Goal: Communication & Community: Answer question/provide support

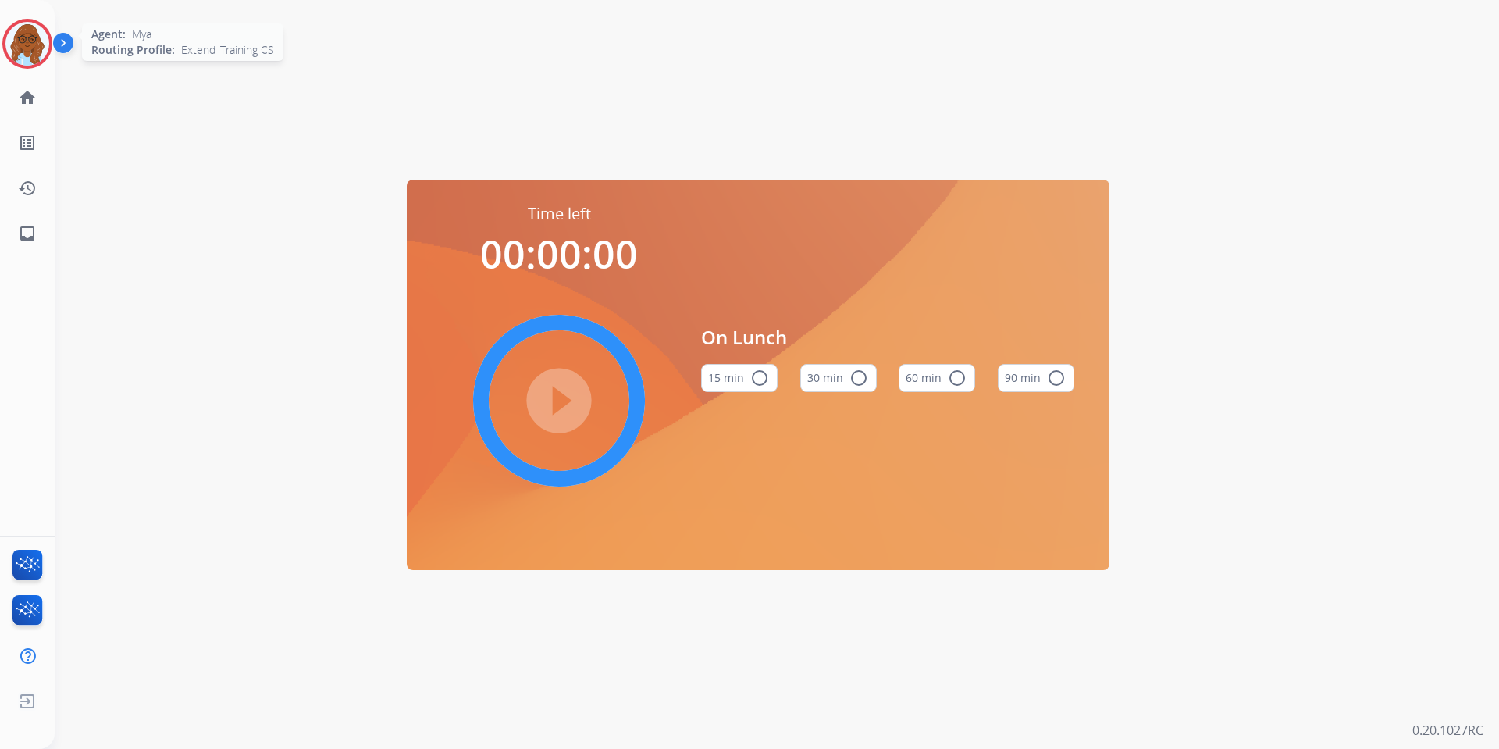
click at [25, 41] on img at bounding box center [27, 44] width 44 height 44
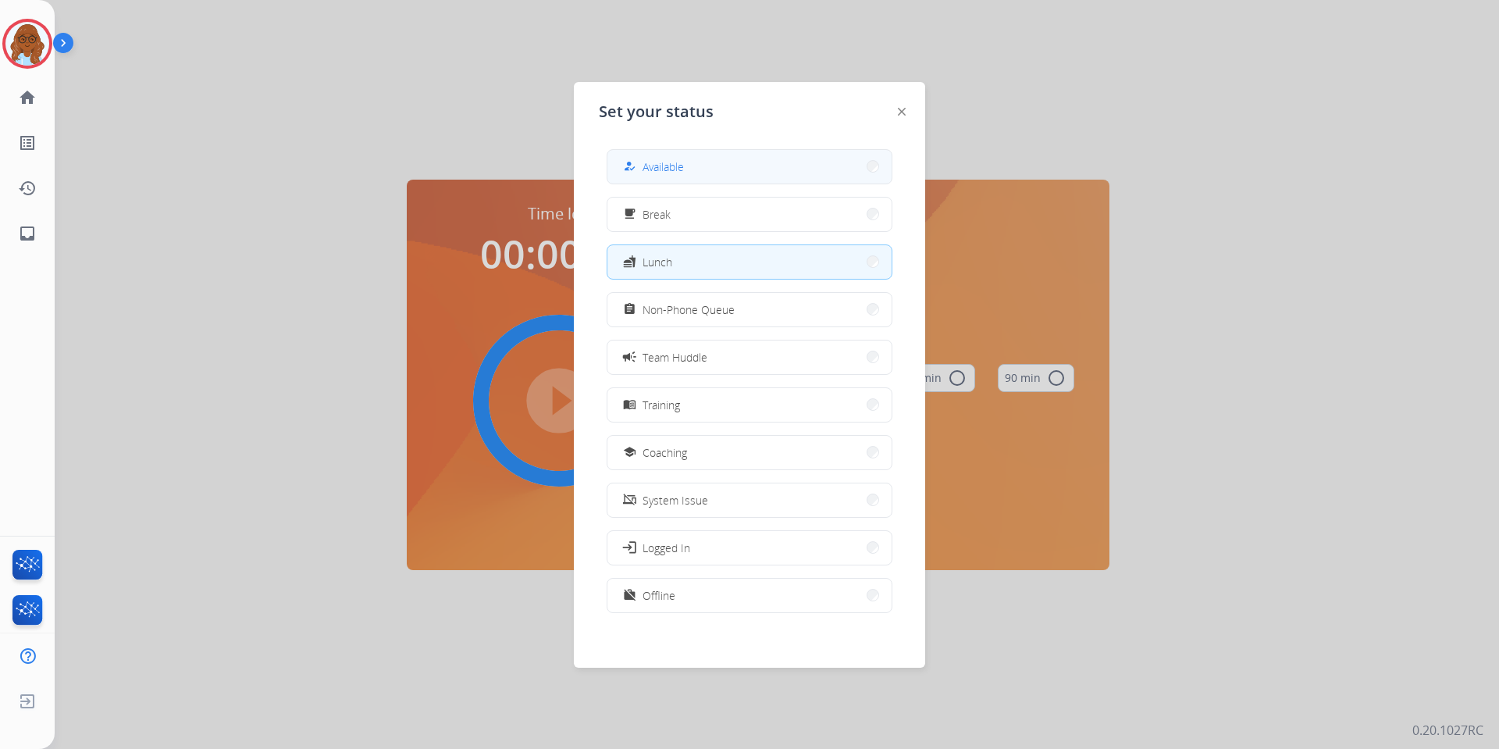
click at [641, 170] on div "how_to_reg" at bounding box center [631, 166] width 23 height 19
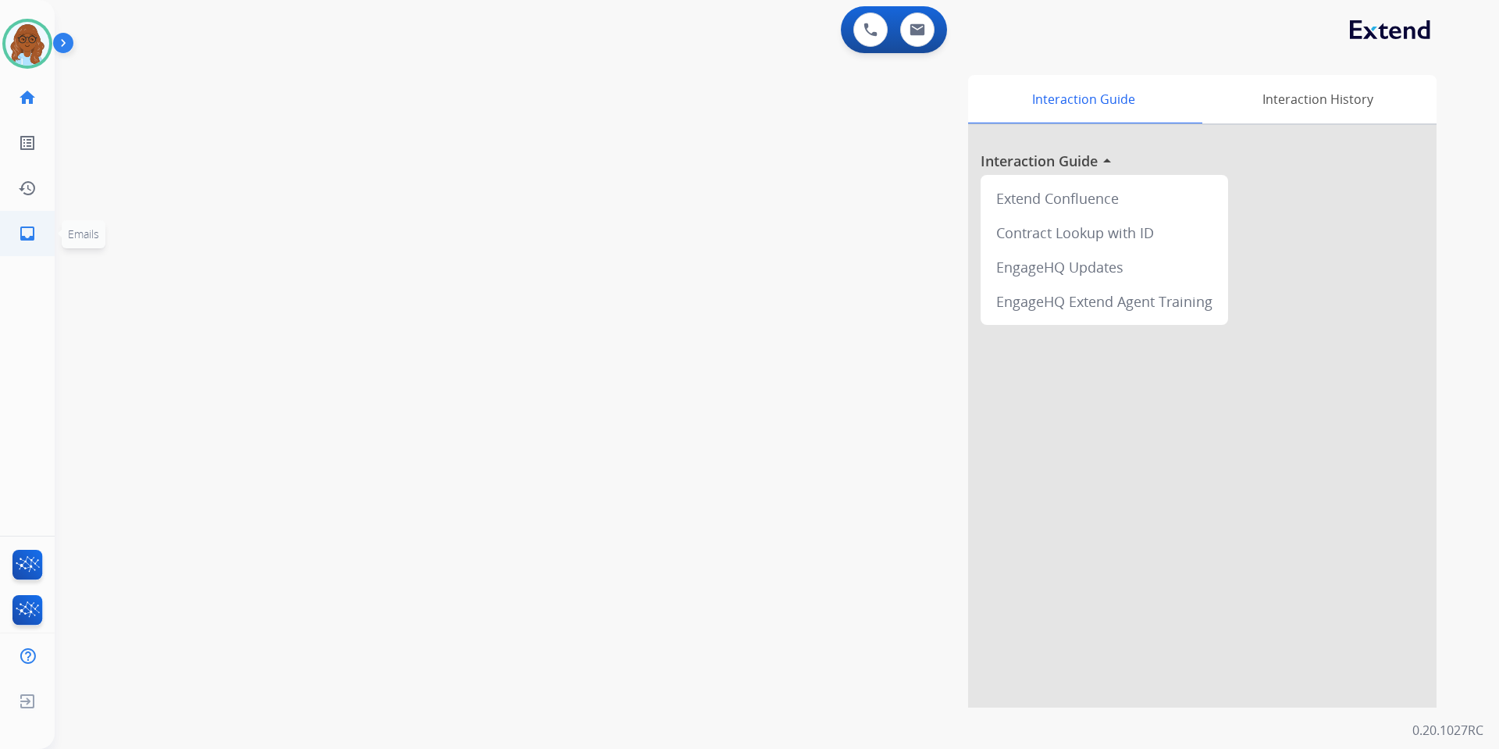
click at [20, 234] on mat-icon "inbox" at bounding box center [27, 233] width 19 height 19
select select "**********"
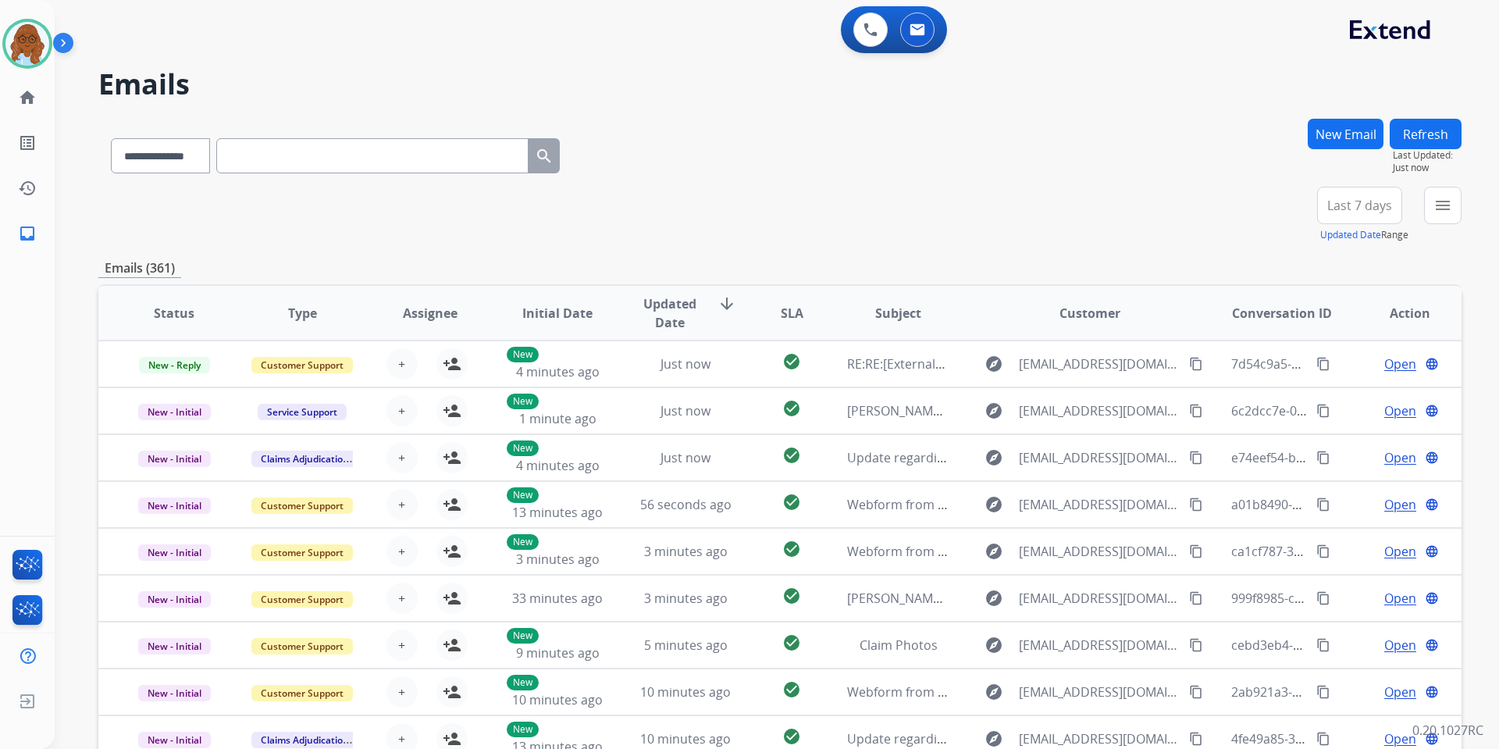
click at [1449, 198] on mat-icon "menu" at bounding box center [1443, 205] width 19 height 19
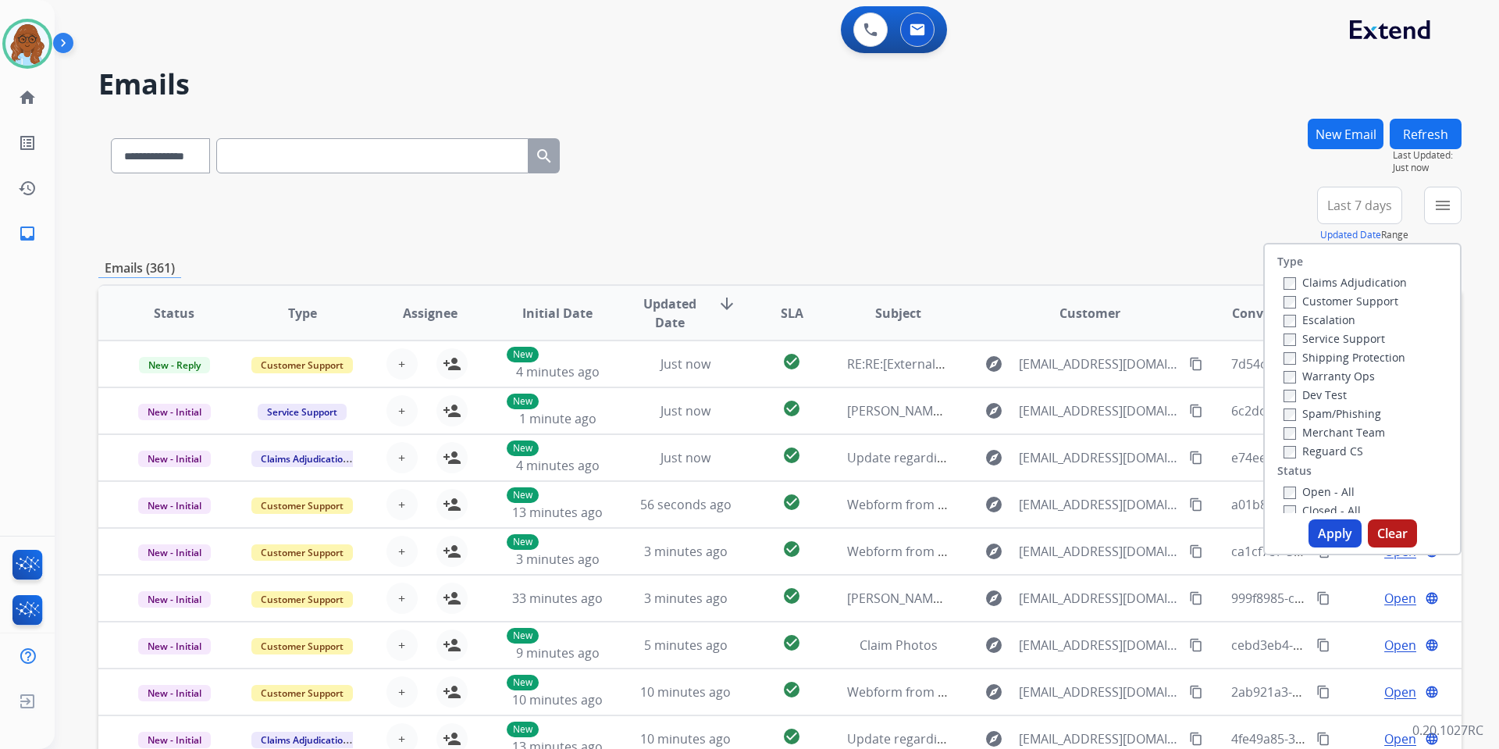
drag, startPoint x: 1336, startPoint y: 297, endPoint x: 1330, endPoint y: 341, distance: 44.9
click at [1335, 298] on label "Customer Support" at bounding box center [1341, 301] width 115 height 15
click at [1328, 363] on label "Shipping Protection" at bounding box center [1345, 357] width 122 height 15
click at [1318, 440] on div "Merchant Team" at bounding box center [1345, 431] width 123 height 19
click at [1317, 453] on label "Reguard CS" at bounding box center [1324, 451] width 80 height 15
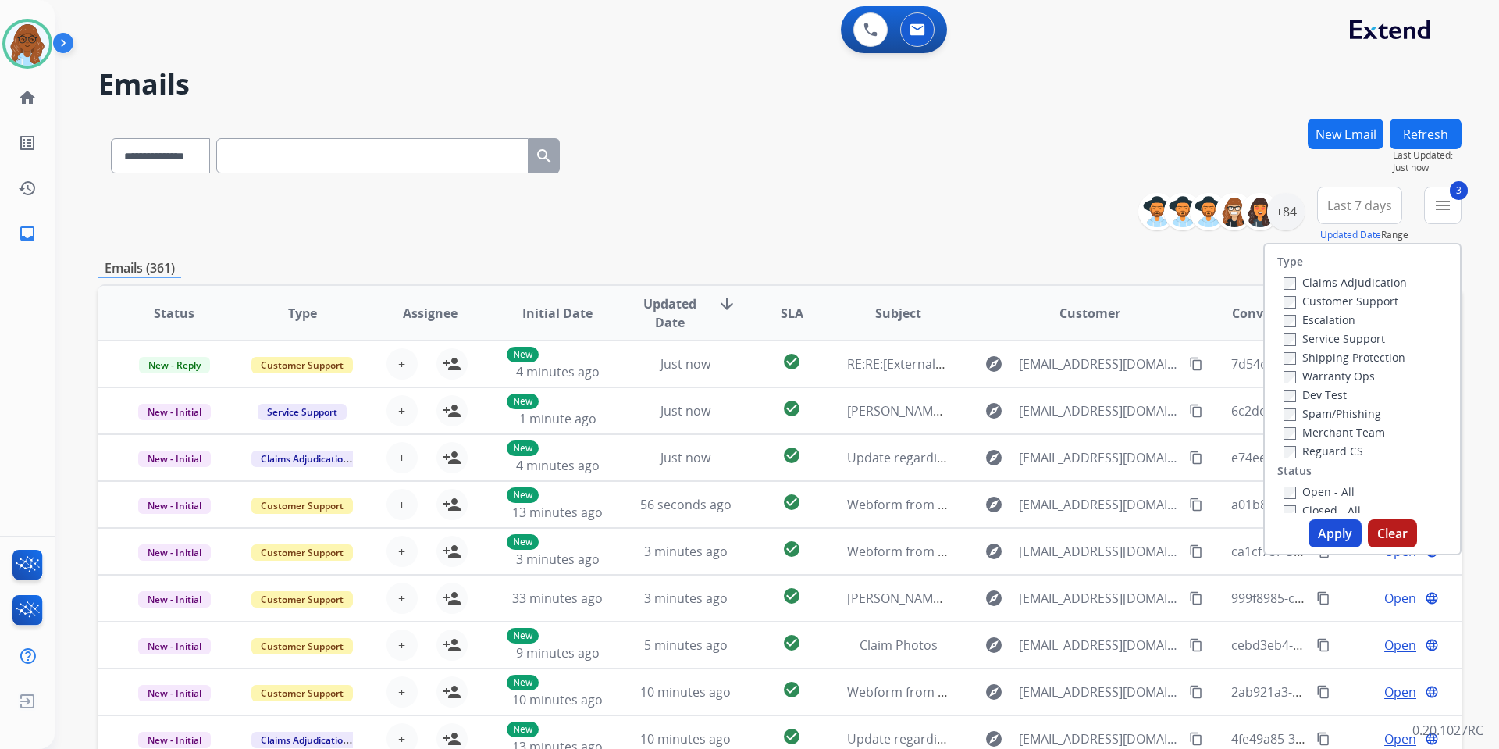
click at [1314, 488] on label "Open - All" at bounding box center [1319, 491] width 71 height 15
click at [1326, 526] on button "Apply" at bounding box center [1335, 533] width 53 height 28
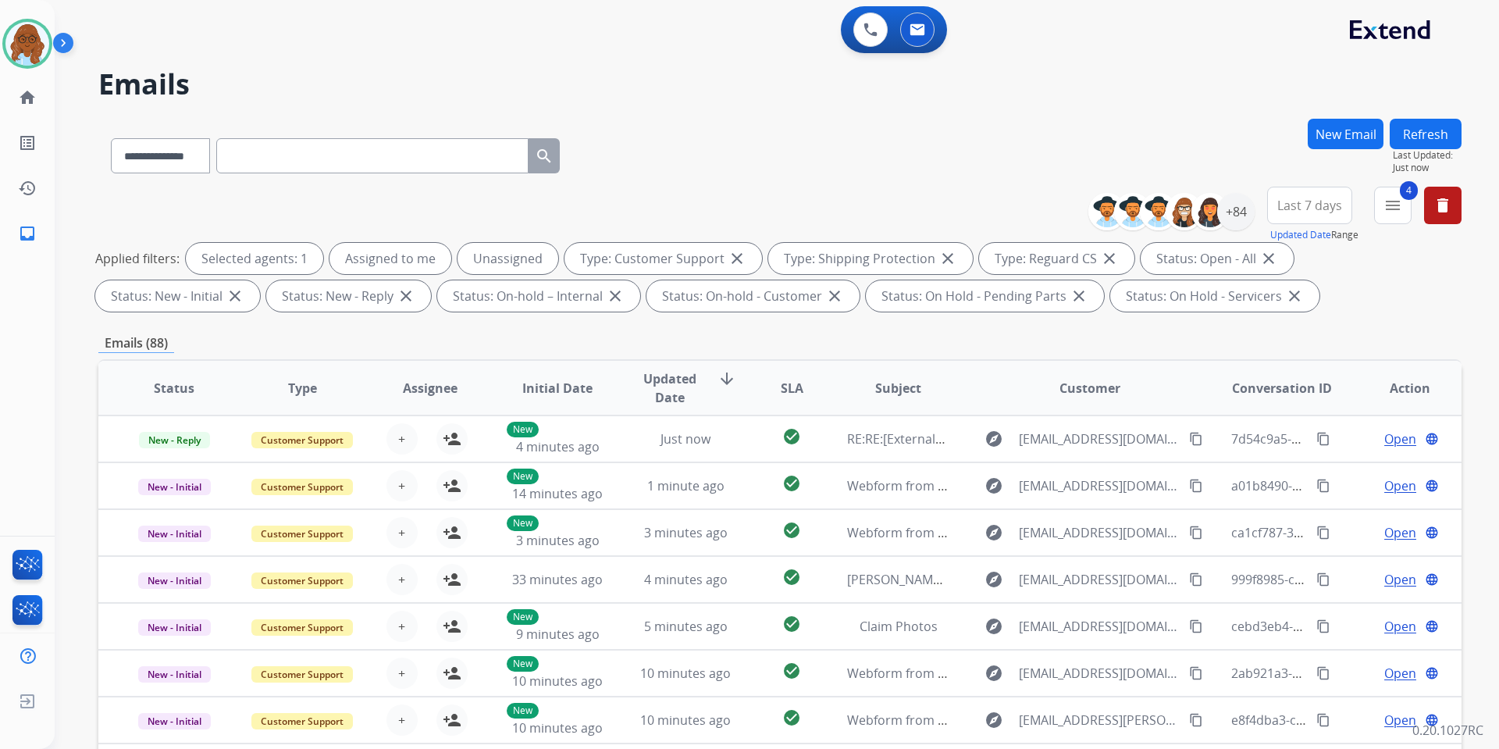
click at [1313, 208] on span "Last 7 days" at bounding box center [1310, 205] width 65 height 6
click at [1293, 396] on div "Last 90 days" at bounding box center [1305, 394] width 86 height 23
click at [1235, 216] on div "+84" at bounding box center [1235, 211] width 37 height 37
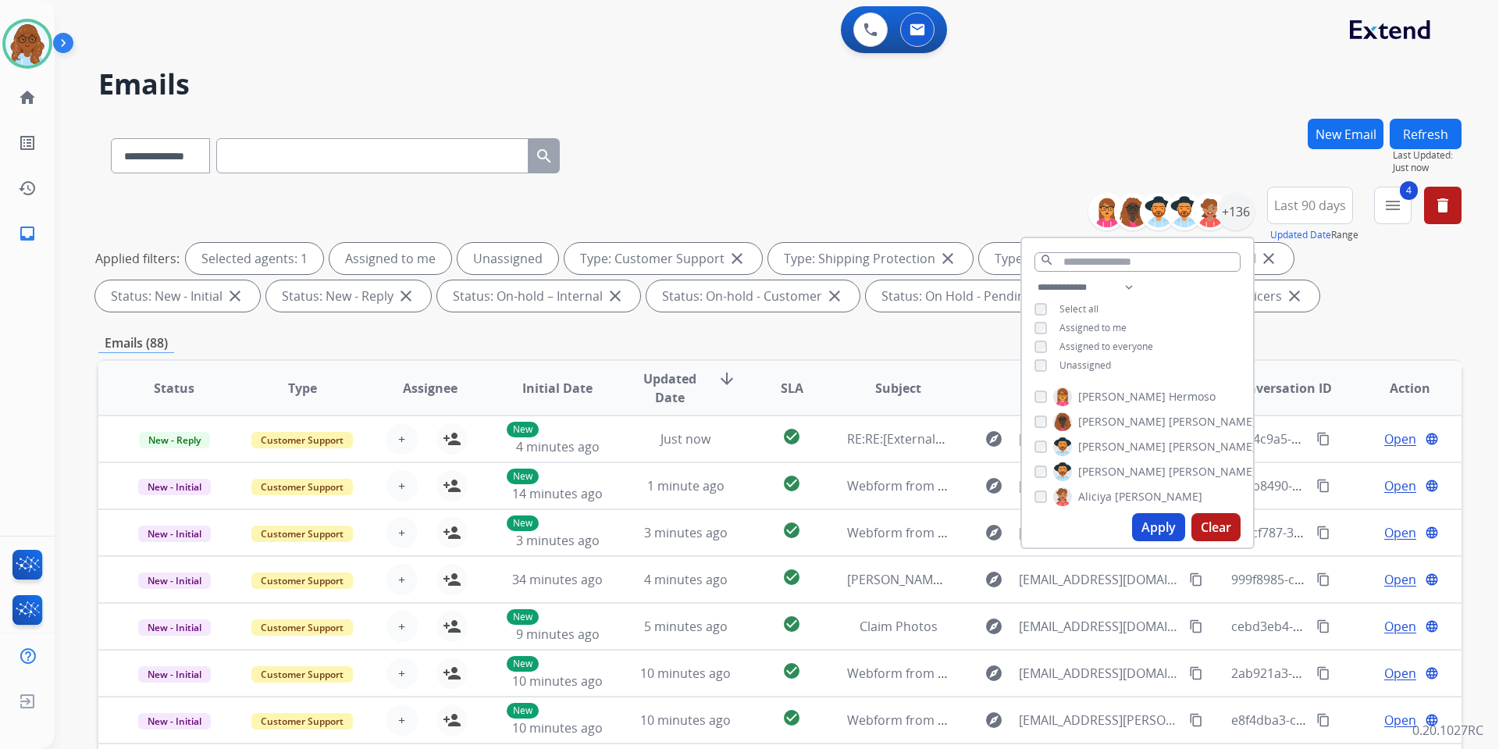
click at [1080, 362] on span "Unassigned" at bounding box center [1086, 364] width 52 height 13
click at [1158, 535] on button "Apply" at bounding box center [1158, 527] width 53 height 28
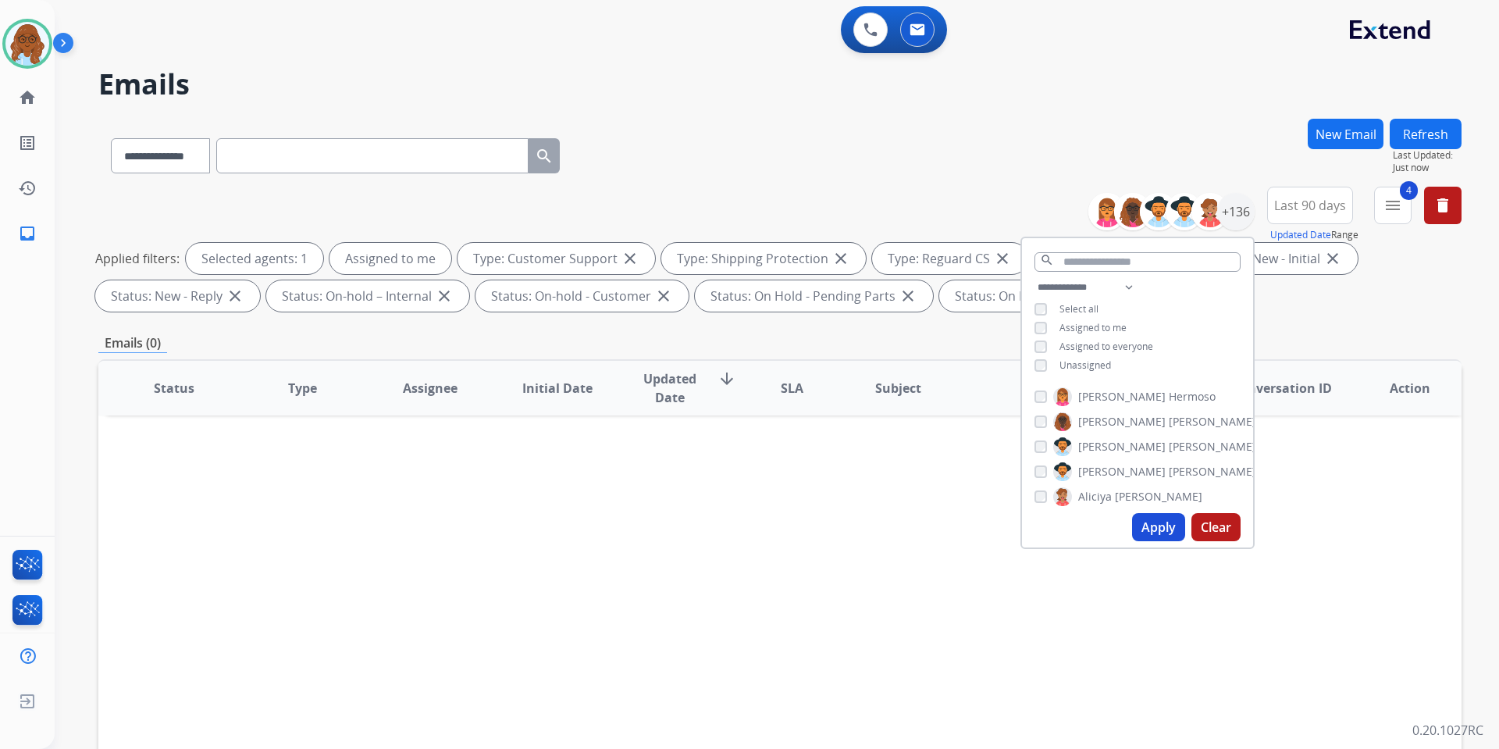
click at [1099, 324] on span "Assigned to me" at bounding box center [1093, 327] width 67 height 13
drag, startPoint x: 1099, startPoint y: 365, endPoint x: 1103, endPoint y: 408, distance: 43.2
click at [1099, 366] on span "Unassigned" at bounding box center [1086, 364] width 52 height 13
click at [1145, 522] on button "Apply" at bounding box center [1158, 527] width 53 height 28
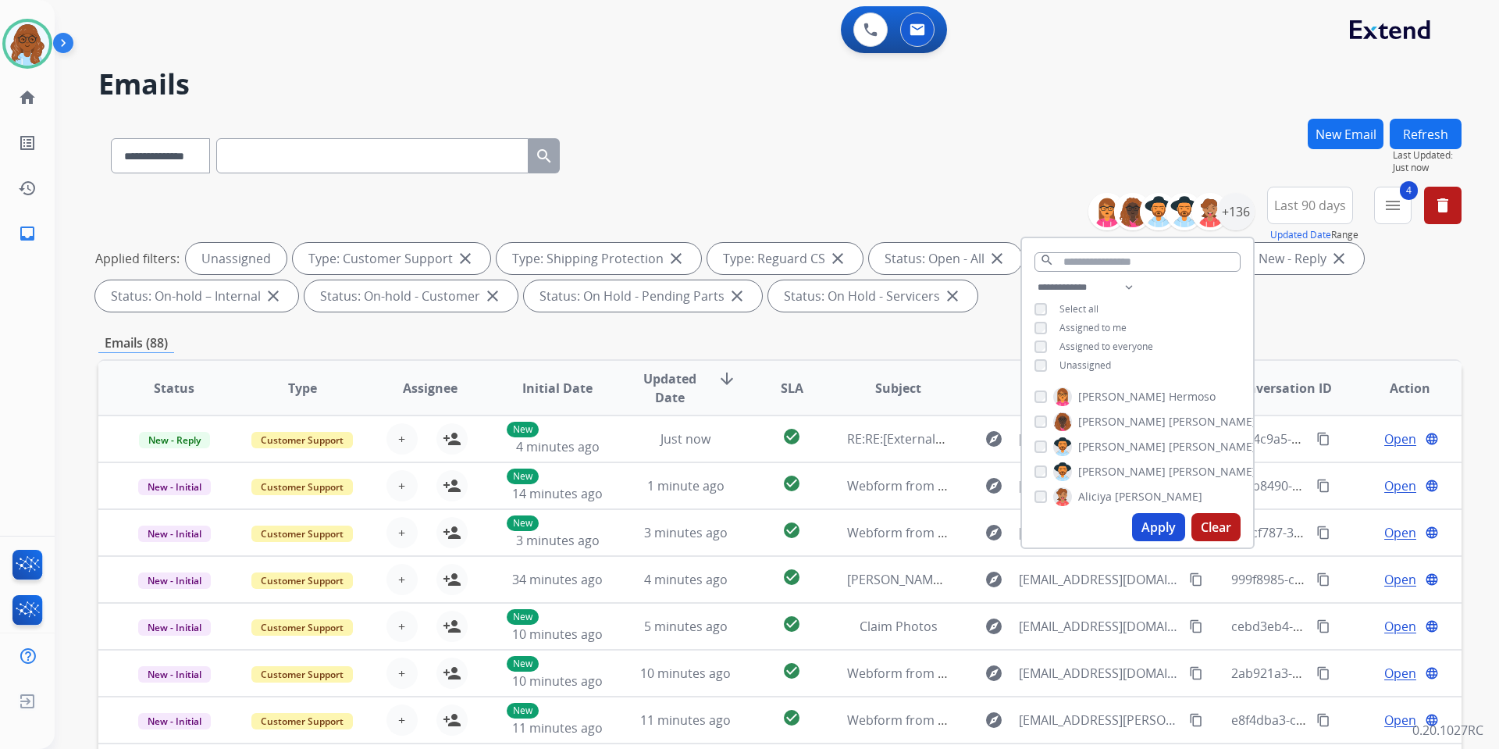
click at [1106, 151] on div "**********" at bounding box center [779, 153] width 1363 height 68
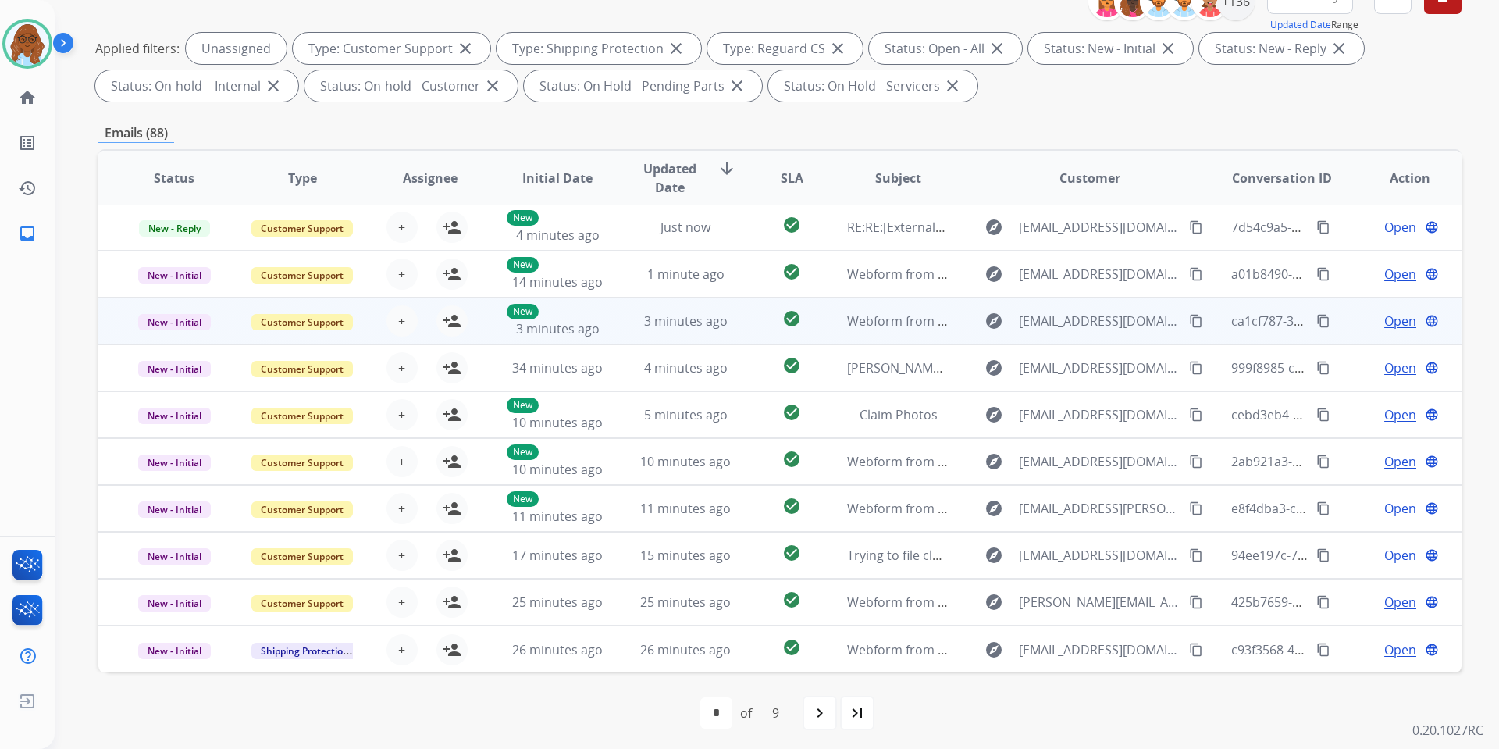
scroll to position [215, 0]
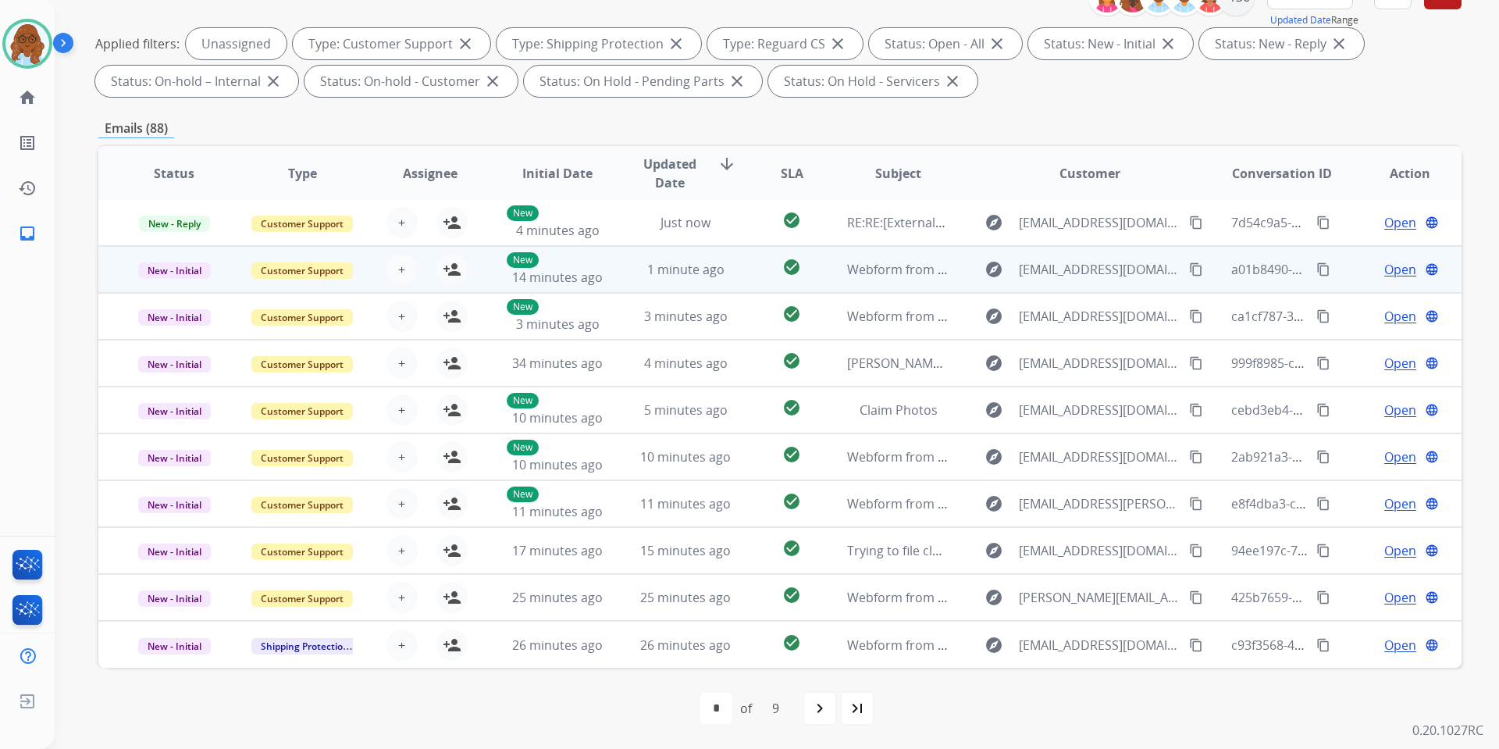
click at [1338, 276] on td "Open language" at bounding box center [1398, 269] width 128 height 47
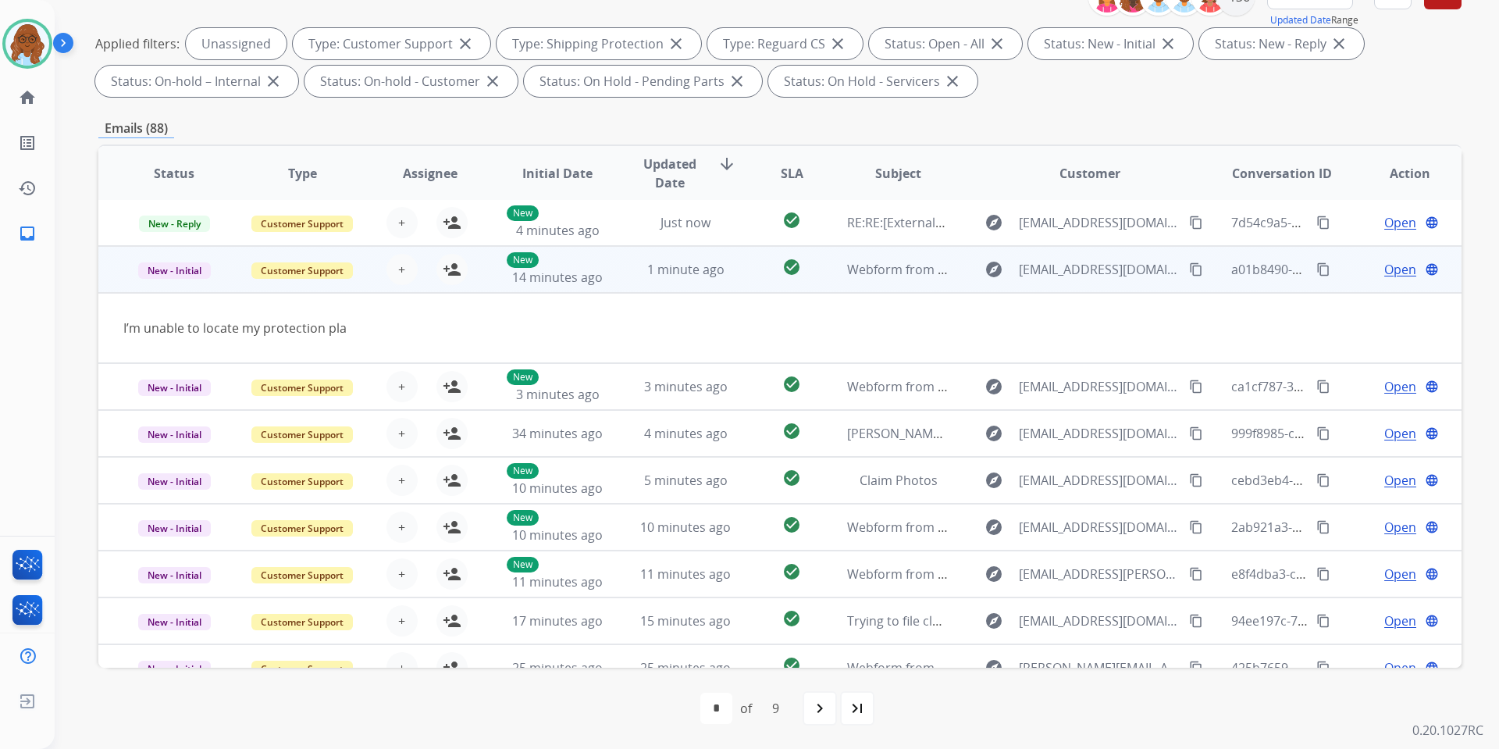
scroll to position [47, 0]
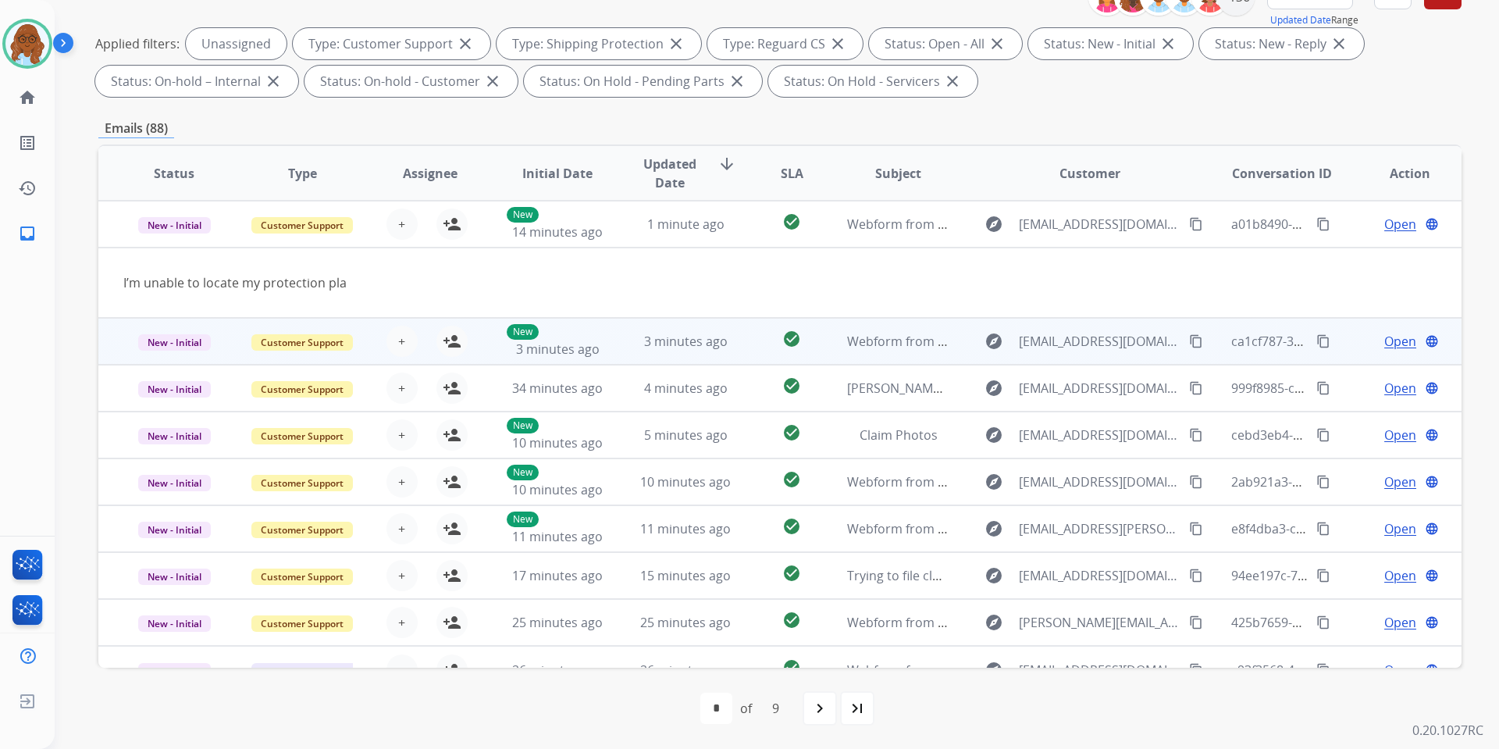
click at [1346, 336] on td "Open language" at bounding box center [1398, 341] width 128 height 47
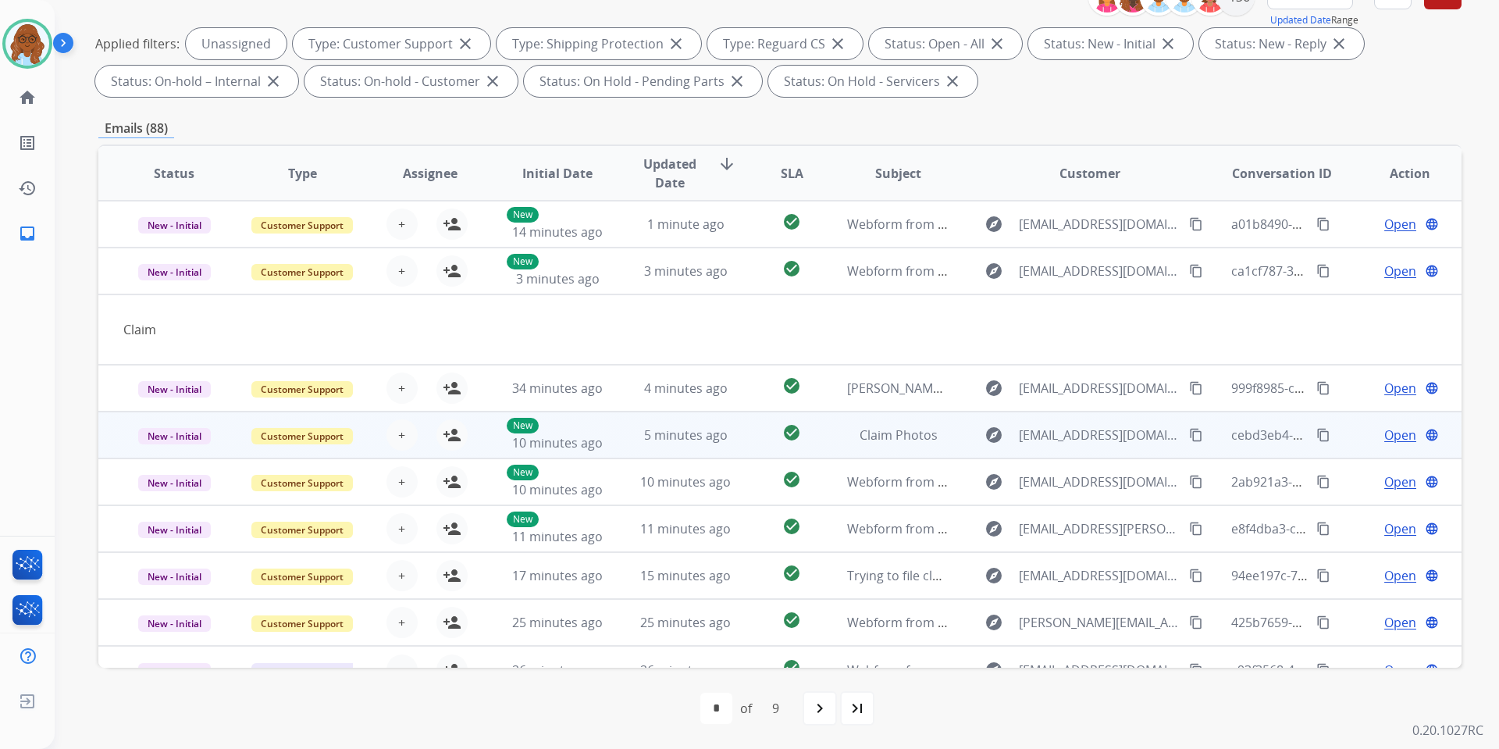
scroll to position [72, 0]
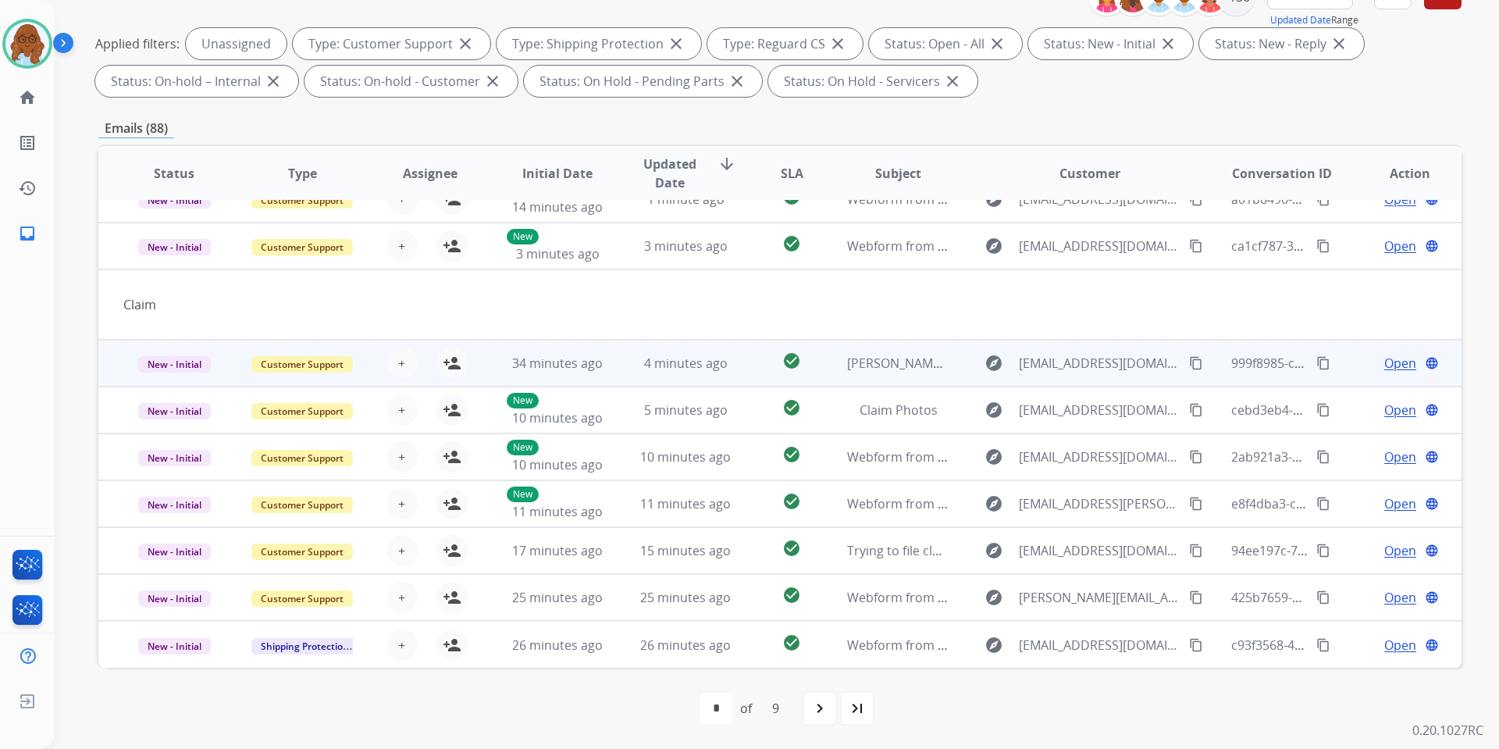
click at [1334, 365] on td "Open language" at bounding box center [1398, 363] width 128 height 47
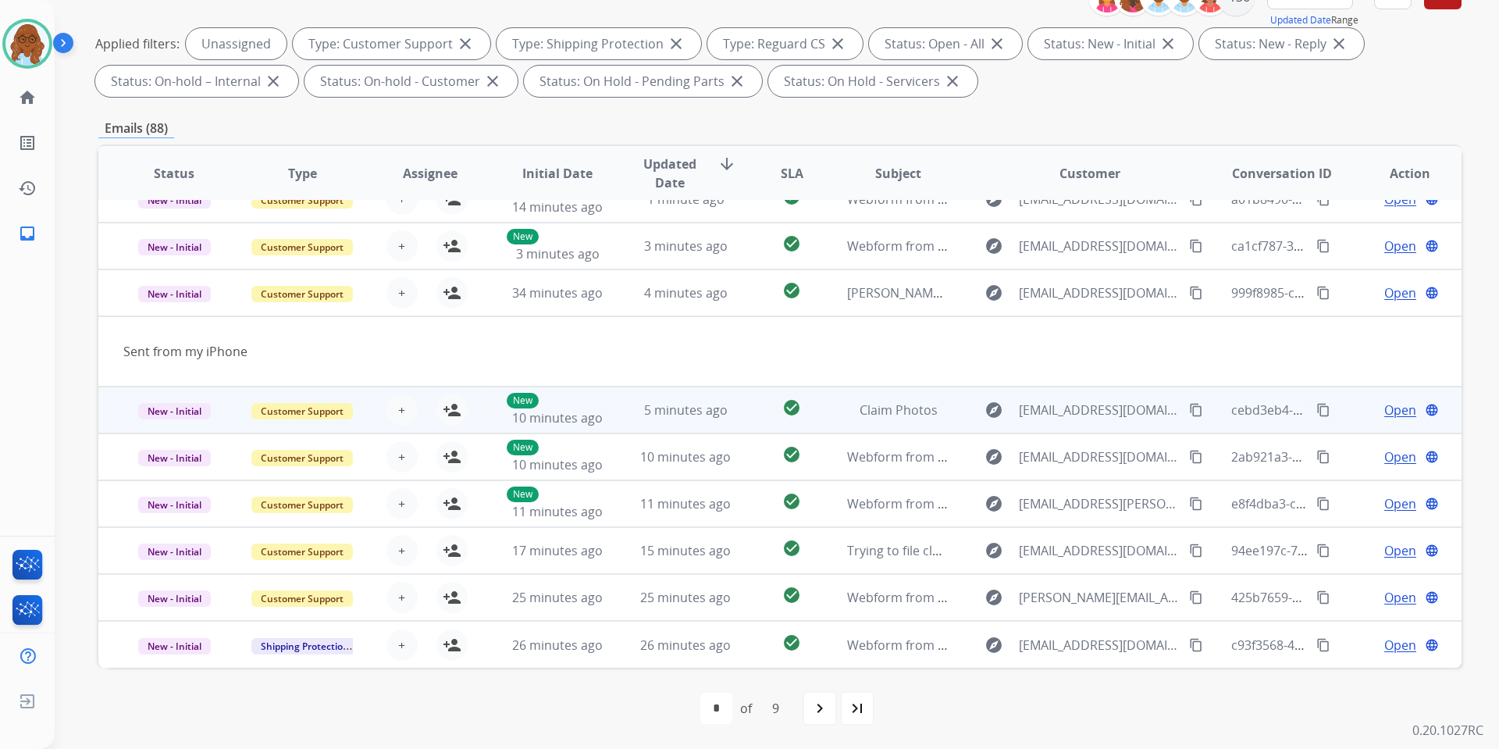
click at [1336, 406] on td "Open language" at bounding box center [1398, 410] width 128 height 47
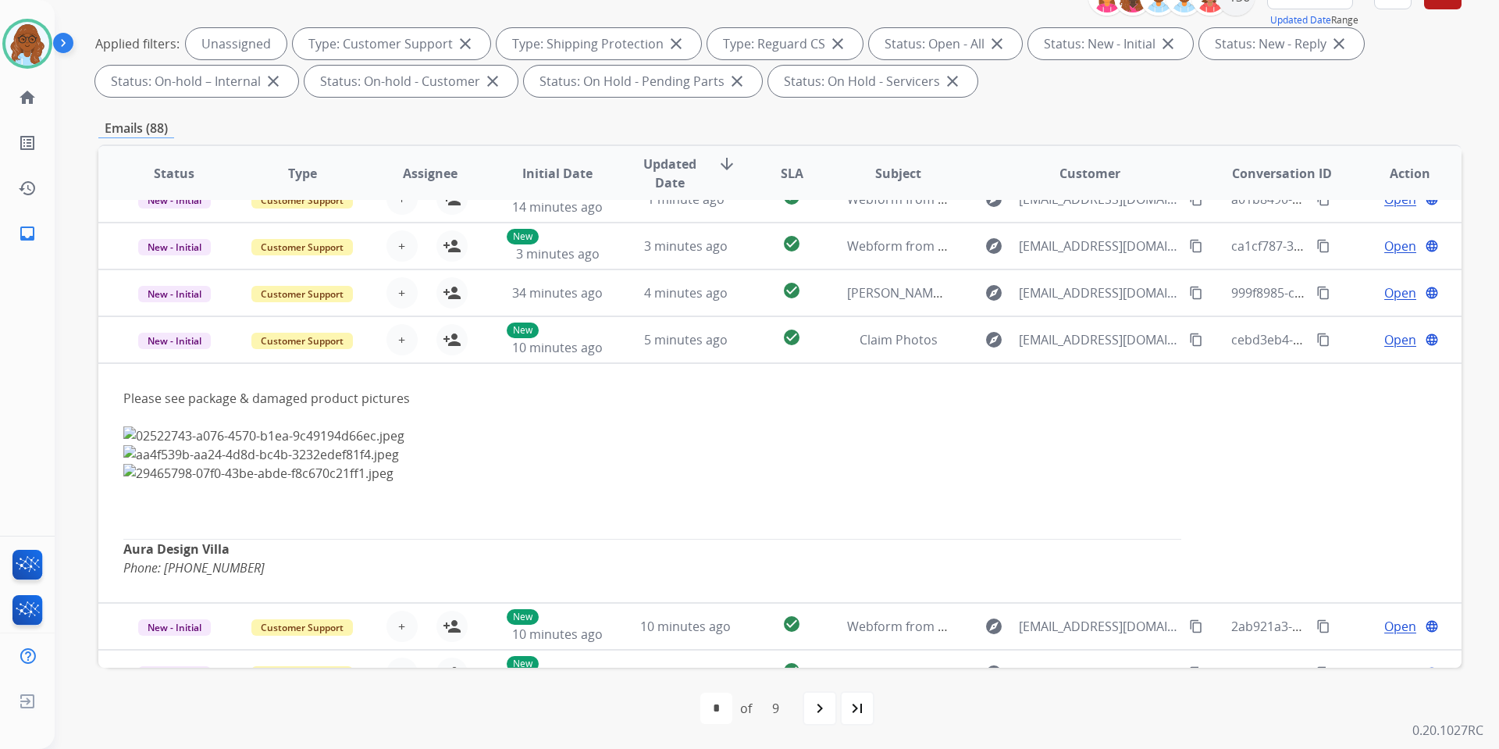
scroll to position [187, 0]
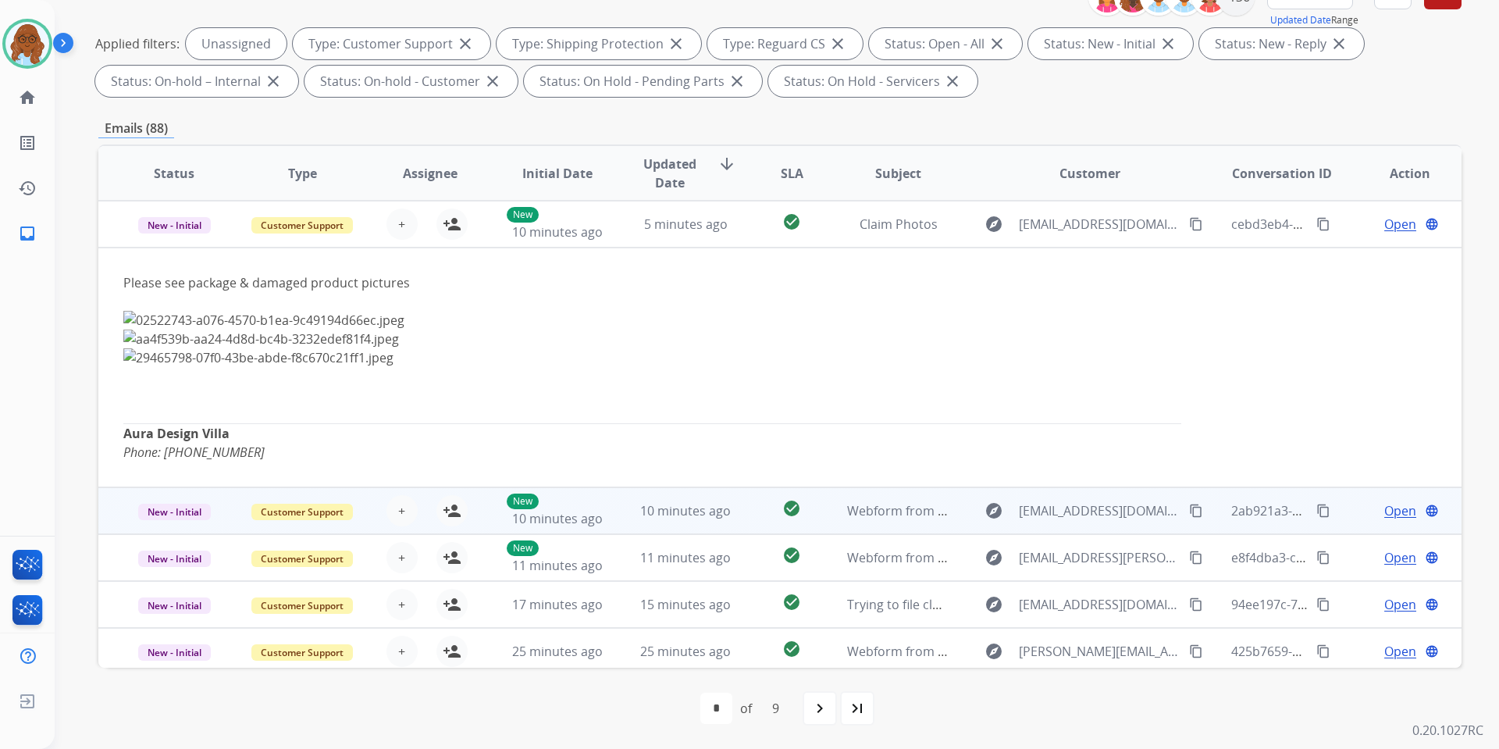
click at [1336, 497] on td "Open language" at bounding box center [1398, 510] width 128 height 47
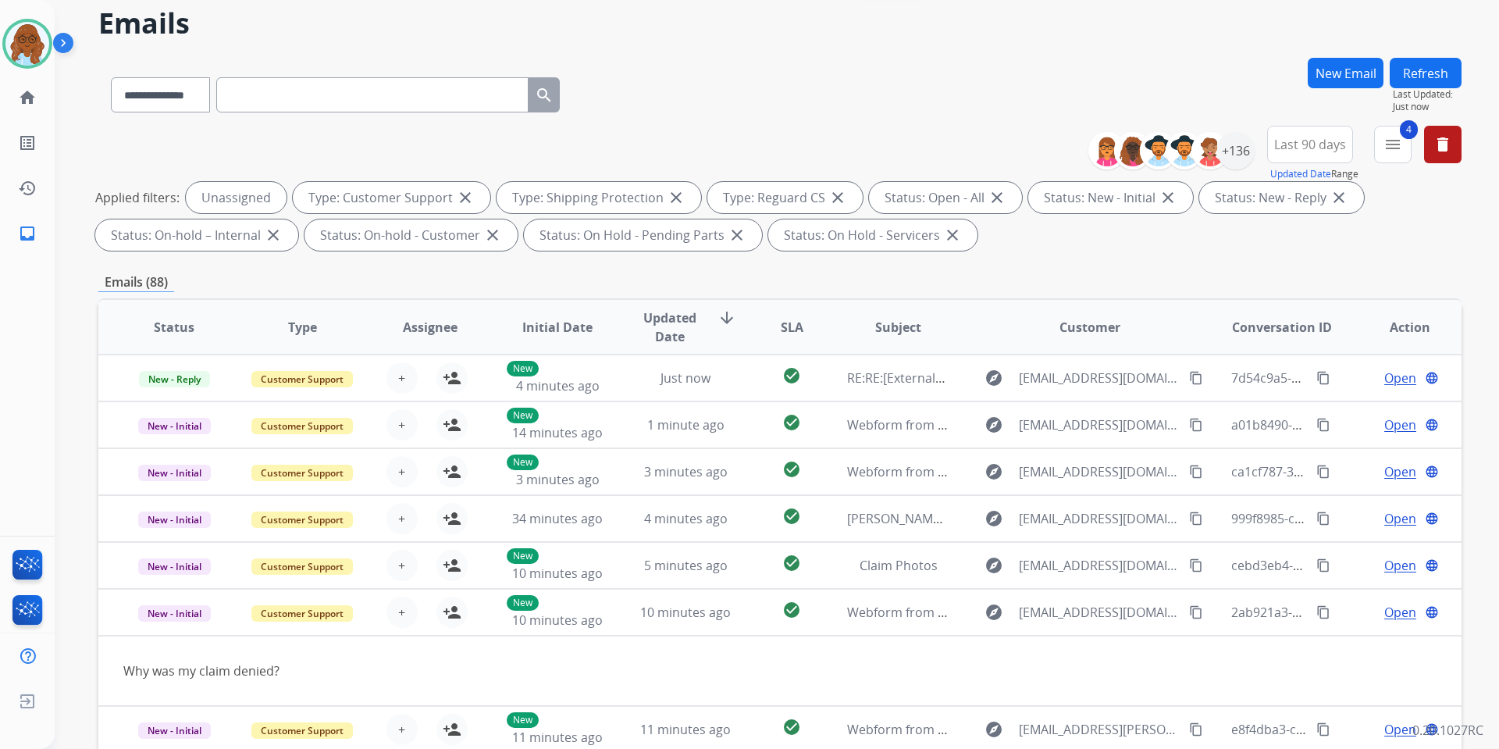
scroll to position [0, 0]
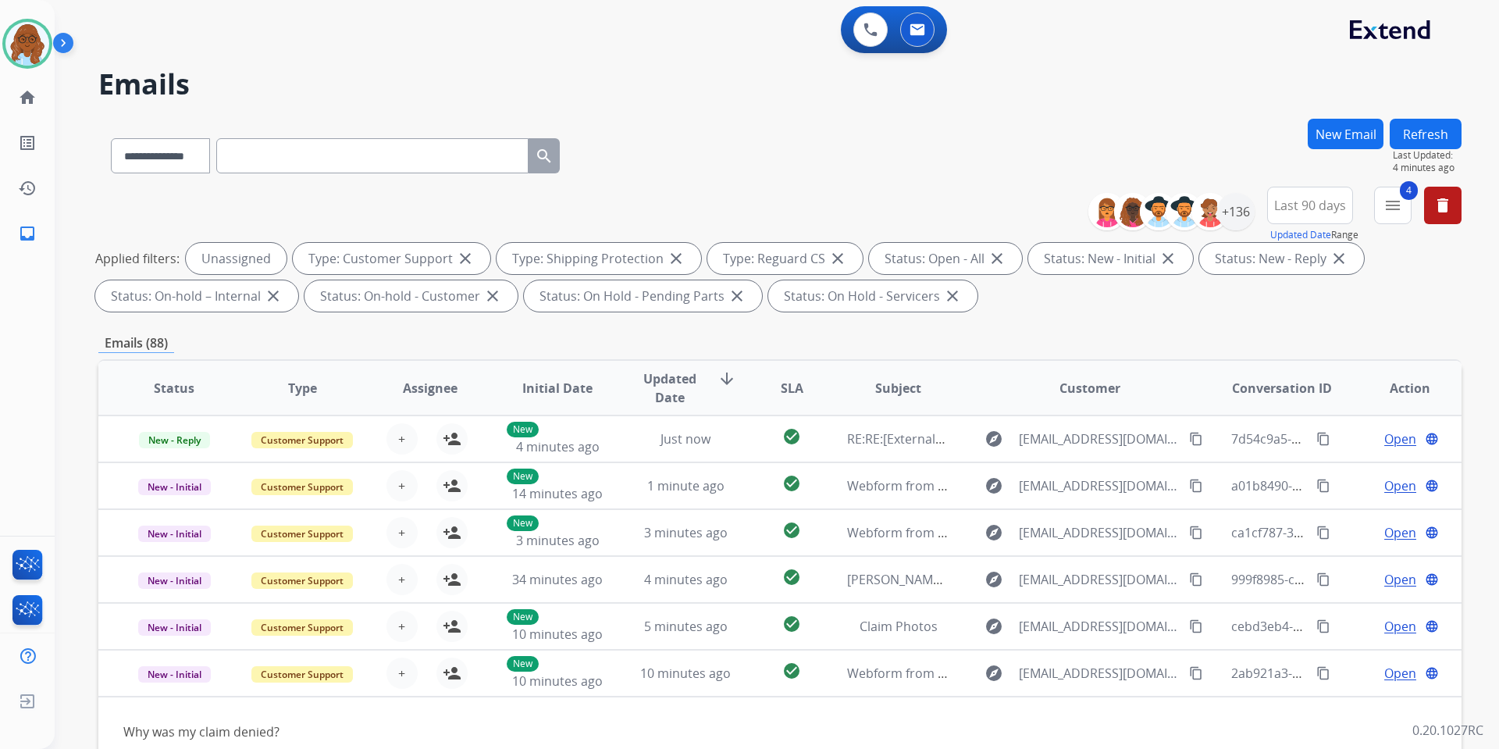
click at [1344, 126] on button "New Email" at bounding box center [1346, 134] width 76 height 30
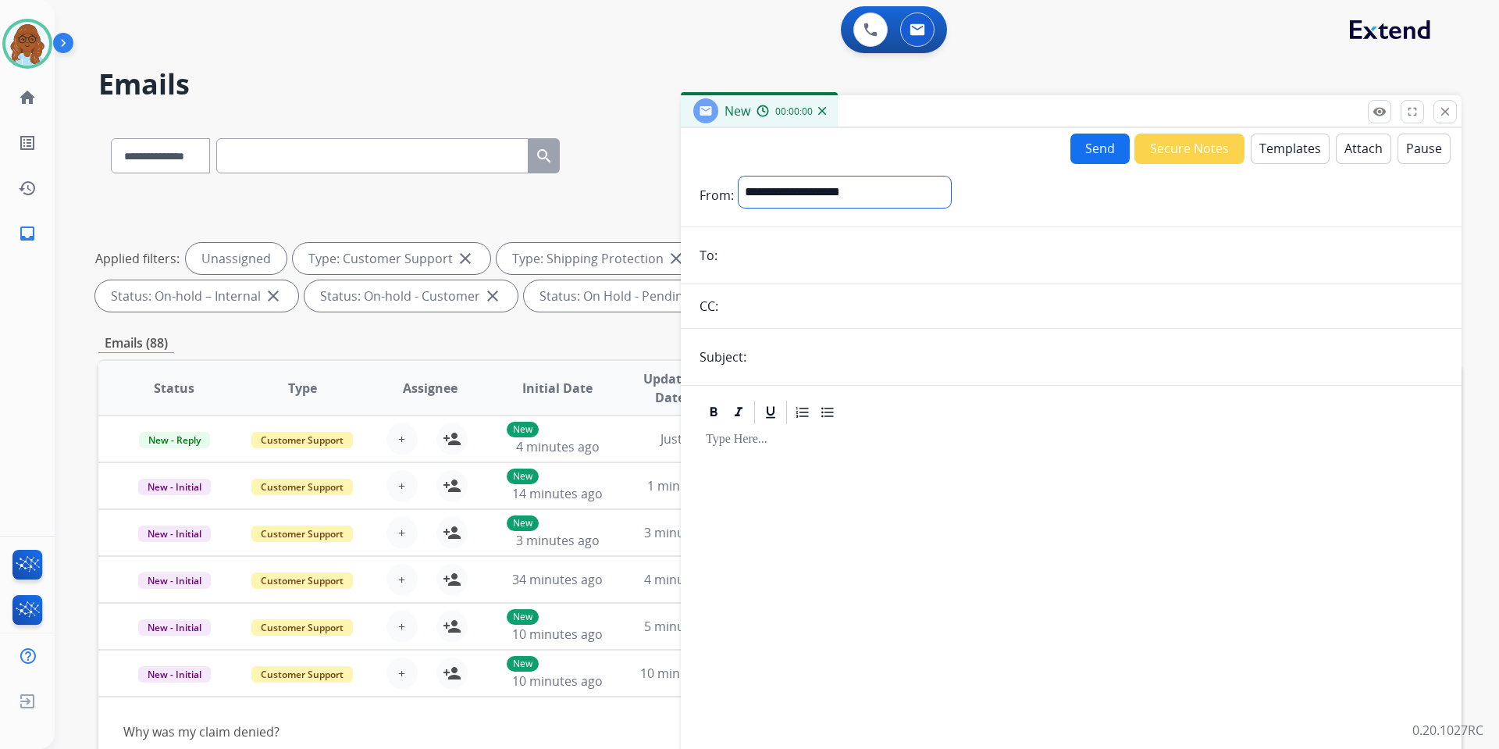
drag, startPoint x: 831, startPoint y: 198, endPoint x: 832, endPoint y: 205, distance: 8.0
click at [831, 198] on select "**********" at bounding box center [845, 191] width 212 height 31
select select "**********"
click at [739, 176] on select "**********" at bounding box center [845, 191] width 212 height 31
click at [751, 255] on input "email" at bounding box center [1082, 256] width 721 height 31
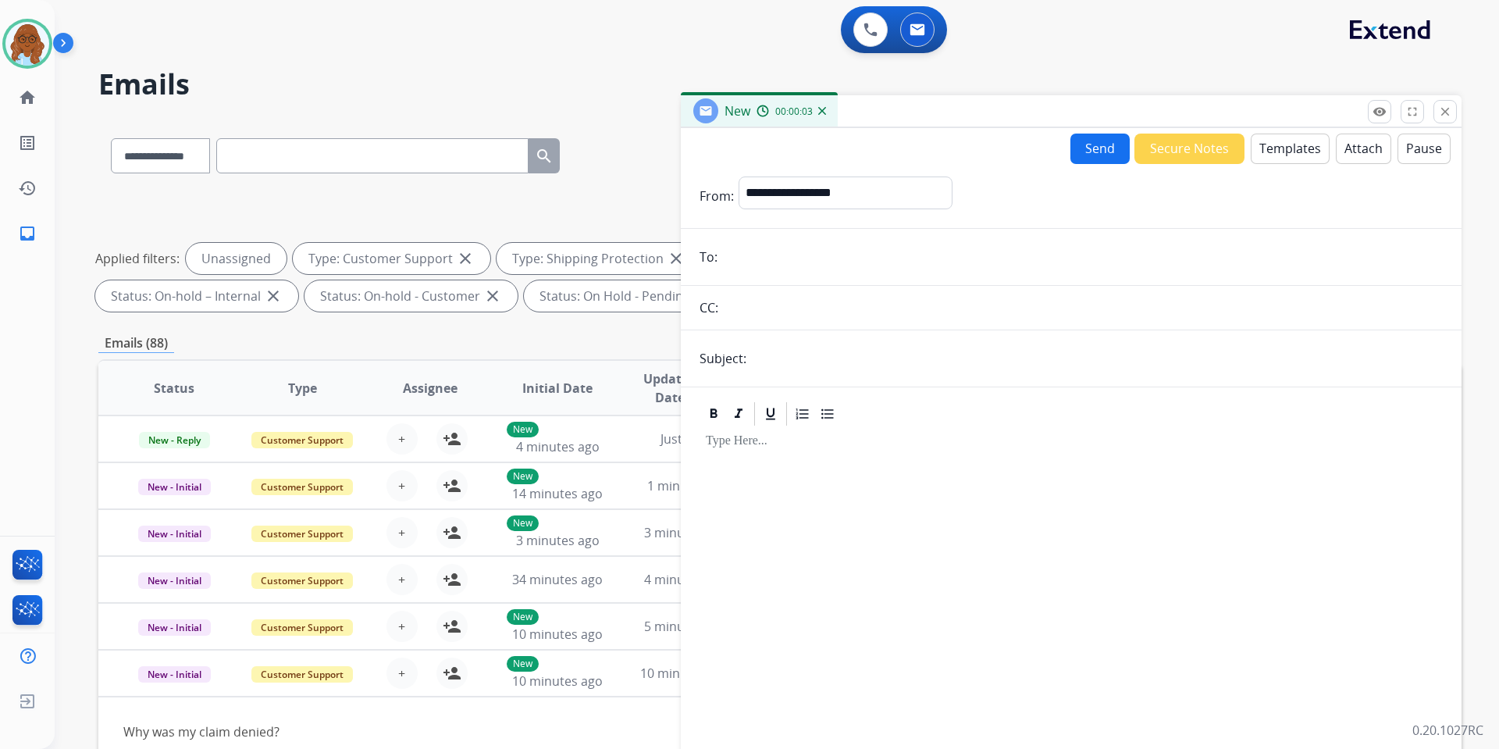
paste input "**********"
type input "**********"
click at [783, 355] on input "text" at bounding box center [1097, 358] width 692 height 31
type input "**********"
click at [1306, 155] on button "Templates" at bounding box center [1290, 149] width 79 height 30
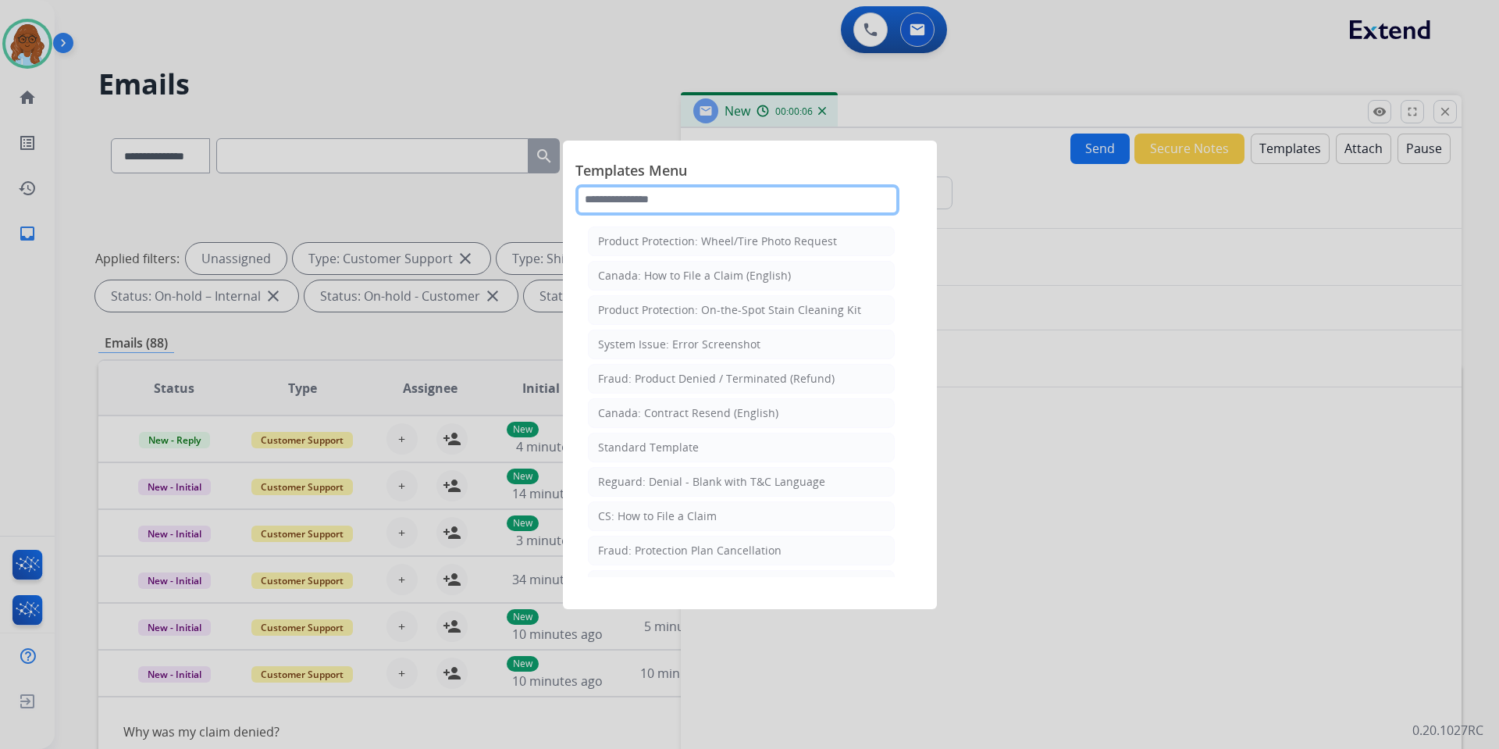
click at [674, 206] on input "text" at bounding box center [738, 199] width 324 height 31
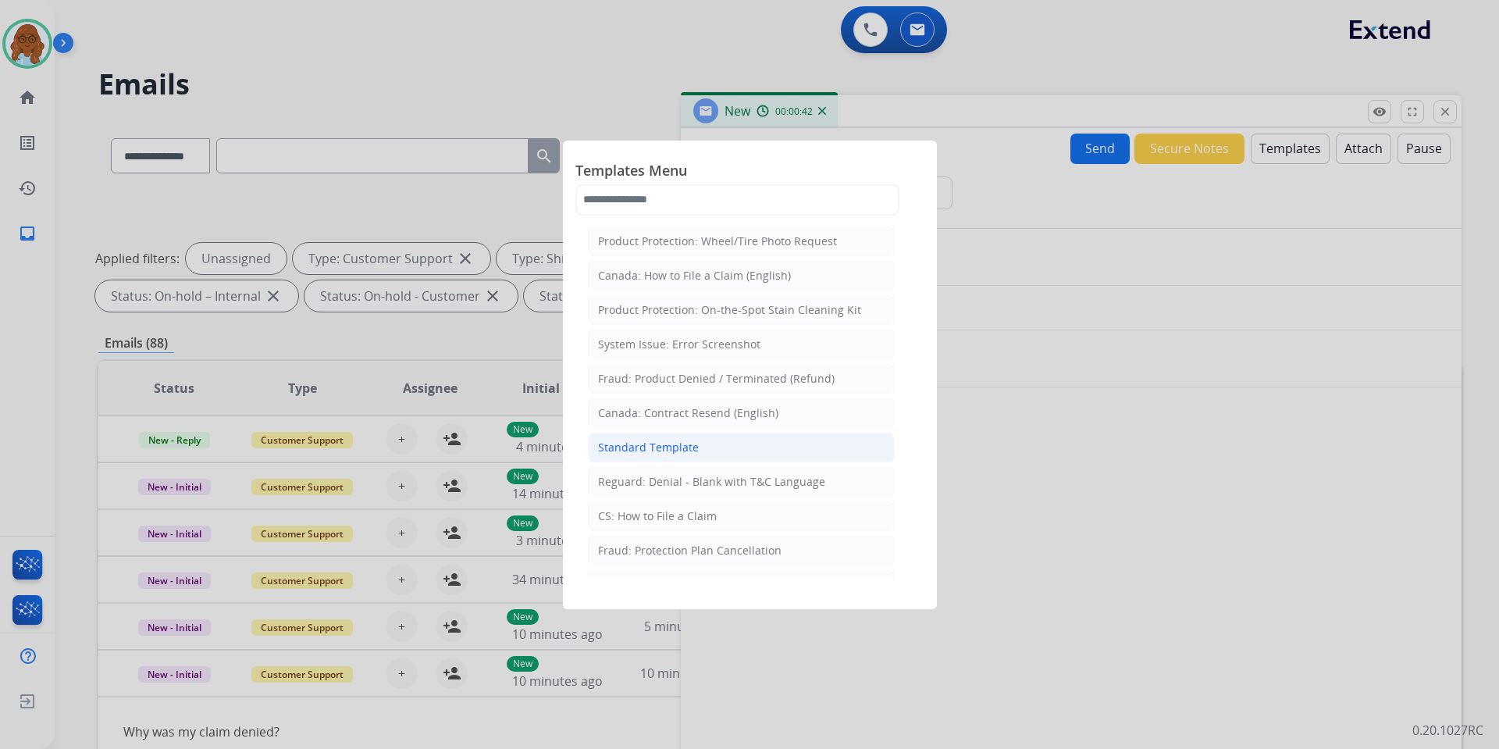
click at [664, 447] on div "Standard Template" at bounding box center [648, 448] width 101 height 16
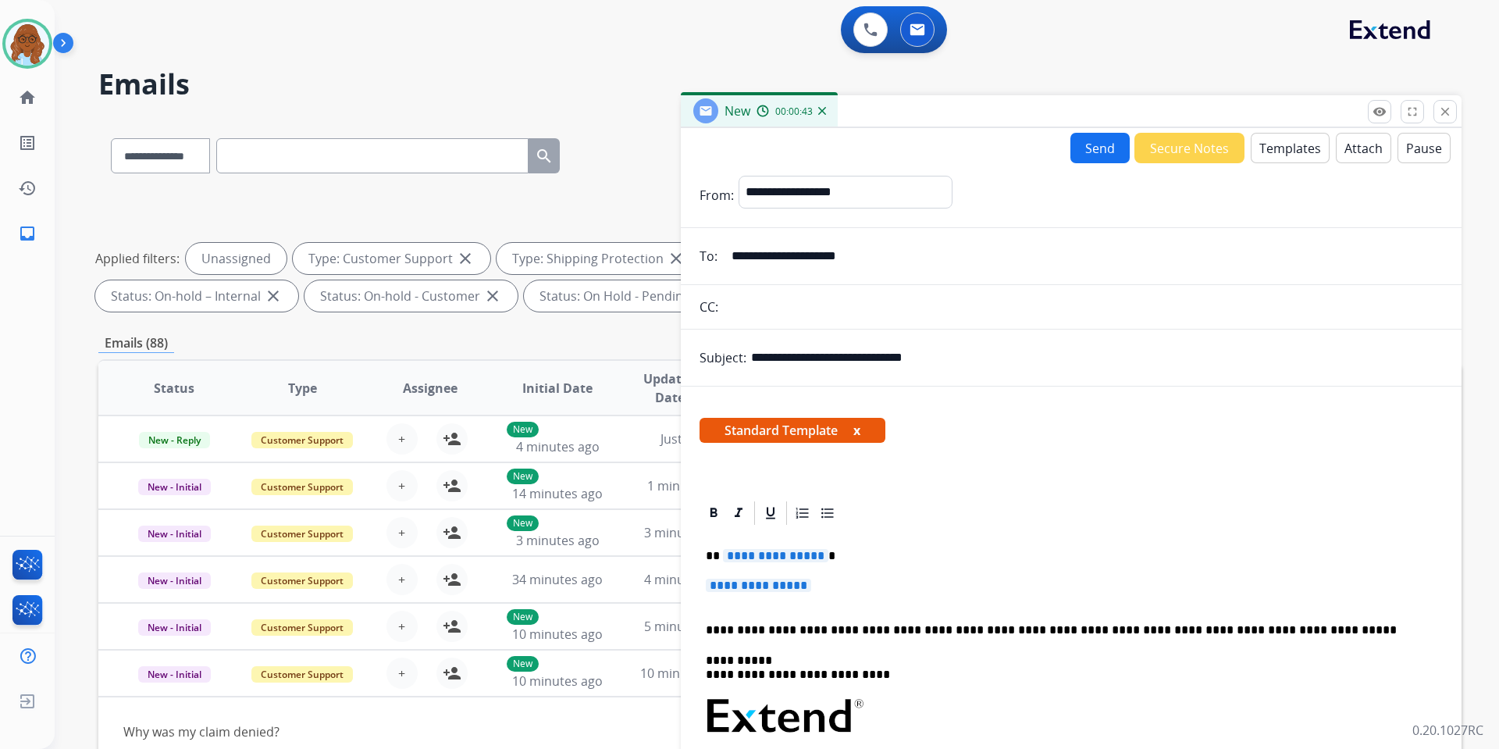
click at [768, 561] on span "**********" at bounding box center [775, 555] width 105 height 13
click at [790, 588] on span "**********" at bounding box center [758, 585] width 105 height 13
click at [755, 583] on span "**********" at bounding box center [758, 585] width 105 height 13
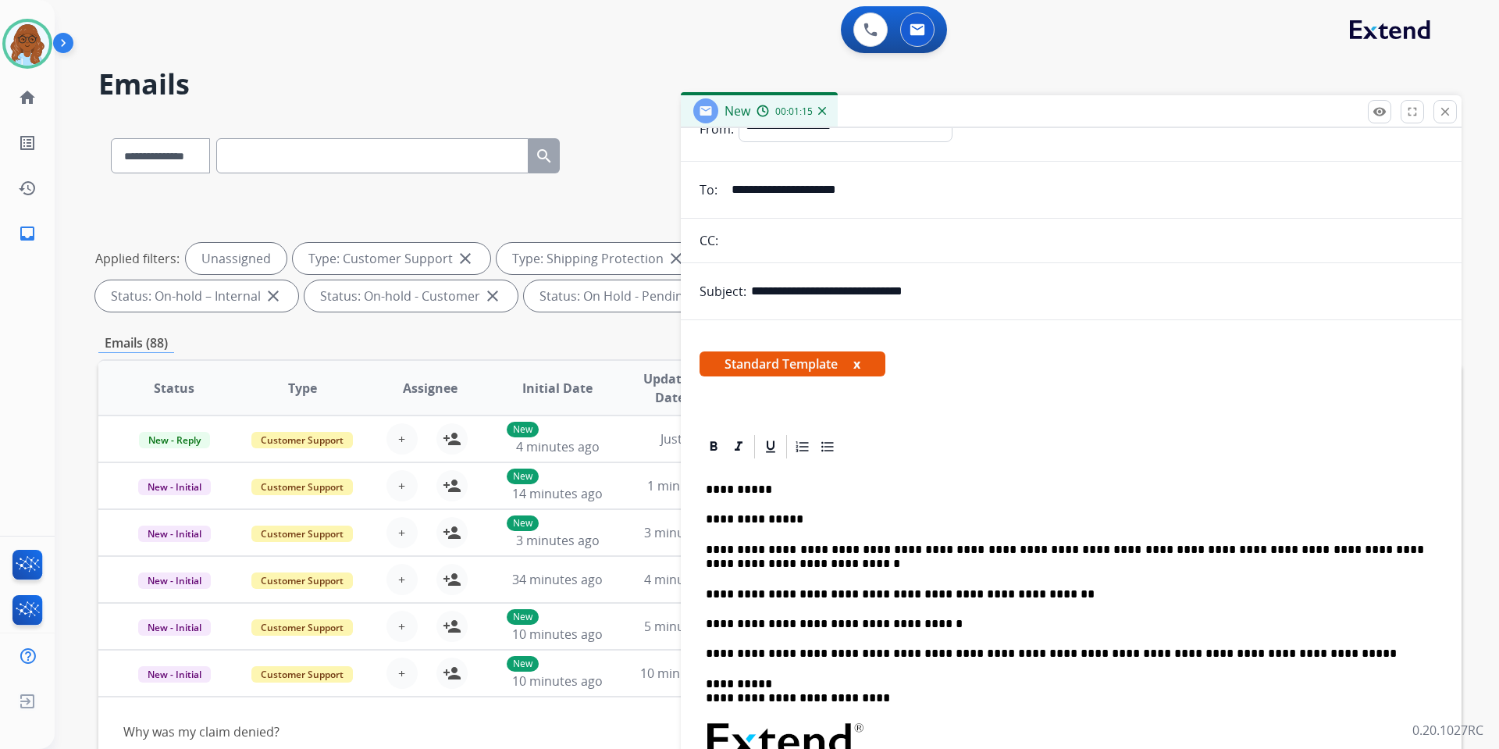
scroll to position [156, 0]
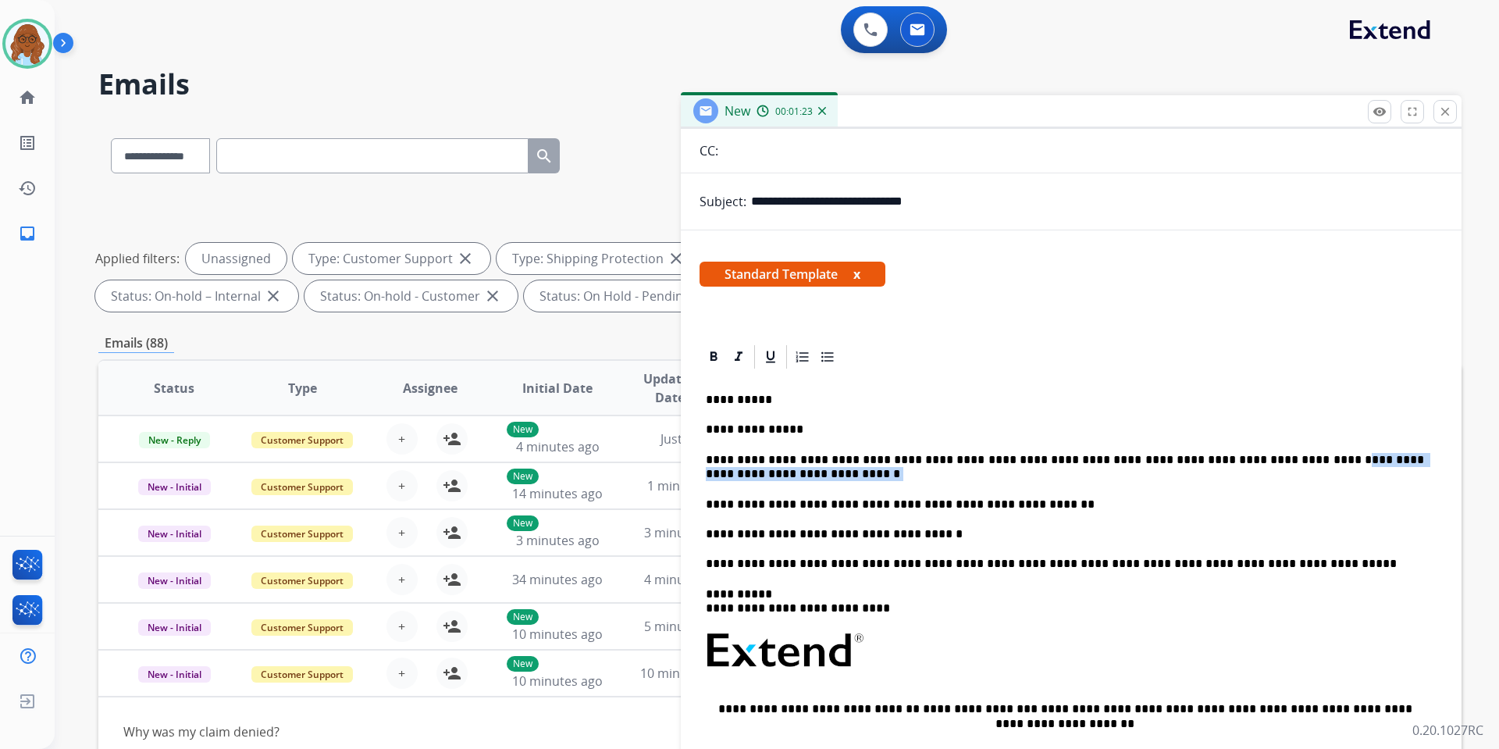
drag, startPoint x: 760, startPoint y: 479, endPoint x: 1267, endPoint y: 449, distance: 507.7
click at [1267, 449] on div "**********" at bounding box center [1071, 642] width 743 height 542
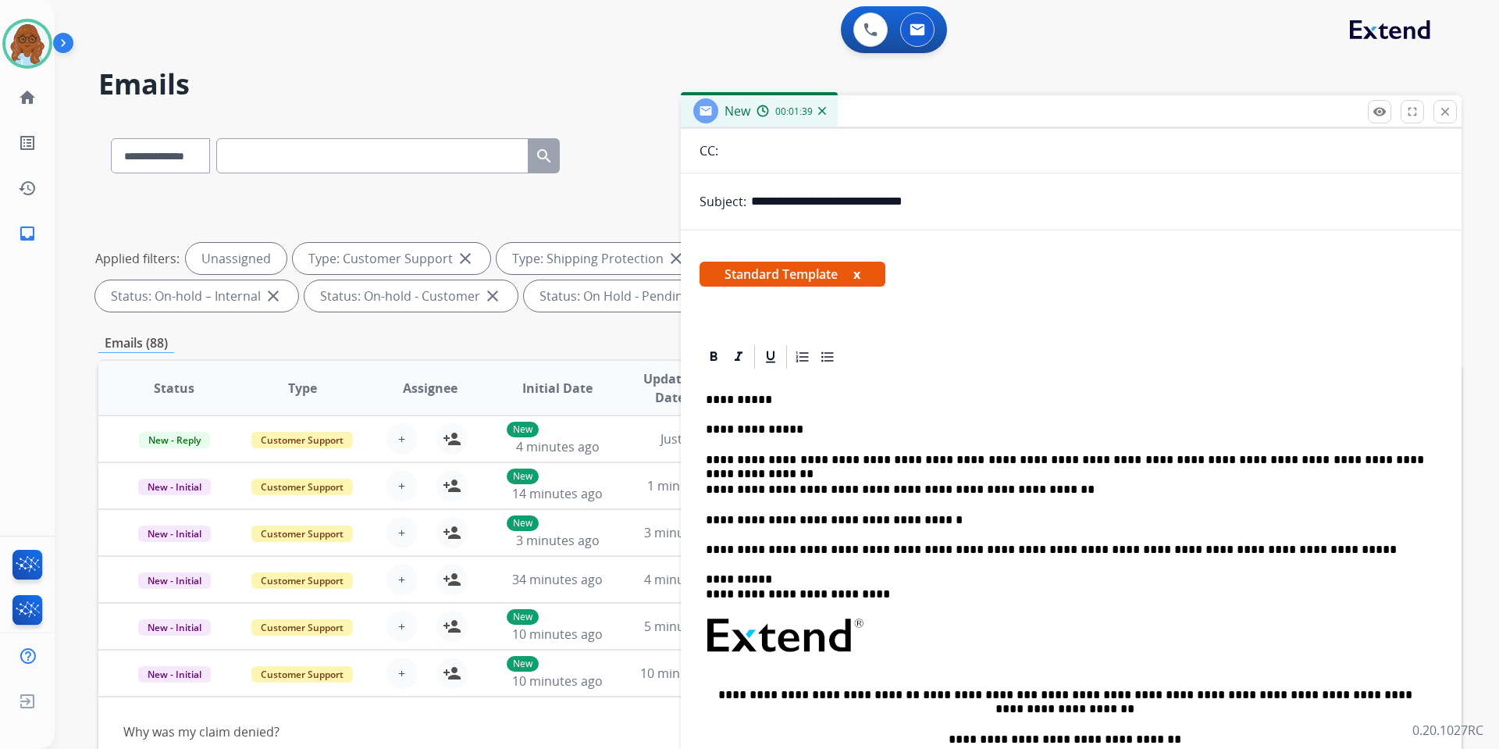
click at [943, 515] on p "**********" at bounding box center [1065, 520] width 718 height 14
click at [861, 275] on button "x" at bounding box center [857, 274] width 7 height 19
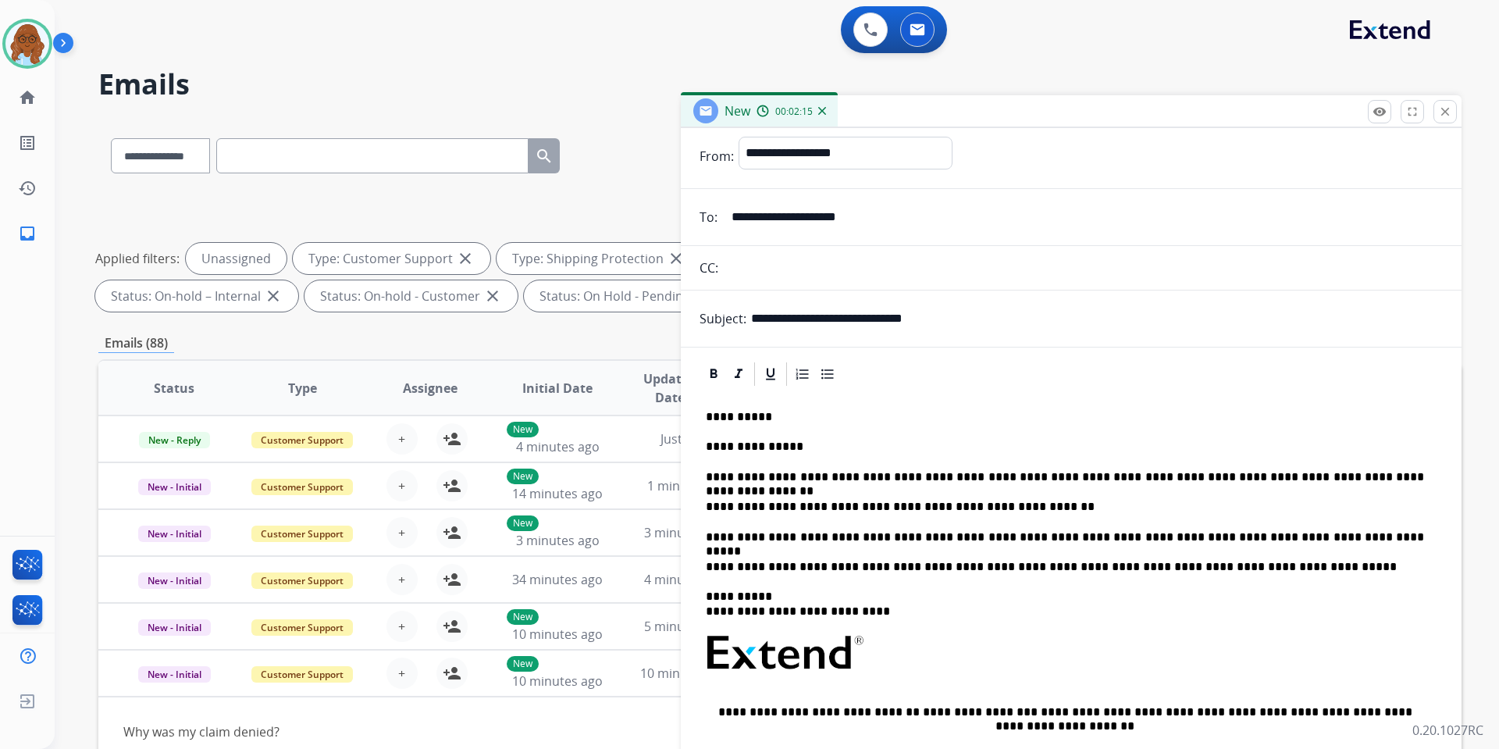
scroll to position [78, 0]
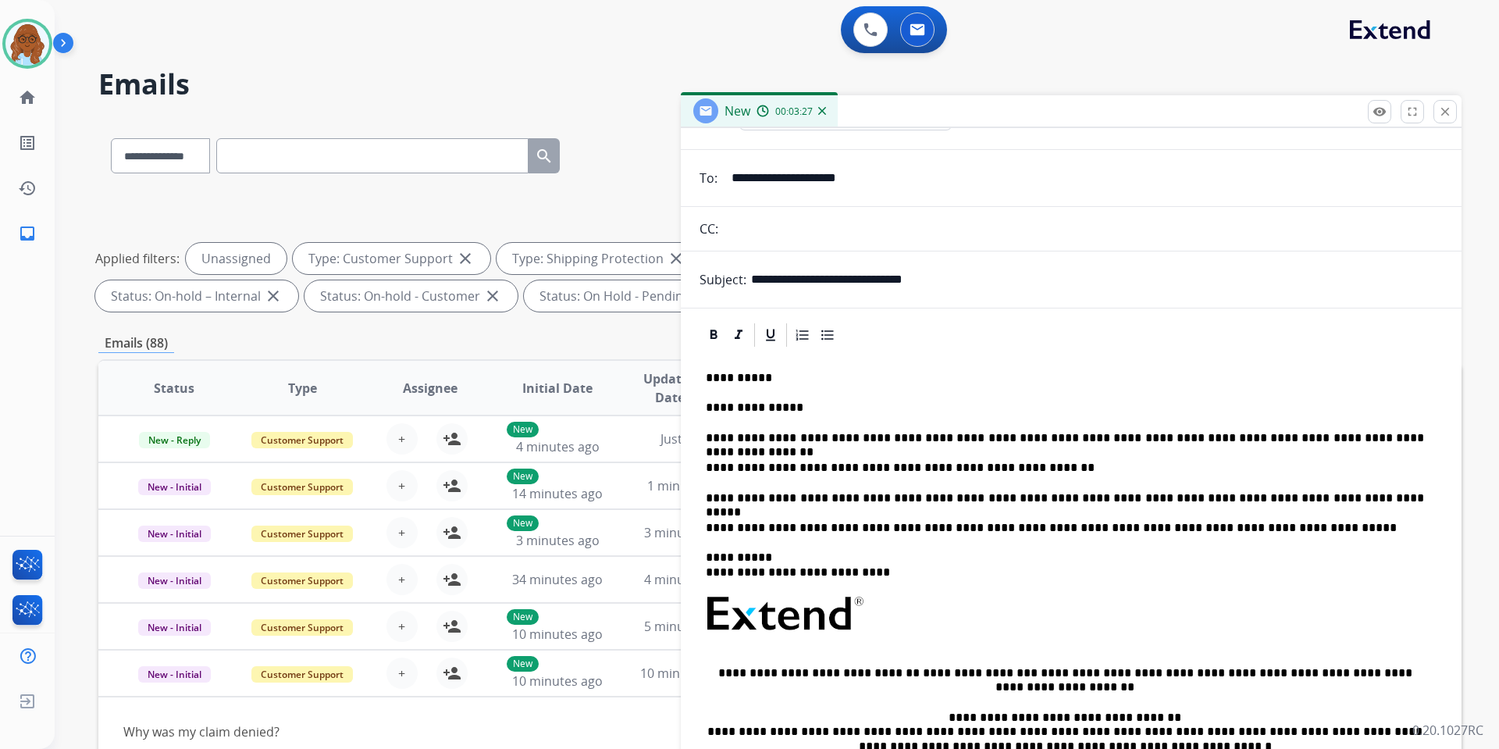
click at [1308, 494] on p "**********" at bounding box center [1065, 498] width 718 height 14
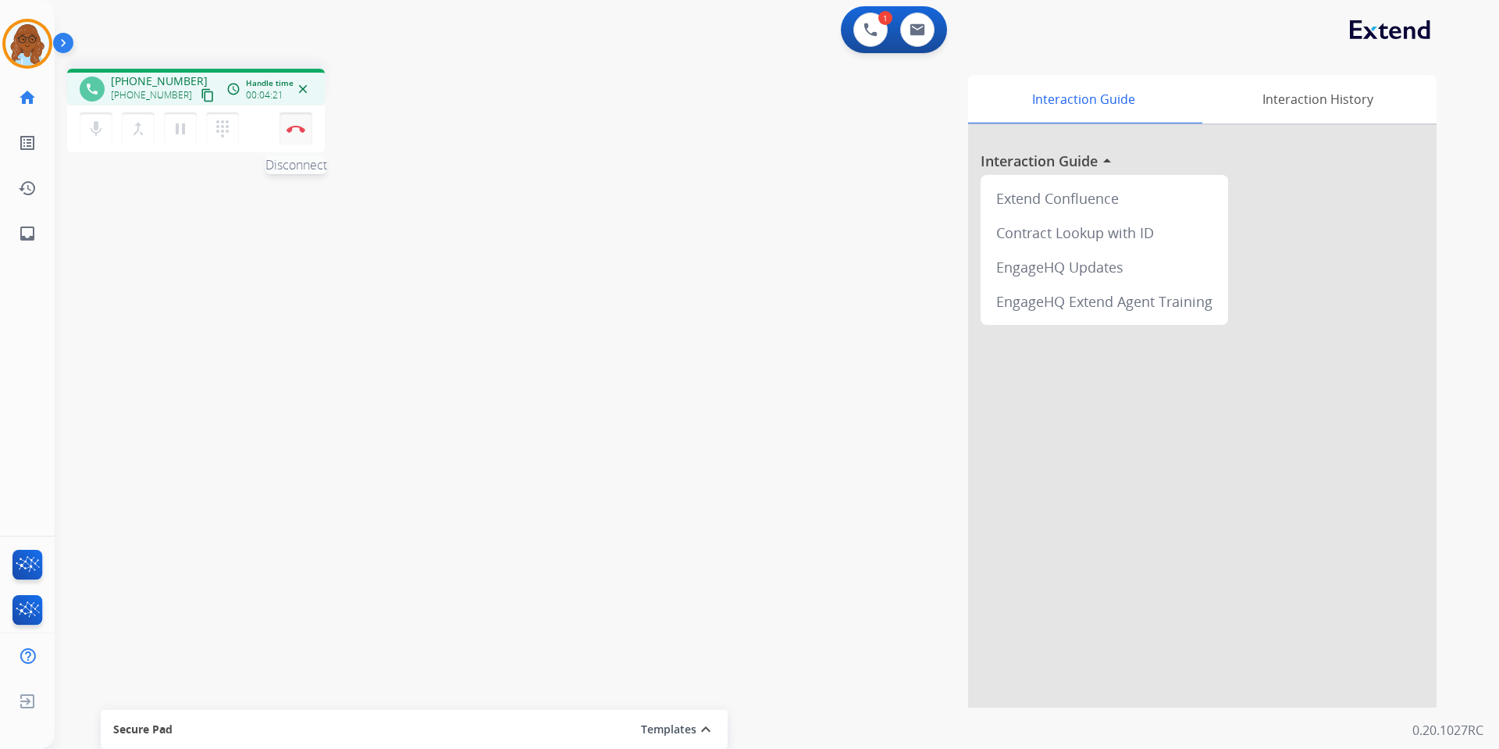
click at [301, 127] on img at bounding box center [296, 129] width 19 height 8
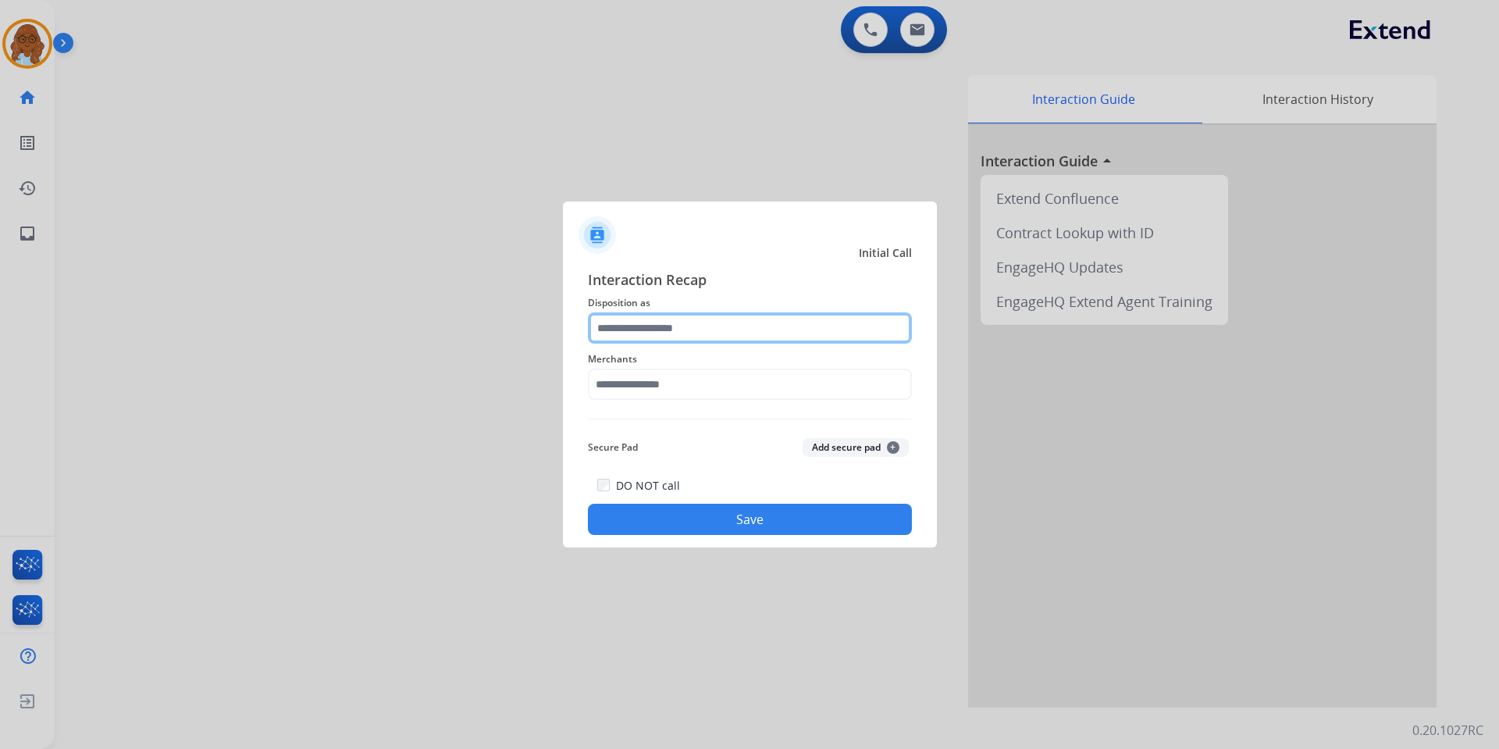
click at [618, 324] on input "text" at bounding box center [750, 327] width 324 height 31
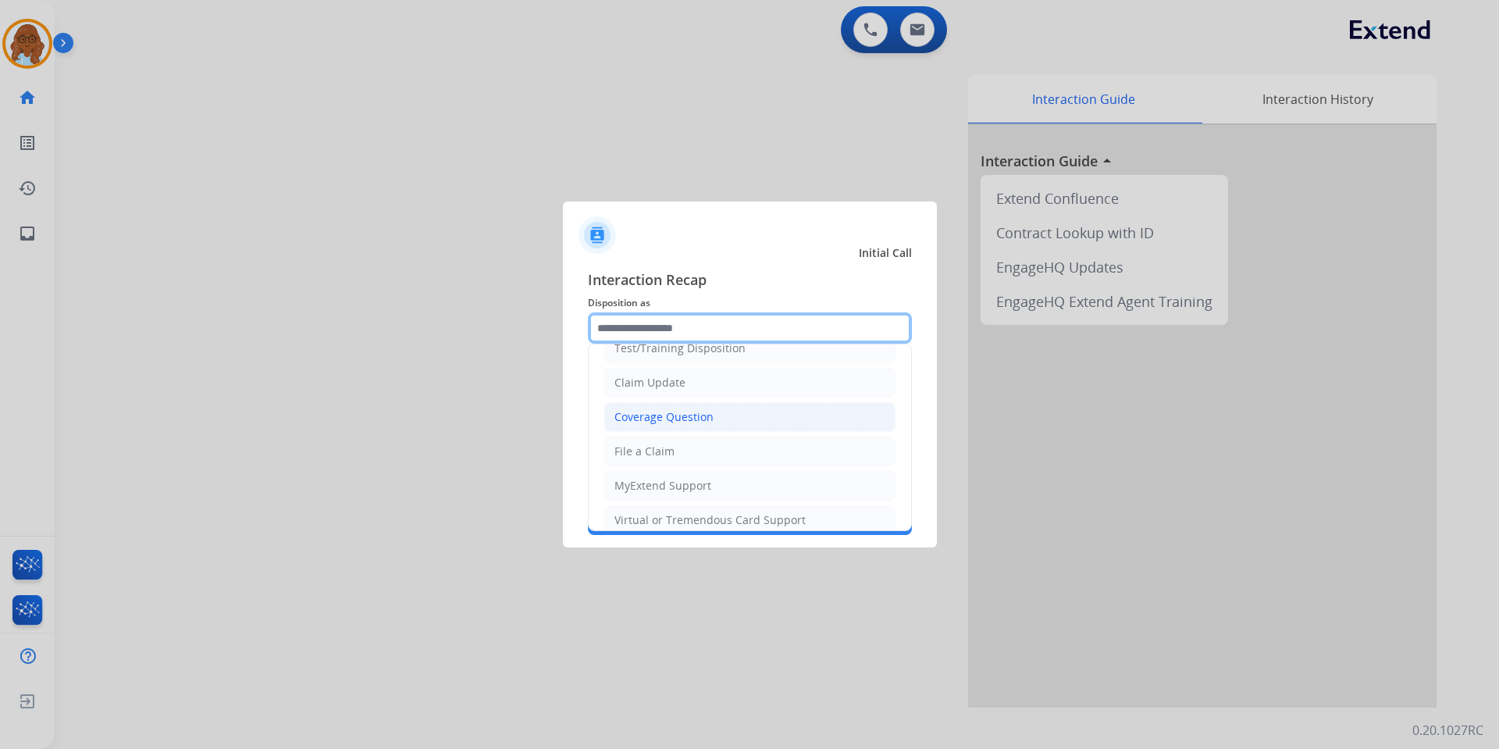
scroll to position [78, 0]
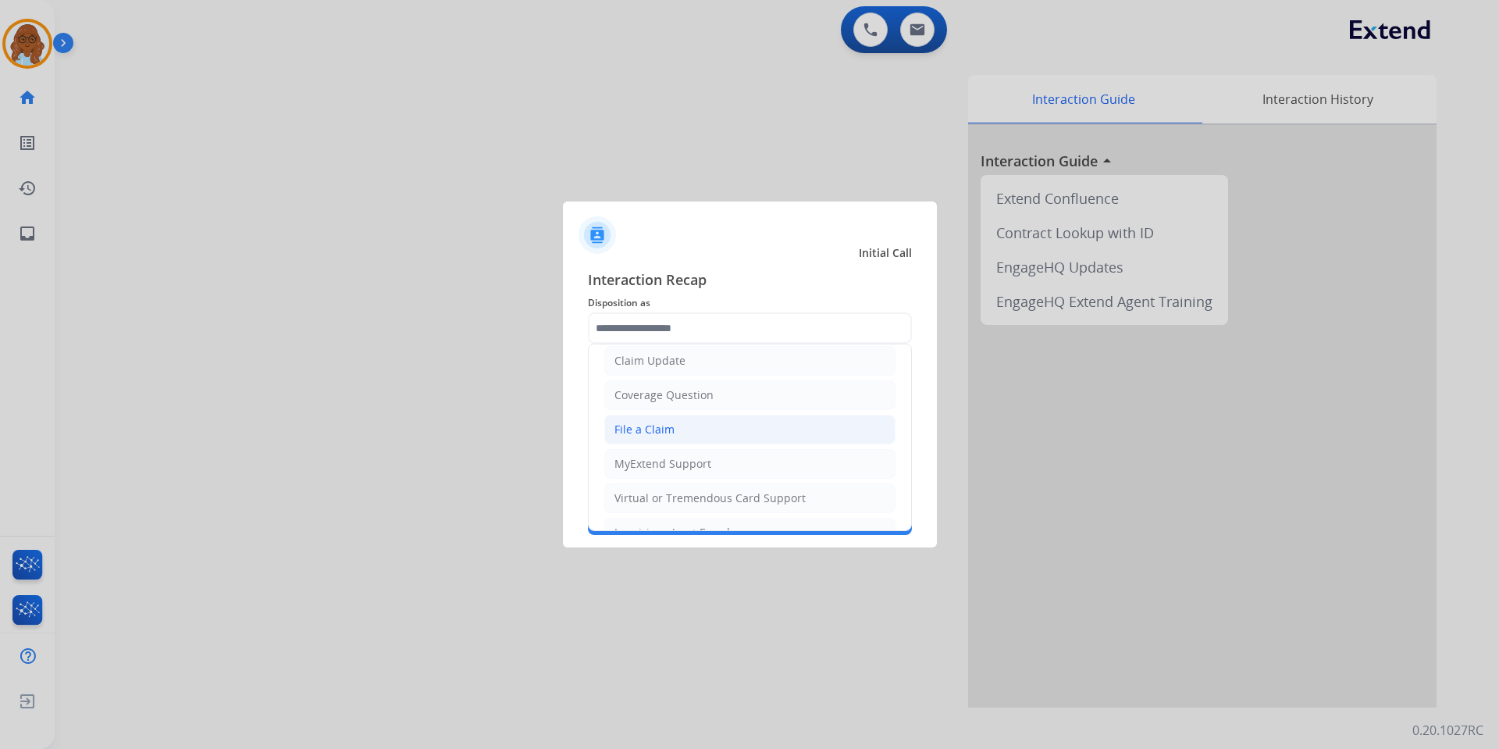
click at [653, 426] on div "File a Claim" at bounding box center [645, 430] width 60 height 16
type input "**********"
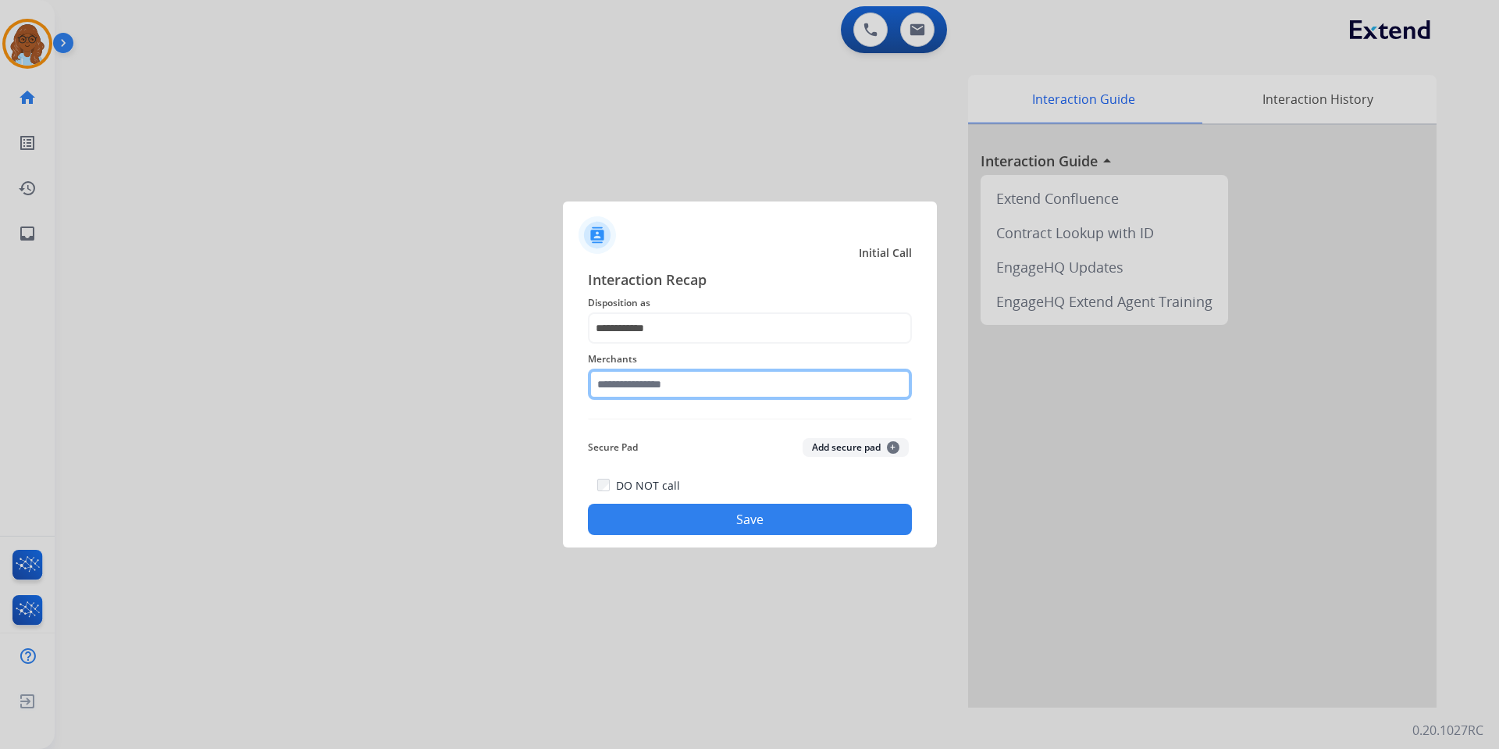
click at [676, 390] on input "text" at bounding box center [750, 384] width 324 height 31
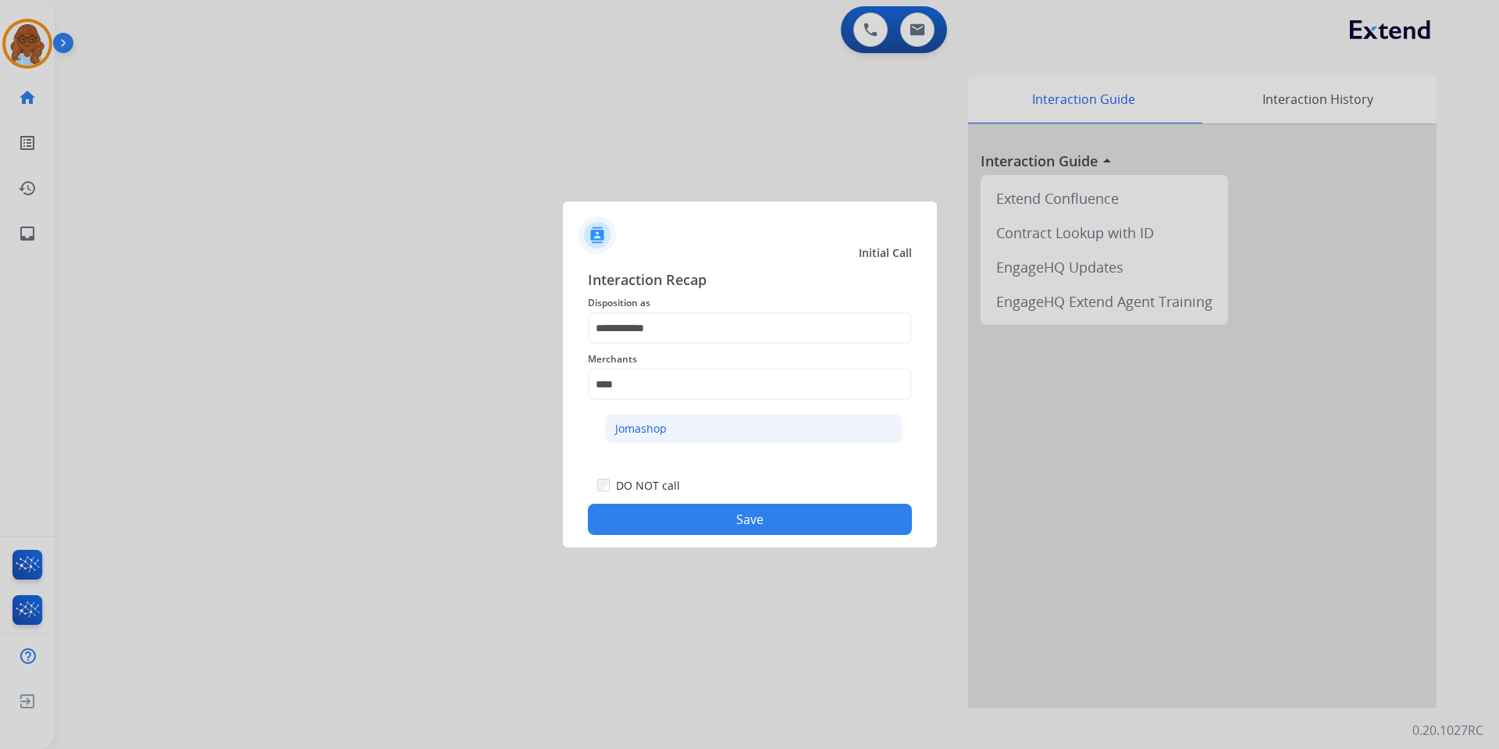
click at [665, 422] on div "Jomashop" at bounding box center [641, 429] width 52 height 16
type input "********"
click at [793, 527] on button "Save" at bounding box center [750, 519] width 324 height 31
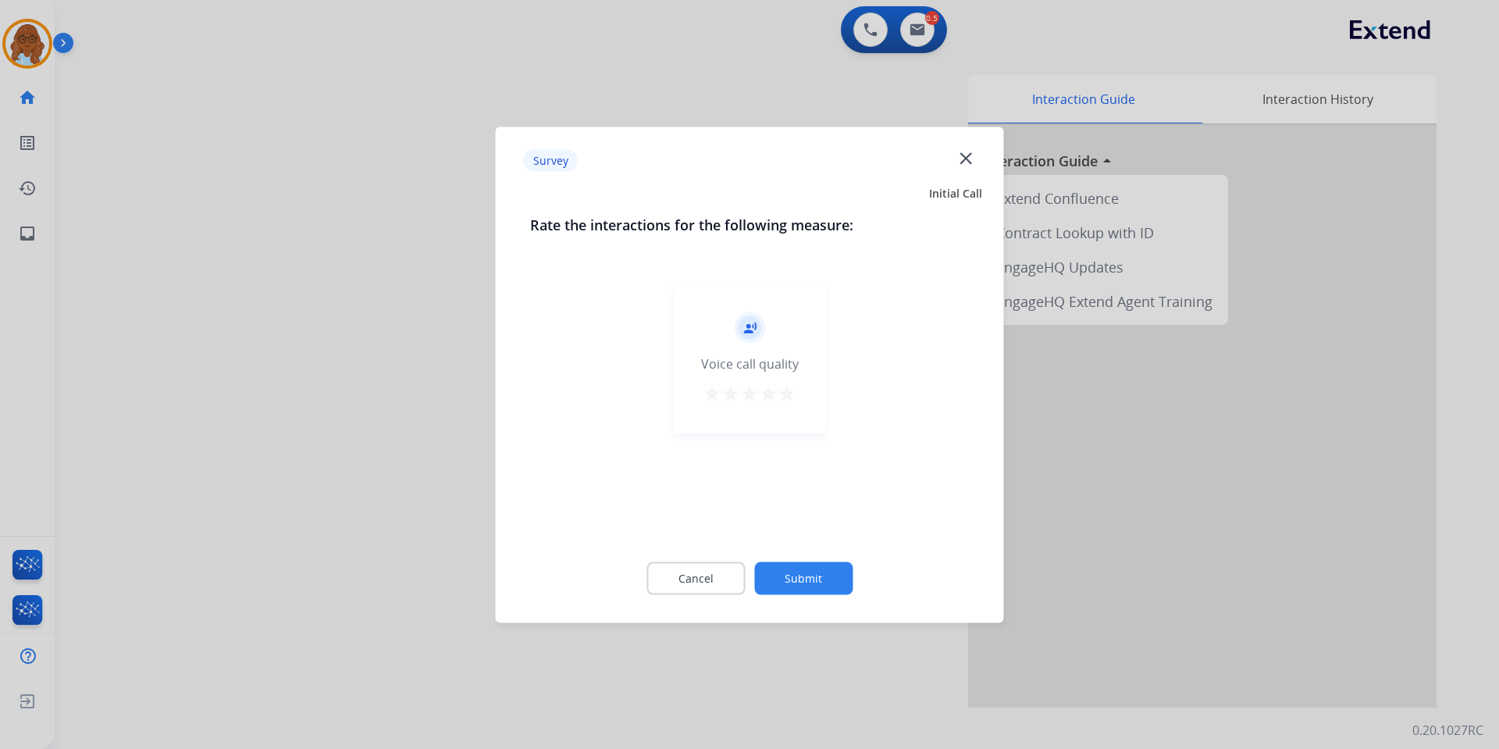
click at [794, 404] on button "star" at bounding box center [787, 394] width 19 height 23
click at [819, 564] on button "Submit" at bounding box center [803, 577] width 98 height 33
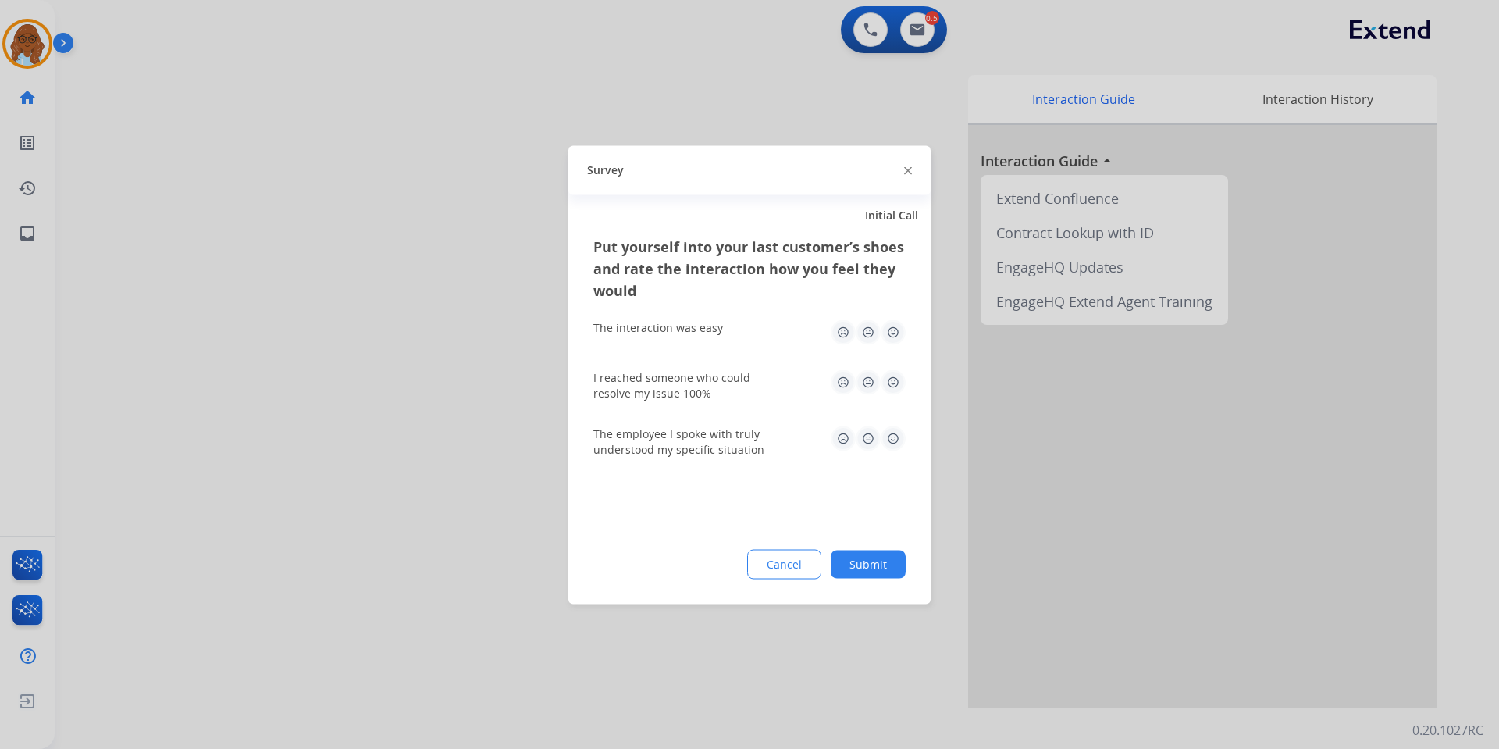
click at [893, 333] on img at bounding box center [893, 331] width 25 height 25
click at [894, 377] on img at bounding box center [893, 381] width 25 height 25
click at [889, 439] on img at bounding box center [893, 438] width 25 height 25
click at [891, 547] on div "Put yourself into your last customer’s shoes and rate the interaction how you f…" at bounding box center [749, 419] width 362 height 369
click at [891, 552] on button "Submit" at bounding box center [868, 564] width 75 height 28
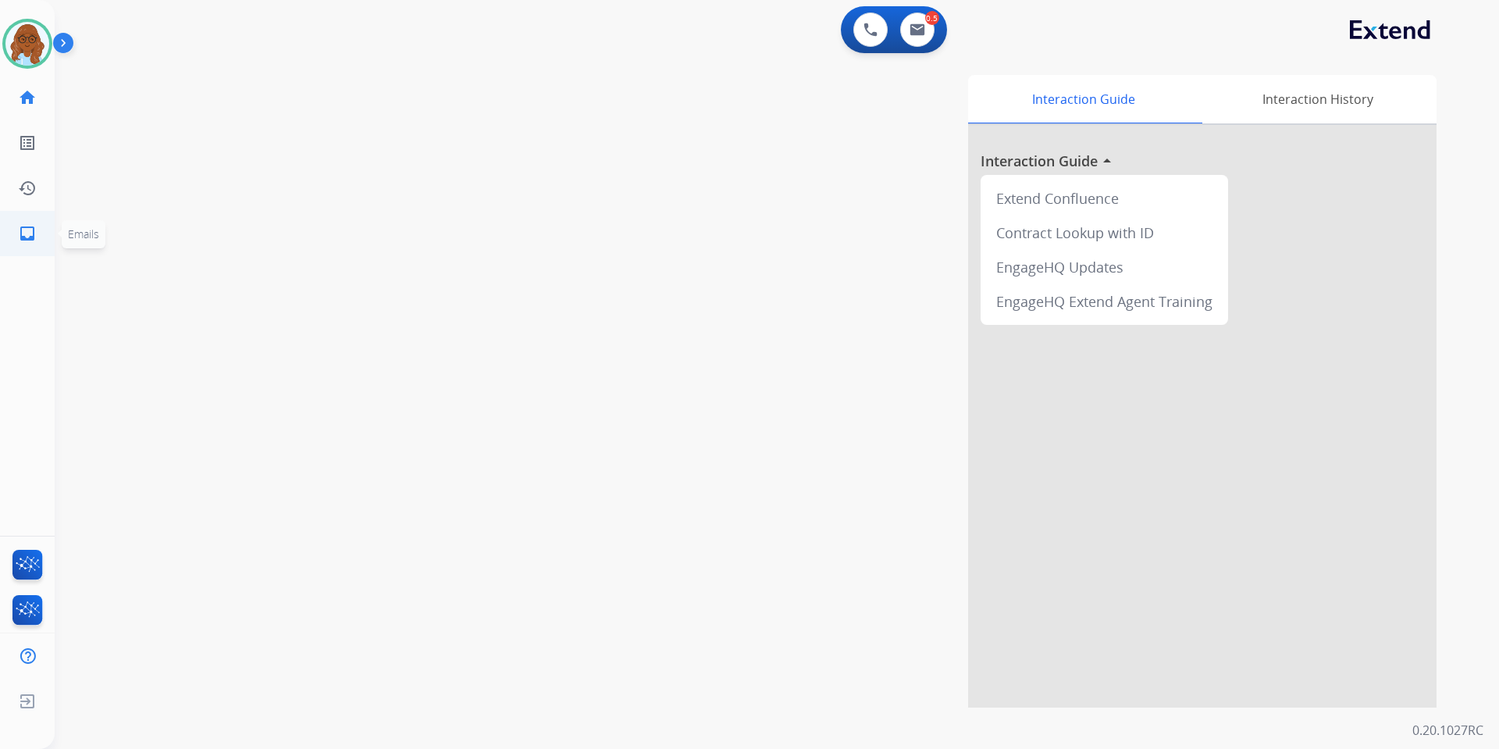
click at [29, 225] on mat-icon "inbox" at bounding box center [27, 233] width 19 height 19
select select "**********"
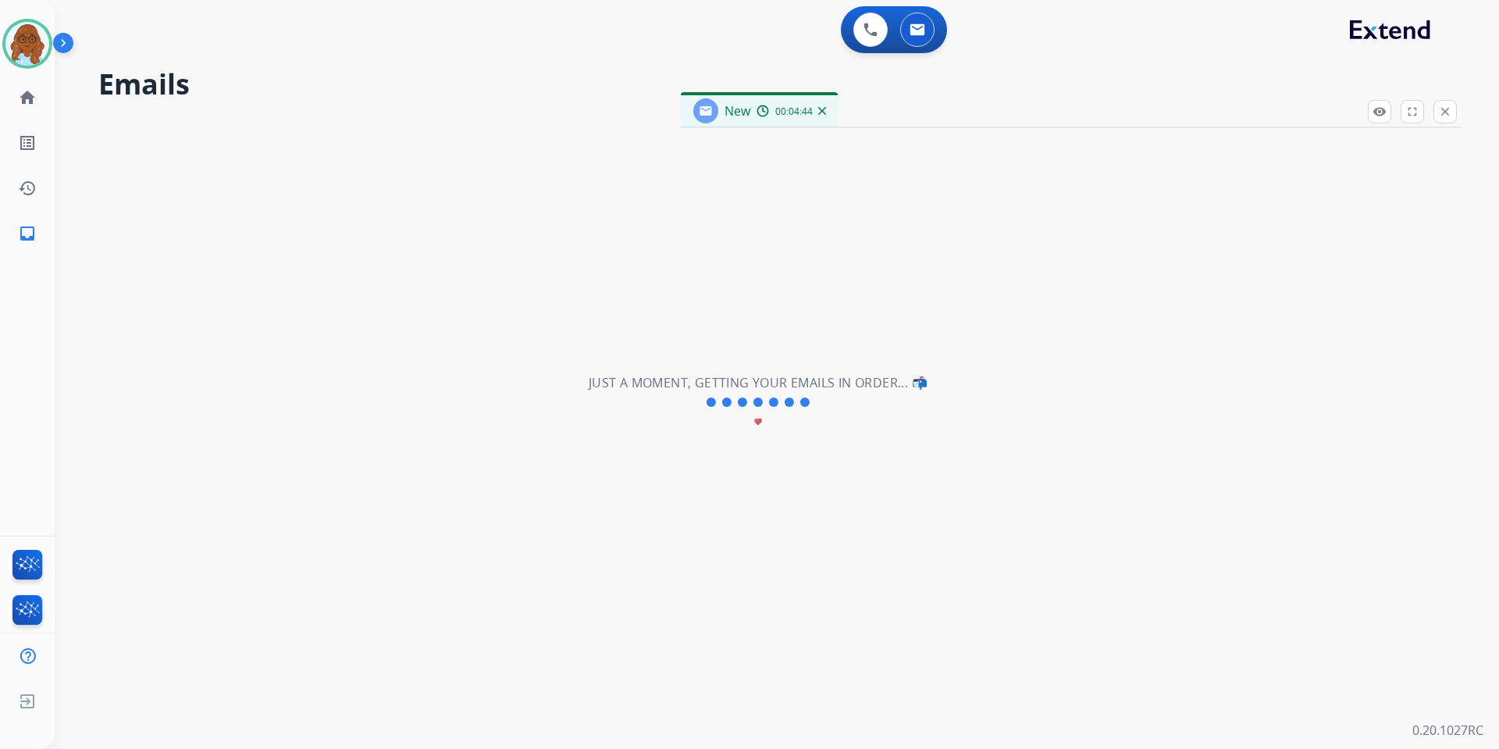
select select "**********"
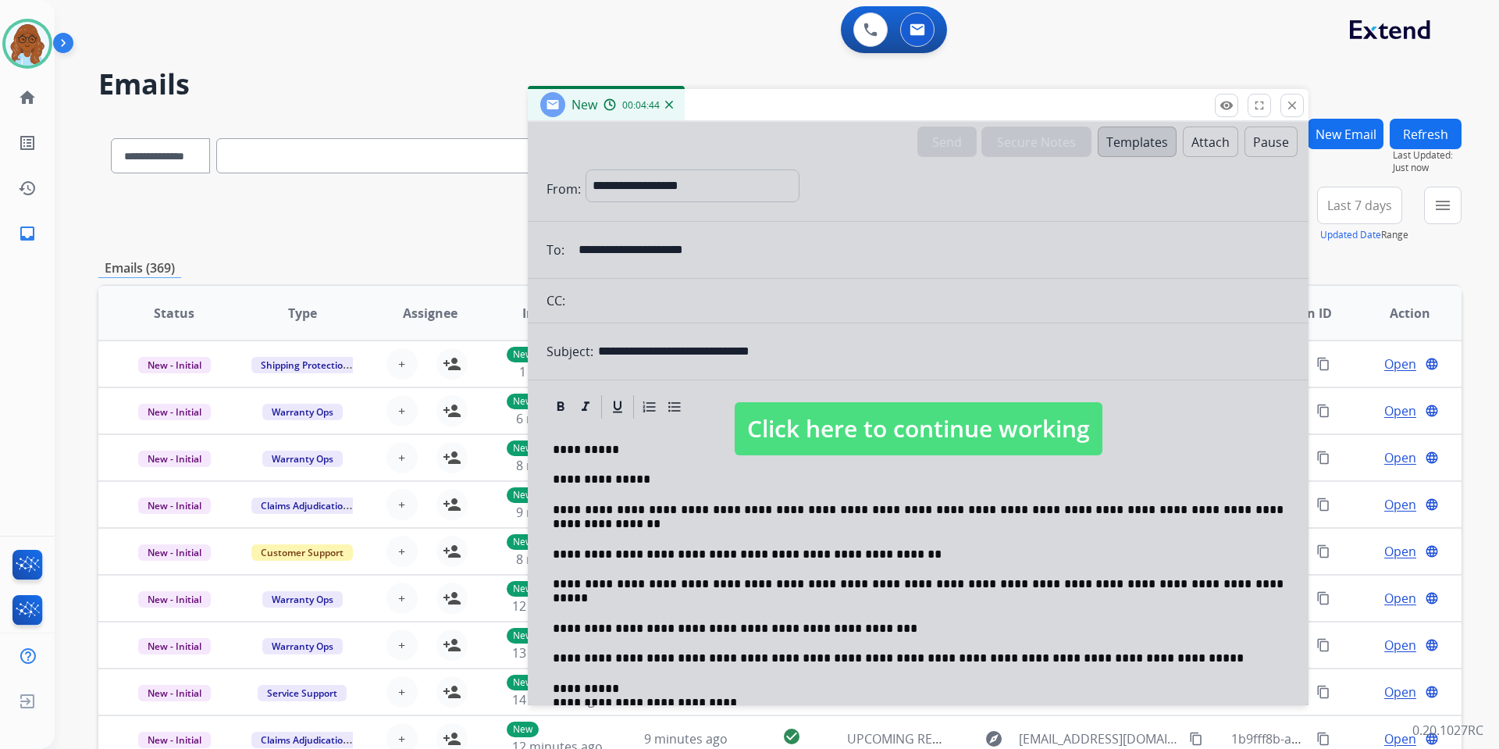
drag, startPoint x: 740, startPoint y: 109, endPoint x: 617, endPoint y: 84, distance: 125.0
click at [617, 89] on div "New 00:04:44" at bounding box center [918, 105] width 781 height 33
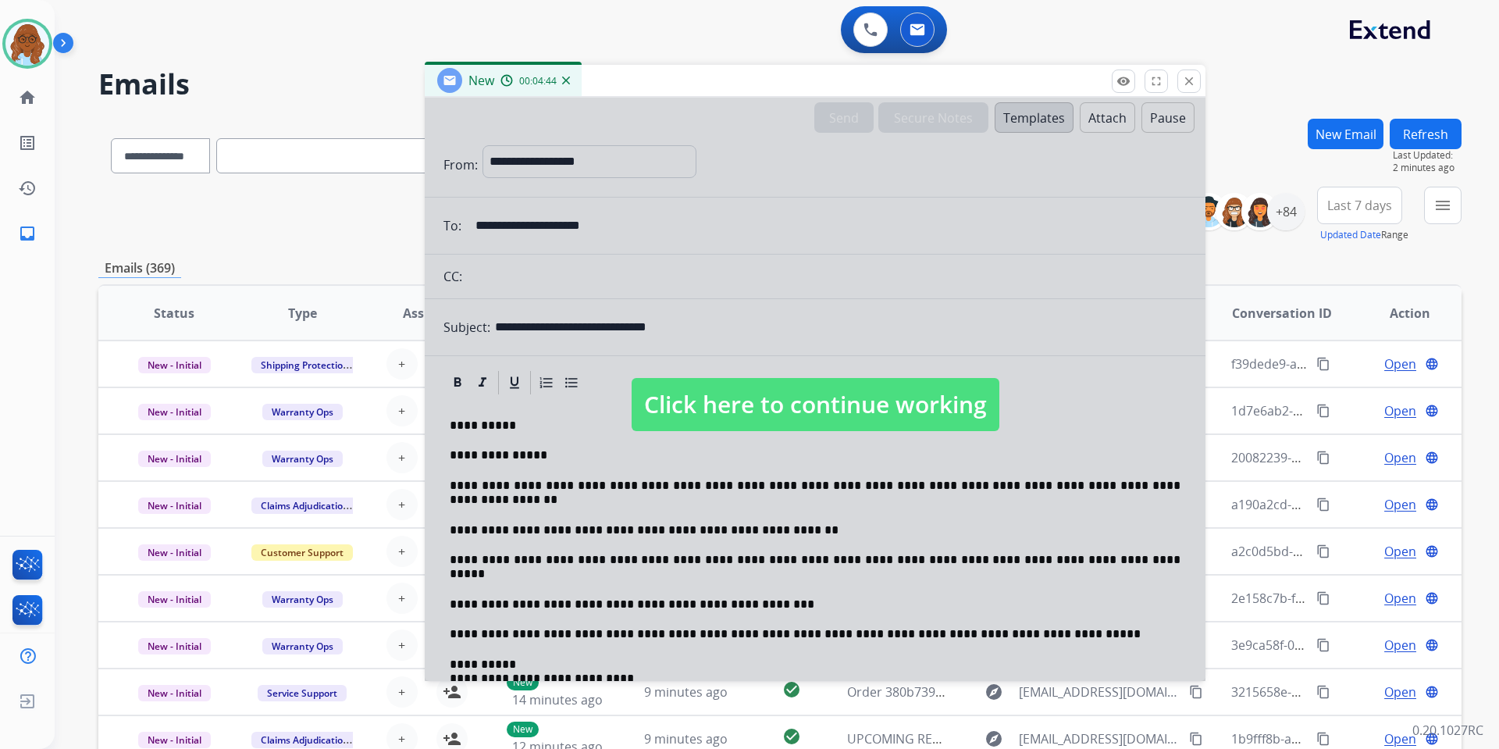
click at [689, 390] on span "Click here to continue working" at bounding box center [816, 404] width 368 height 53
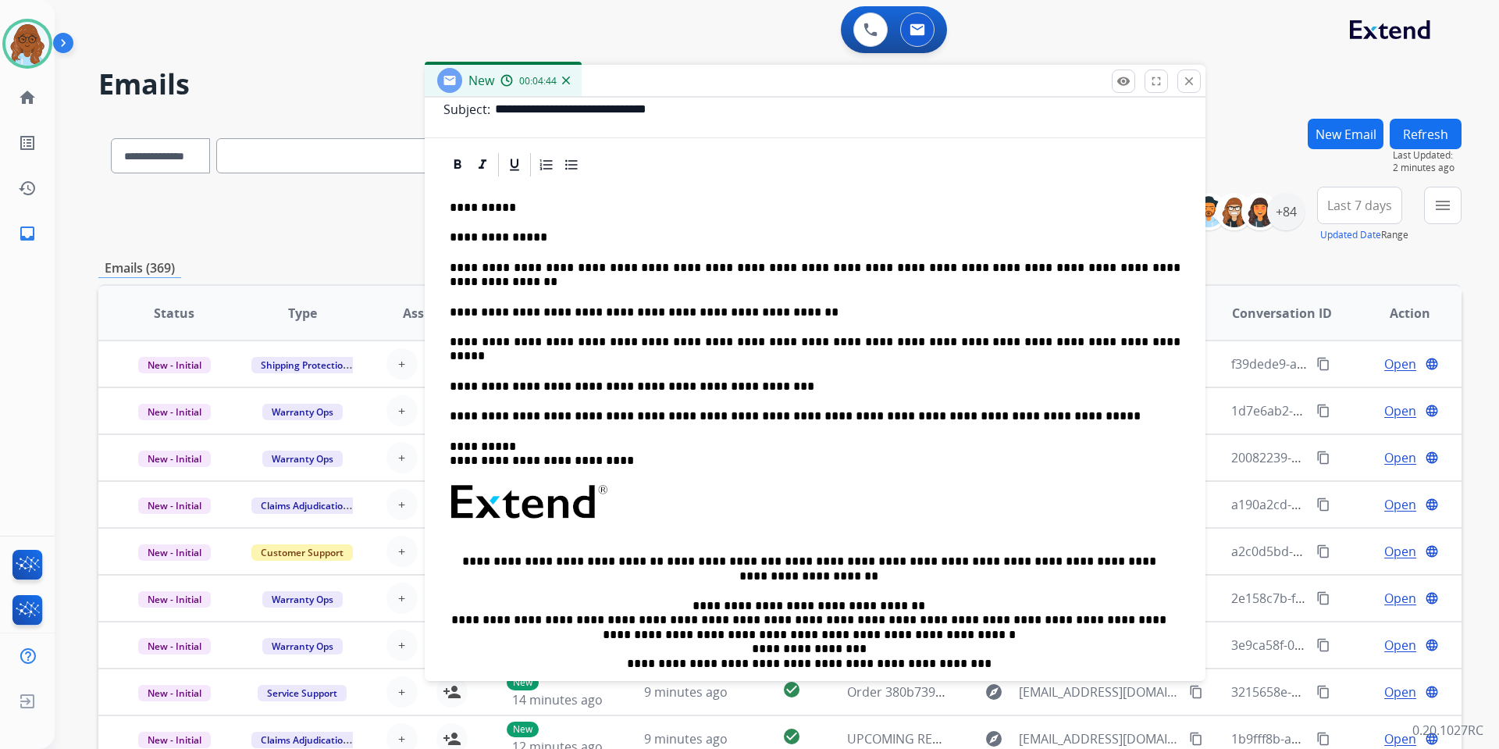
scroll to position [234, 0]
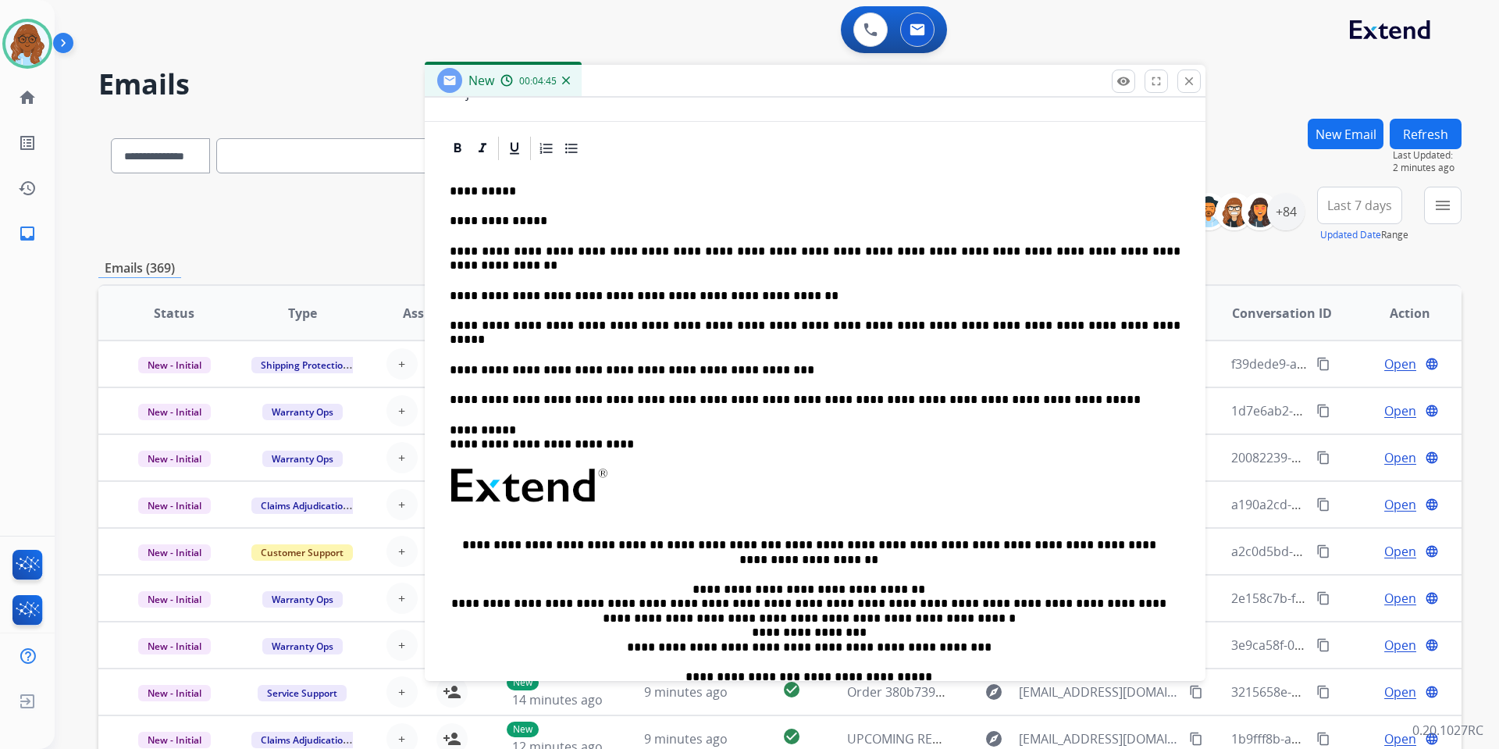
click at [751, 363] on p "**********" at bounding box center [809, 370] width 718 height 14
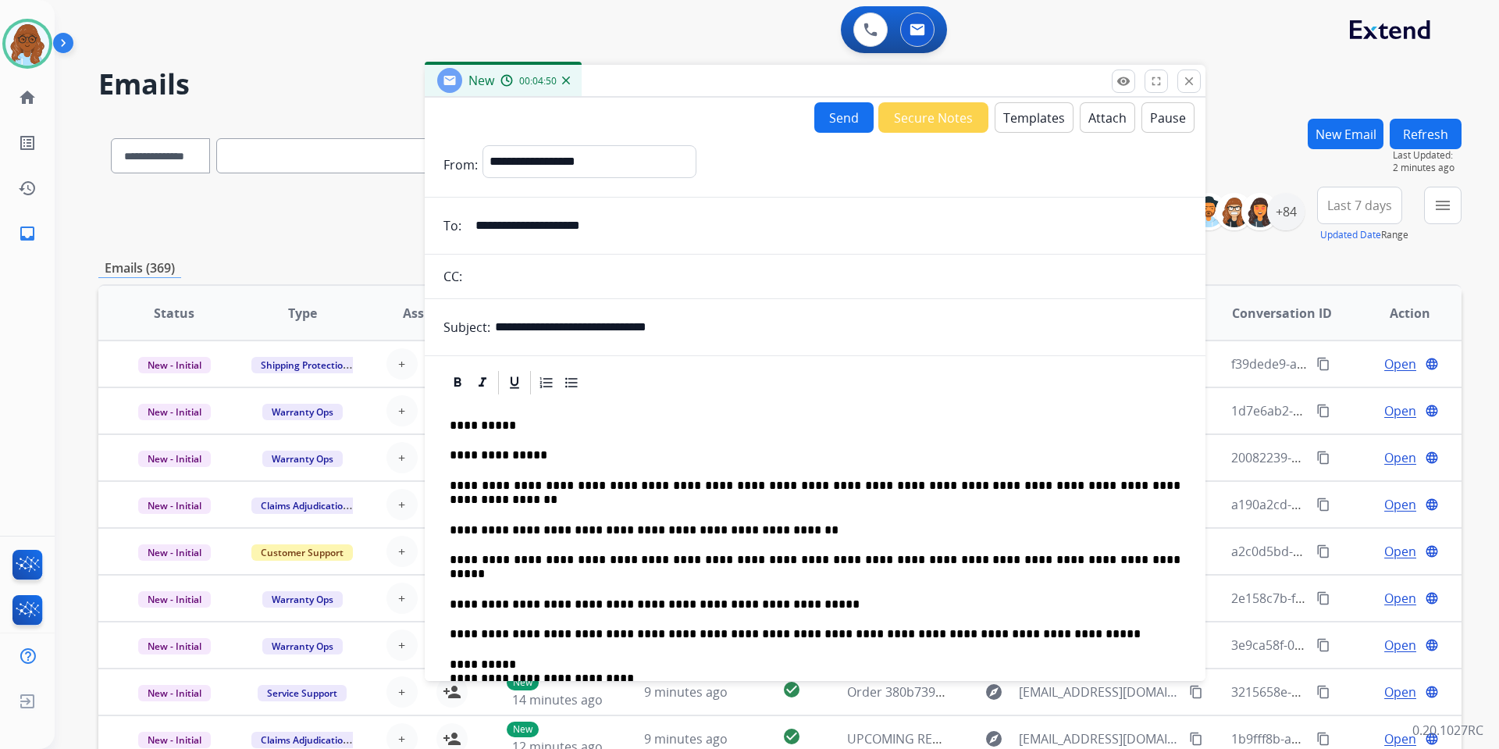
click at [824, 106] on button "Send" at bounding box center [843, 117] width 59 height 30
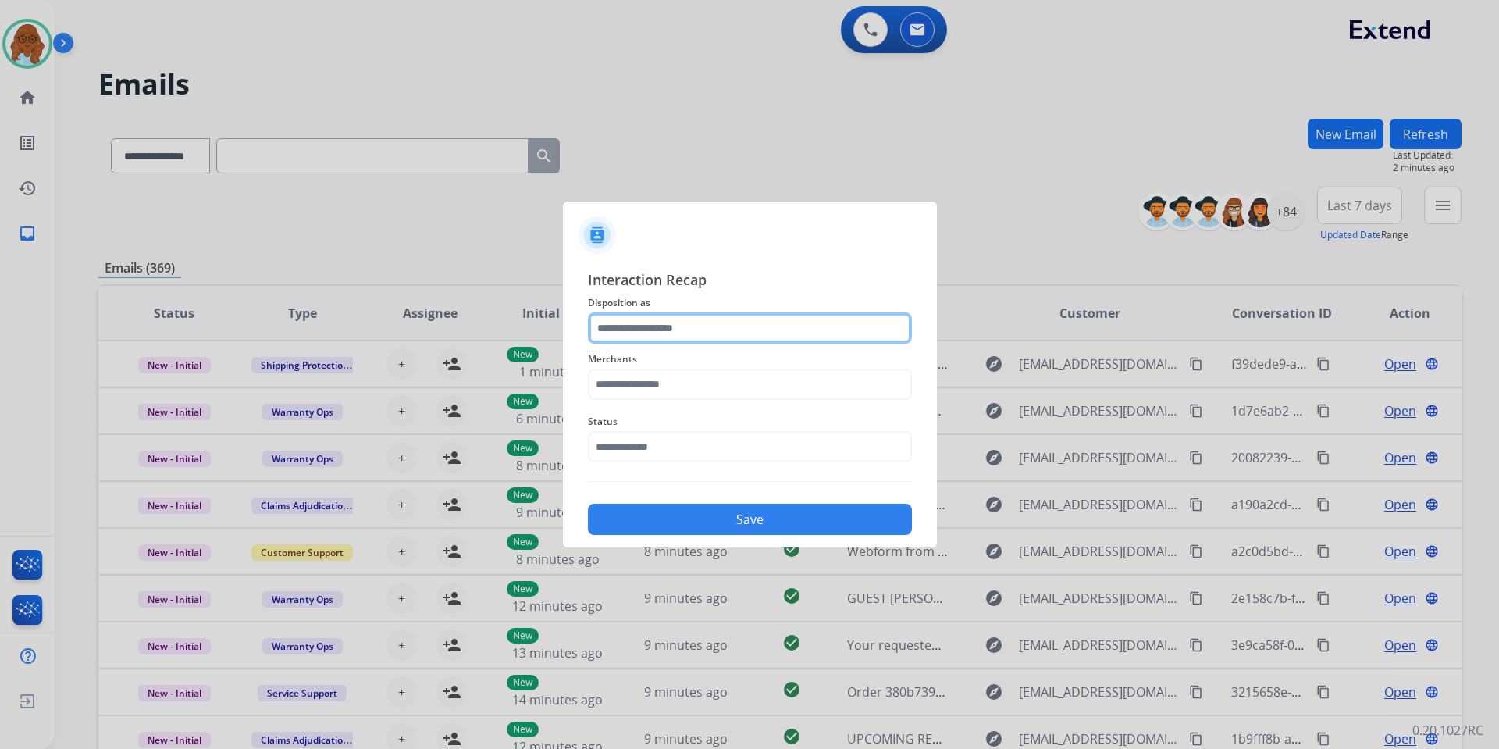
click at [636, 333] on input "text" at bounding box center [750, 327] width 324 height 31
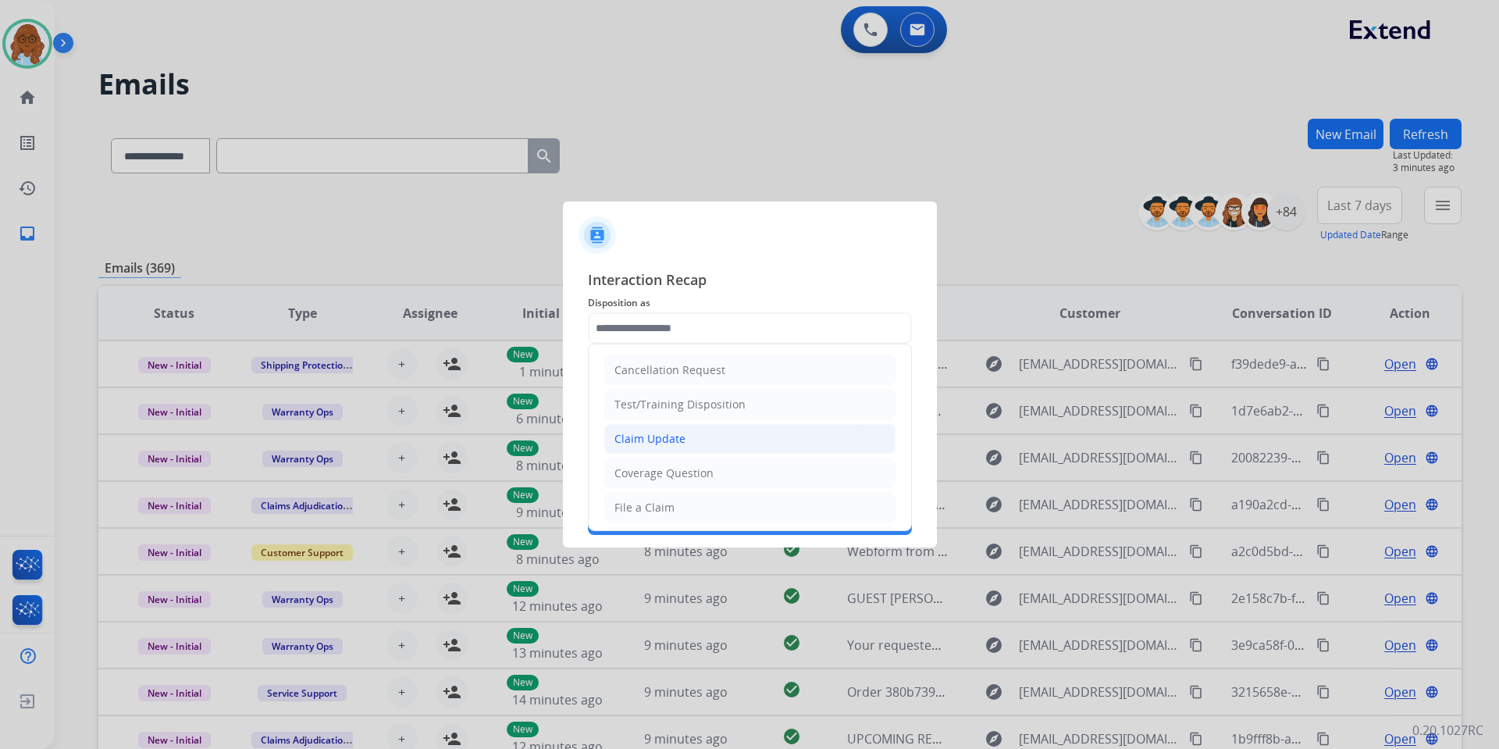
click at [681, 433] on div "Claim Update" at bounding box center [650, 439] width 71 height 16
type input "**********"
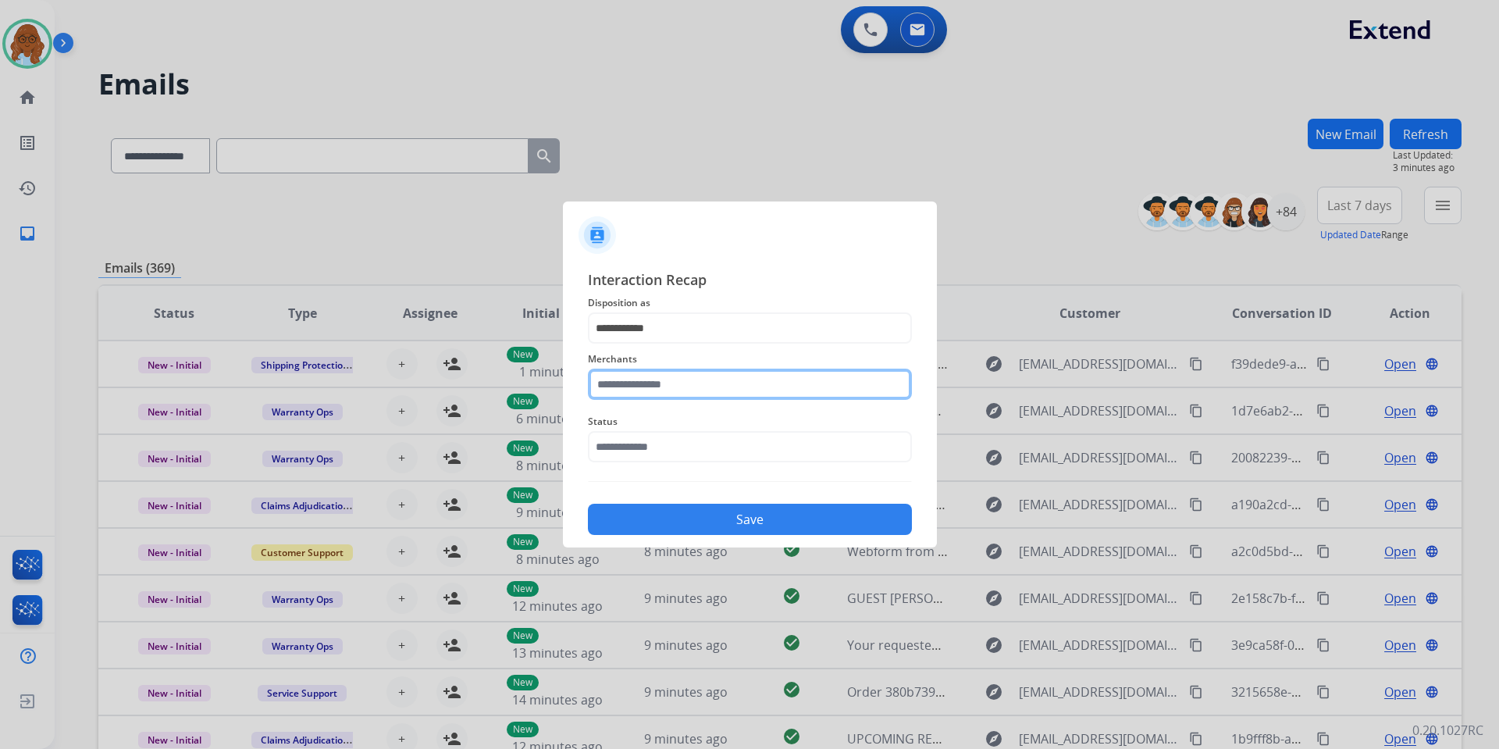
click at [644, 372] on input "text" at bounding box center [750, 384] width 324 height 31
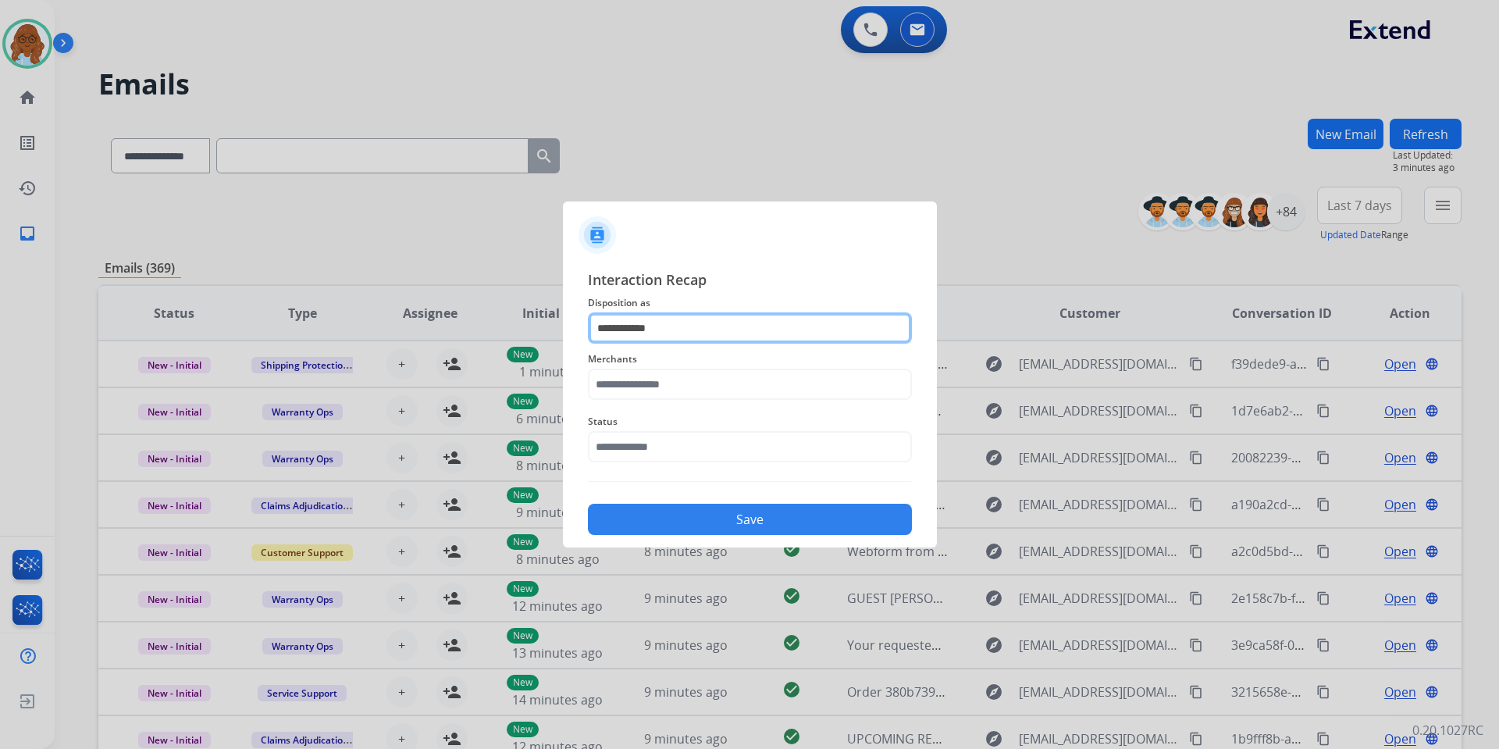
click at [758, 325] on input "**********" at bounding box center [750, 327] width 324 height 31
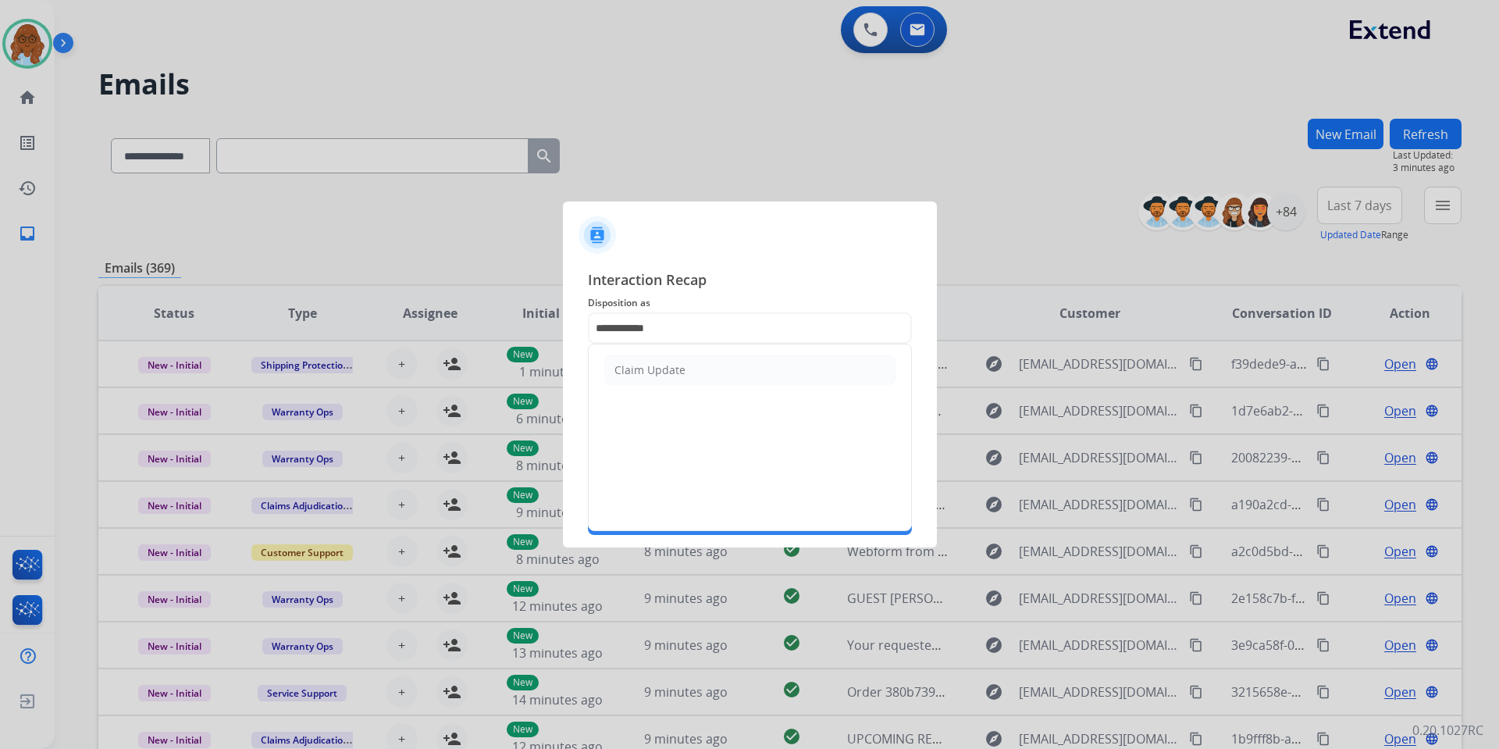
click at [700, 299] on span "Disposition as" at bounding box center [750, 303] width 324 height 19
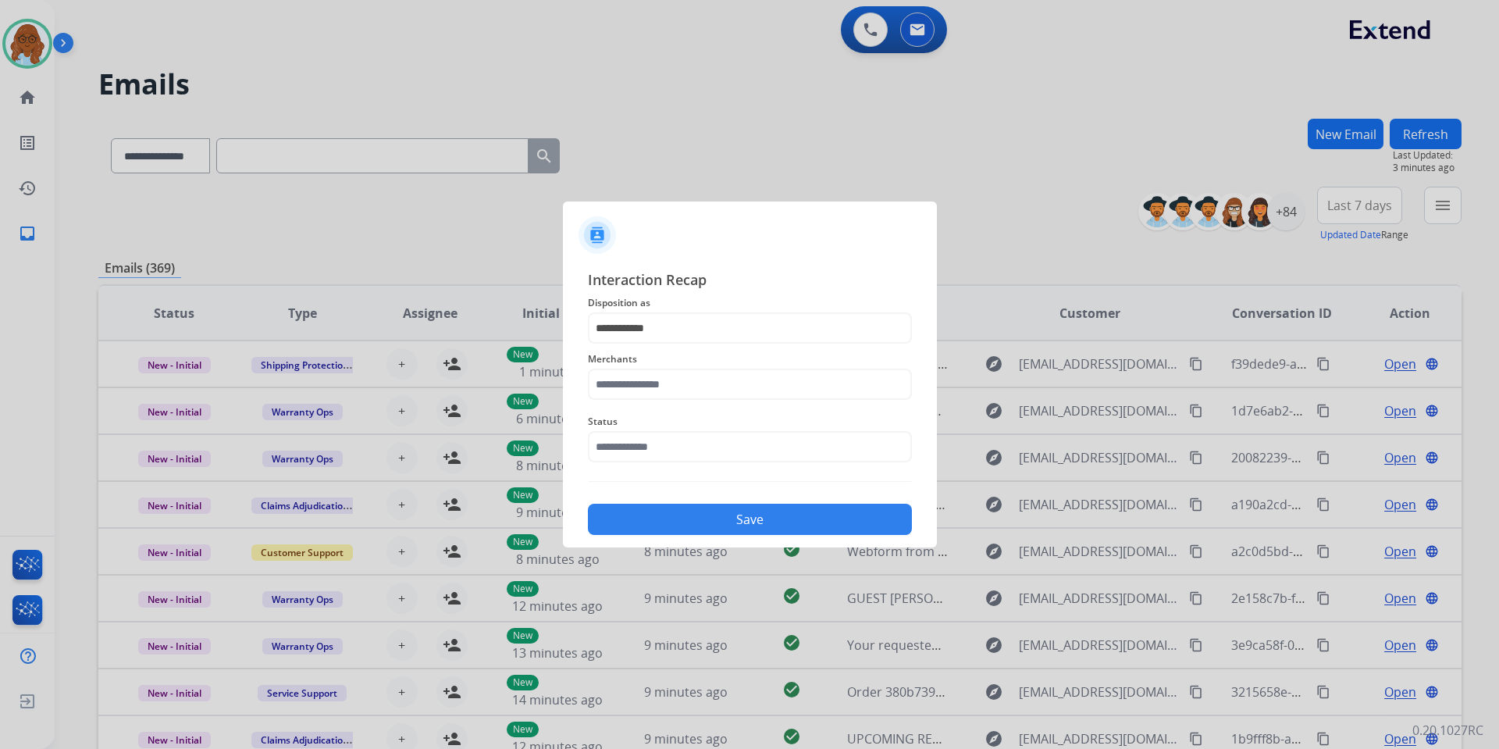
click at [575, 397] on div "**********" at bounding box center [750, 401] width 374 height 291
click at [622, 385] on input "text" at bounding box center [750, 384] width 324 height 31
click at [662, 429] on li "hiboy ca" at bounding box center [754, 429] width 298 height 30
type input "********"
click at [640, 450] on input "text" at bounding box center [750, 446] width 324 height 31
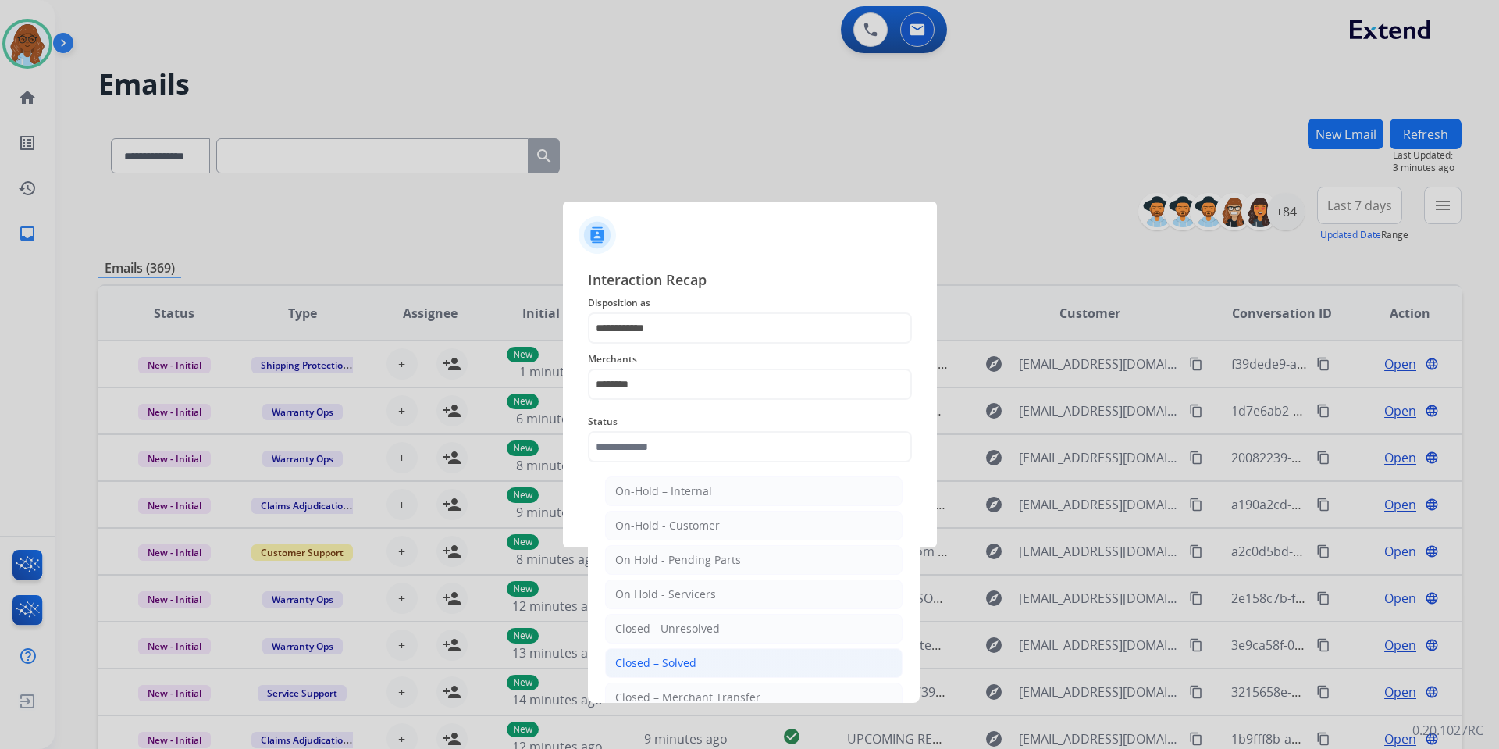
click at [654, 657] on div "Closed – Solved" at bounding box center [655, 663] width 81 height 16
type input "**********"
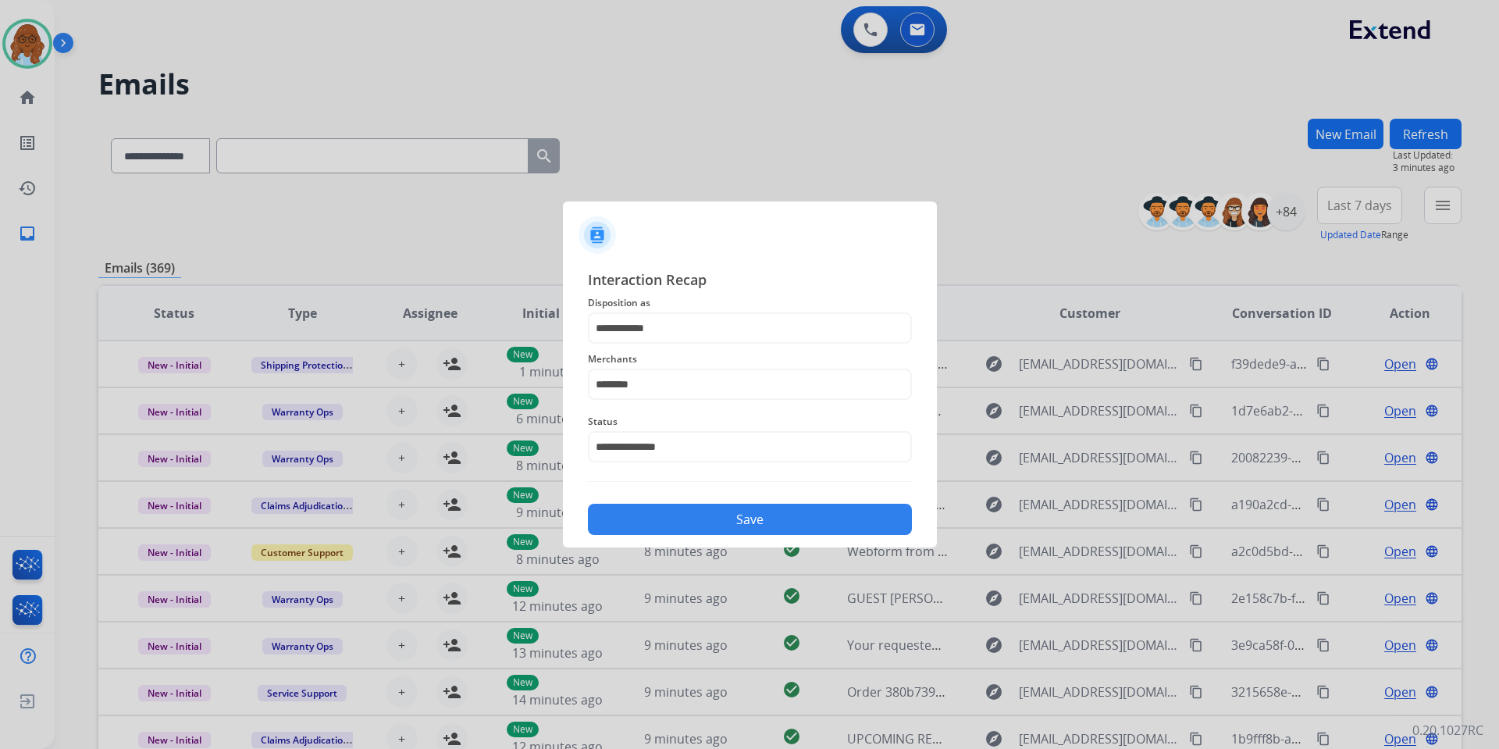
click at [665, 523] on button "Save" at bounding box center [750, 519] width 324 height 31
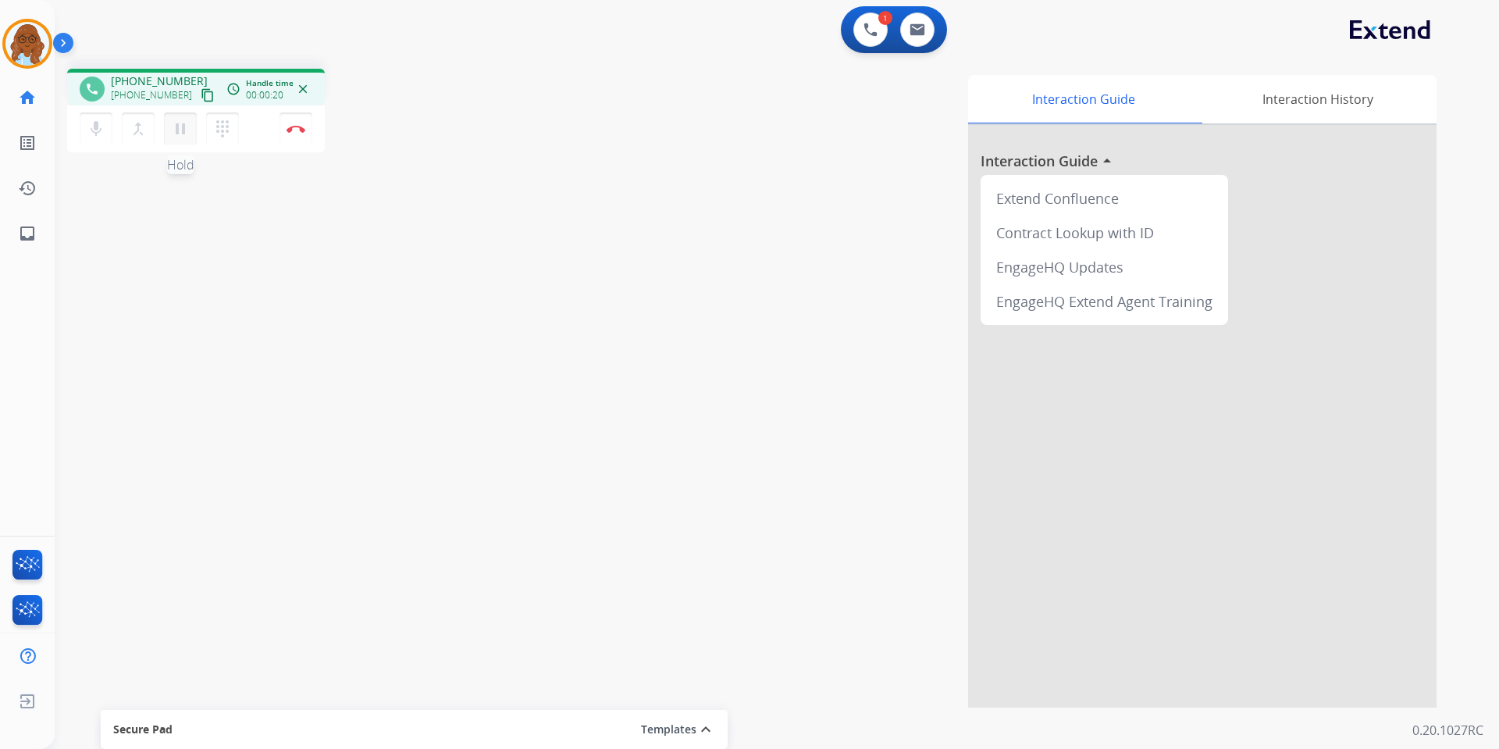
click at [181, 127] on mat-icon "pause" at bounding box center [180, 128] width 19 height 19
click at [216, 128] on mat-icon "dialpad" at bounding box center [222, 128] width 19 height 19
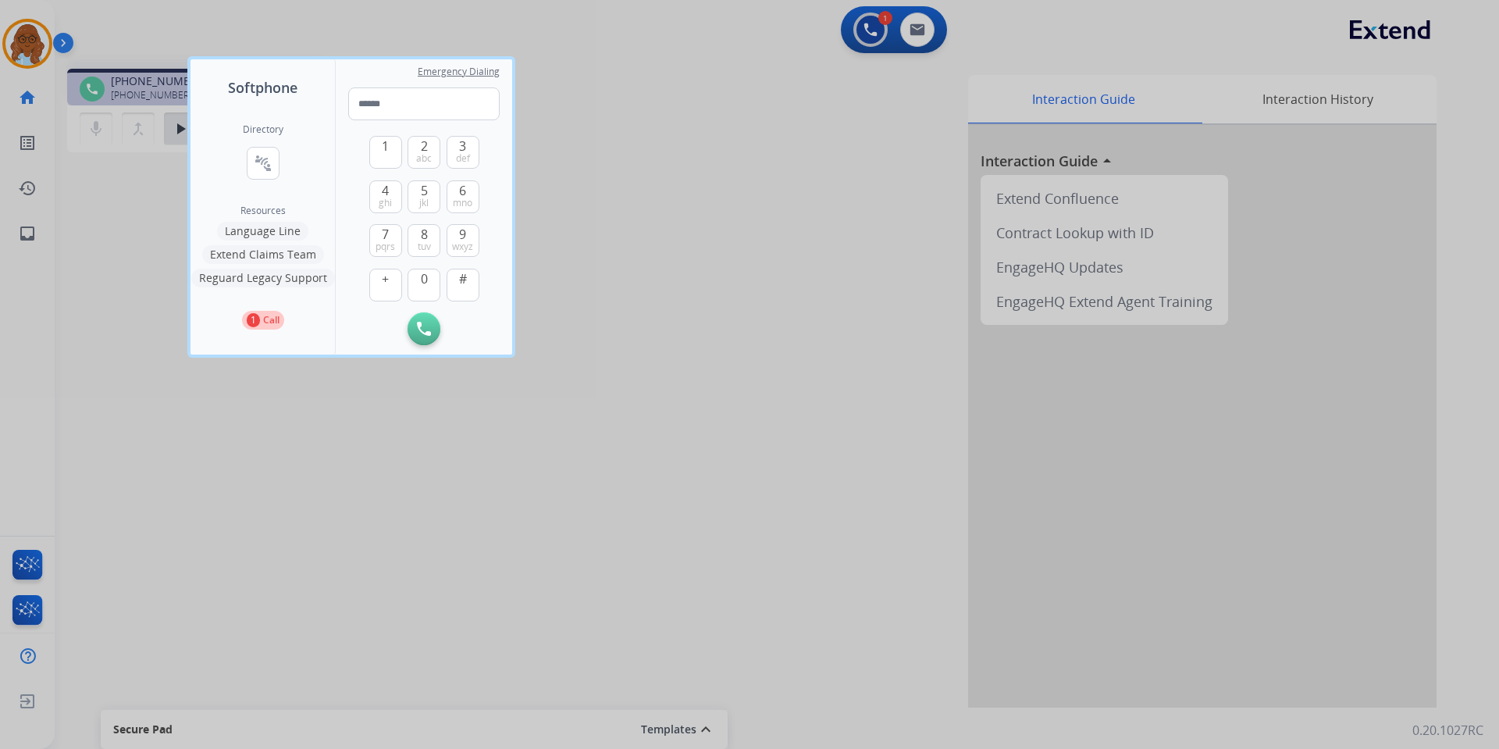
click at [269, 230] on button "Language Line" at bounding box center [262, 231] width 91 height 19
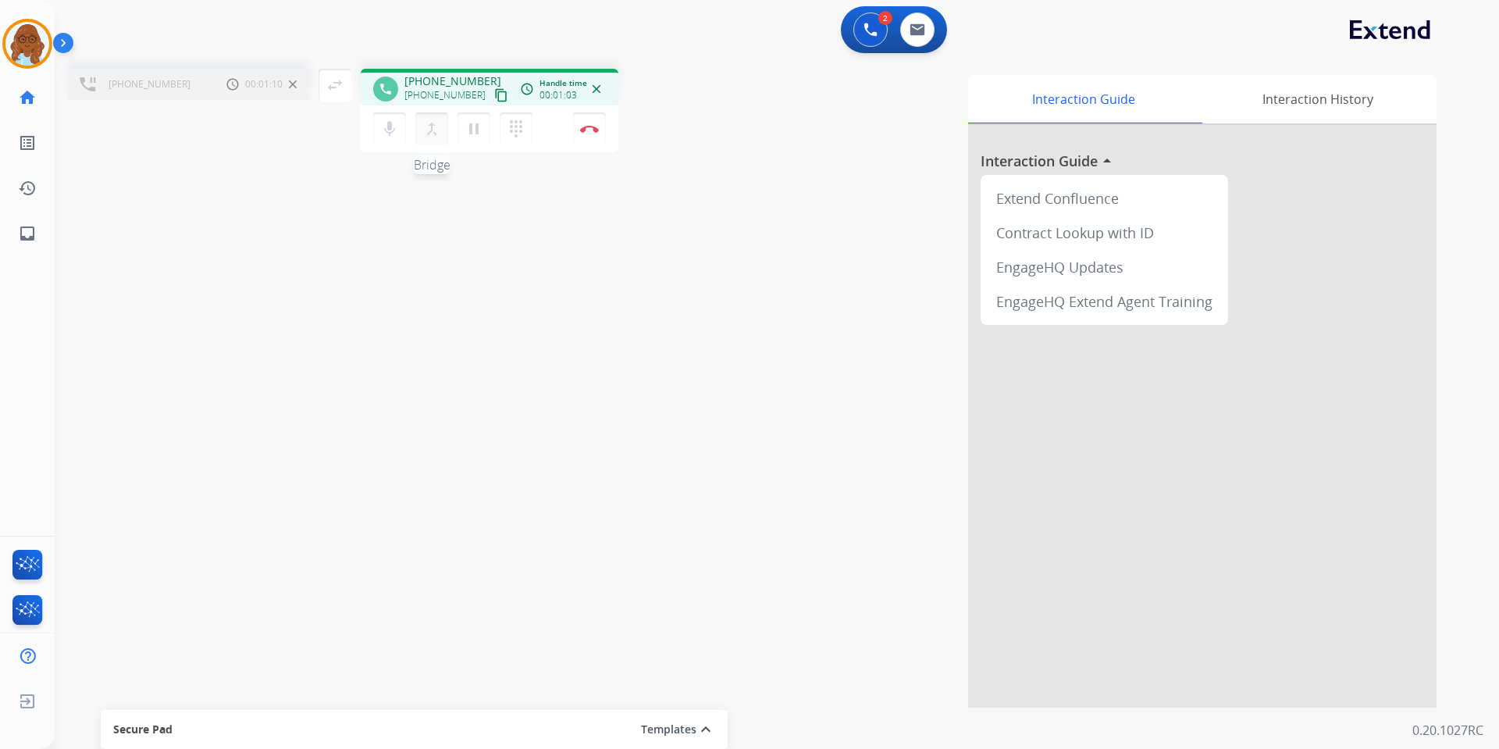
click at [428, 123] on mat-icon "merge_type" at bounding box center [431, 128] width 19 height 19
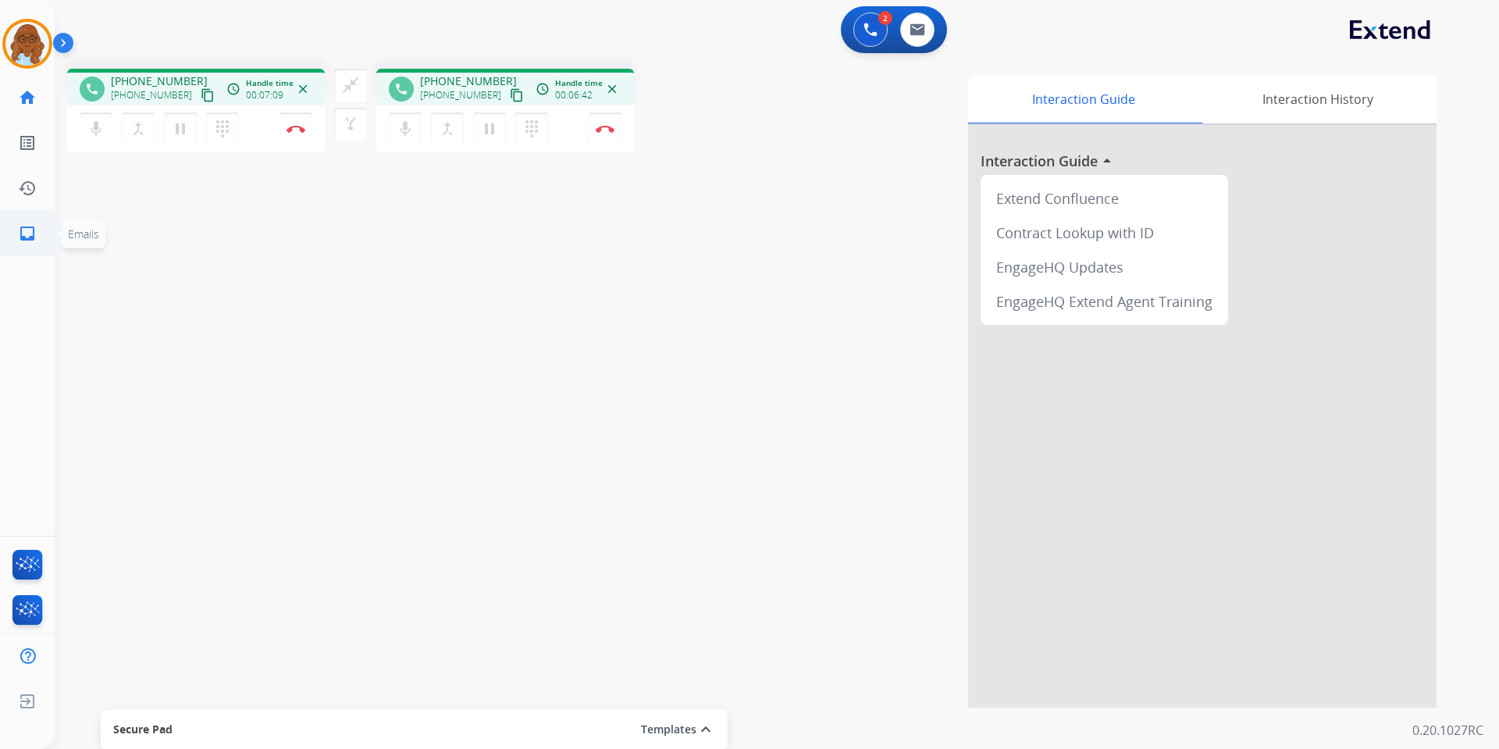
click at [19, 243] on link "inbox Emails" at bounding box center [27, 234] width 44 height 44
select select "**********"
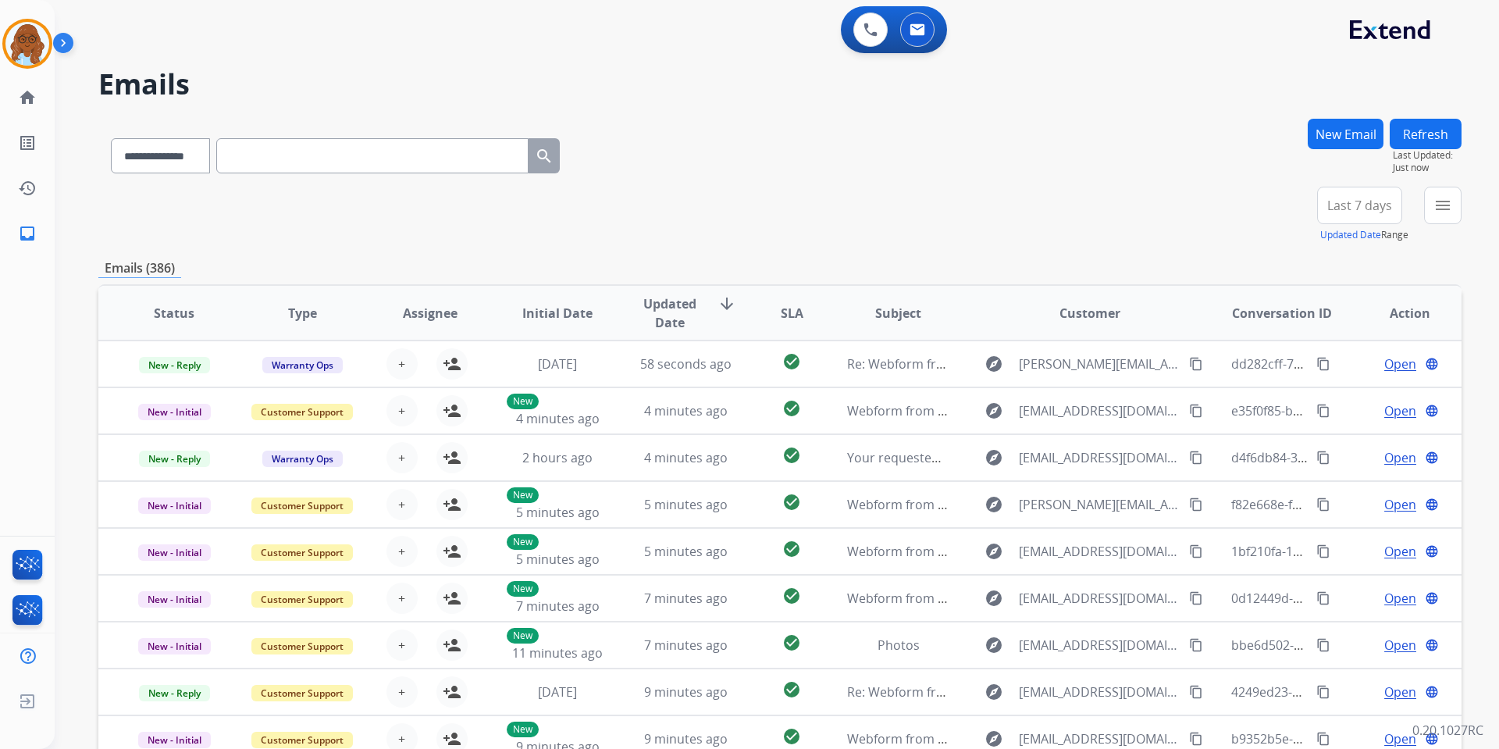
click at [1313, 142] on button "New Email" at bounding box center [1346, 134] width 76 height 30
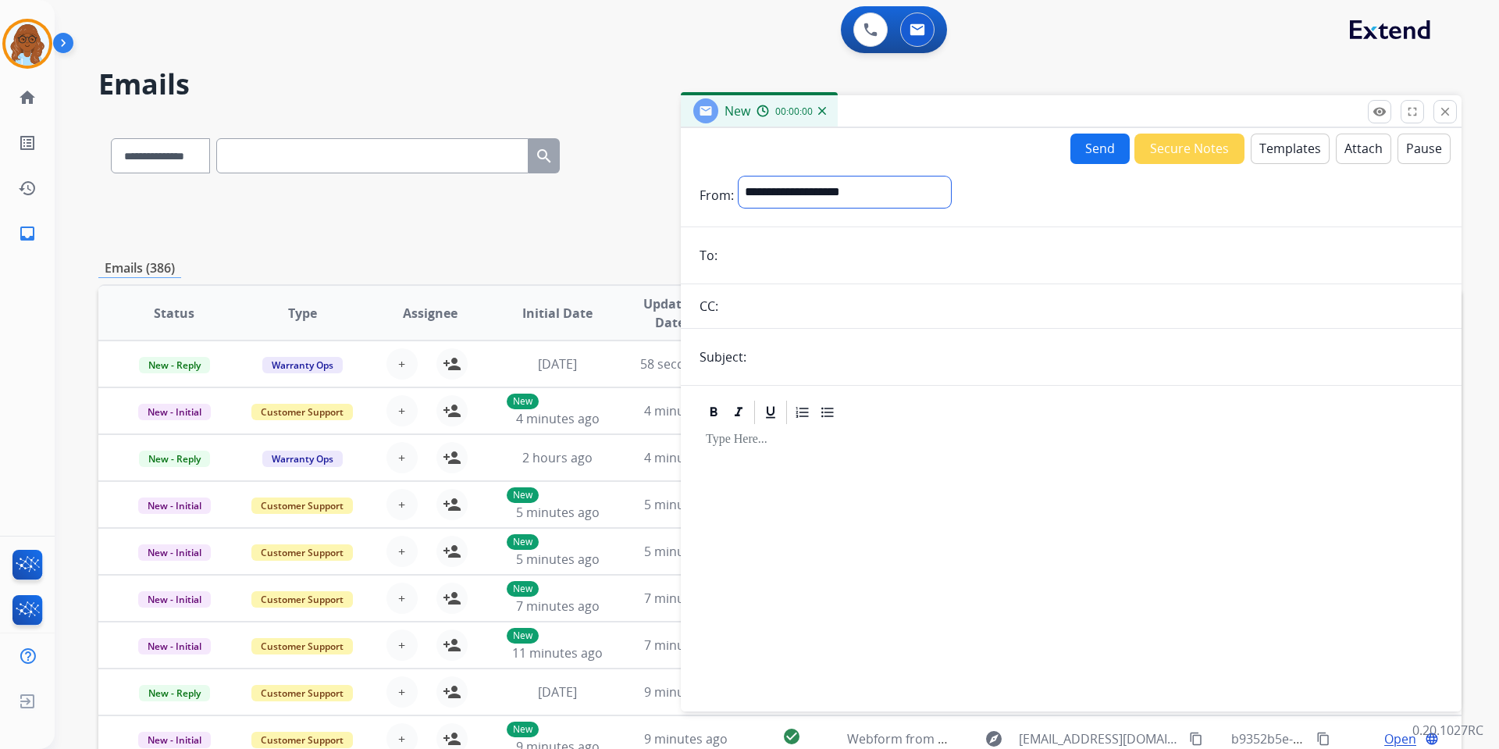
click at [797, 193] on select "**********" at bounding box center [845, 191] width 212 height 31
select select "**********"
click at [739, 176] on select "**********" at bounding box center [845, 191] width 212 height 31
click at [764, 257] on input "email" at bounding box center [1082, 256] width 721 height 31
paste input "**********"
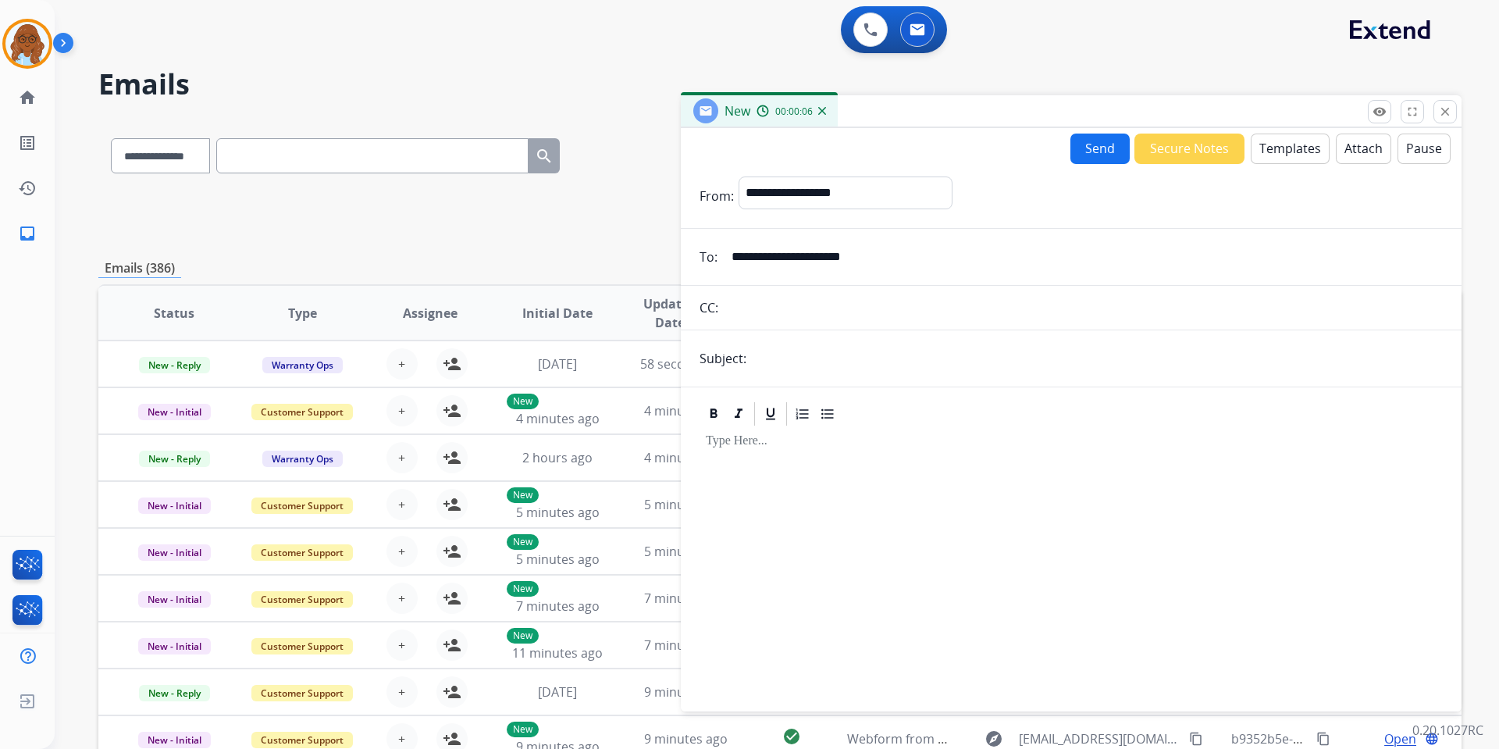
type input "**********"
click at [776, 361] on input "text" at bounding box center [1097, 358] width 692 height 31
type input "**********"
click at [1297, 156] on button "Templates" at bounding box center [1290, 149] width 79 height 30
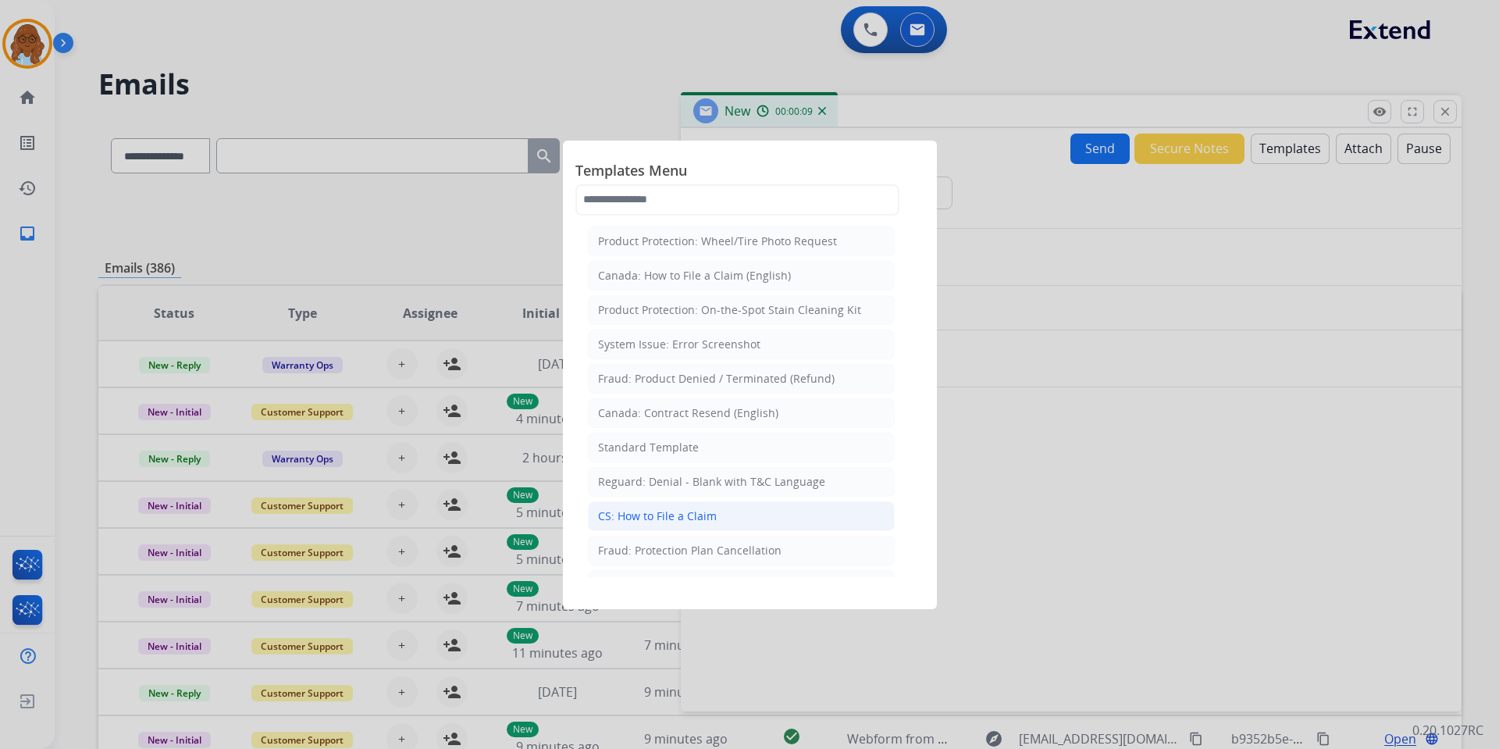
click at [671, 508] on div "CS: How to File a Claim" at bounding box center [657, 516] width 119 height 16
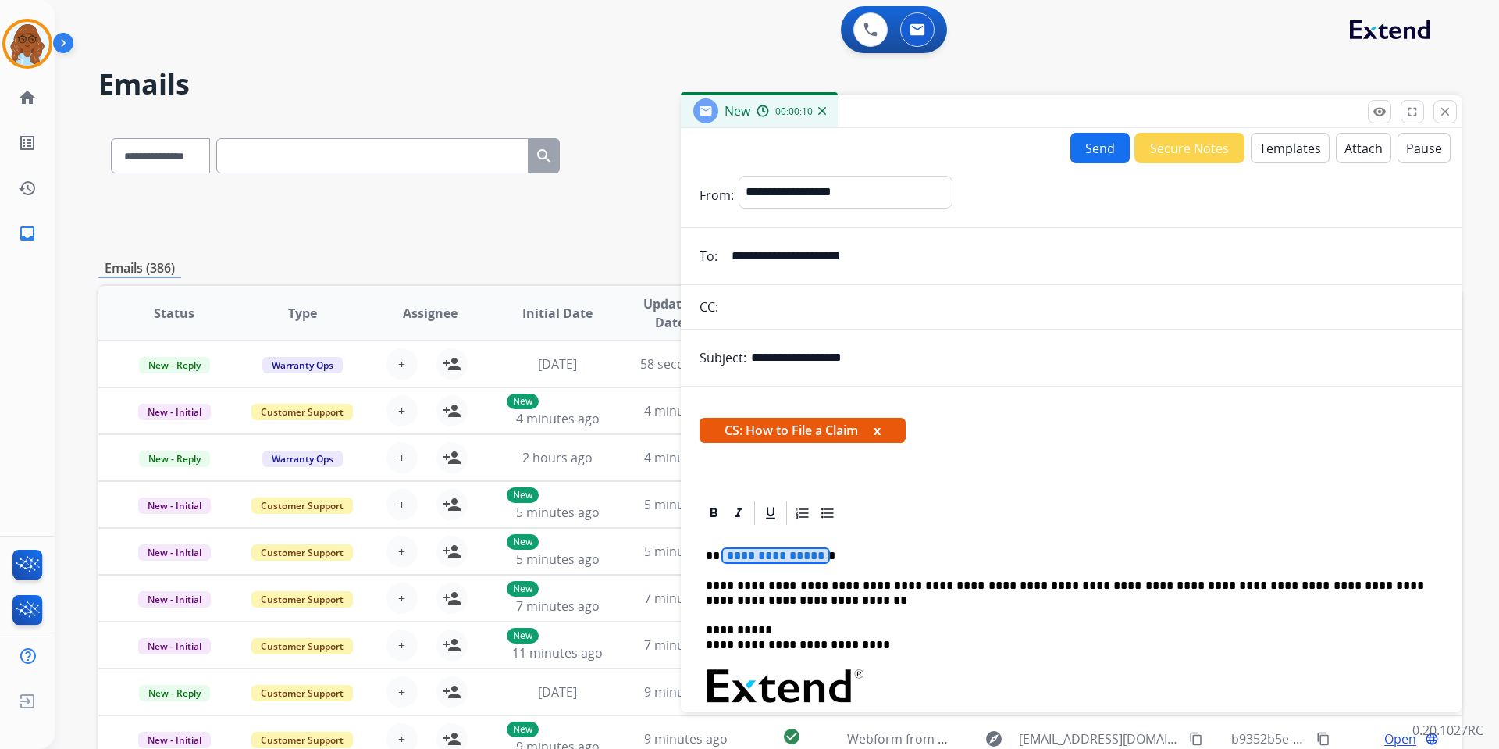
click at [763, 550] on span "**********" at bounding box center [775, 555] width 105 height 13
click at [875, 433] on span "CS: How to File a Claim x" at bounding box center [803, 430] width 206 height 25
click at [884, 427] on span "CS: How to File a Claim x" at bounding box center [803, 430] width 206 height 25
click at [881, 427] on button "x" at bounding box center [877, 430] width 7 height 19
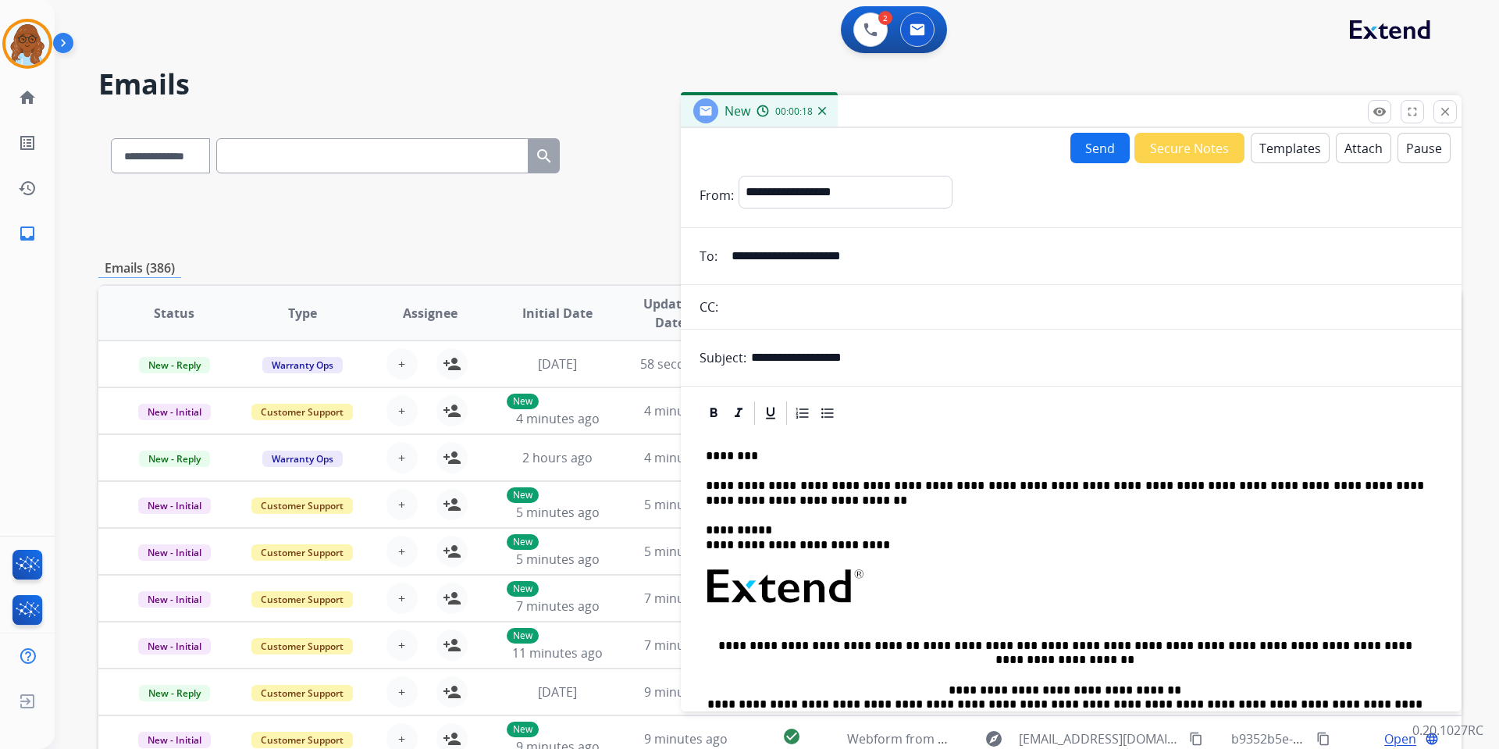
click at [1094, 148] on button "Send" at bounding box center [1100, 148] width 59 height 30
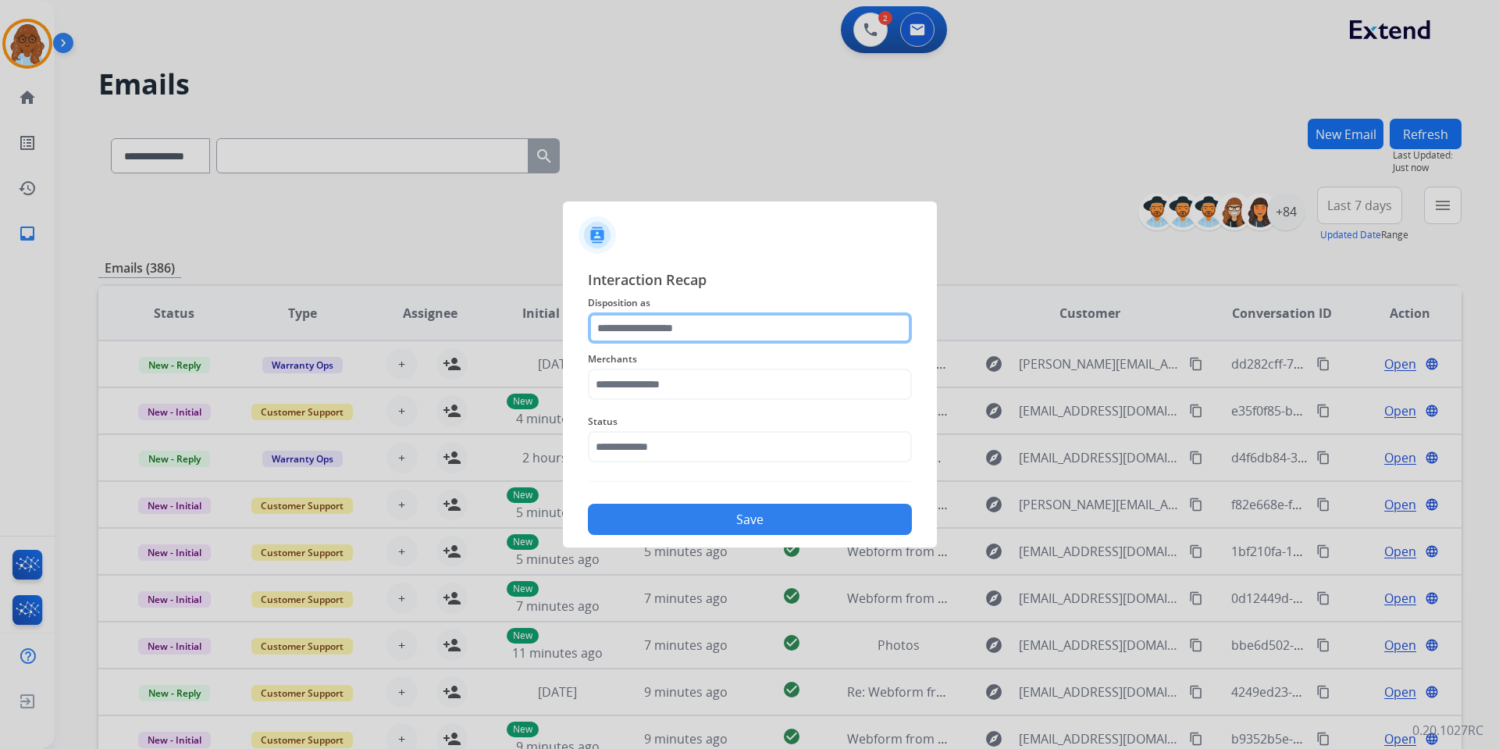
click at [667, 326] on input "text" at bounding box center [750, 327] width 324 height 31
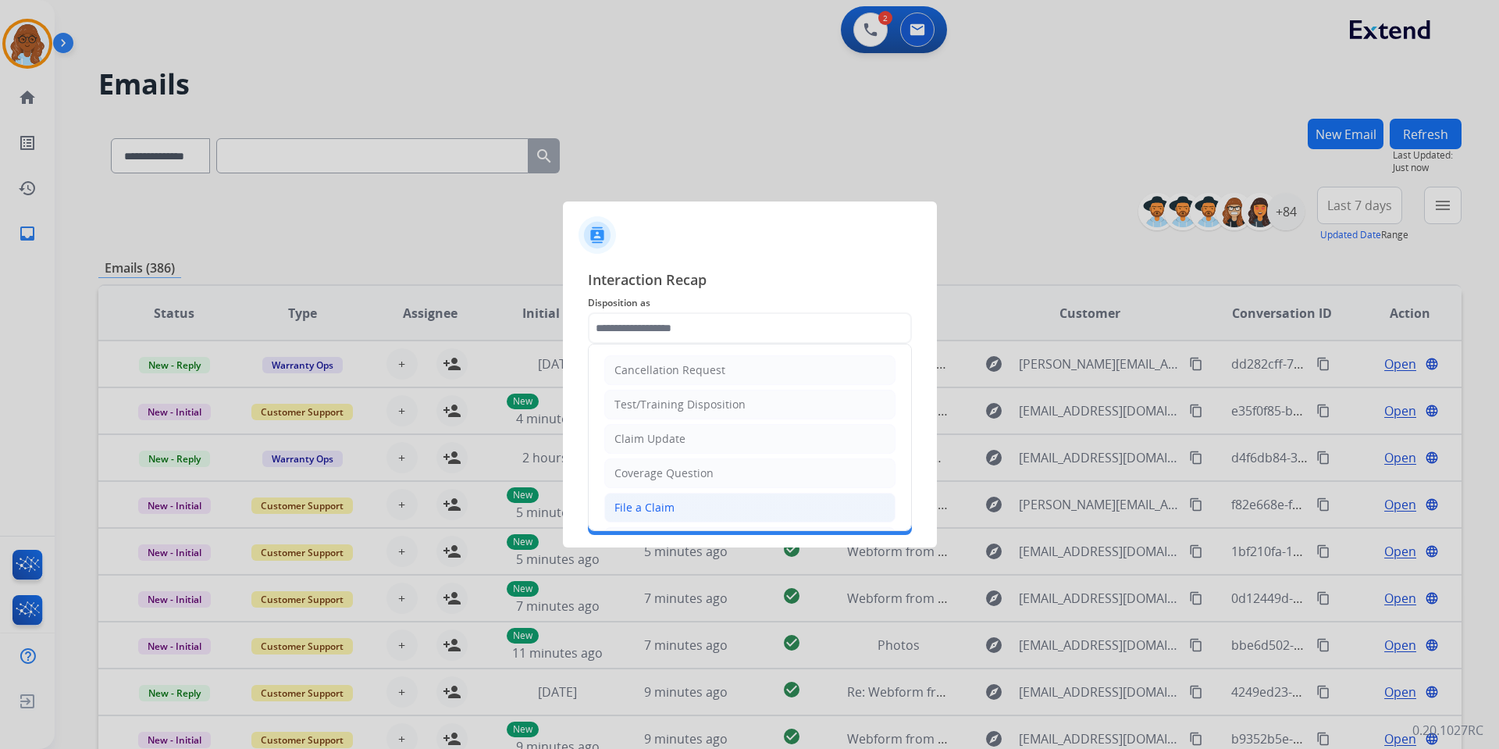
click at [638, 504] on div "File a Claim" at bounding box center [645, 508] width 60 height 16
type input "**********"
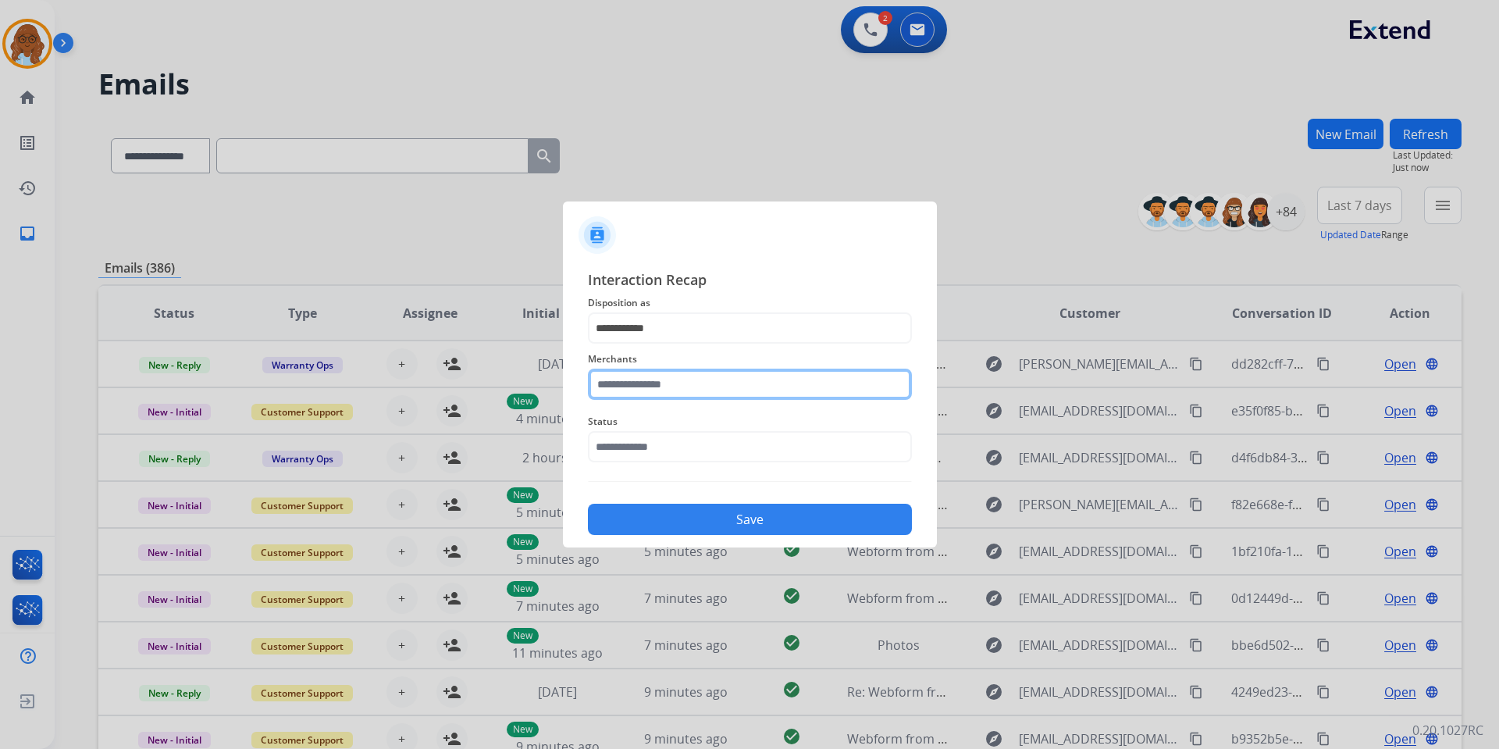
click at [636, 383] on input "text" at bounding box center [750, 384] width 324 height 31
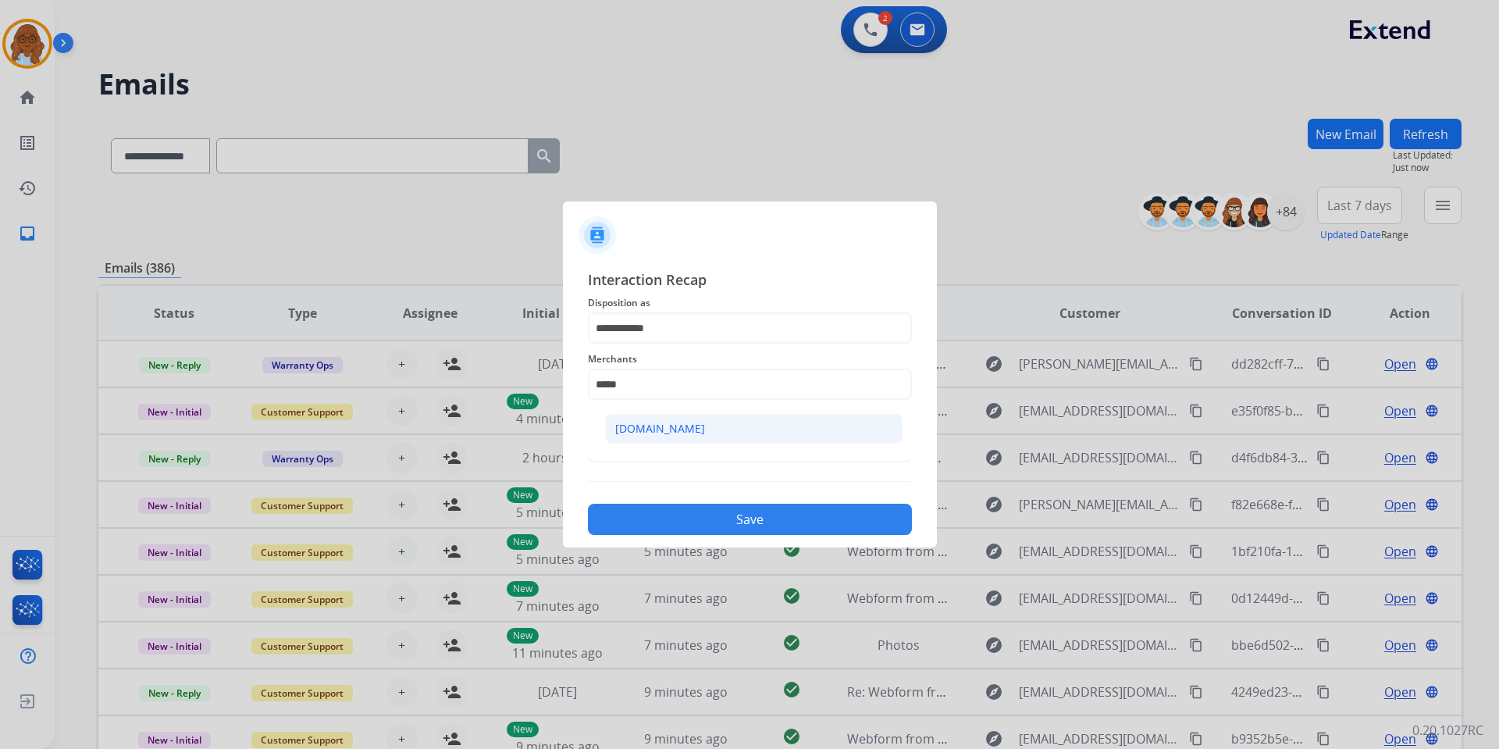
drag, startPoint x: 700, startPoint y: 426, endPoint x: 654, endPoint y: 437, distance: 47.4
click at [699, 426] on li "[DOMAIN_NAME]" at bounding box center [754, 429] width 298 height 30
type input "**********"
click at [621, 437] on input "text" at bounding box center [750, 446] width 324 height 31
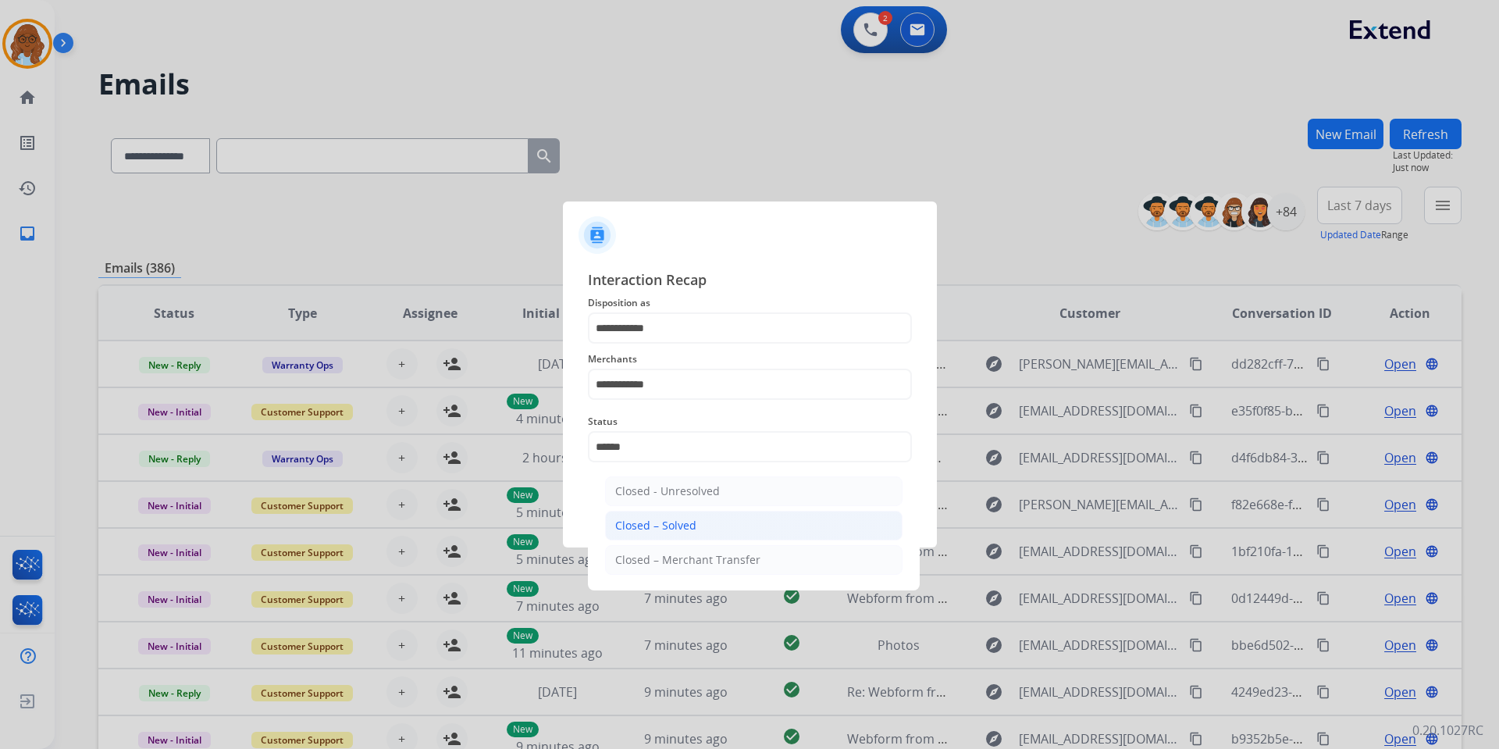
click at [679, 518] on div "Closed – Solved" at bounding box center [655, 526] width 81 height 16
type input "**********"
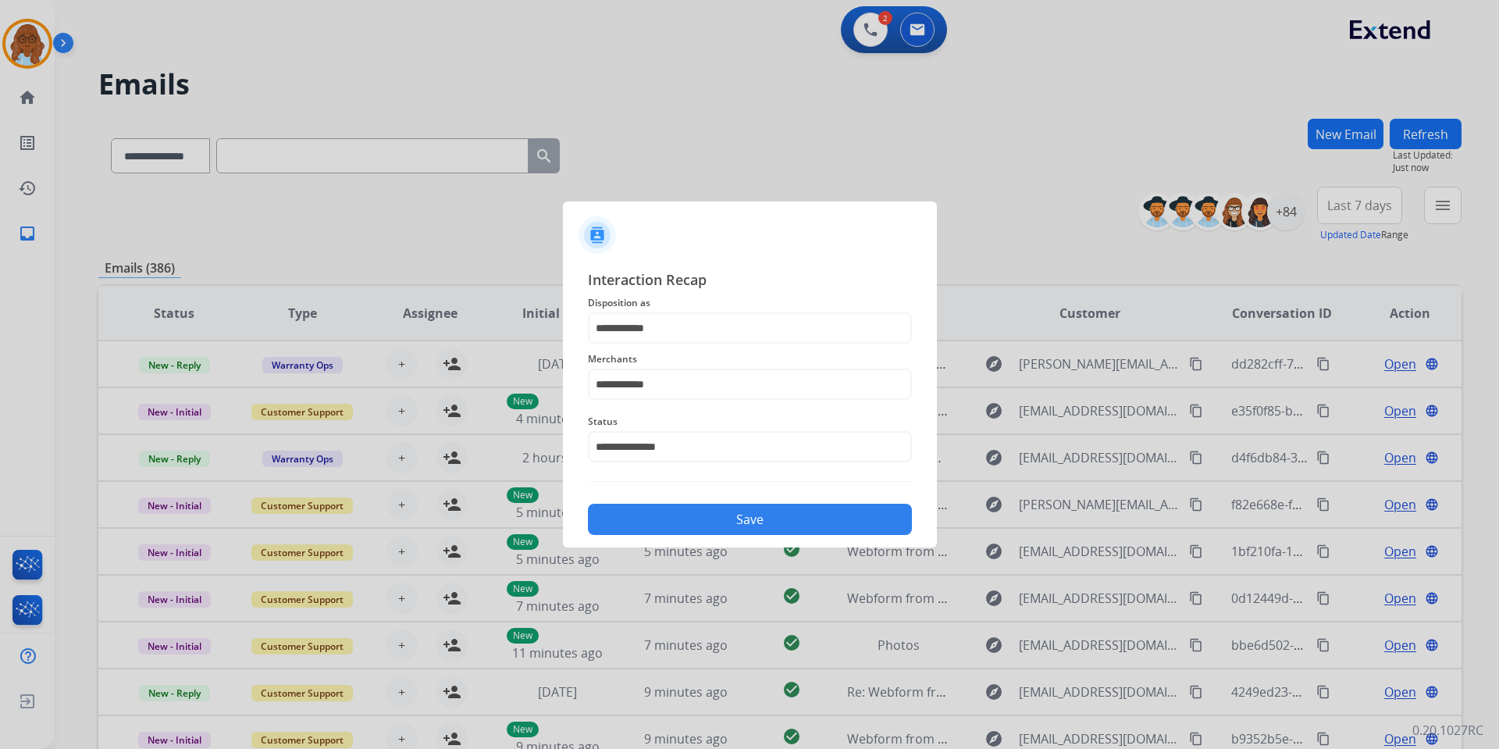
click at [678, 526] on button "Save" at bounding box center [750, 519] width 324 height 31
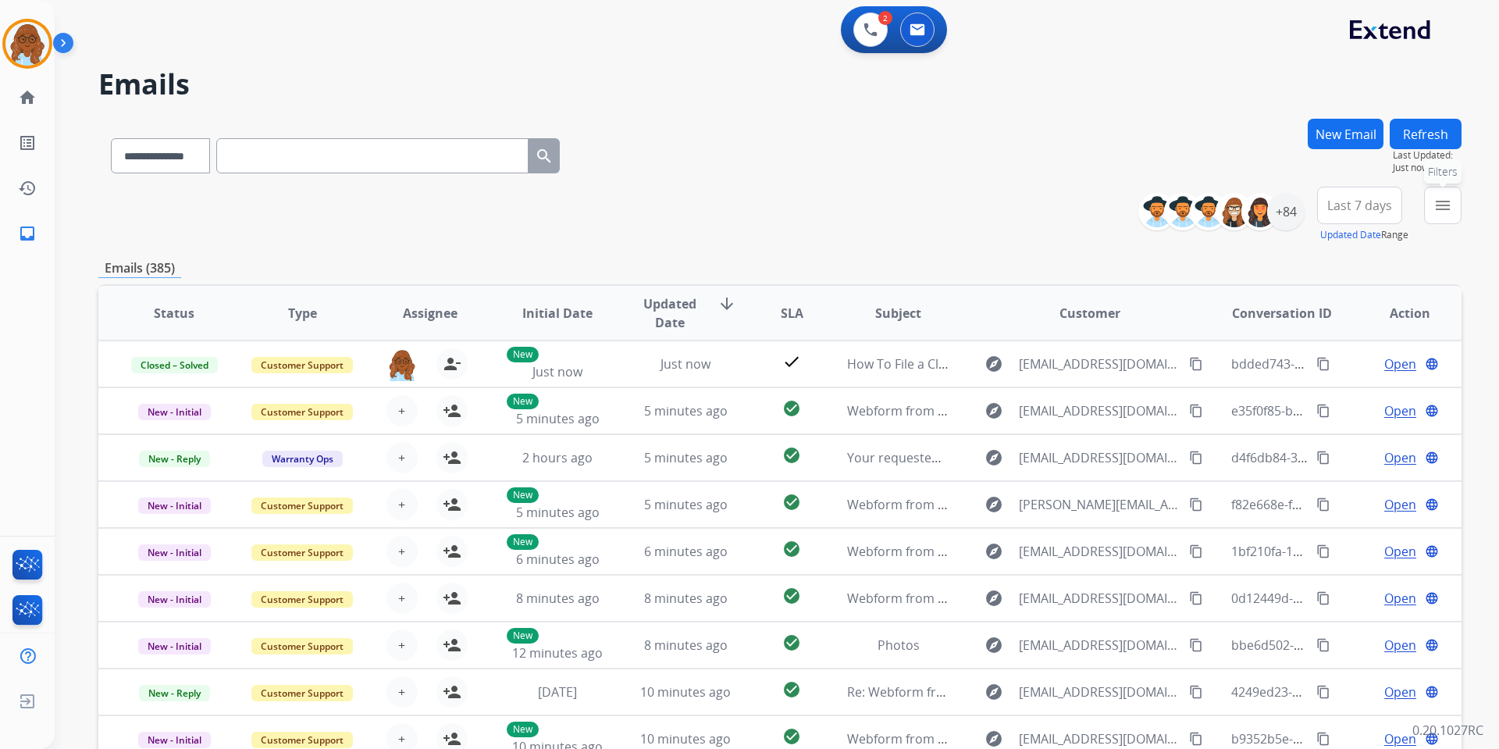
click at [1455, 210] on button "menu Filters" at bounding box center [1442, 205] width 37 height 37
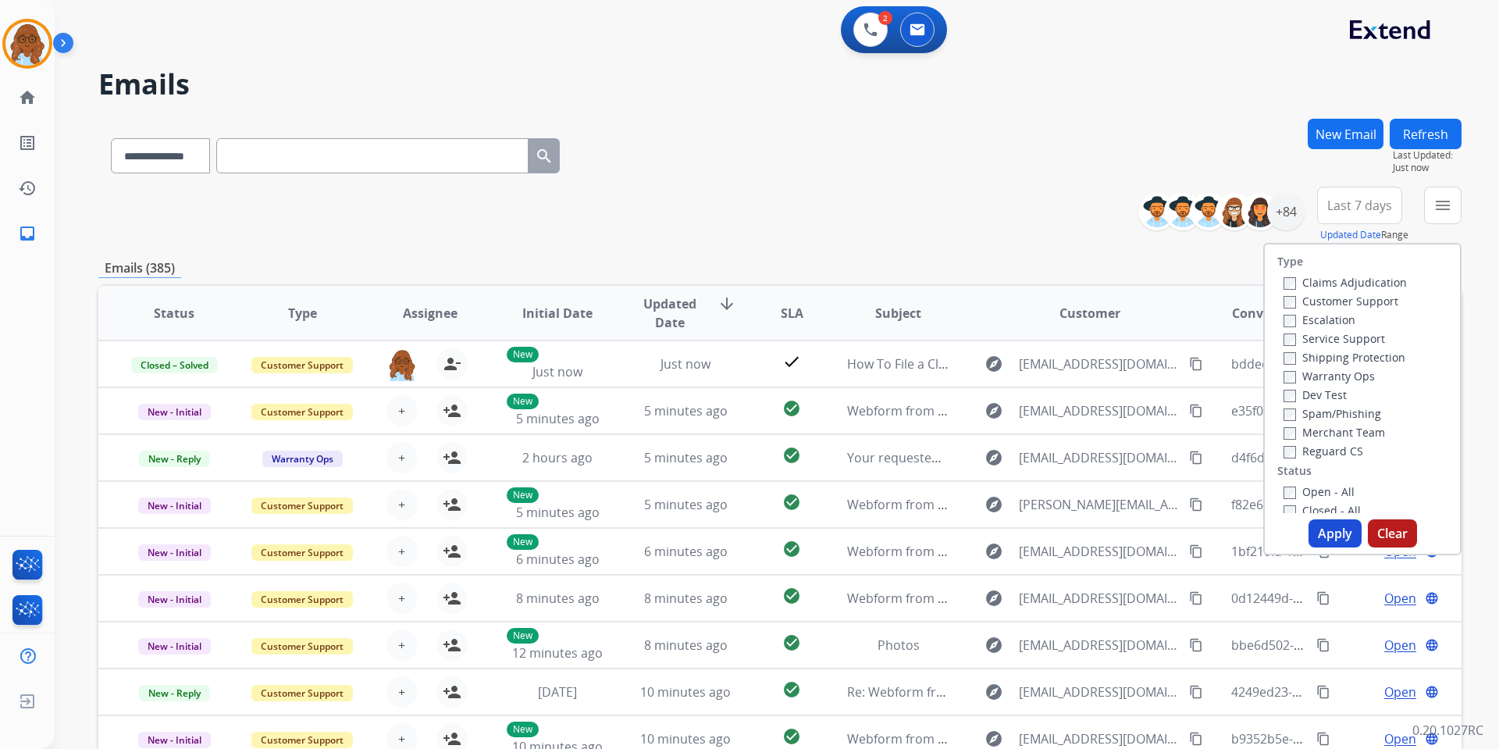
drag, startPoint x: 858, startPoint y: 134, endPoint x: 619, endPoint y: 180, distance: 243.4
click at [857, 134] on div "**********" at bounding box center [779, 153] width 1363 height 68
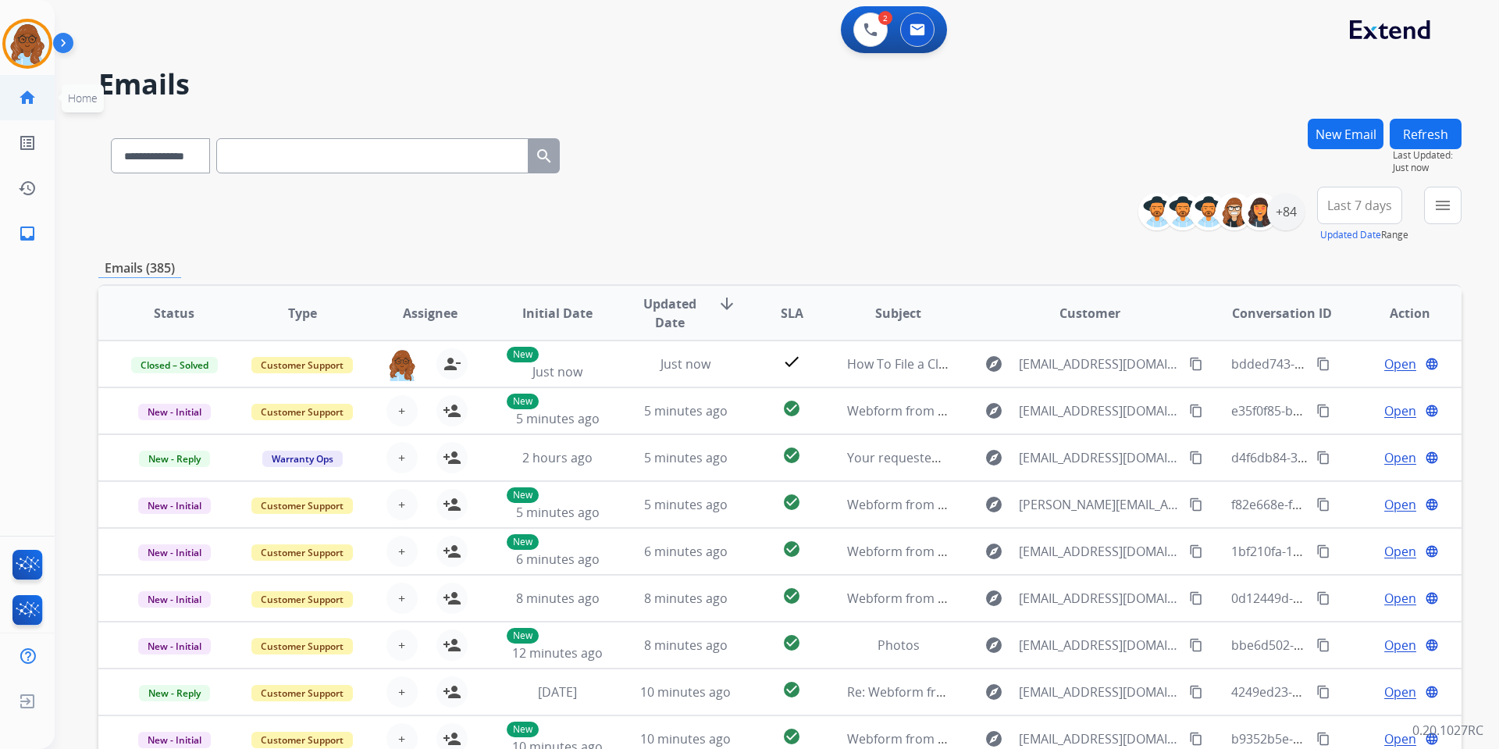
click at [13, 106] on link "home Home" at bounding box center [27, 98] width 44 height 44
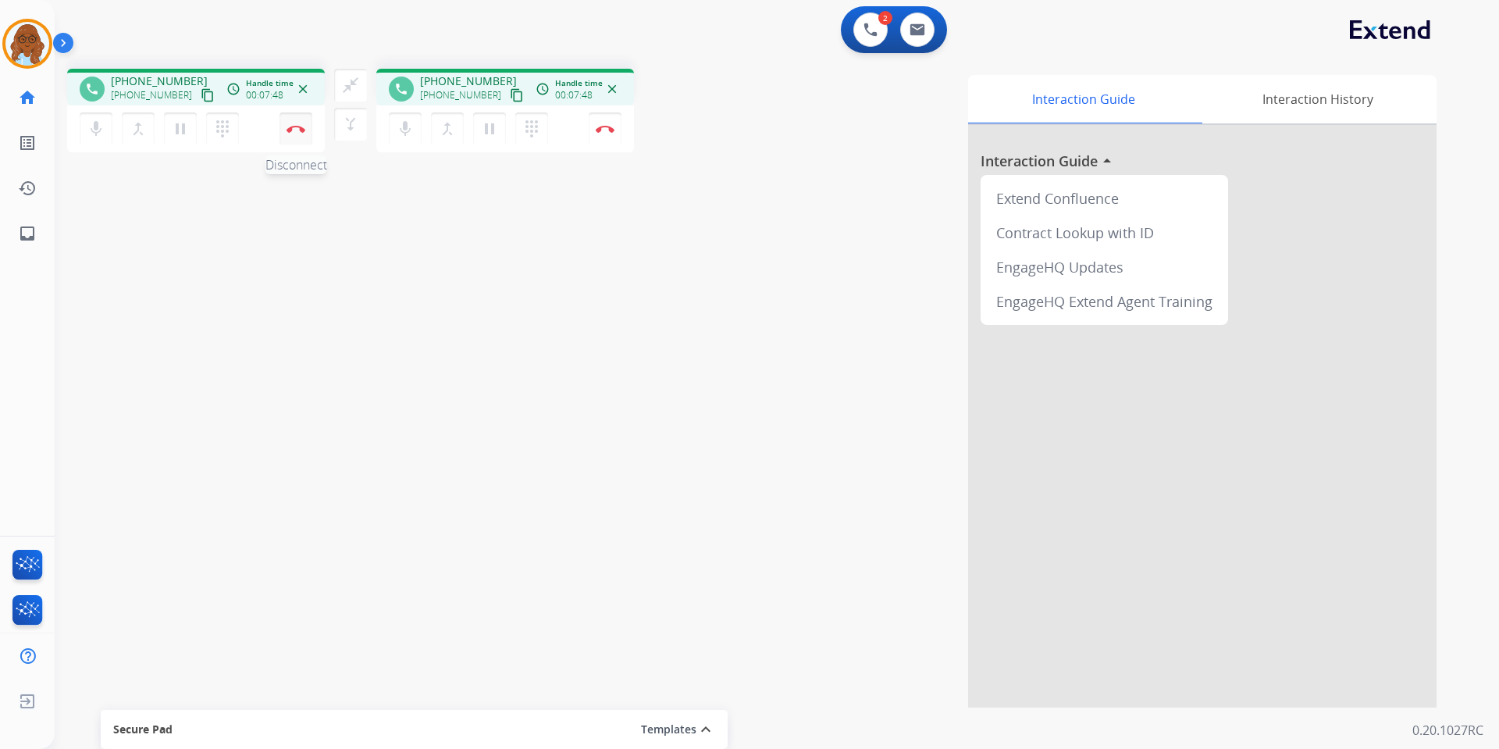
click at [297, 132] on img at bounding box center [296, 129] width 19 height 8
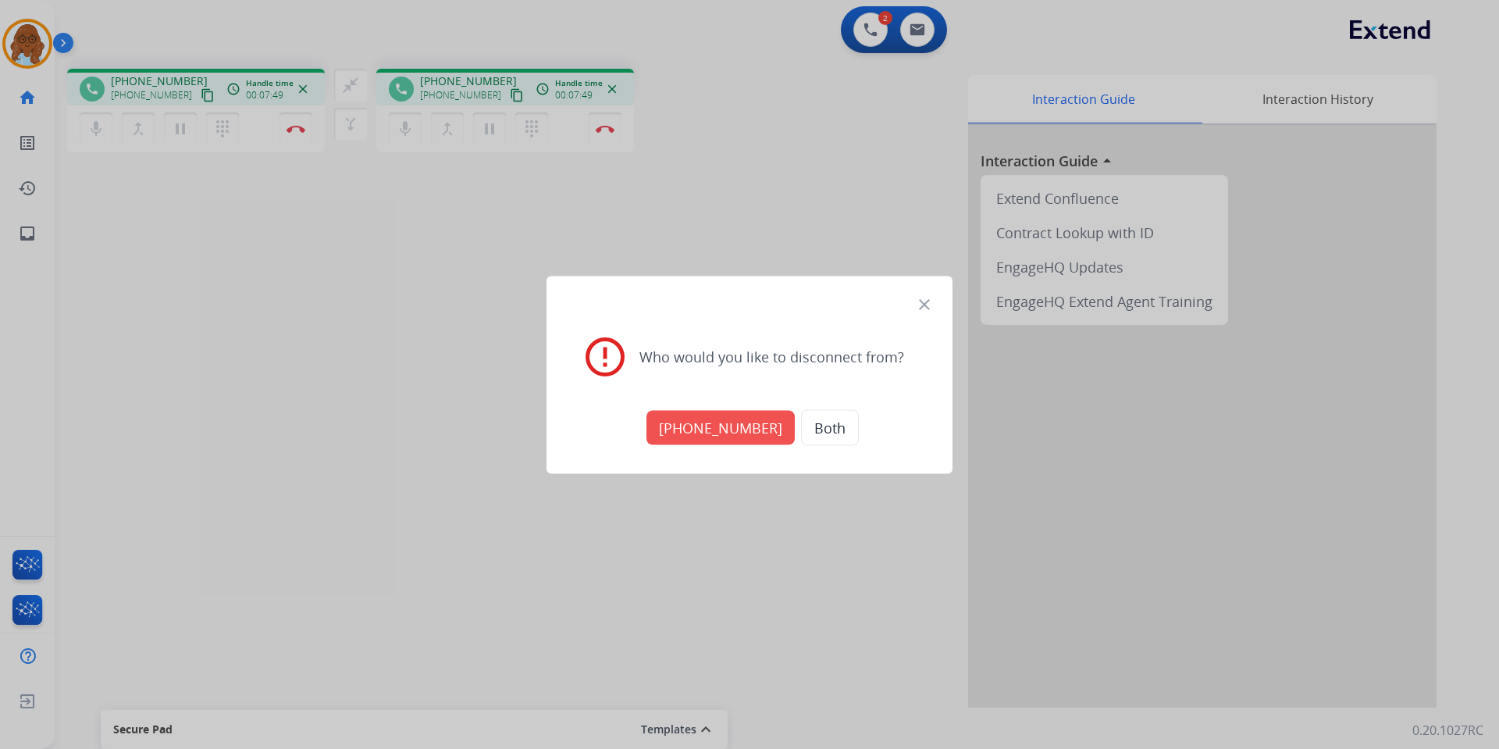
click at [704, 430] on button "+18312108825" at bounding box center [721, 427] width 148 height 34
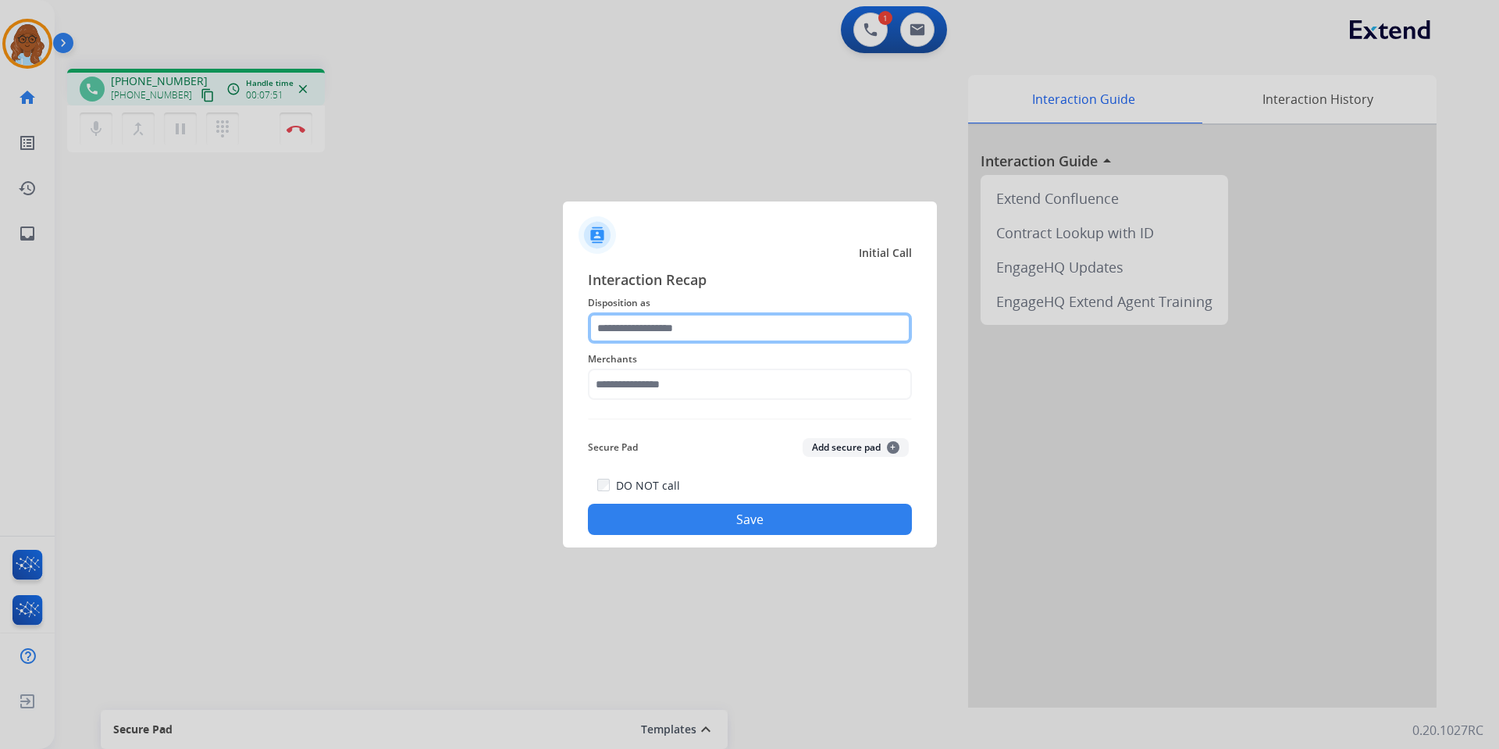
click at [674, 329] on input "text" at bounding box center [750, 327] width 324 height 31
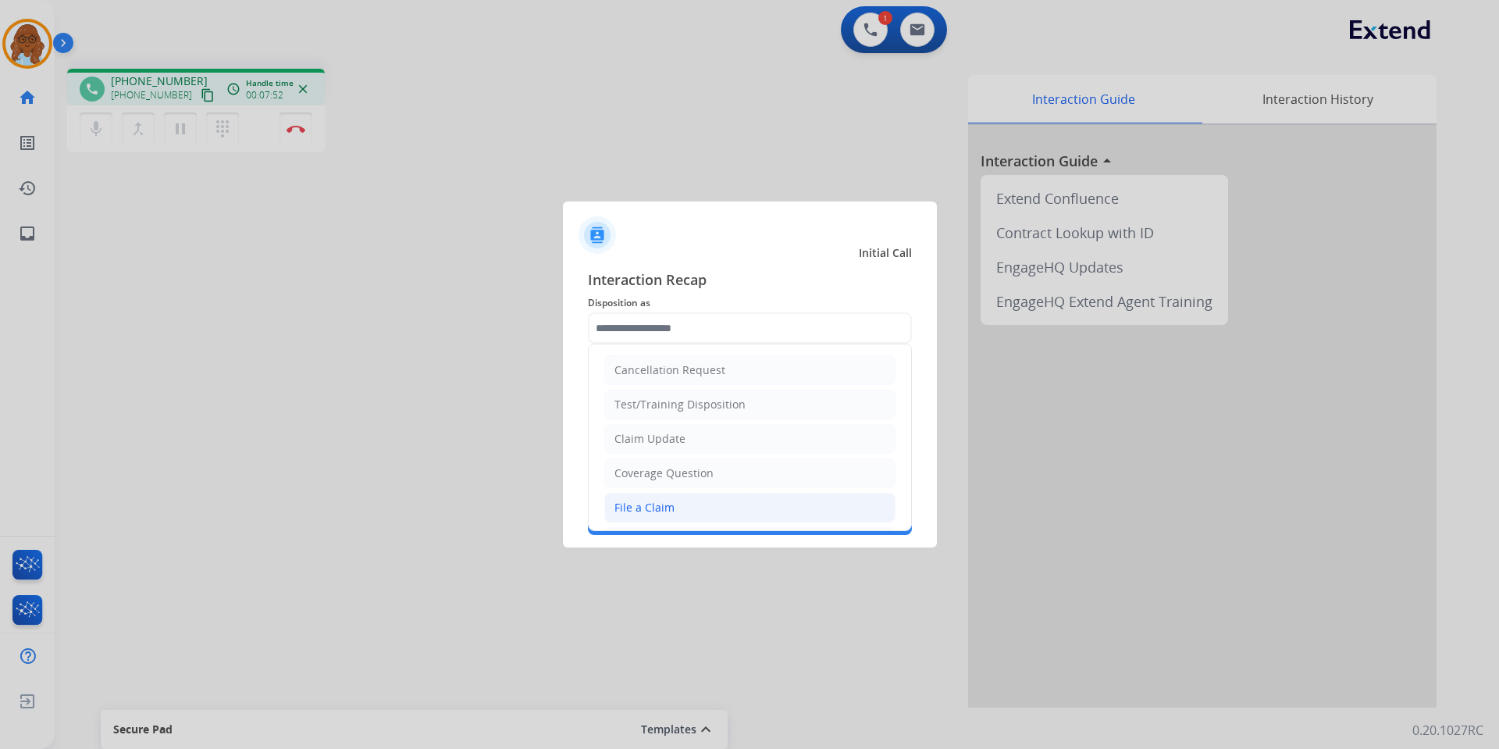
click at [646, 498] on li "File a Claim" at bounding box center [749, 508] width 291 height 30
type input "**********"
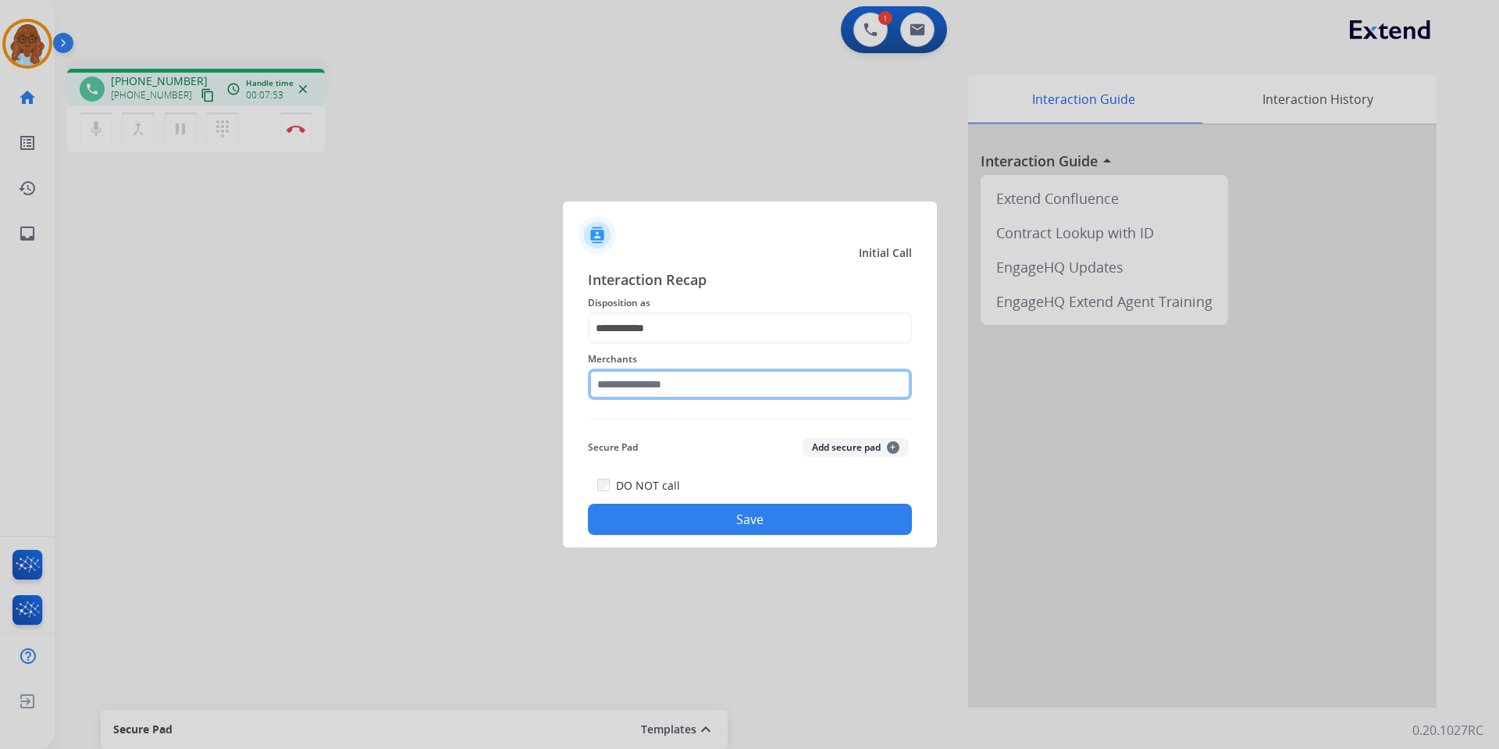
click at [651, 382] on input "text" at bounding box center [750, 384] width 324 height 31
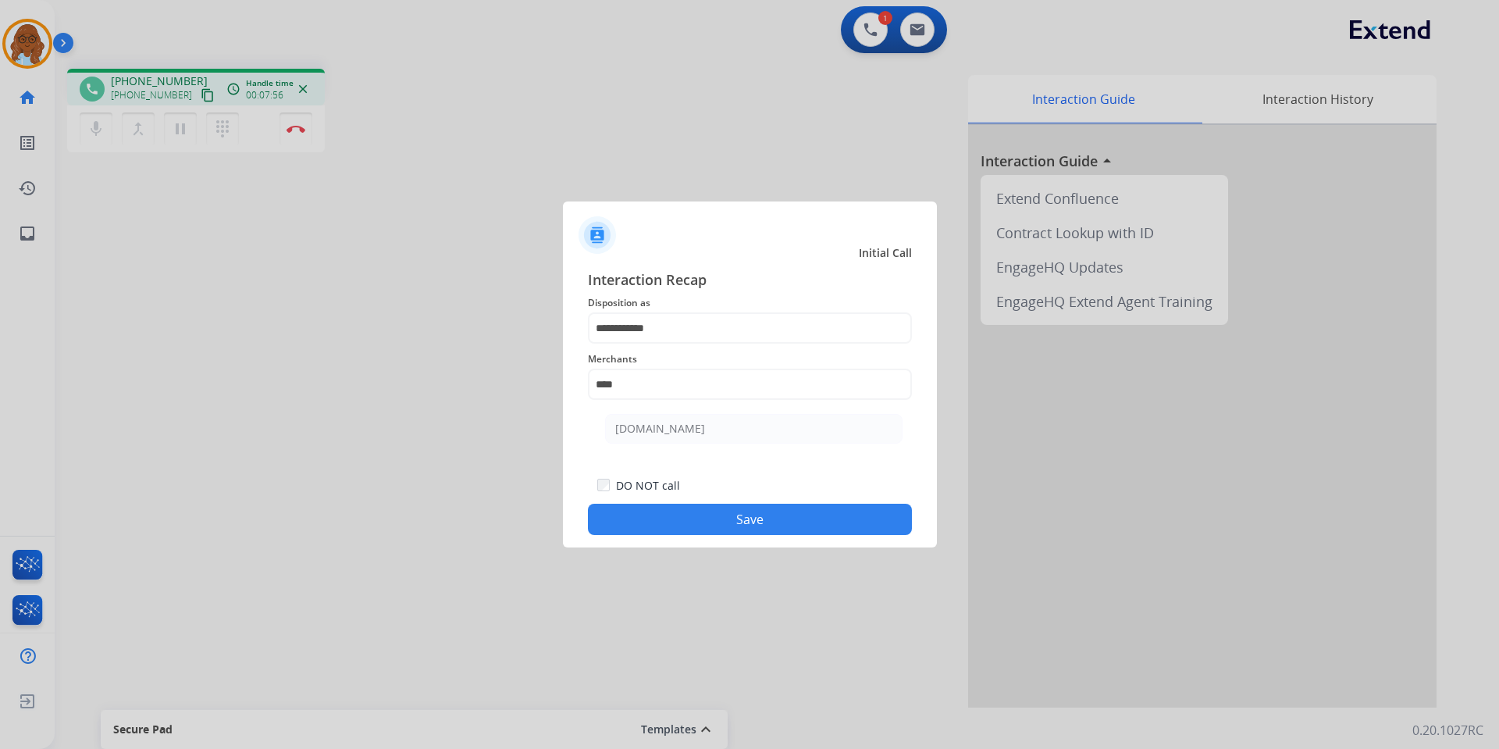
click at [650, 426] on div "[DOMAIN_NAME]" at bounding box center [660, 429] width 90 height 16
type input "**********"
click at [686, 529] on button "Save" at bounding box center [750, 519] width 324 height 31
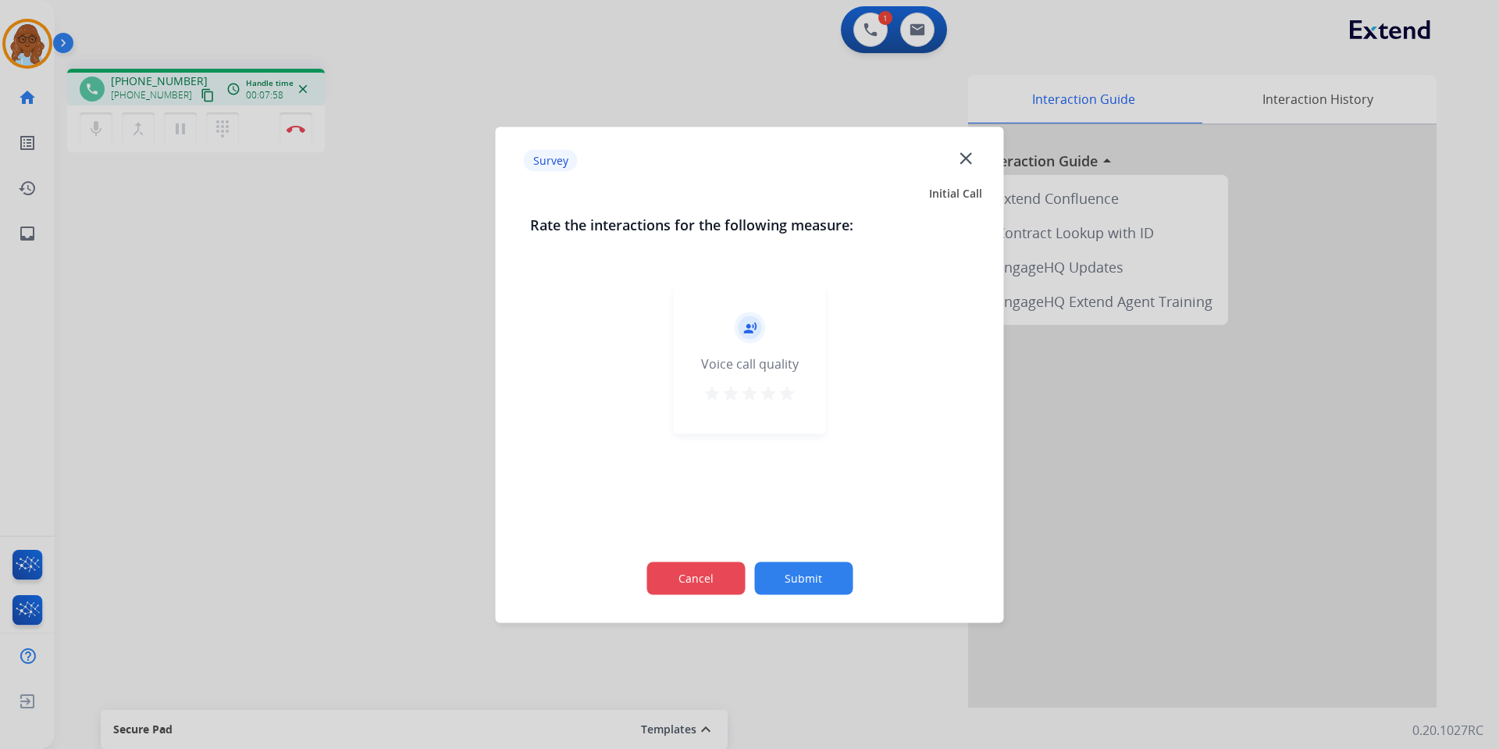
click at [712, 578] on button "Cancel" at bounding box center [696, 577] width 98 height 33
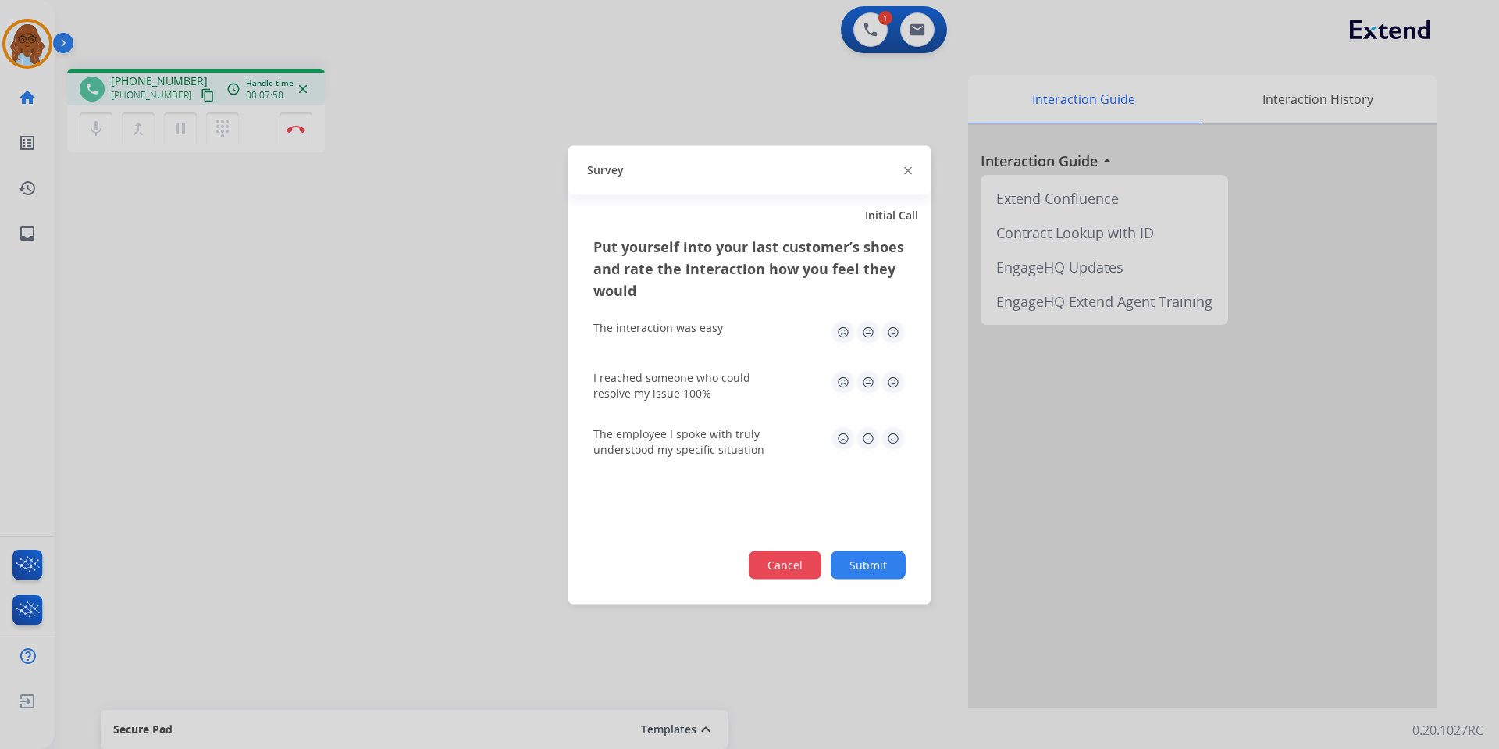
click at [762, 561] on button "Cancel" at bounding box center [785, 565] width 73 height 28
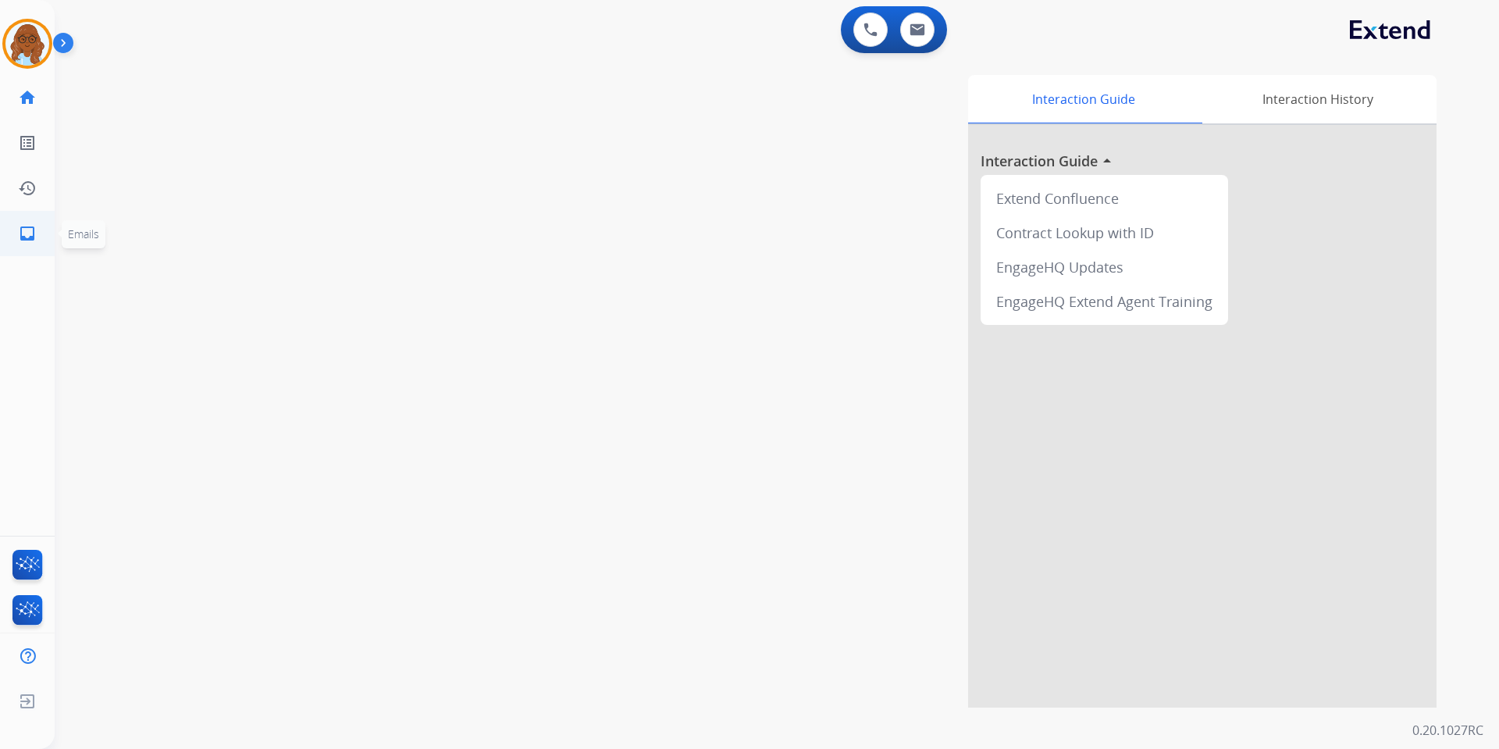
click at [32, 223] on link "inbox Emails" at bounding box center [27, 234] width 44 height 44
select select "**********"
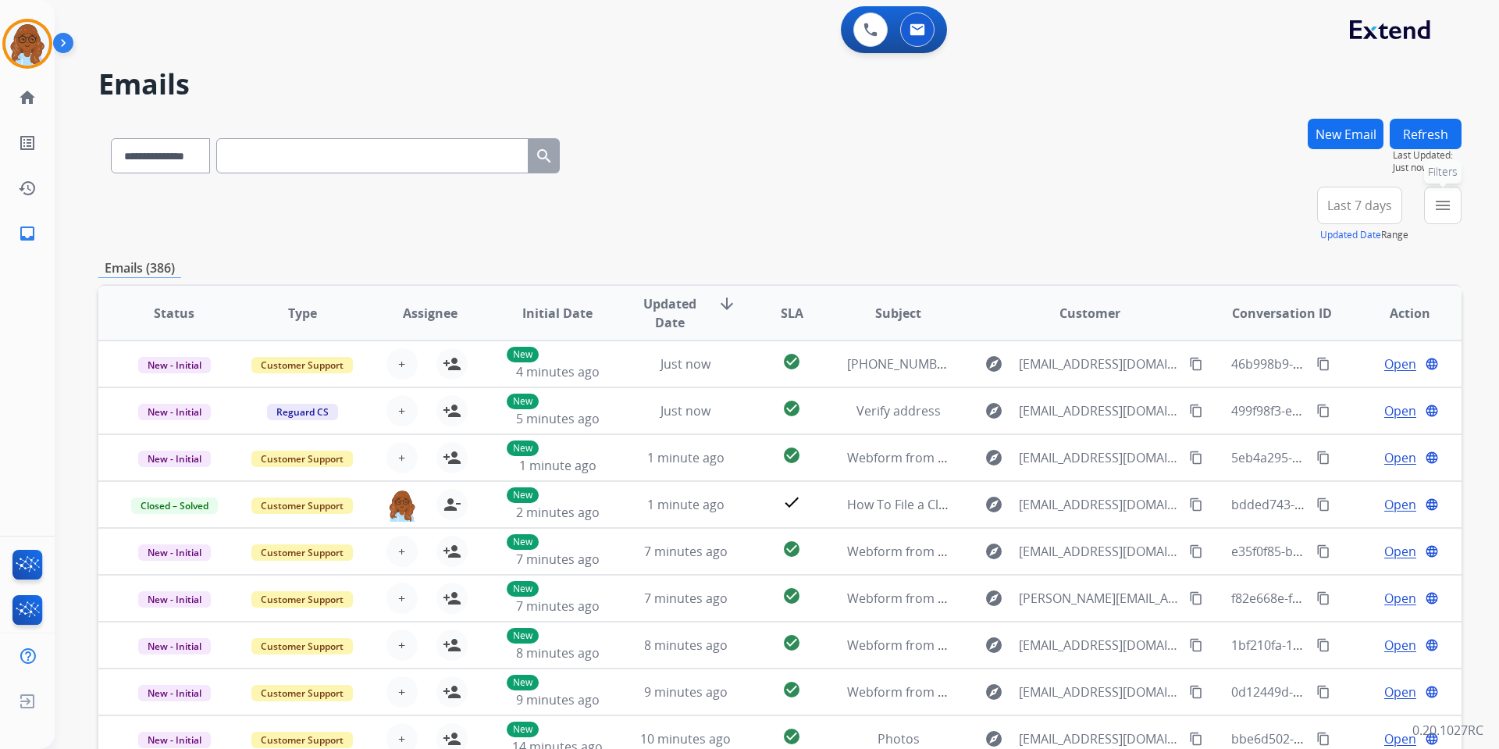
click at [1436, 205] on mat-icon "menu" at bounding box center [1443, 205] width 19 height 19
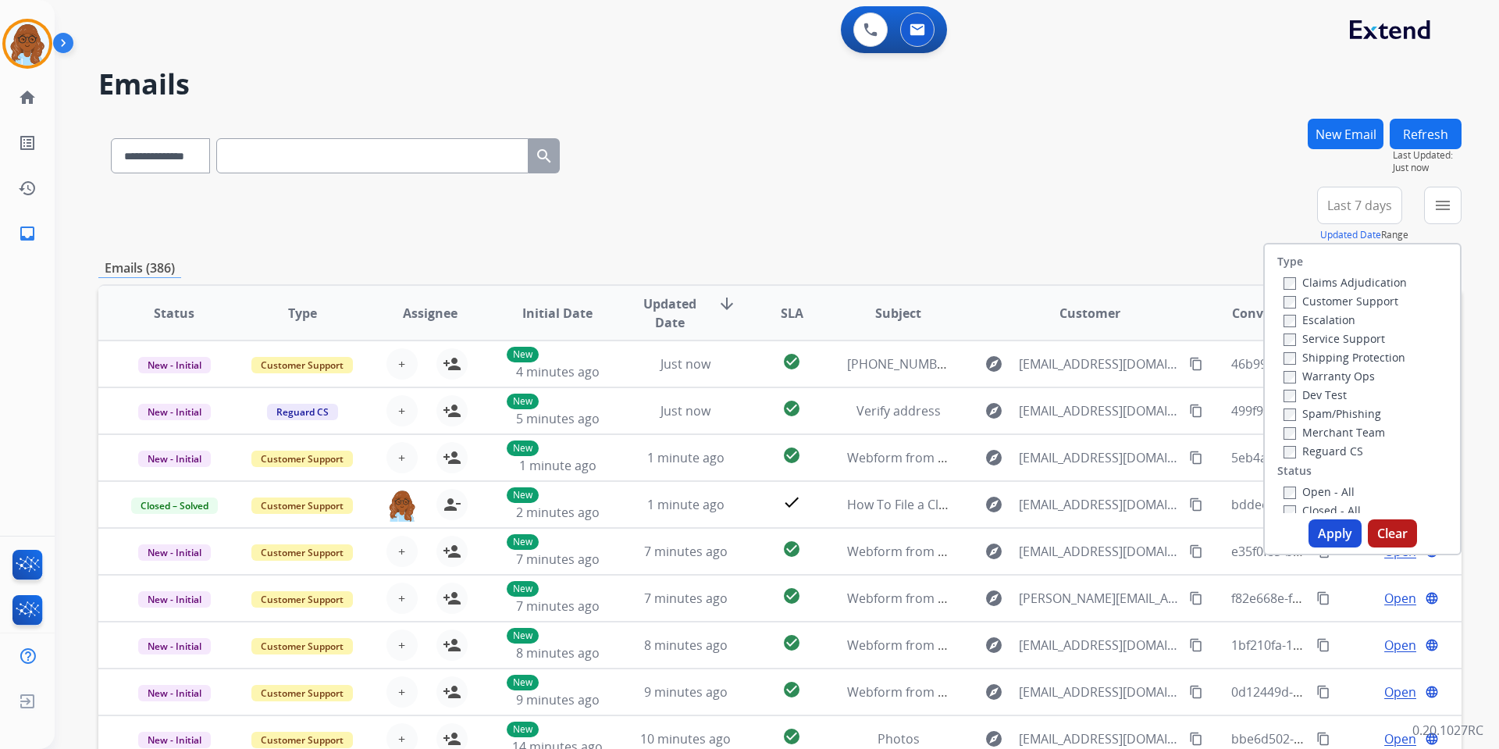
click at [1310, 302] on label "Customer Support" at bounding box center [1341, 301] width 115 height 15
click at [1320, 355] on label "Shipping Protection" at bounding box center [1345, 357] width 122 height 15
drag, startPoint x: 1303, startPoint y: 442, endPoint x: 1303, endPoint y: 470, distance: 28.1
click at [1303, 443] on div "Reguard CS" at bounding box center [1345, 450] width 123 height 19
click at [1303, 454] on label "Reguard CS" at bounding box center [1324, 451] width 80 height 15
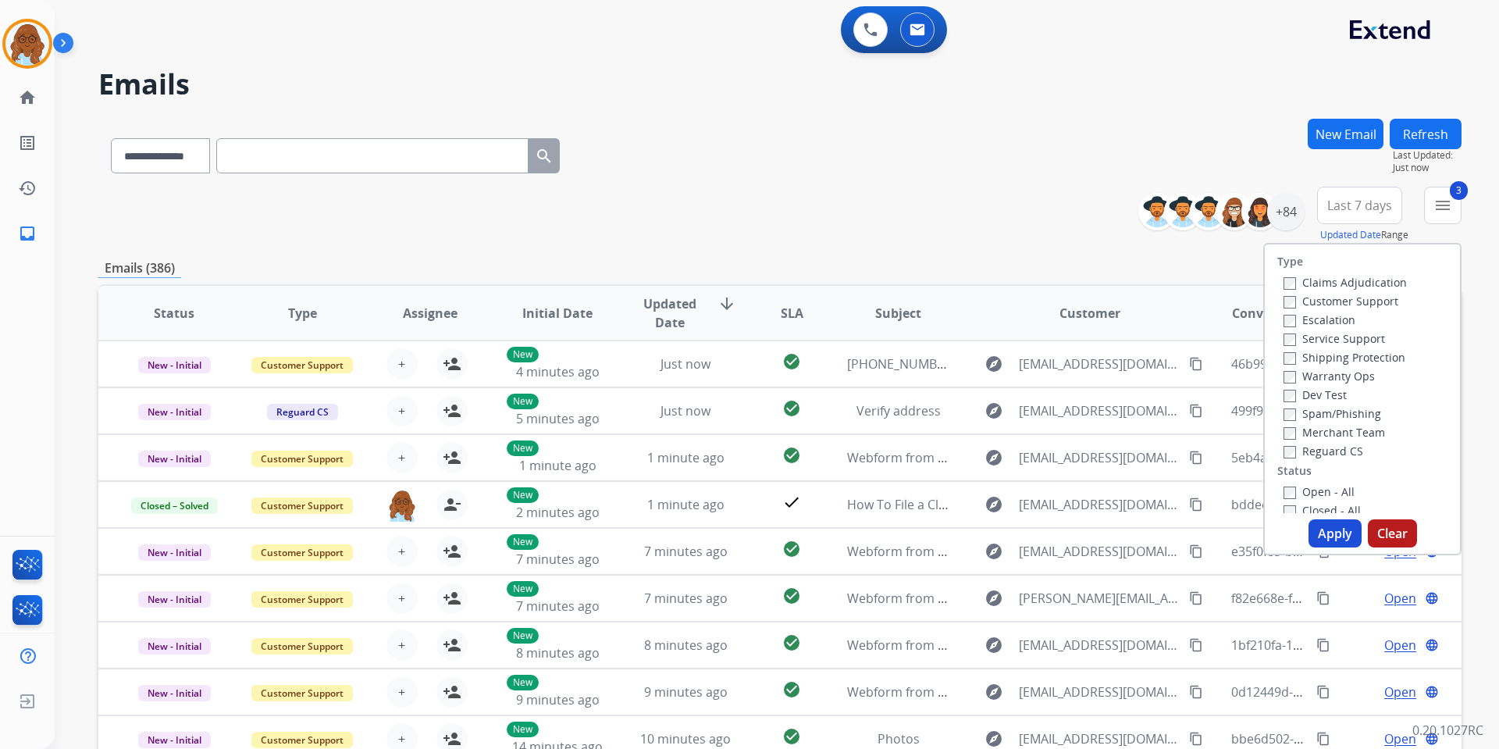
click at [1304, 493] on label "Open - All" at bounding box center [1319, 491] width 71 height 15
click at [1321, 526] on button "Apply" at bounding box center [1335, 533] width 53 height 28
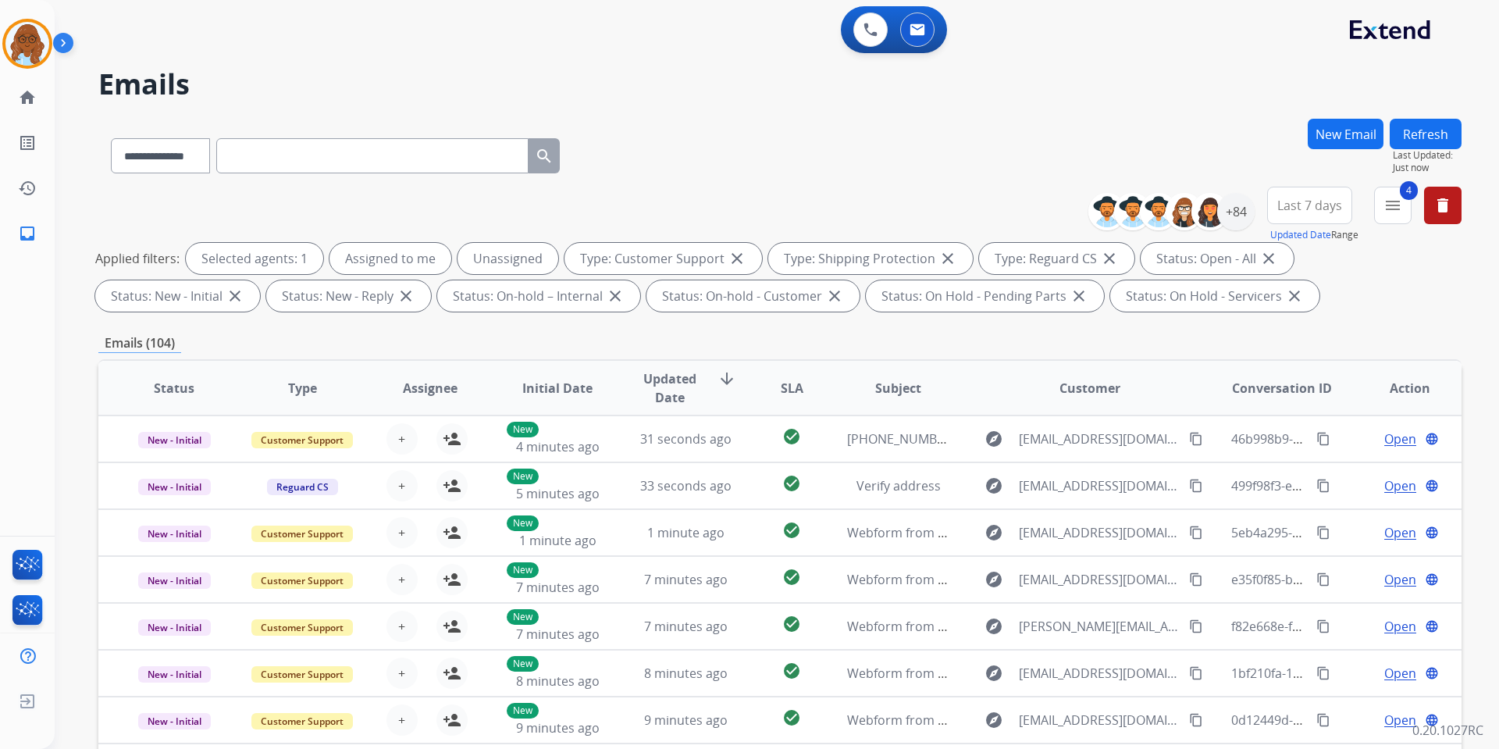
click at [1327, 202] on span "Last 7 days" at bounding box center [1310, 205] width 65 height 6
click at [1288, 392] on div "Last 90 days" at bounding box center [1305, 394] width 86 height 23
drag, startPoint x: 896, startPoint y: 185, endPoint x: 1004, endPoint y: 199, distance: 109.5
click at [896, 185] on div "**********" at bounding box center [779, 153] width 1363 height 68
click at [1243, 217] on div "+136" at bounding box center [1235, 211] width 37 height 37
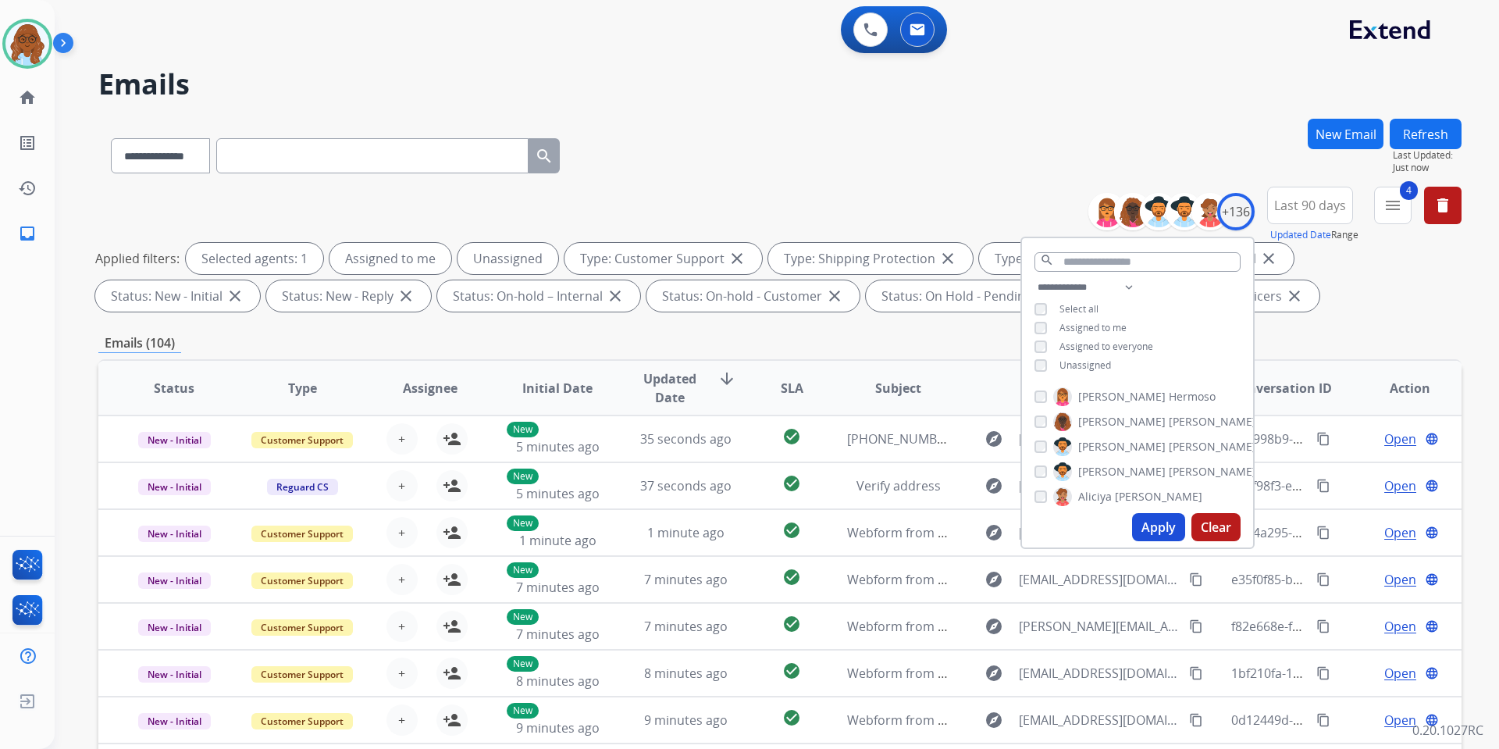
click at [1085, 364] on span "Unassigned" at bounding box center [1086, 364] width 52 height 13
click at [1157, 528] on button "Apply" at bounding box center [1158, 527] width 53 height 28
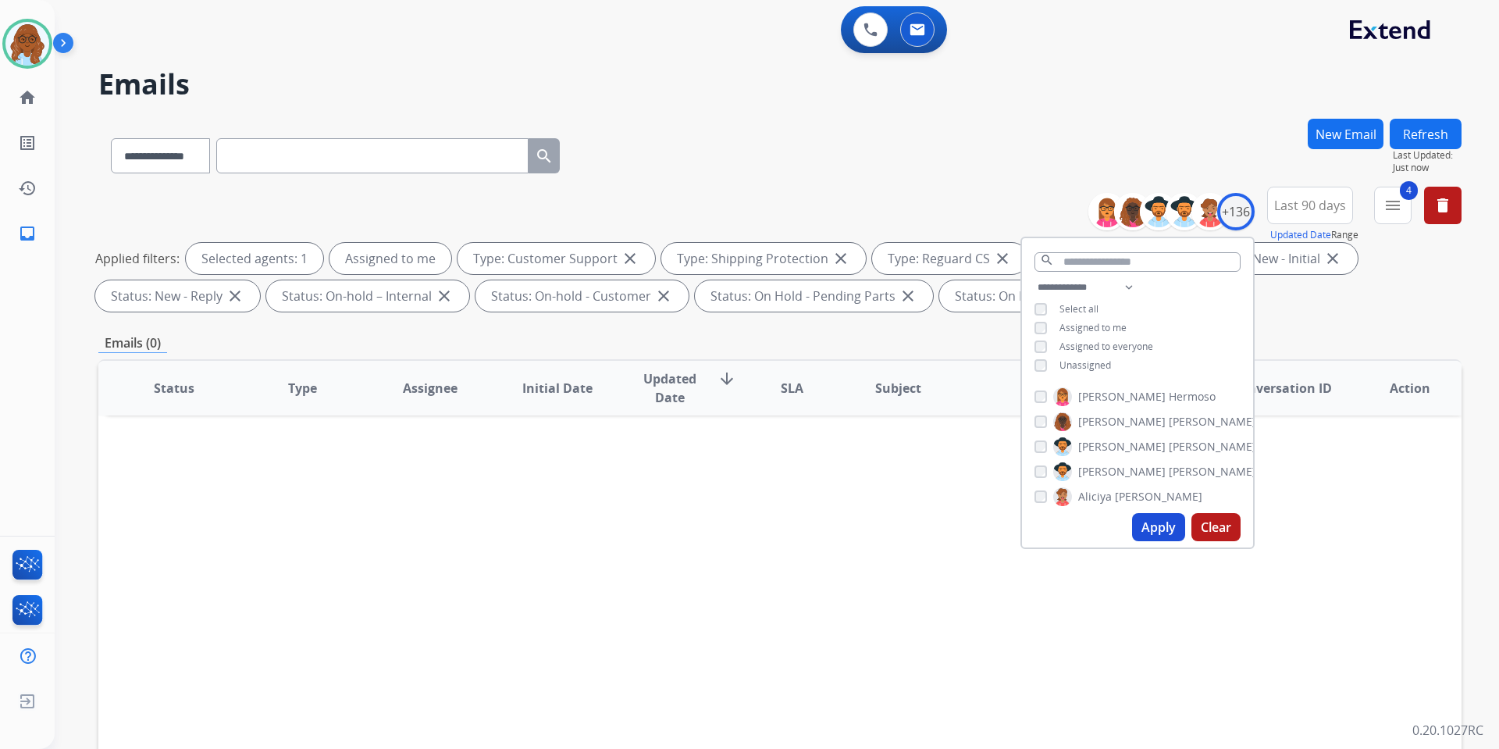
click at [946, 347] on div "Emails (0)" at bounding box center [779, 343] width 1363 height 20
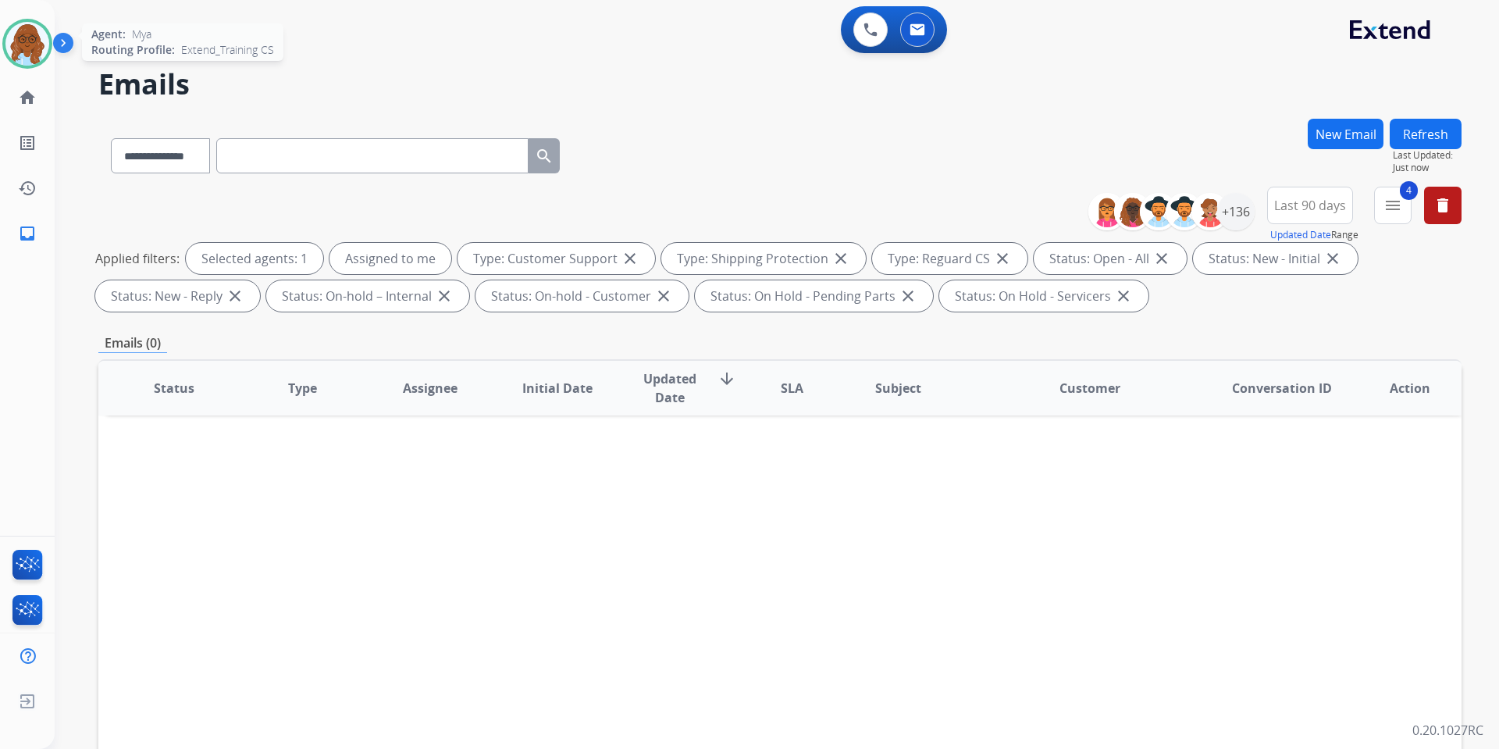
click at [26, 34] on img at bounding box center [27, 44] width 44 height 44
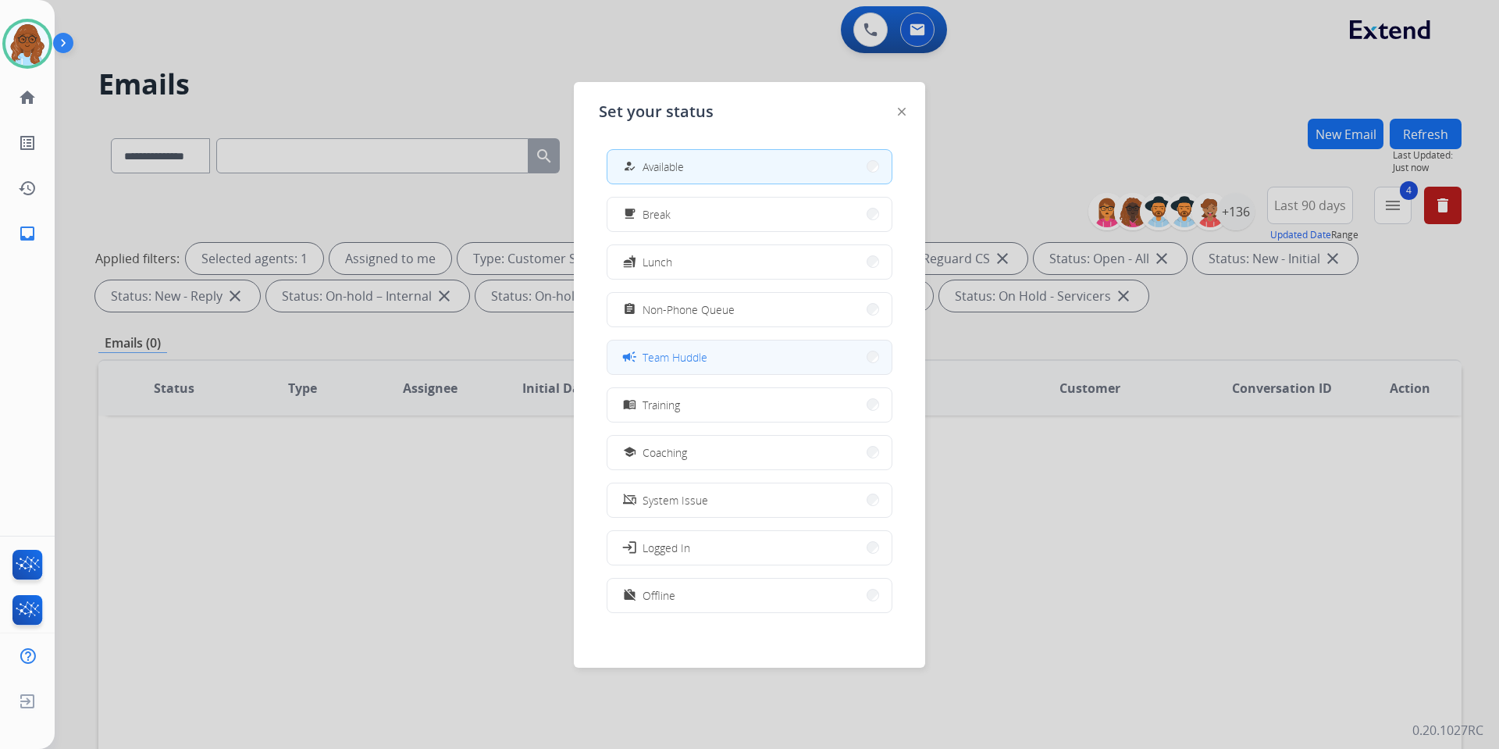
click at [698, 360] on span "Team Huddle" at bounding box center [675, 357] width 65 height 16
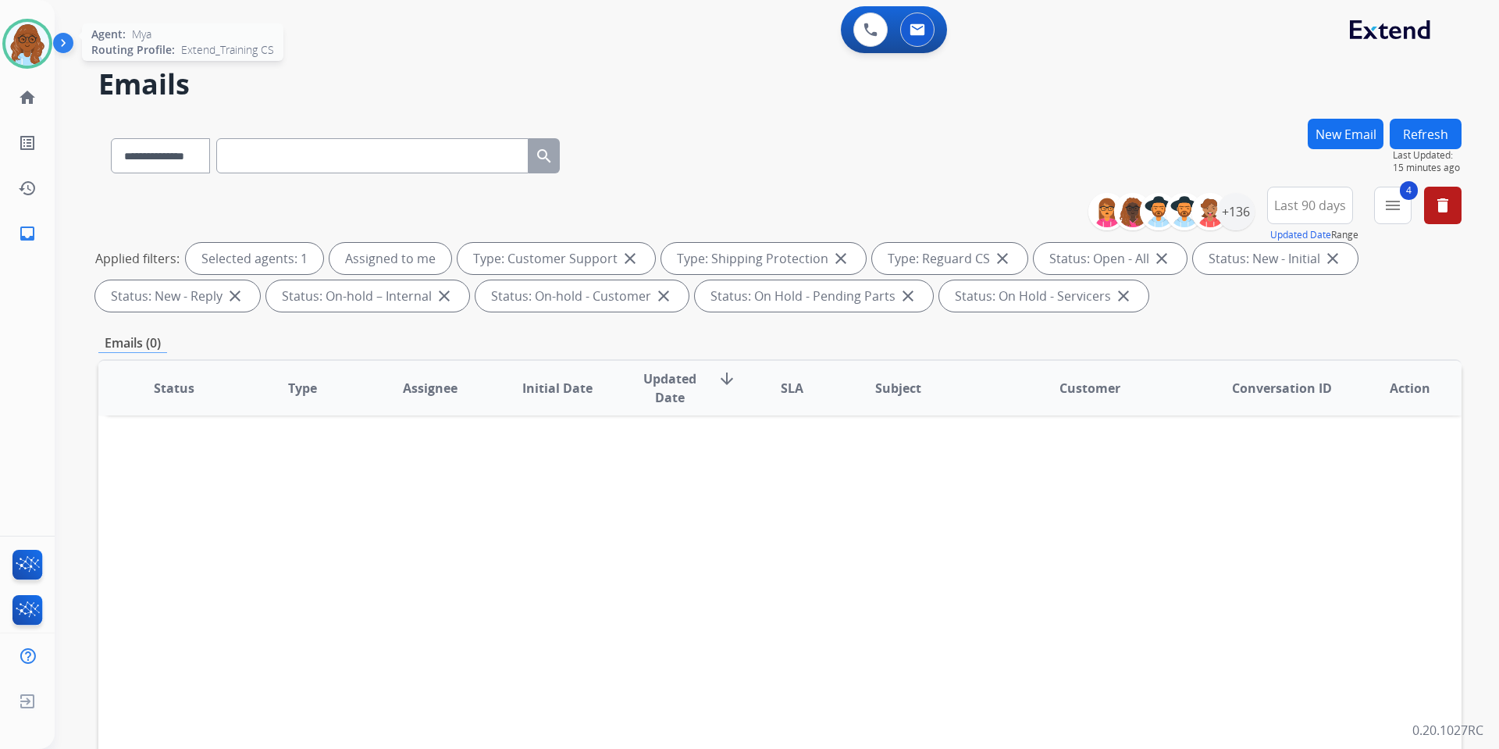
click at [17, 41] on img at bounding box center [27, 44] width 44 height 44
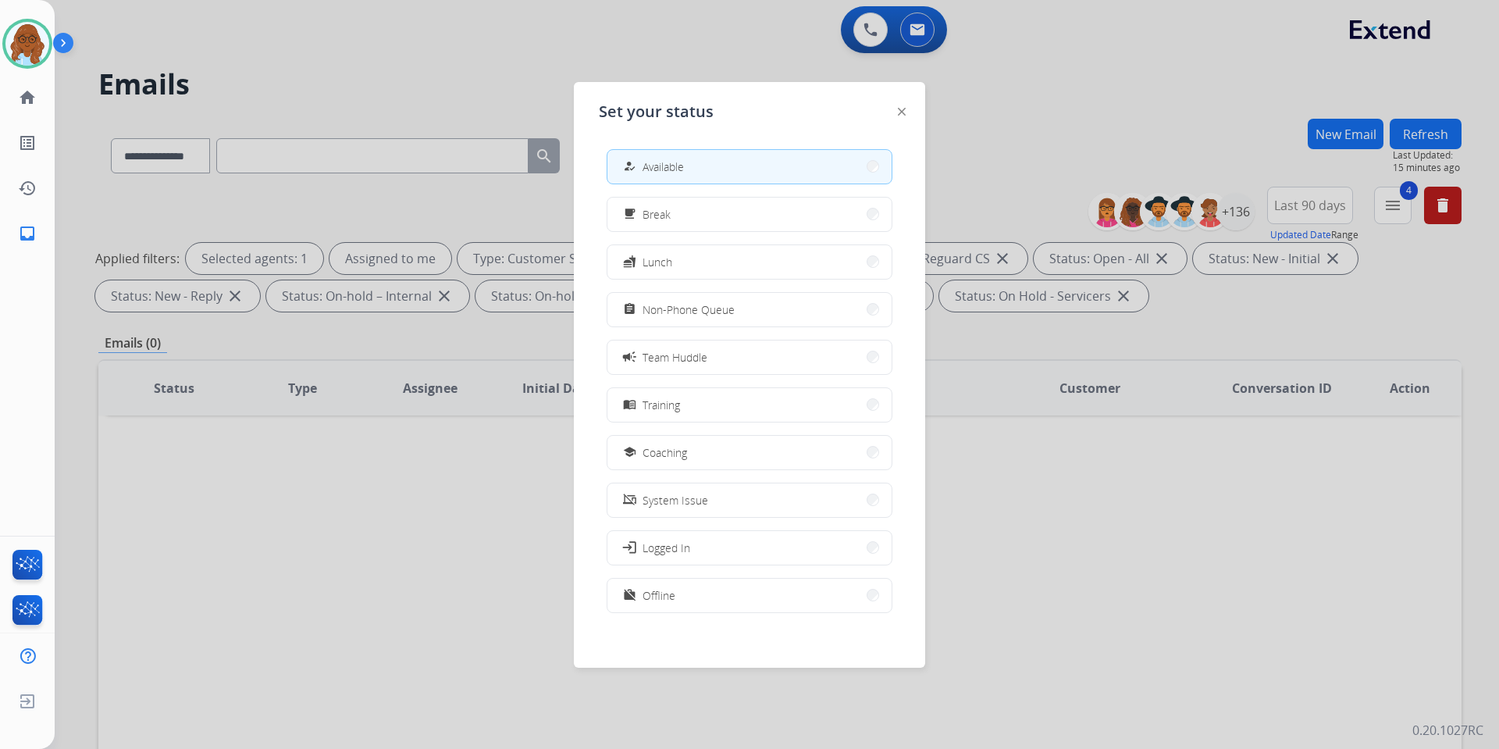
click at [618, 58] on div at bounding box center [749, 374] width 1499 height 749
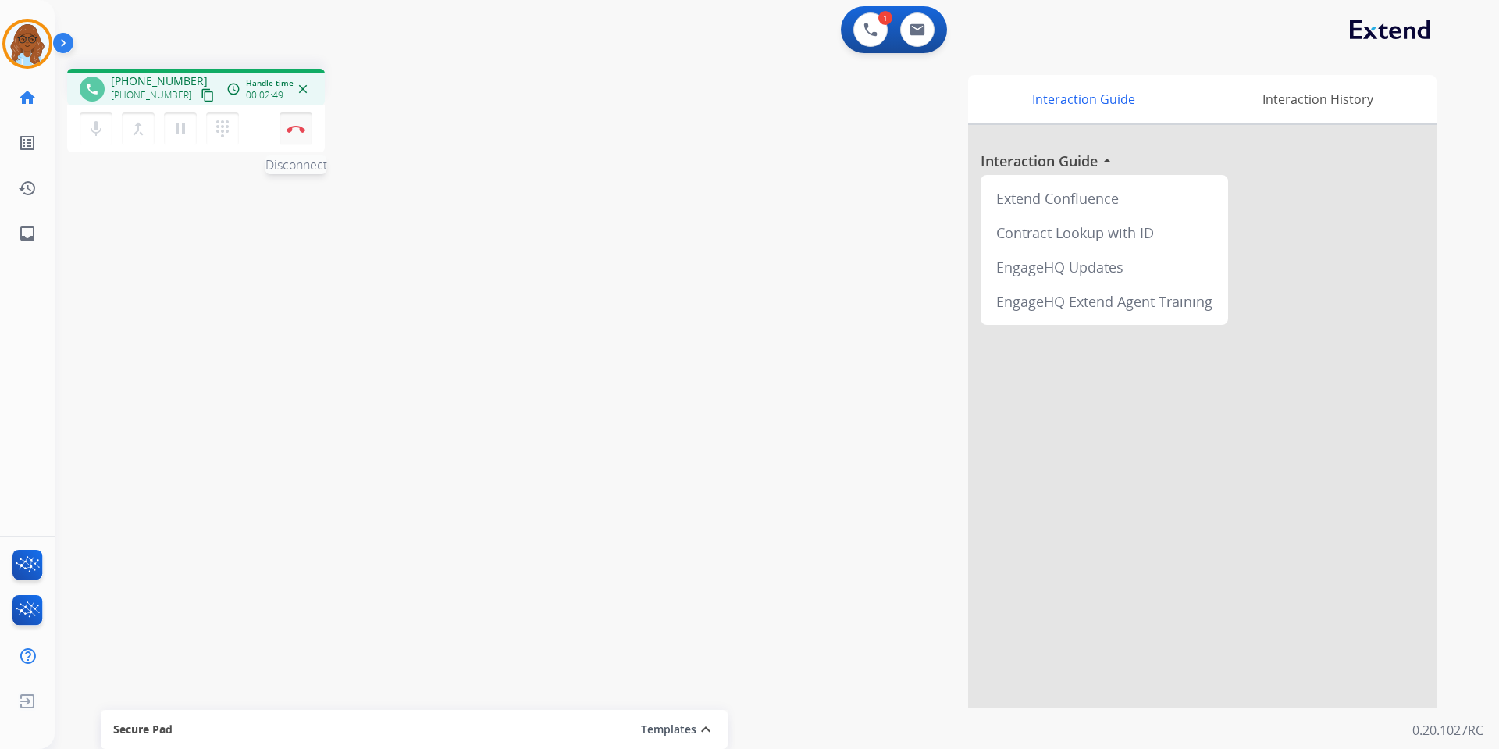
click at [299, 130] on img at bounding box center [296, 129] width 19 height 8
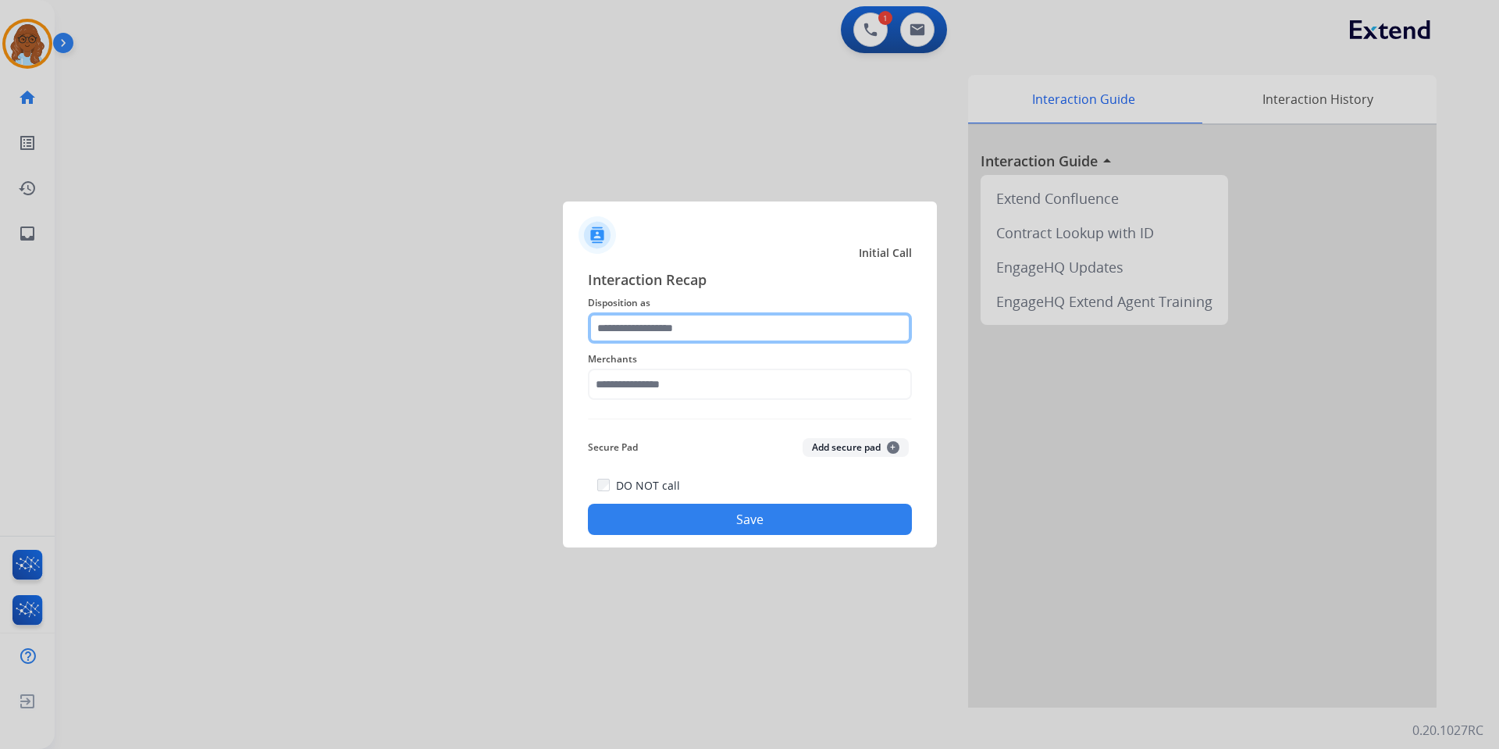
click at [643, 327] on input "text" at bounding box center [750, 327] width 324 height 31
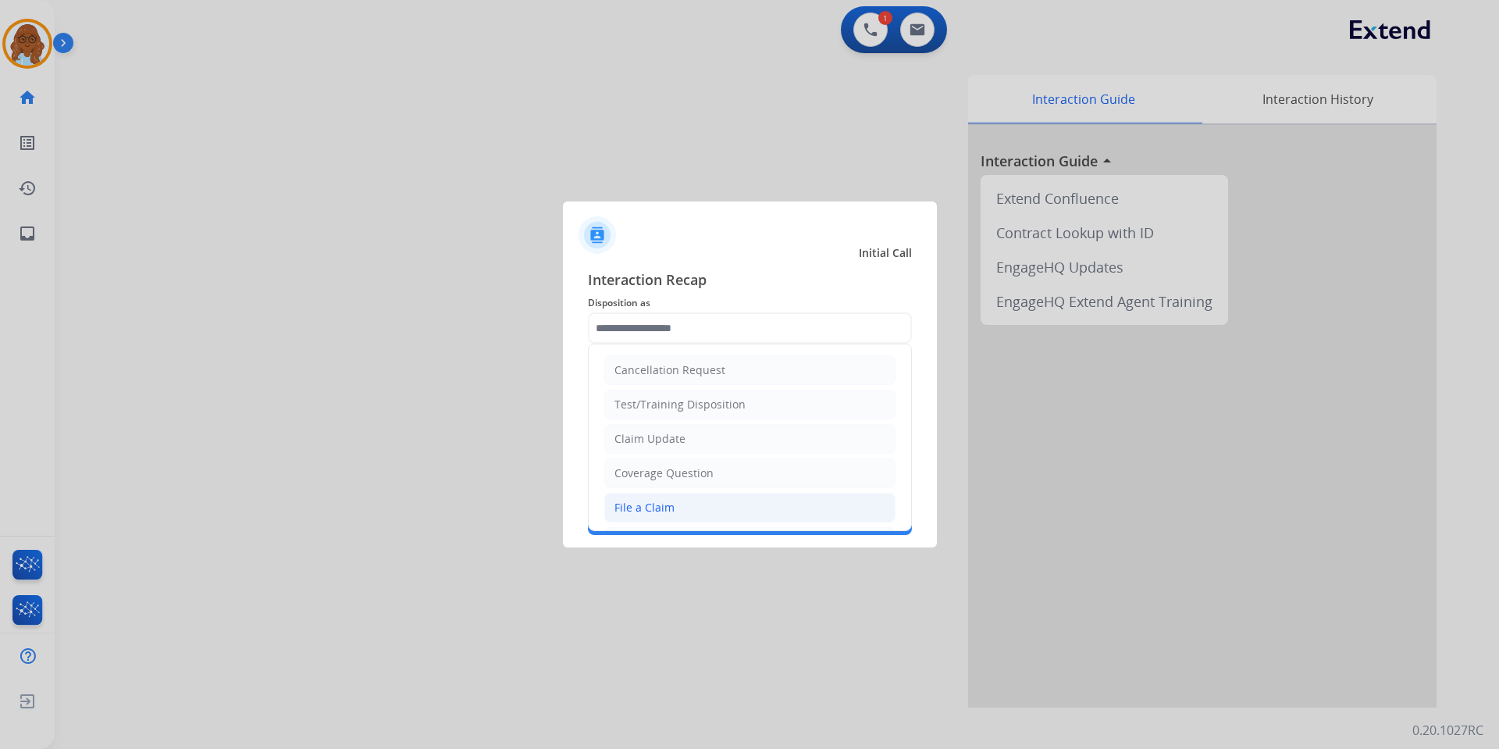
click at [651, 495] on li "File a Claim" at bounding box center [749, 508] width 291 height 30
type input "**********"
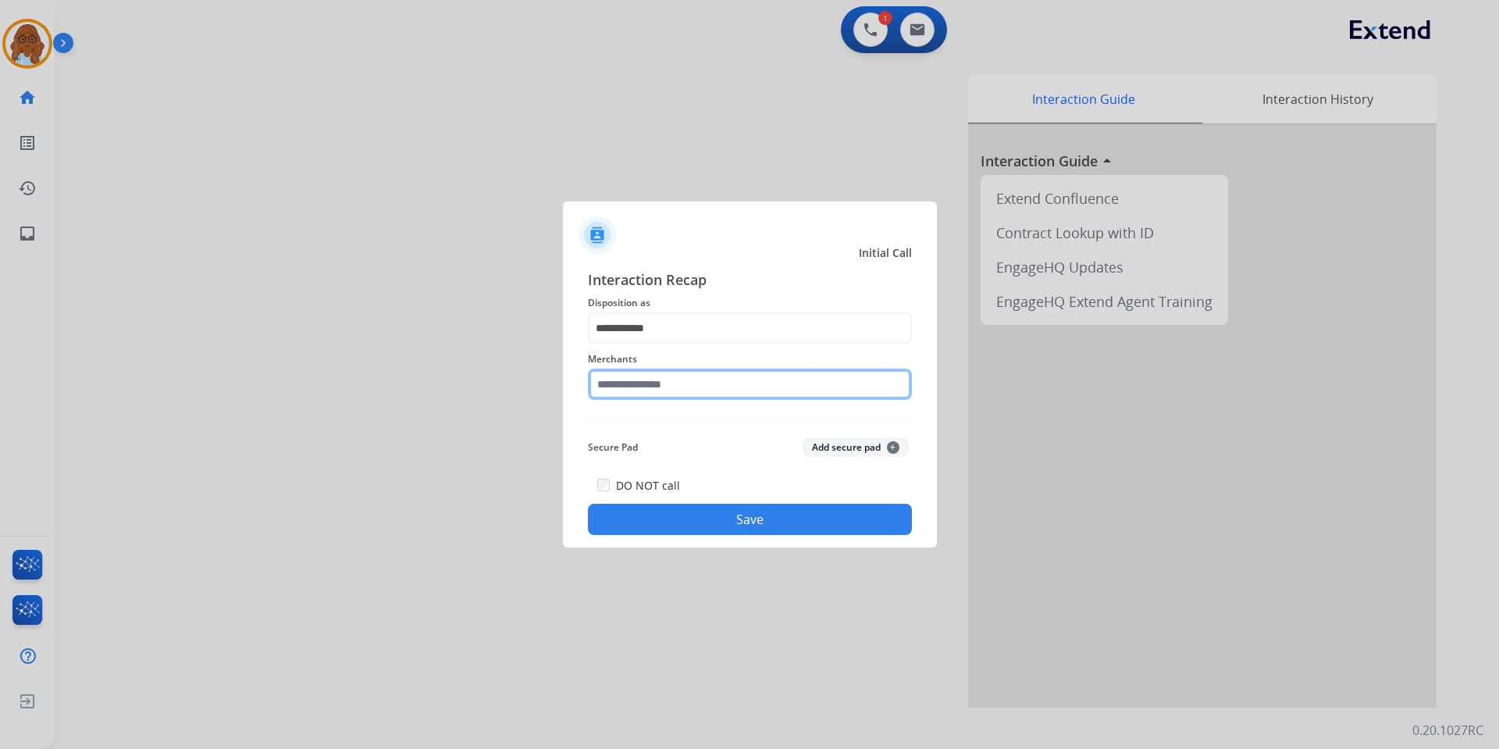
click at [650, 396] on input "text" at bounding box center [750, 384] width 324 height 31
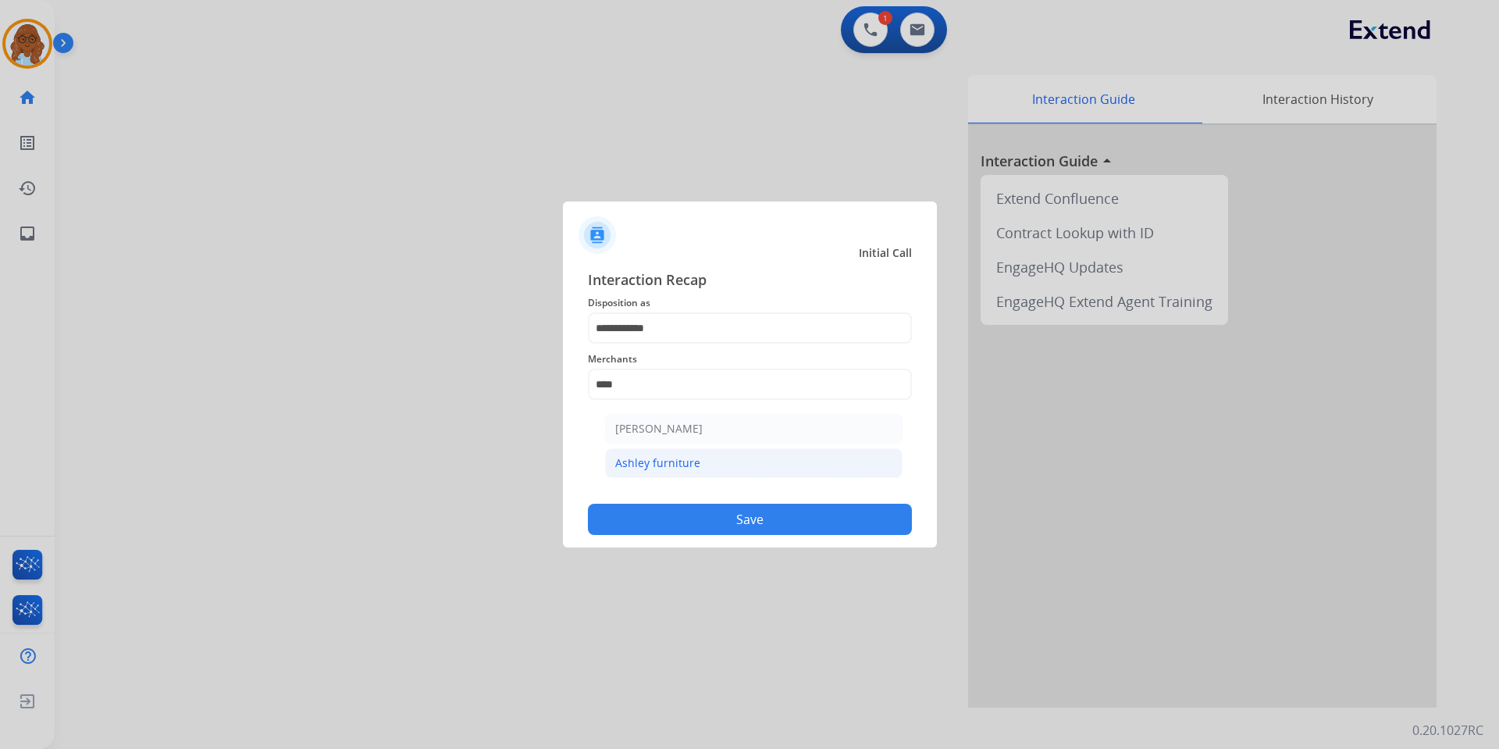
click at [678, 457] on div "Ashley furniture" at bounding box center [657, 463] width 85 height 16
type input "**********"
click at [720, 528] on button "Save" at bounding box center [750, 519] width 324 height 31
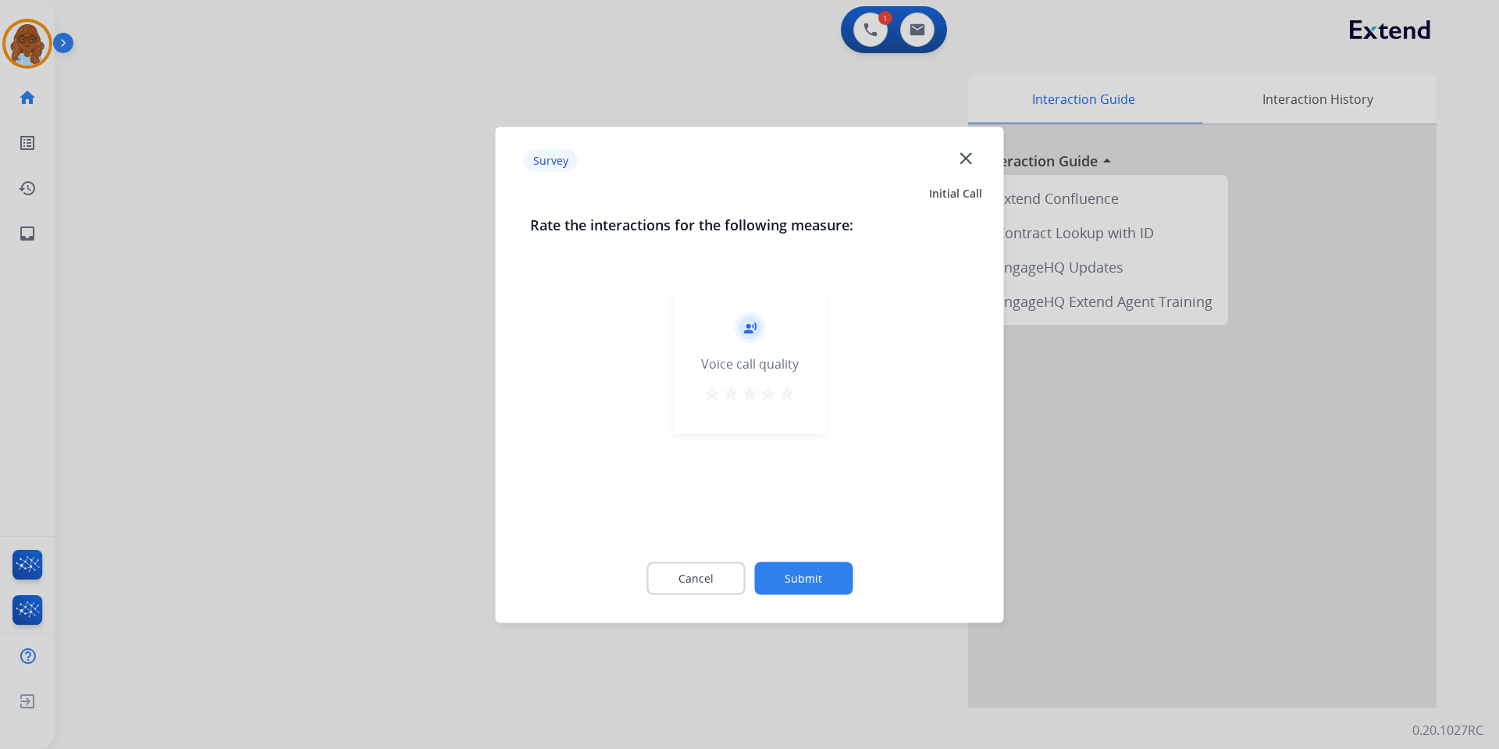
click at [799, 397] on div "record_voice_over Voice call quality star star star star star" at bounding box center [750, 359] width 152 height 148
drag, startPoint x: 797, startPoint y: 399, endPoint x: 789, endPoint y: 401, distance: 8.0
click at [794, 399] on div "record_voice_over Voice call quality star star star star star" at bounding box center [750, 359] width 152 height 148
click at [787, 400] on mat-icon "star" at bounding box center [787, 392] width 19 height 19
click at [798, 566] on button "Submit" at bounding box center [803, 577] width 98 height 33
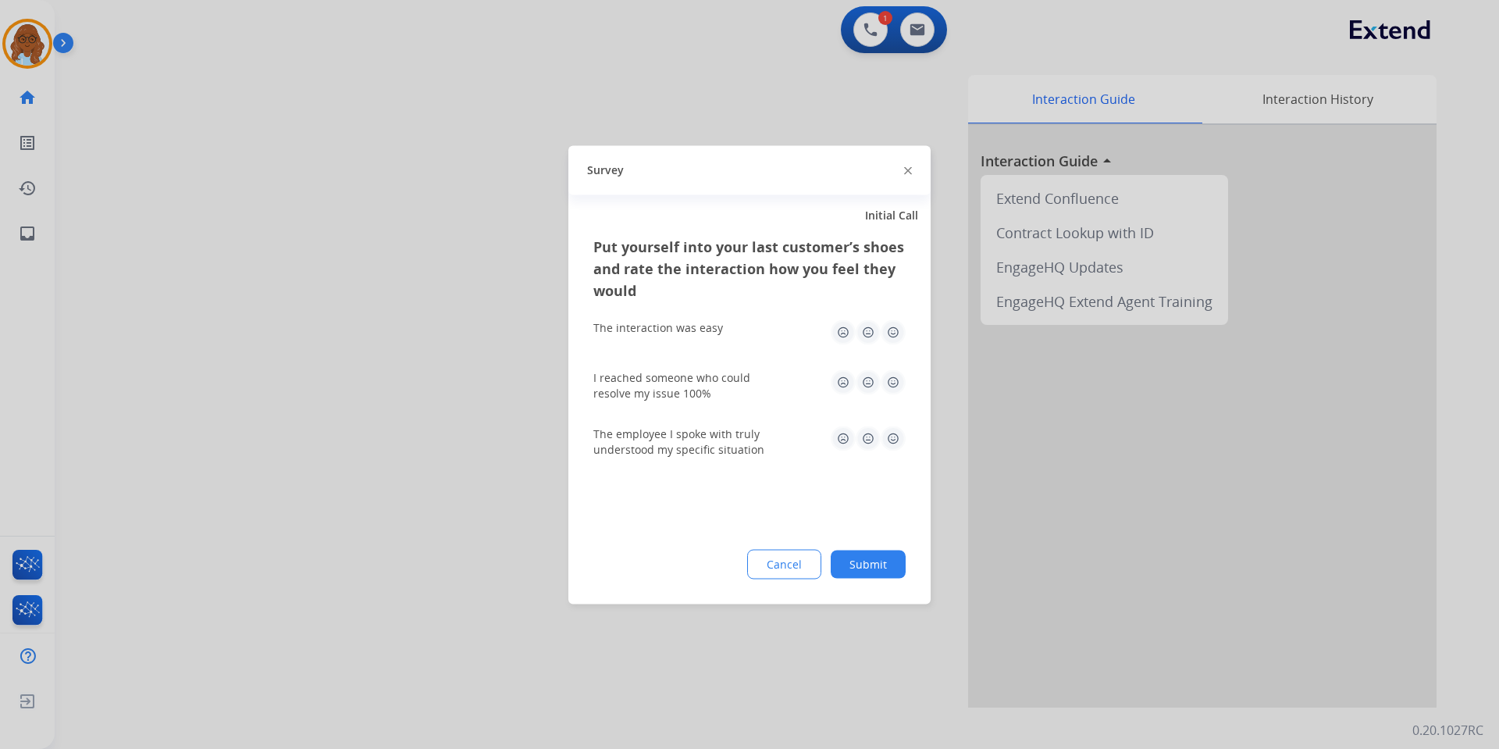
click at [882, 333] on img at bounding box center [893, 331] width 25 height 25
drag, startPoint x: 889, startPoint y: 369, endPoint x: 897, endPoint y: 408, distance: 40.6
click at [889, 369] on div "I reached someone who could resolve my issue 100%" at bounding box center [749, 385] width 312 height 56
click at [893, 382] on img at bounding box center [893, 381] width 25 height 25
click at [891, 459] on div "The employee I spoke with truly understood my specific situation" at bounding box center [749, 441] width 312 height 56
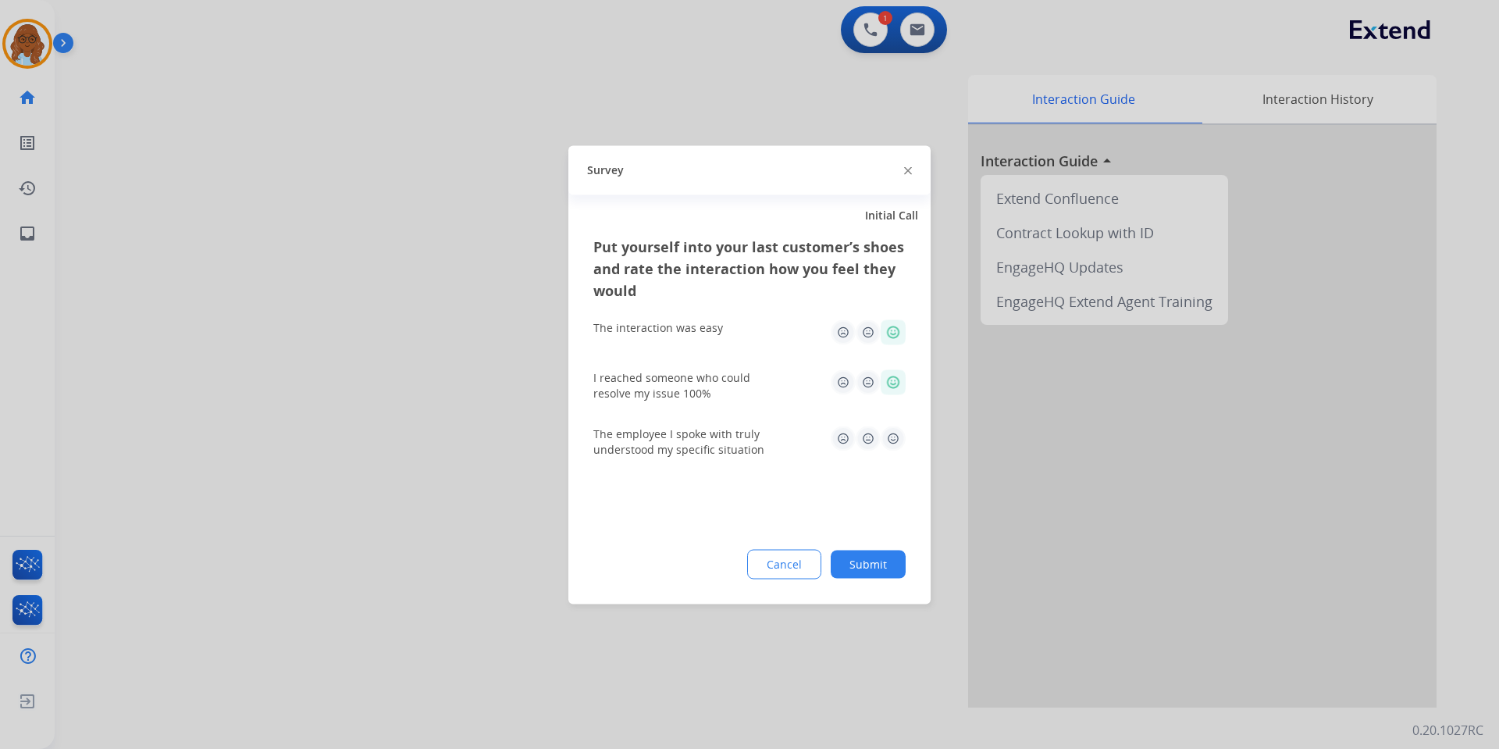
click at [898, 431] on img at bounding box center [893, 438] width 25 height 25
click at [876, 547] on div "Put yourself into your last customer’s shoes and rate the interaction how you f…" at bounding box center [749, 419] width 362 height 369
click at [875, 558] on button "Submit" at bounding box center [868, 564] width 75 height 28
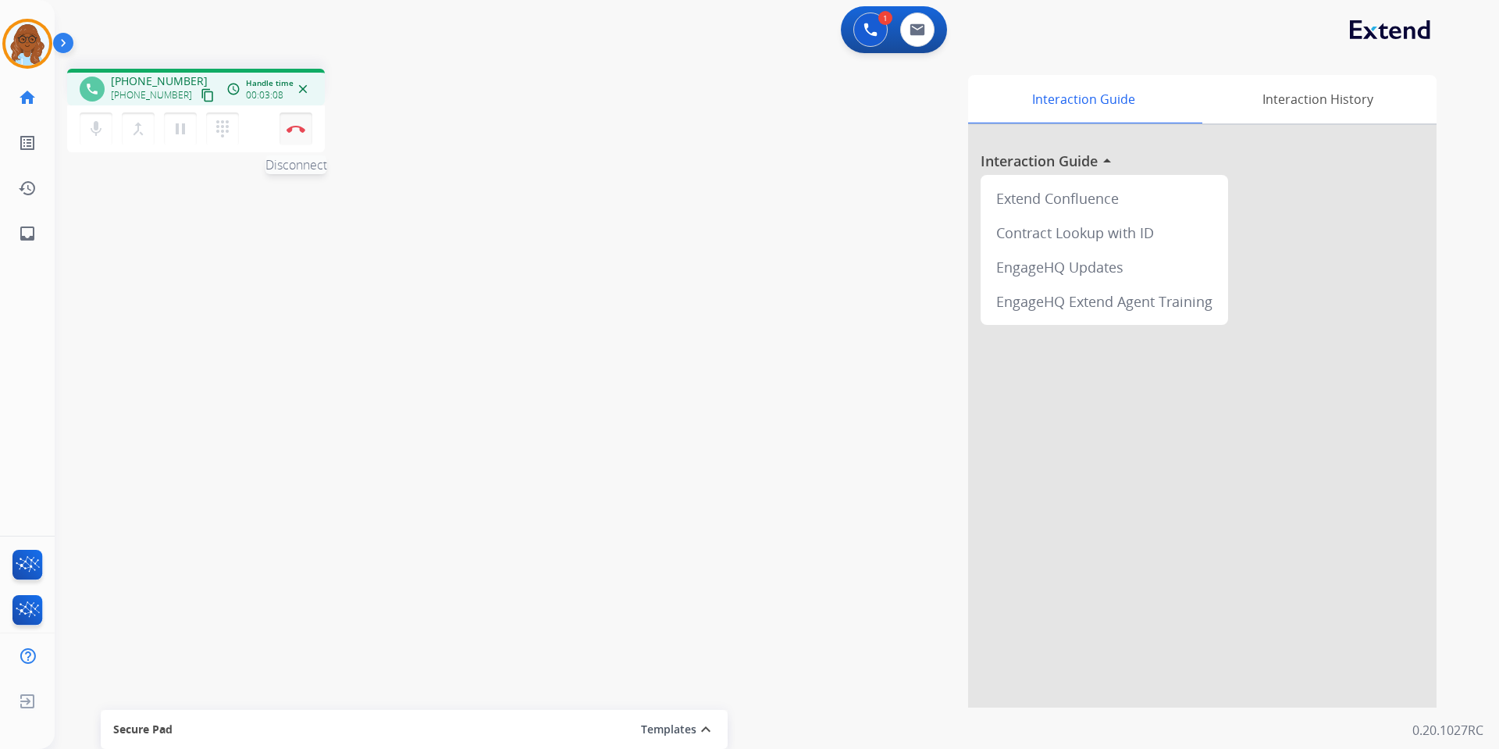
click at [298, 126] on img at bounding box center [296, 129] width 19 height 8
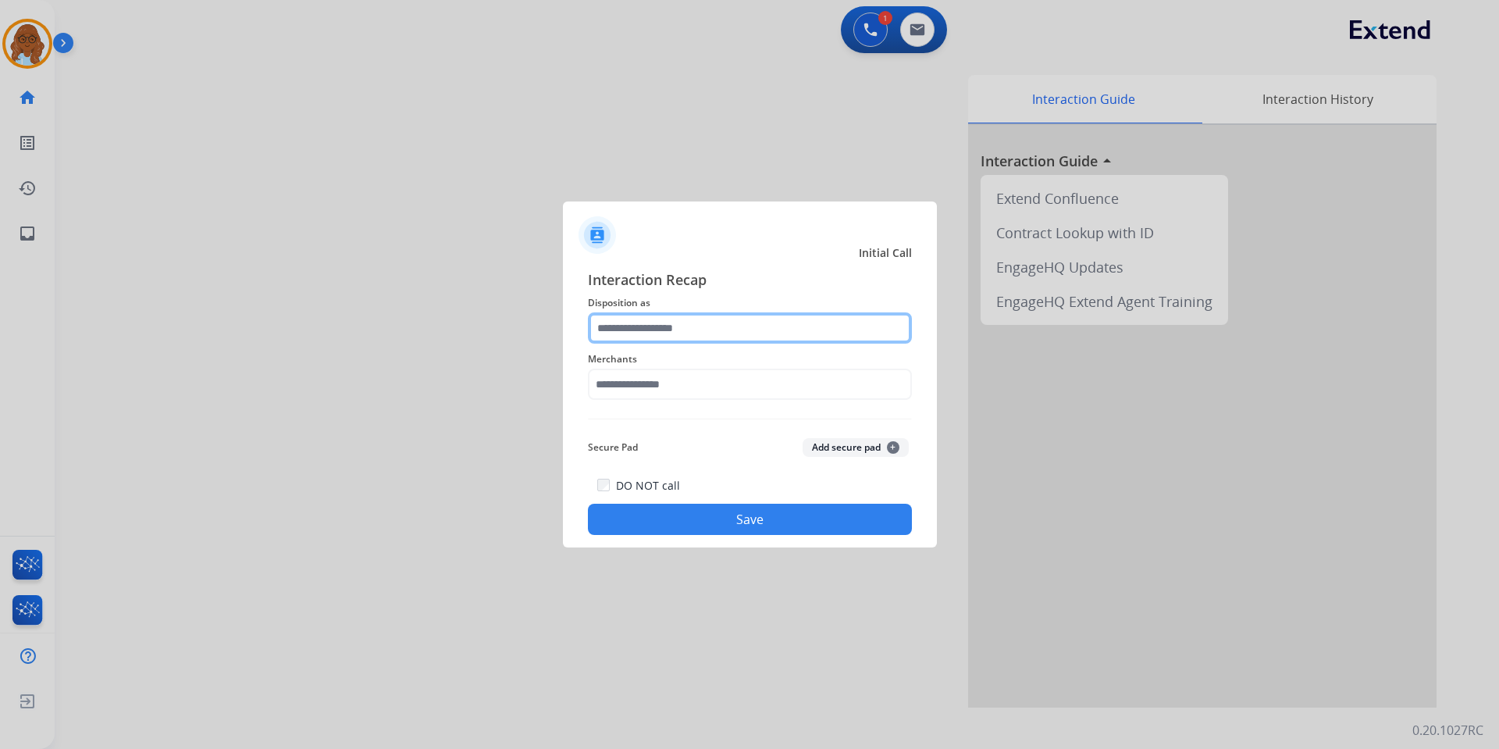
click at [645, 330] on input "text" at bounding box center [750, 327] width 324 height 31
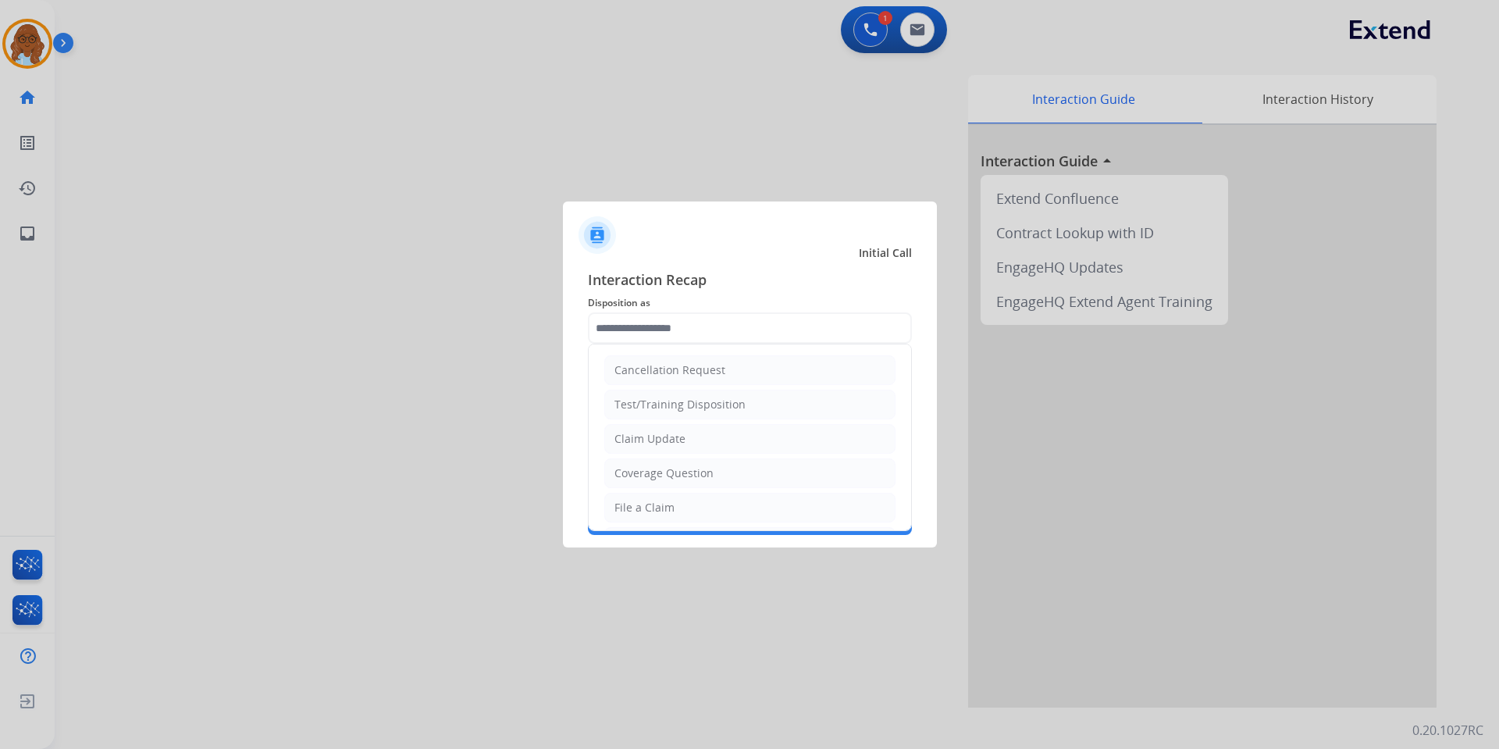
click at [681, 435] on div "Claim Update" at bounding box center [650, 439] width 71 height 16
type input "**********"
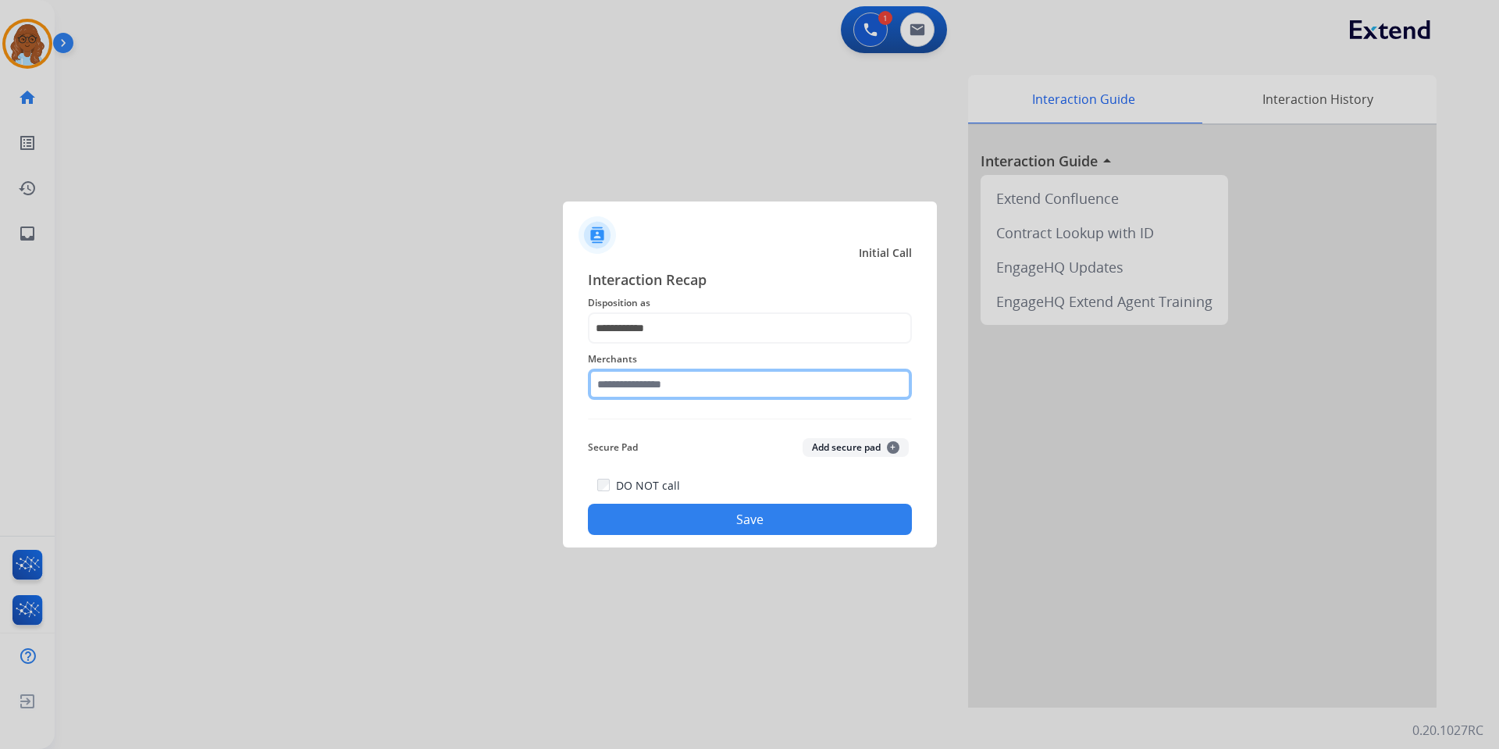
click at [640, 377] on input "text" at bounding box center [750, 384] width 324 height 31
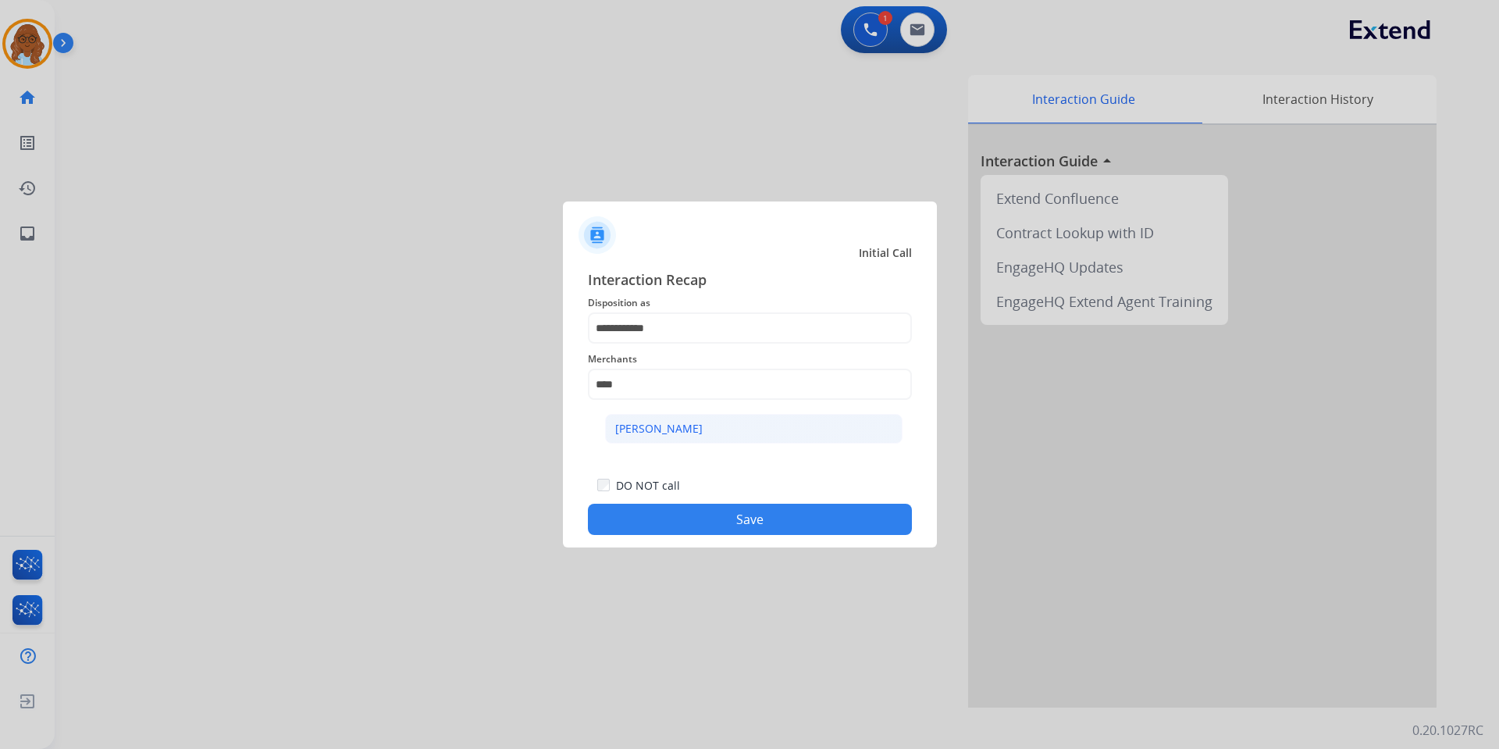
click at [661, 431] on div "[PERSON_NAME]" at bounding box center [658, 429] width 87 height 16
type input "**********"
click at [747, 510] on button "Save" at bounding box center [750, 519] width 324 height 31
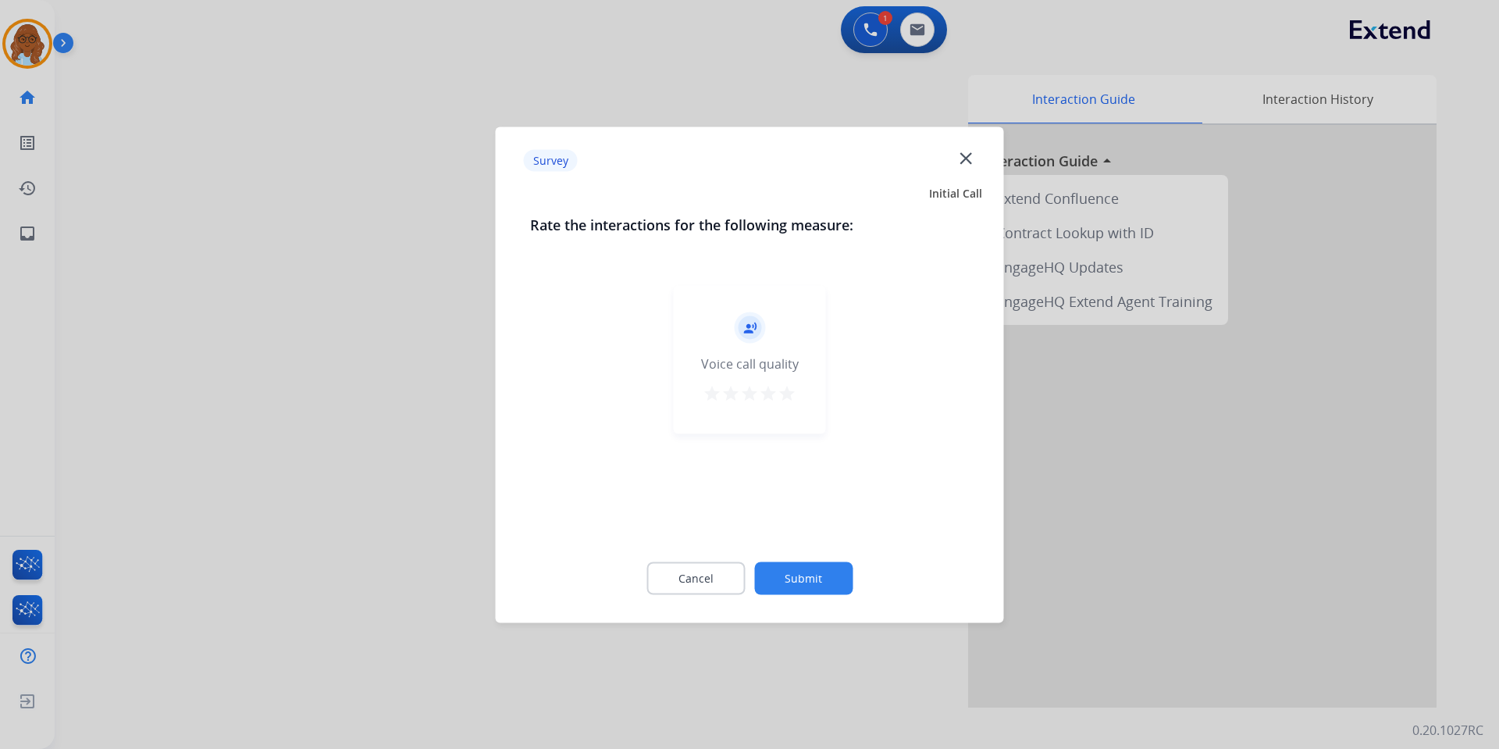
click at [794, 394] on mat-icon "star" at bounding box center [787, 392] width 19 height 19
click at [823, 586] on button "Submit" at bounding box center [803, 577] width 98 height 33
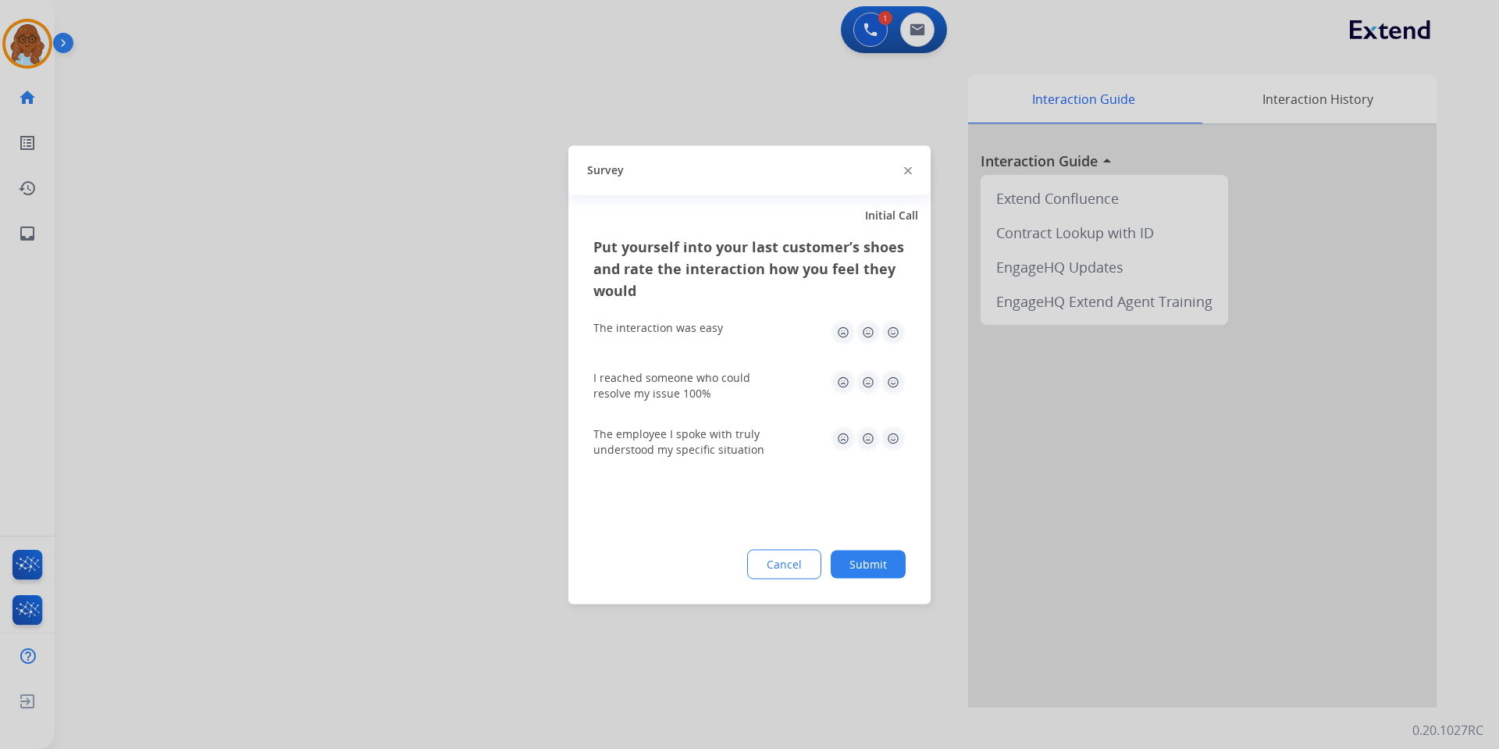
click at [885, 340] on img at bounding box center [893, 331] width 25 height 25
drag, startPoint x: 894, startPoint y: 369, endPoint x: 896, endPoint y: 377, distance: 8.0
click at [894, 370] on img at bounding box center [893, 381] width 25 height 25
click at [897, 439] on img at bounding box center [893, 438] width 25 height 25
click at [879, 565] on button "Submit" at bounding box center [868, 564] width 75 height 28
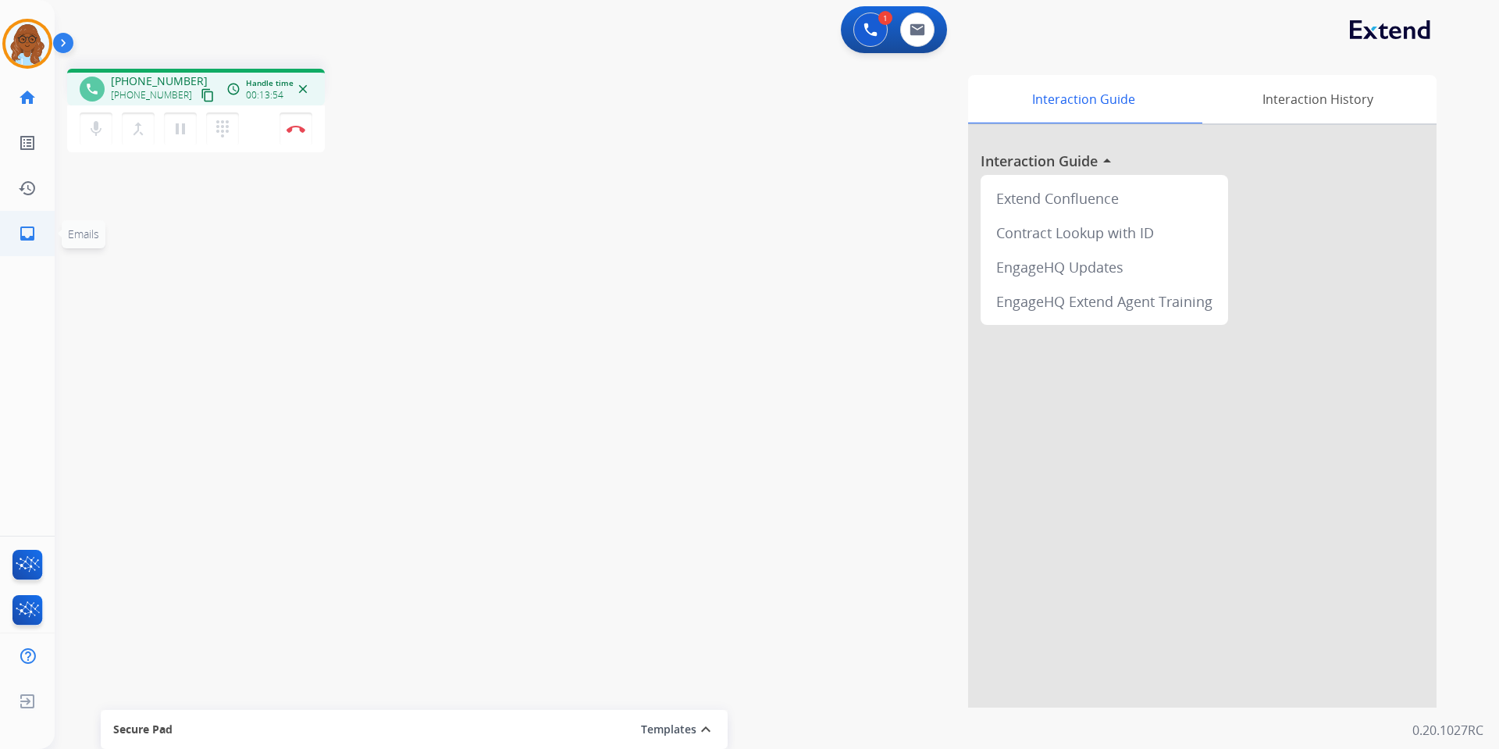
click at [25, 221] on link "inbox Emails" at bounding box center [27, 234] width 44 height 44
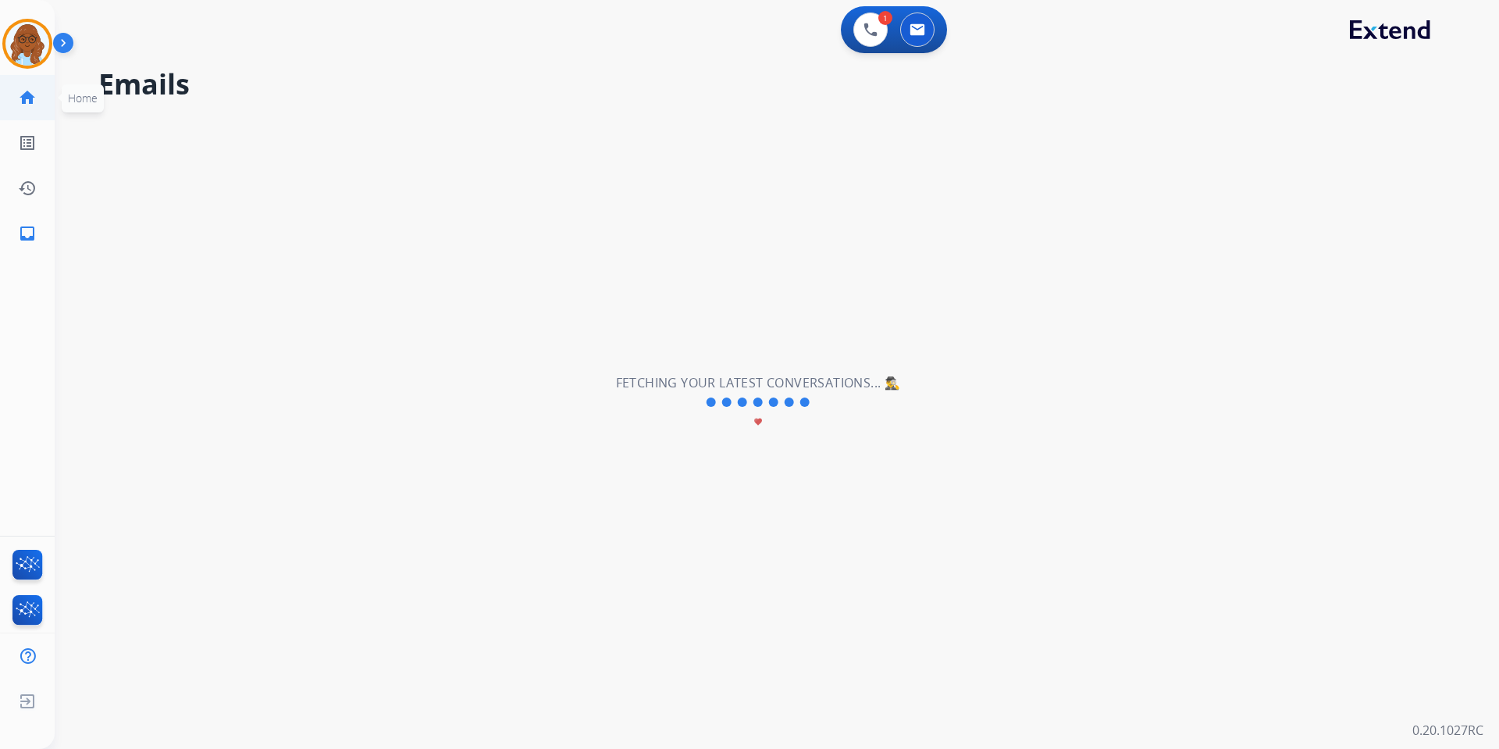
click at [34, 102] on mat-icon "home" at bounding box center [27, 97] width 19 height 19
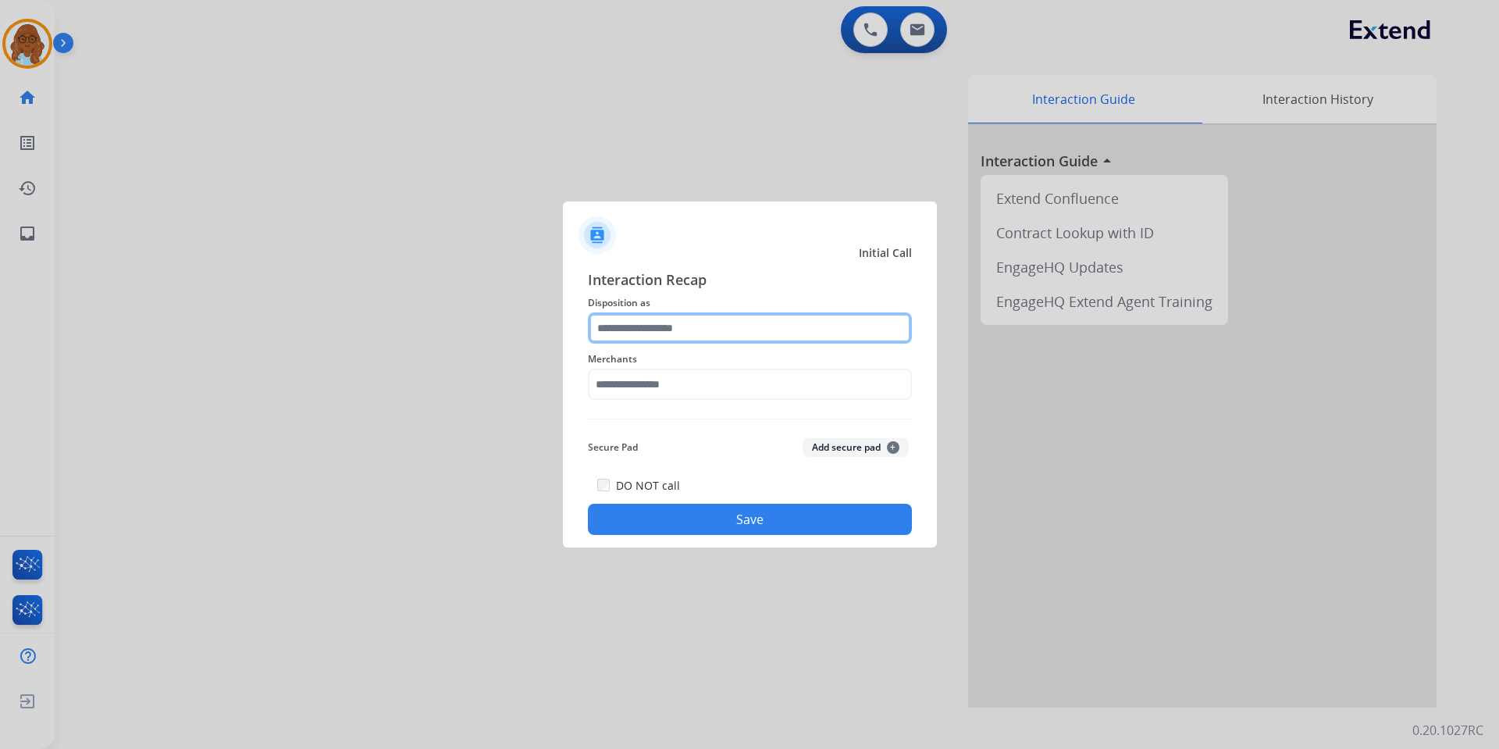
click at [674, 320] on input "text" at bounding box center [750, 327] width 324 height 31
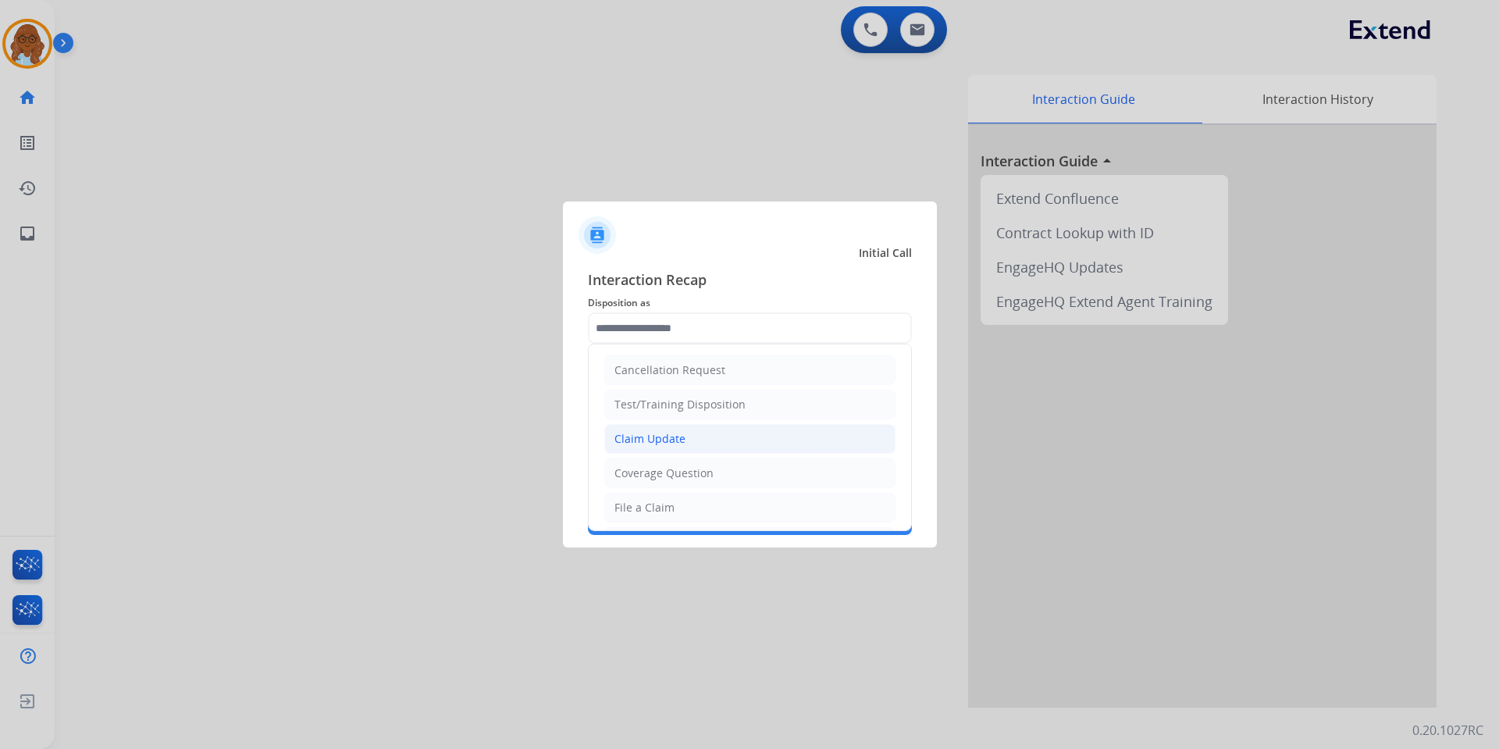
click at [647, 435] on div "Claim Update" at bounding box center [650, 439] width 71 height 16
type input "**********"
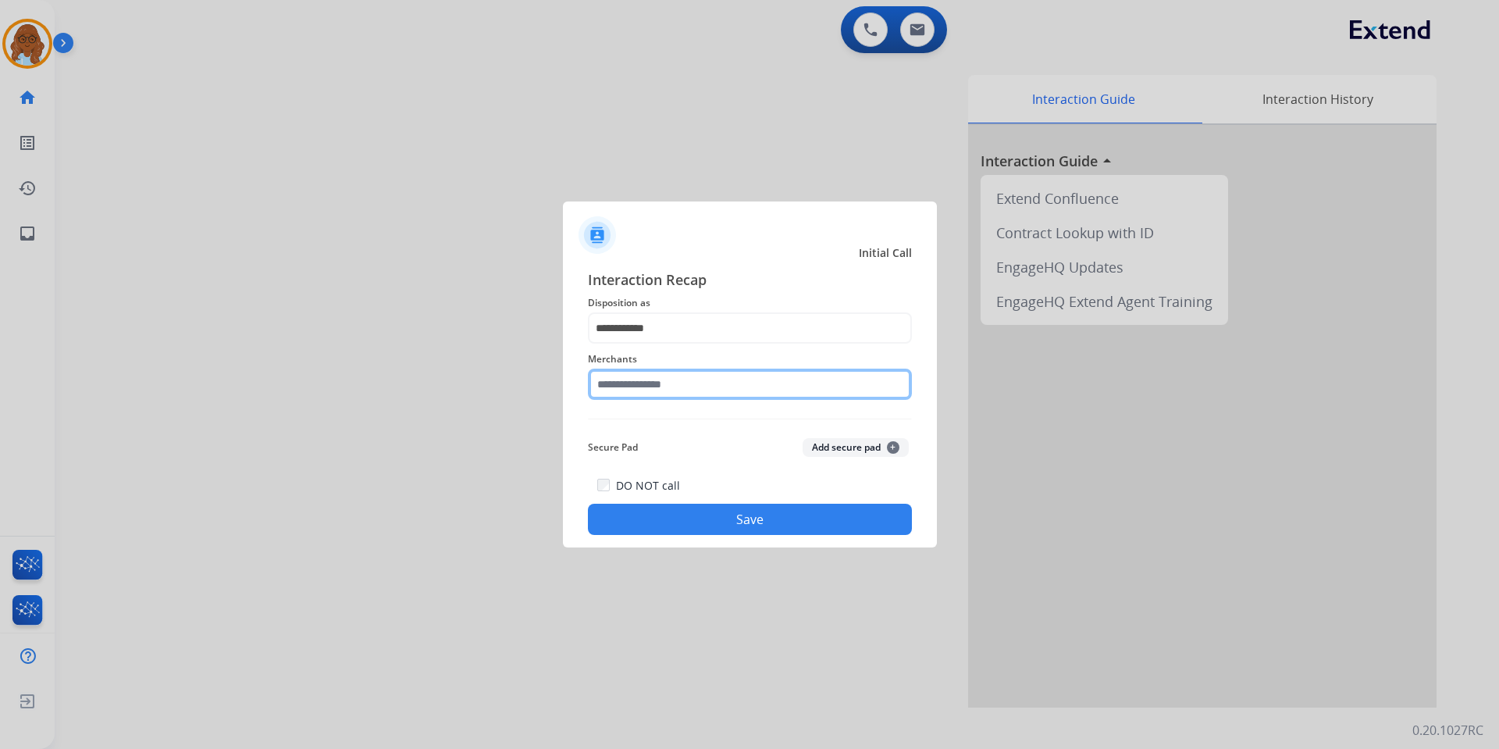
click at [633, 381] on input "text" at bounding box center [750, 384] width 324 height 31
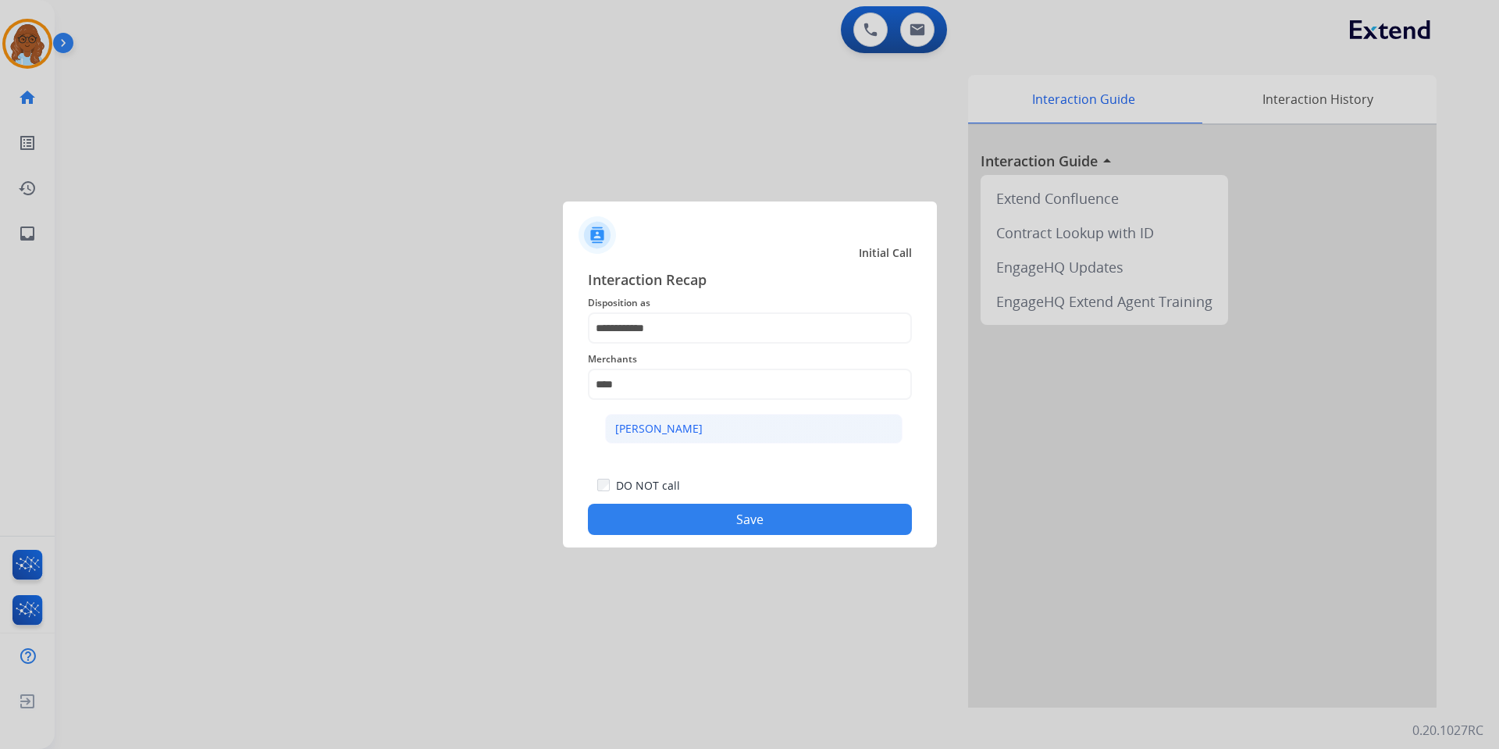
click at [678, 421] on div "[PERSON_NAME]" at bounding box center [658, 429] width 87 height 16
type input "**********"
click at [723, 508] on button "Save" at bounding box center [750, 519] width 324 height 31
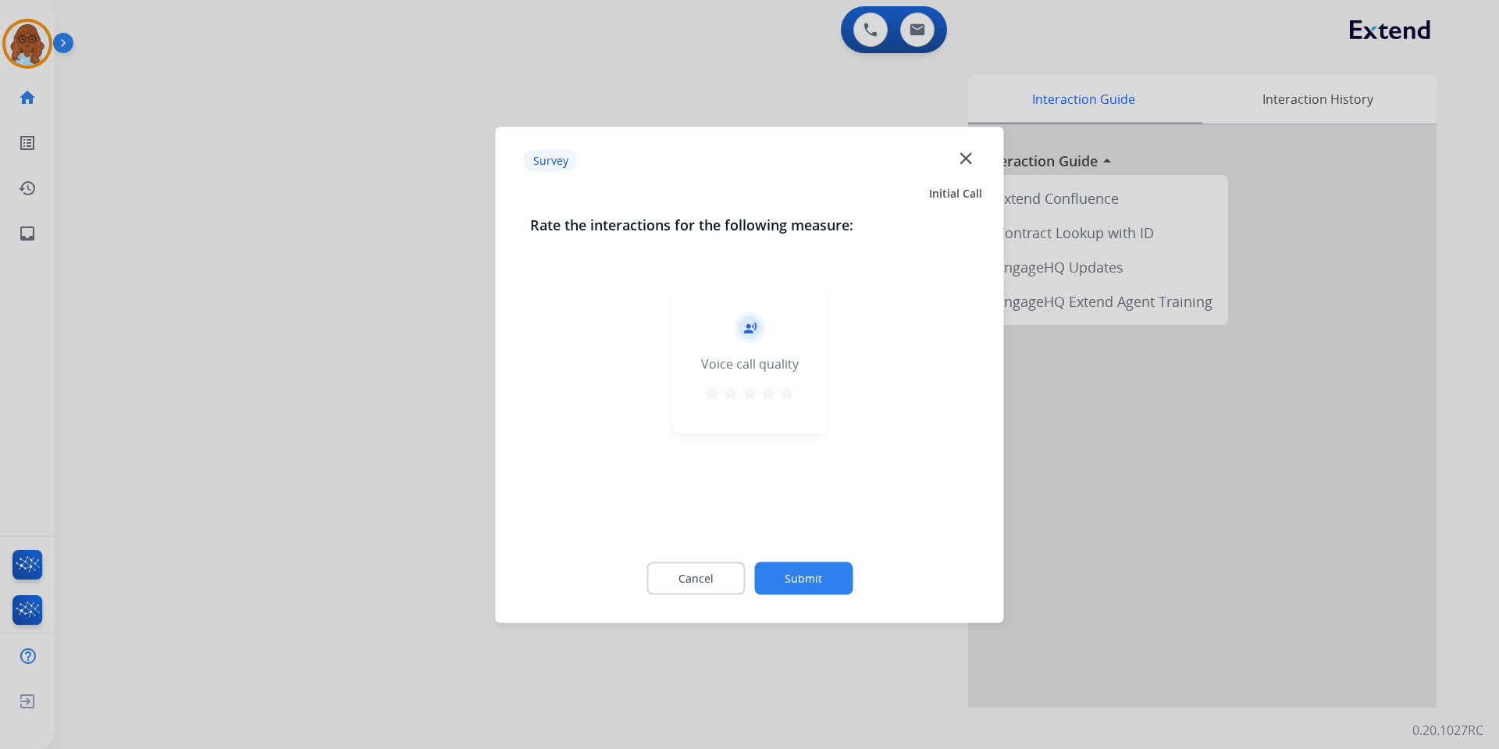
click at [780, 391] on mat-icon "star" at bounding box center [787, 392] width 19 height 19
click at [849, 586] on button "Submit" at bounding box center [803, 577] width 98 height 33
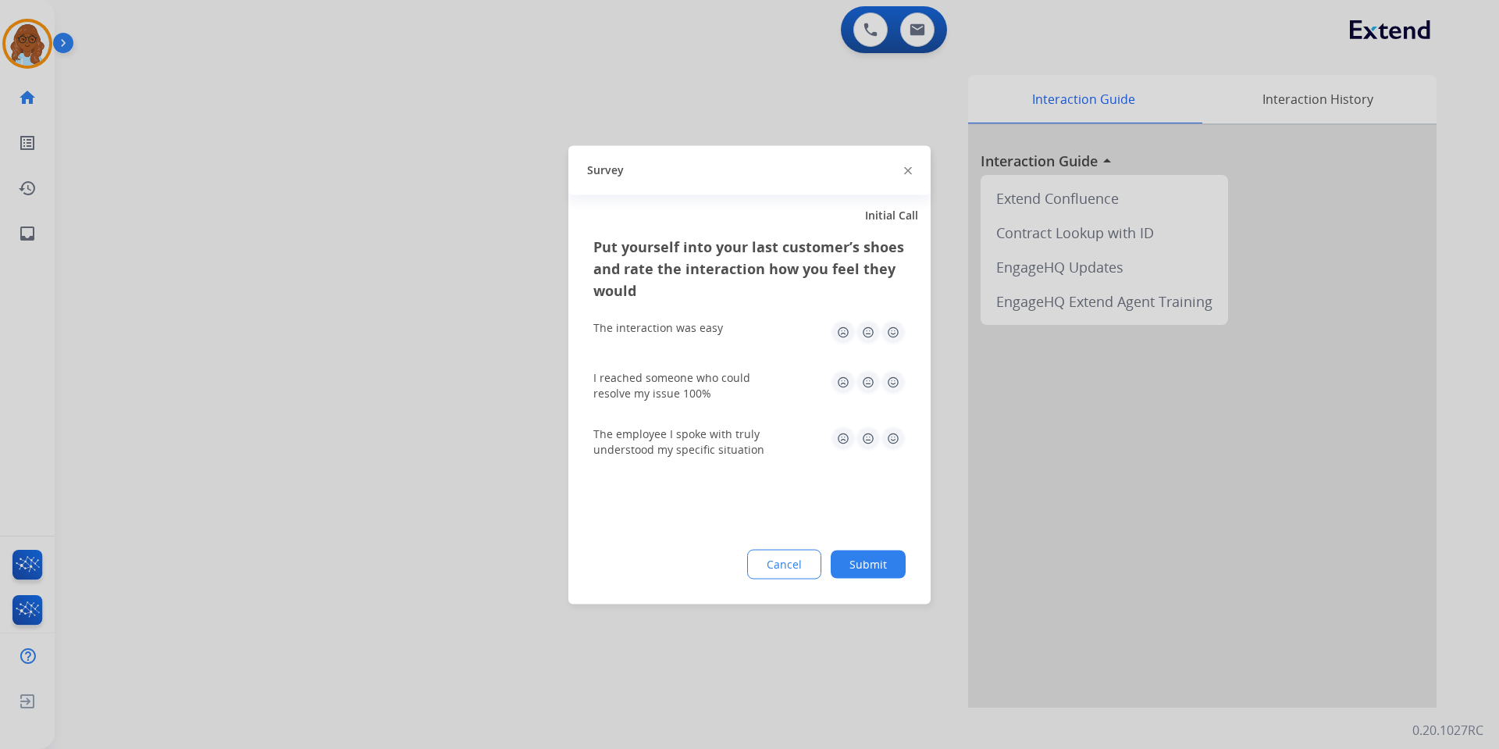
click at [906, 335] on div "Put yourself into your last customer’s shoes and rate the interaction how you f…" at bounding box center [749, 419] width 362 height 369
click at [900, 339] on img at bounding box center [893, 331] width 25 height 25
click at [899, 437] on img at bounding box center [893, 438] width 25 height 25
click at [896, 375] on img at bounding box center [893, 381] width 25 height 25
click at [899, 567] on button "Submit" at bounding box center [868, 564] width 75 height 28
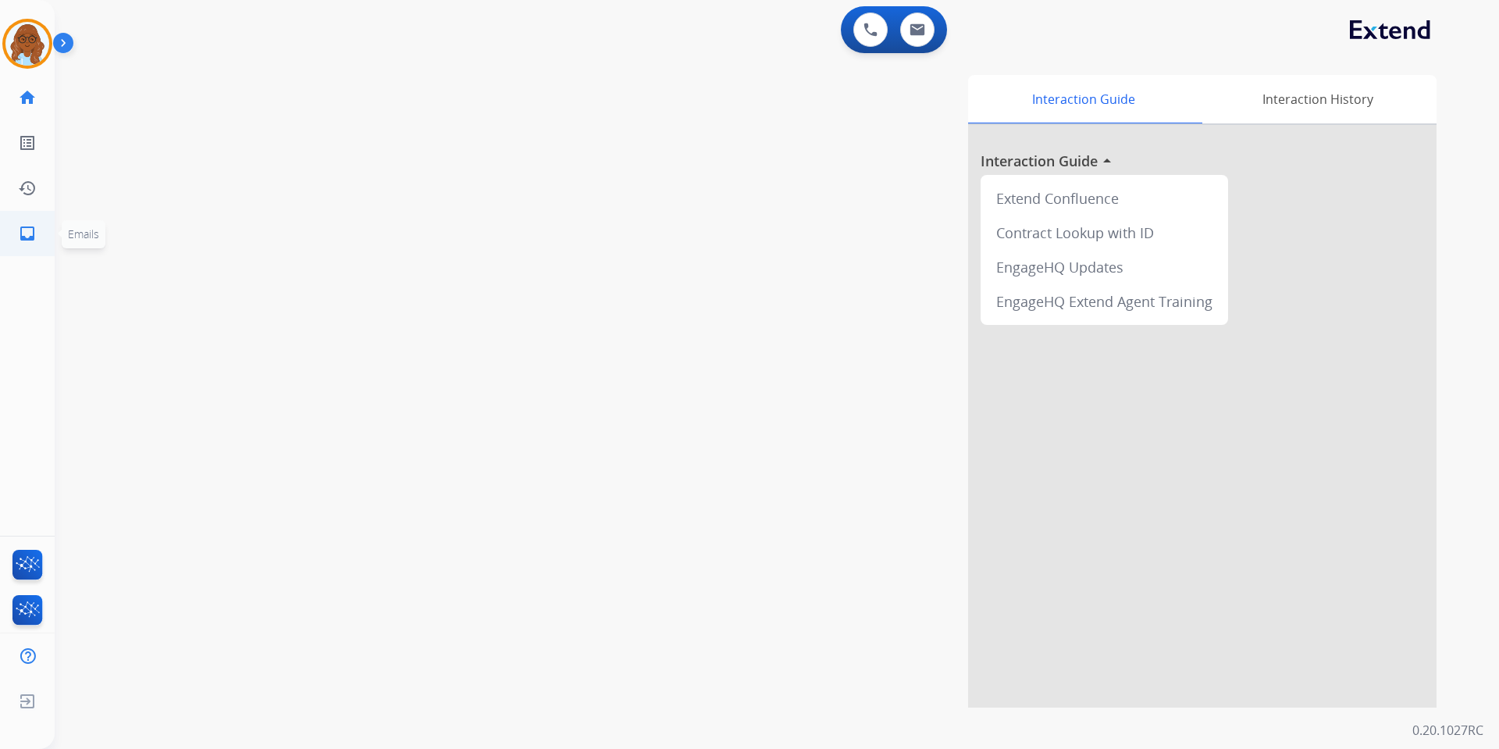
click at [20, 226] on mat-icon "inbox" at bounding box center [27, 233] width 19 height 19
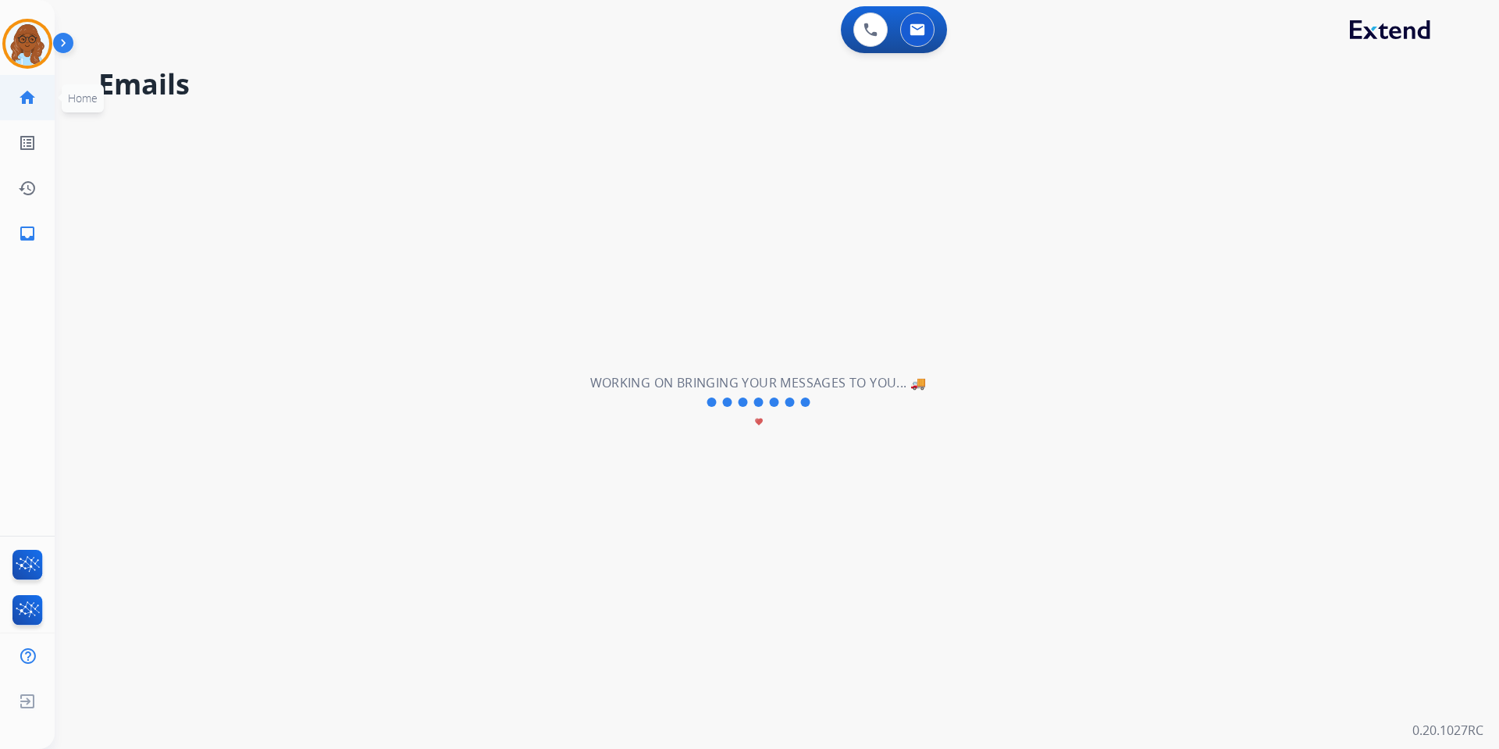
click at [30, 92] on mat-icon "home" at bounding box center [27, 97] width 19 height 19
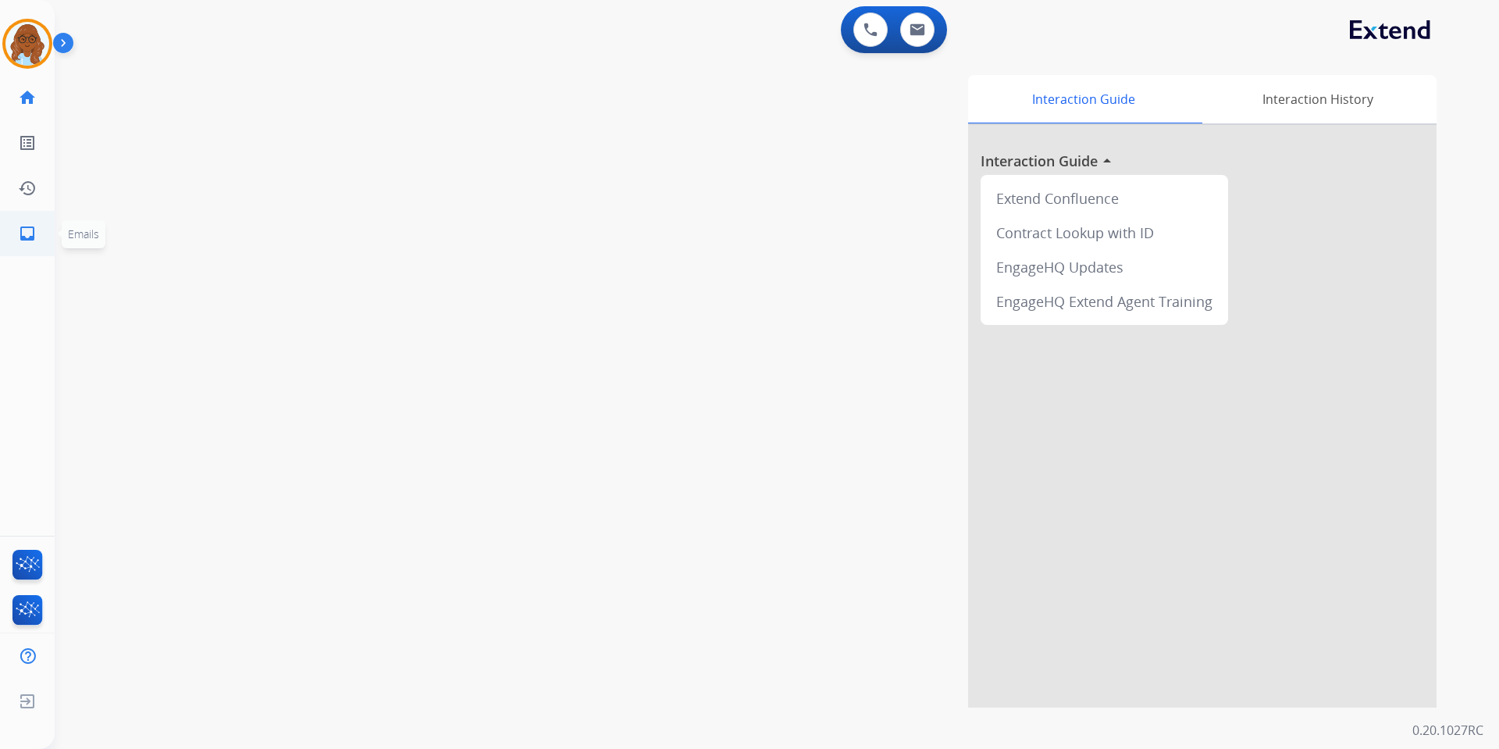
click at [34, 230] on mat-icon "inbox" at bounding box center [27, 233] width 19 height 19
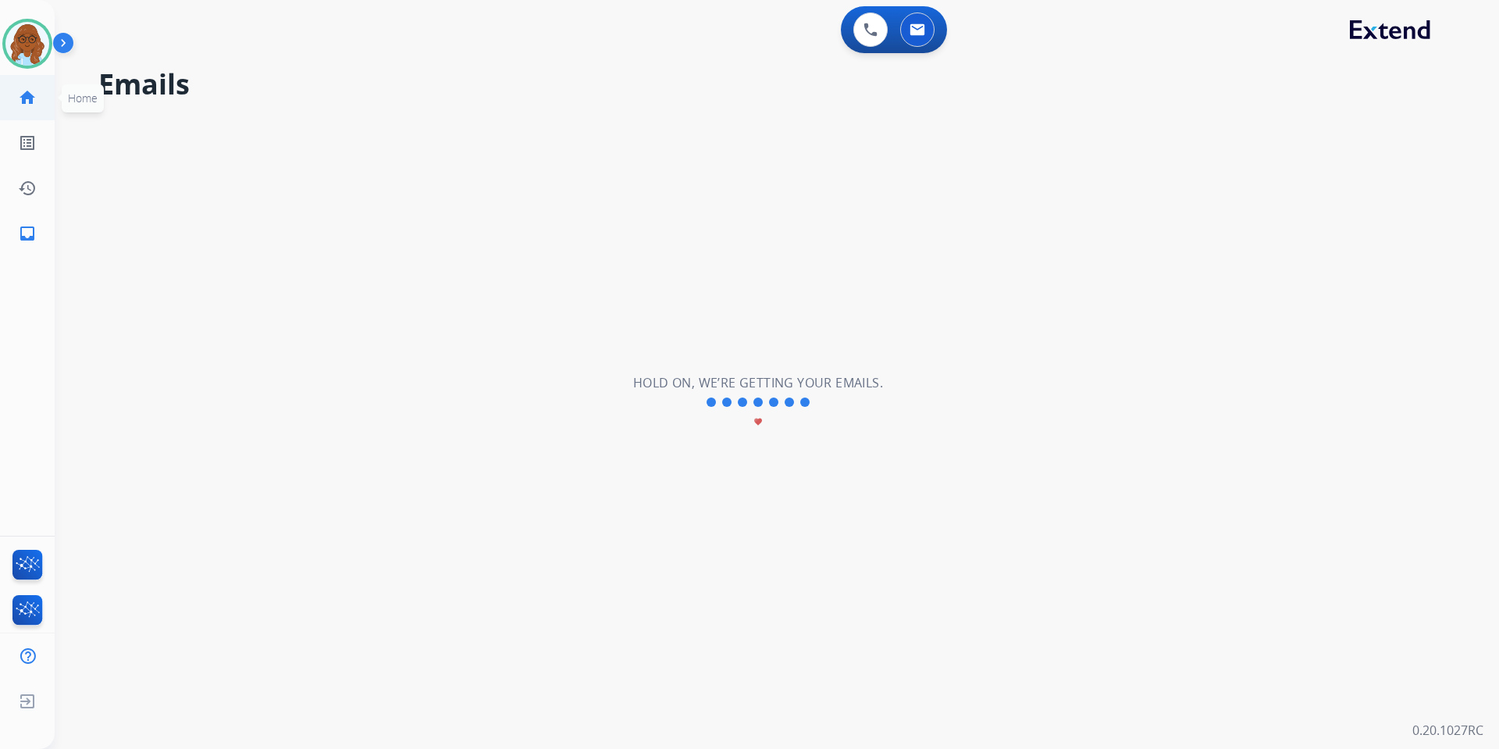
click at [12, 88] on link "home Home" at bounding box center [27, 98] width 44 height 44
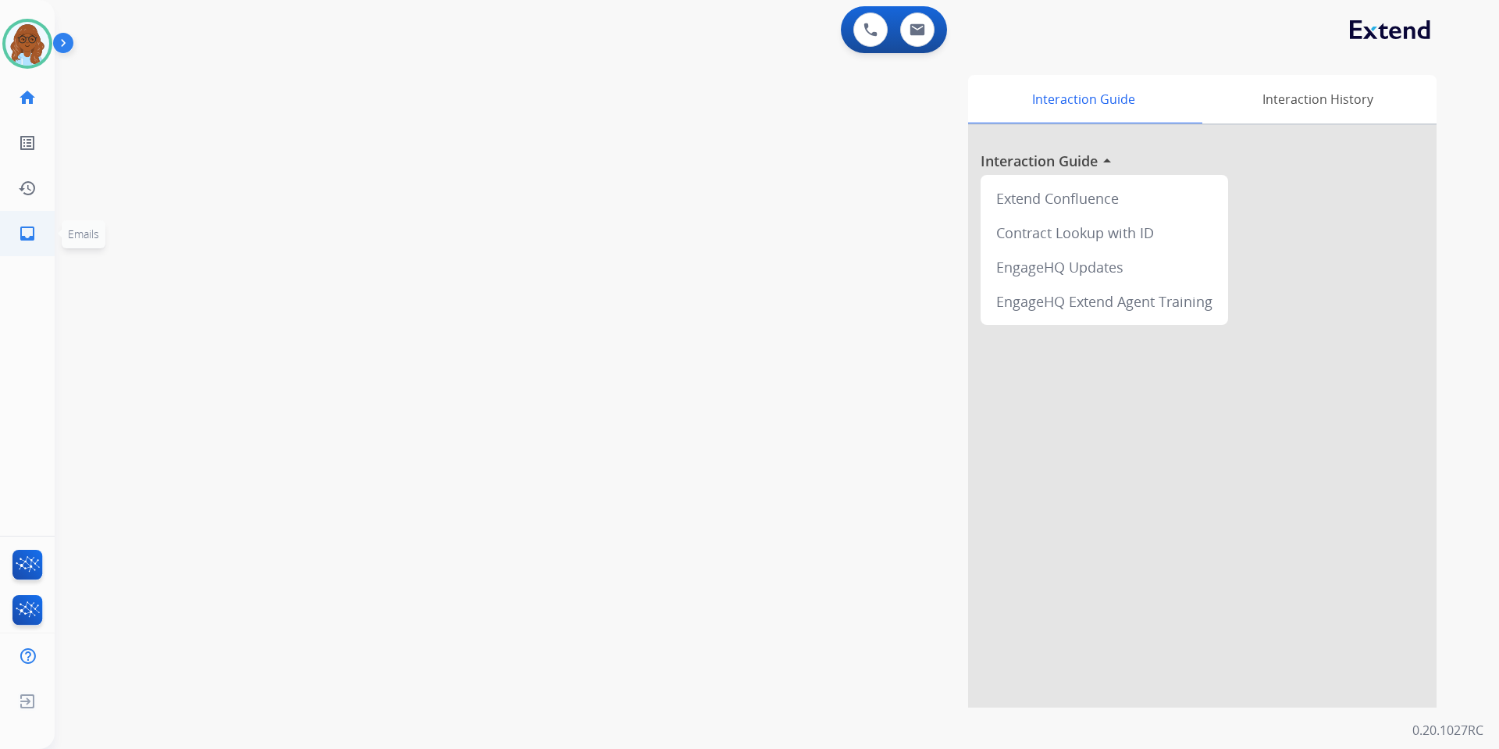
click at [27, 224] on mat-icon "inbox" at bounding box center [27, 233] width 19 height 19
select select "**********"
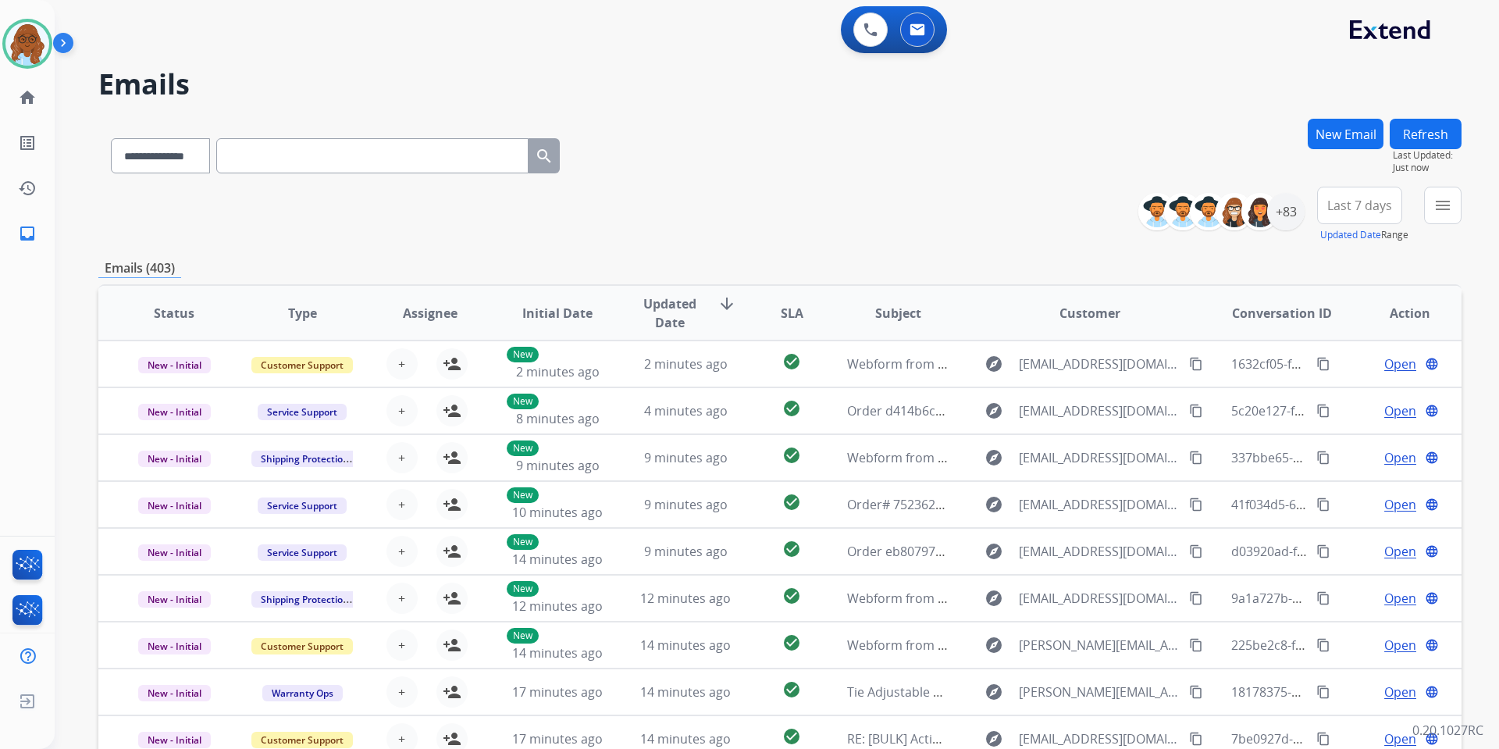
click at [1355, 130] on button "New Email" at bounding box center [1346, 134] width 76 height 30
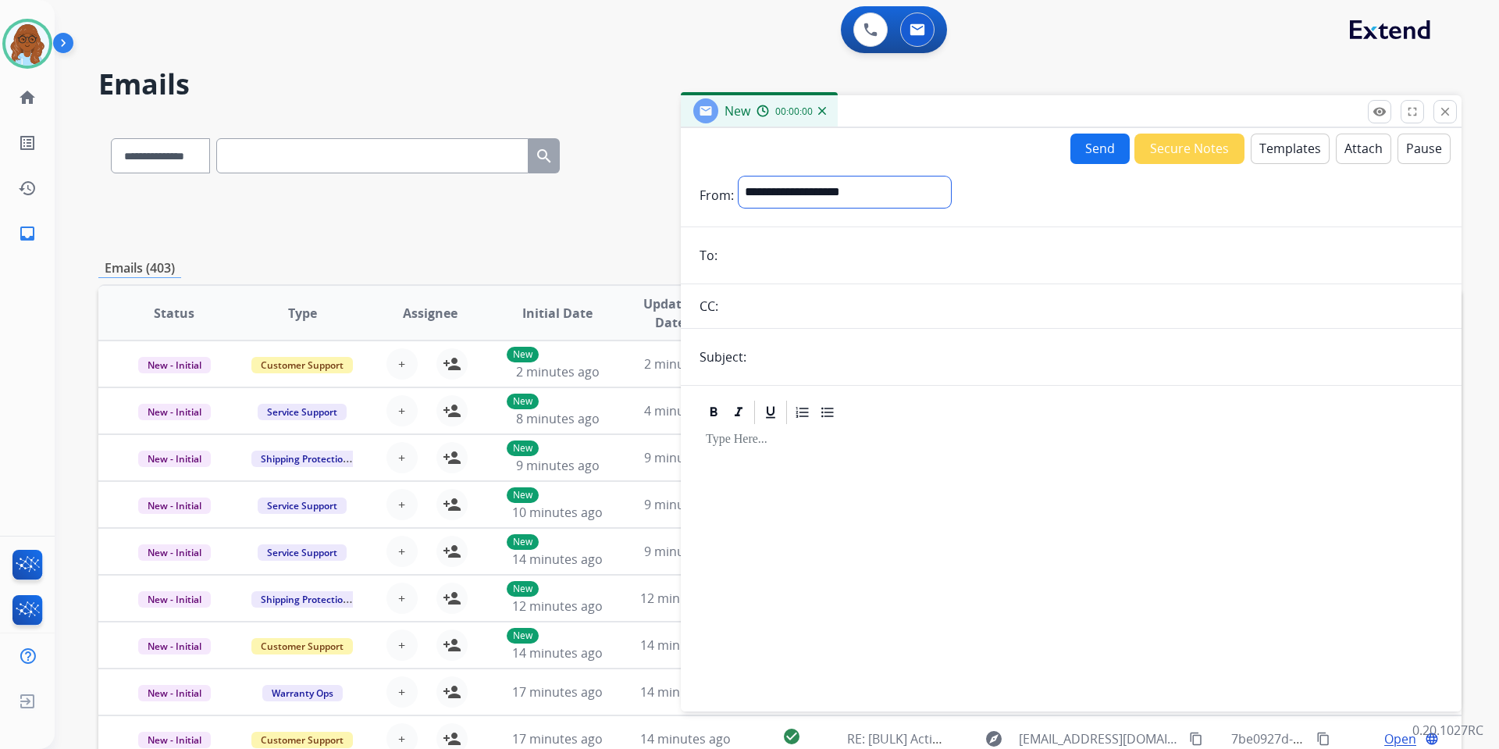
click at [832, 188] on select "**********" at bounding box center [845, 191] width 212 height 31
select select "**********"
click at [739, 176] on select "**********" at bounding box center [845, 191] width 212 height 31
paste input "**********"
type input "**********"
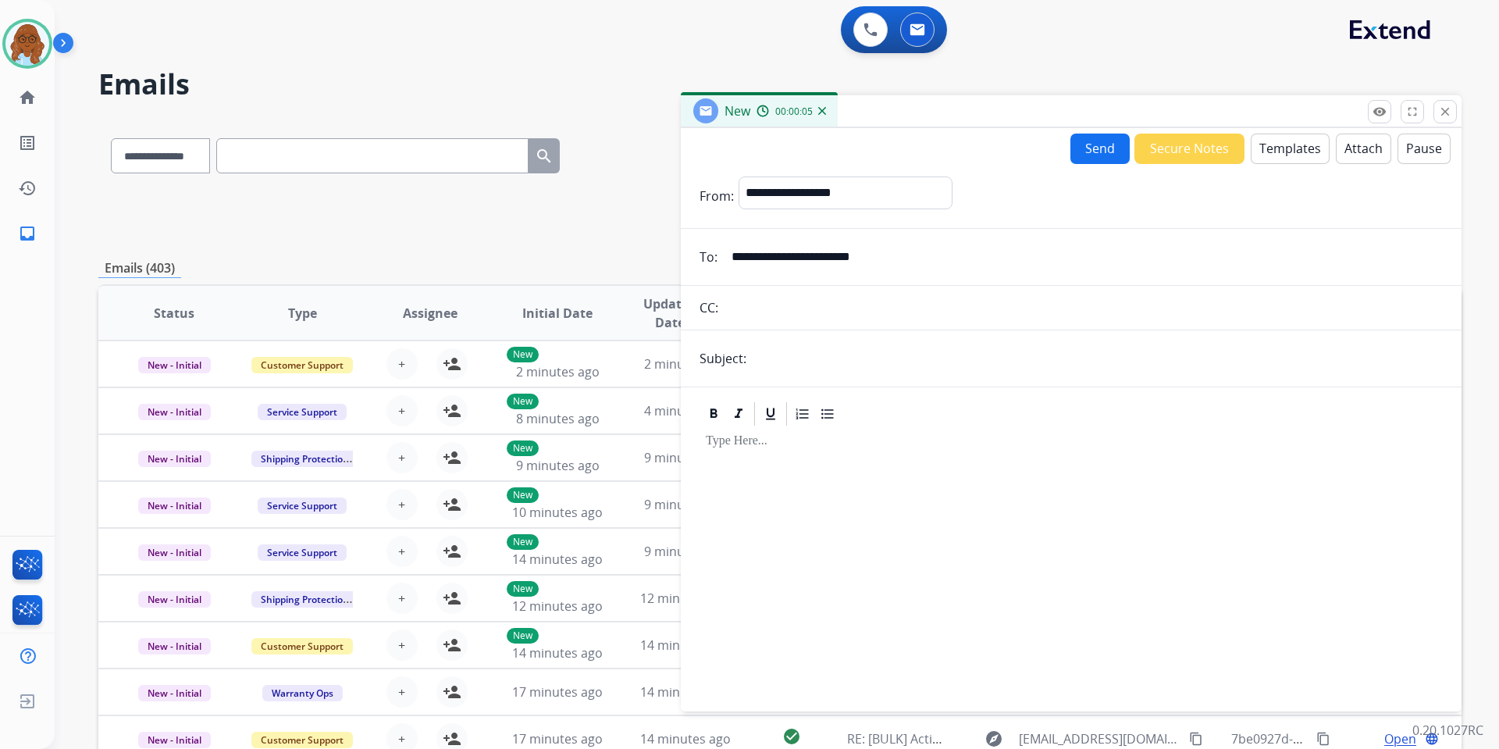
click at [791, 356] on input "text" at bounding box center [1097, 358] width 692 height 31
type input "**********"
click at [1287, 135] on button "Templates" at bounding box center [1290, 149] width 79 height 30
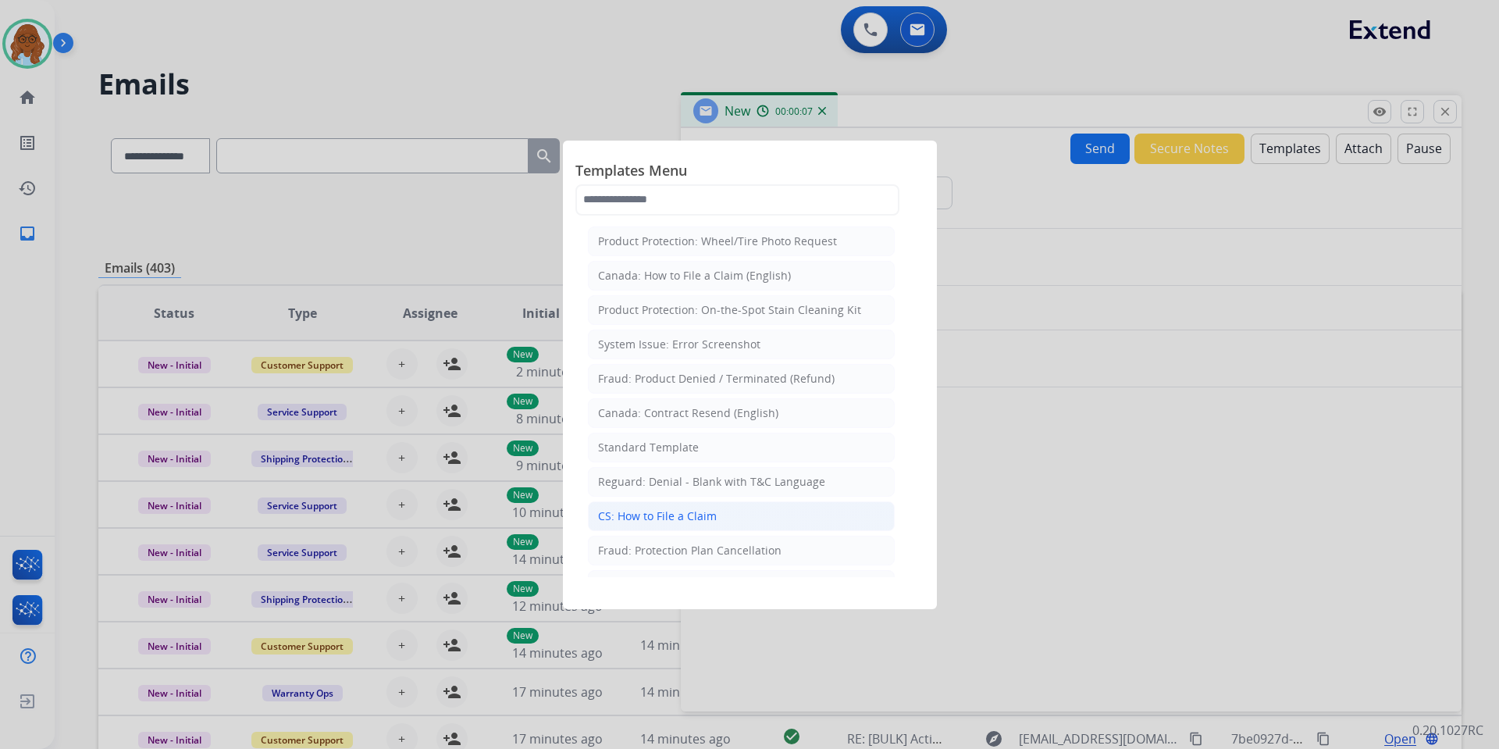
click at [680, 511] on div "CS: How to File a Claim" at bounding box center [657, 516] width 119 height 16
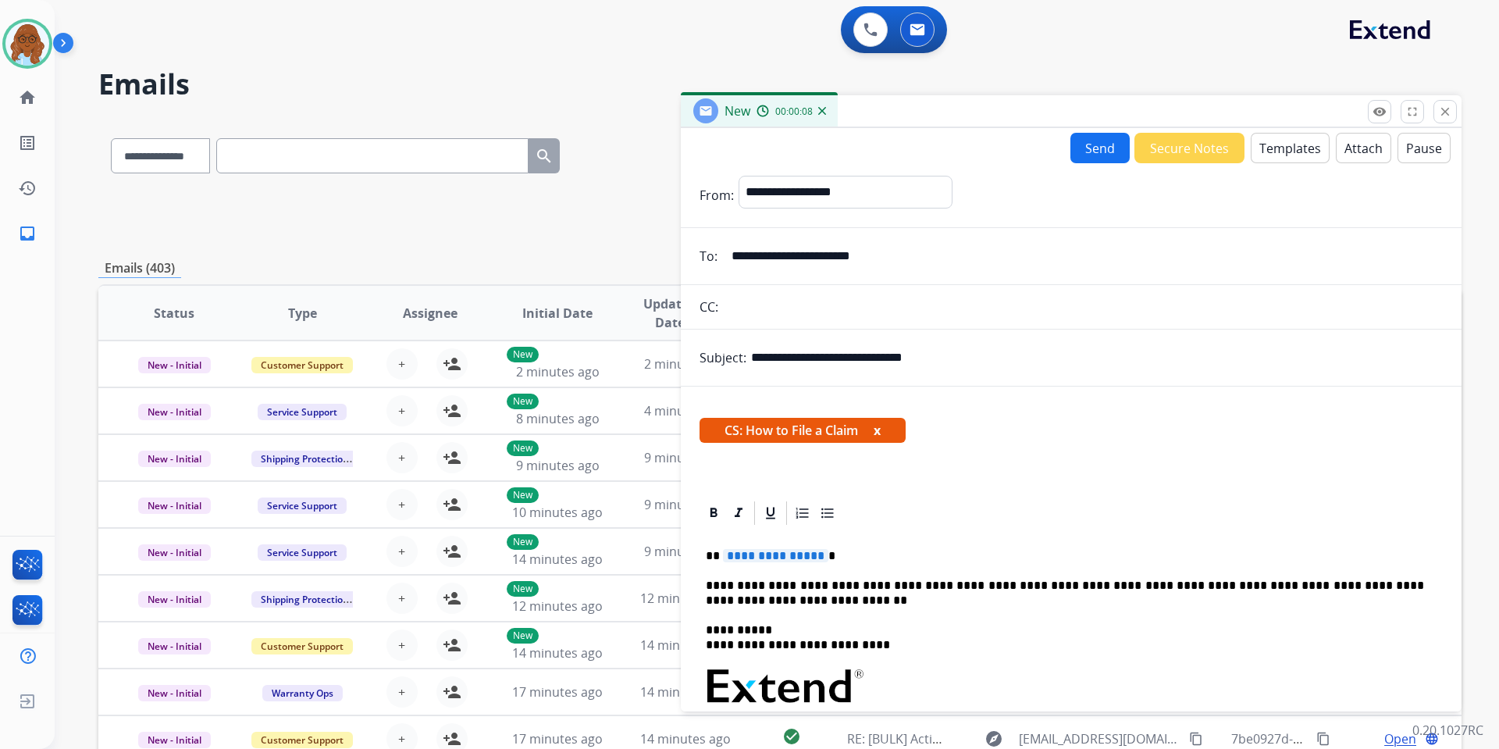
click at [1281, 148] on button "Templates" at bounding box center [1290, 148] width 79 height 30
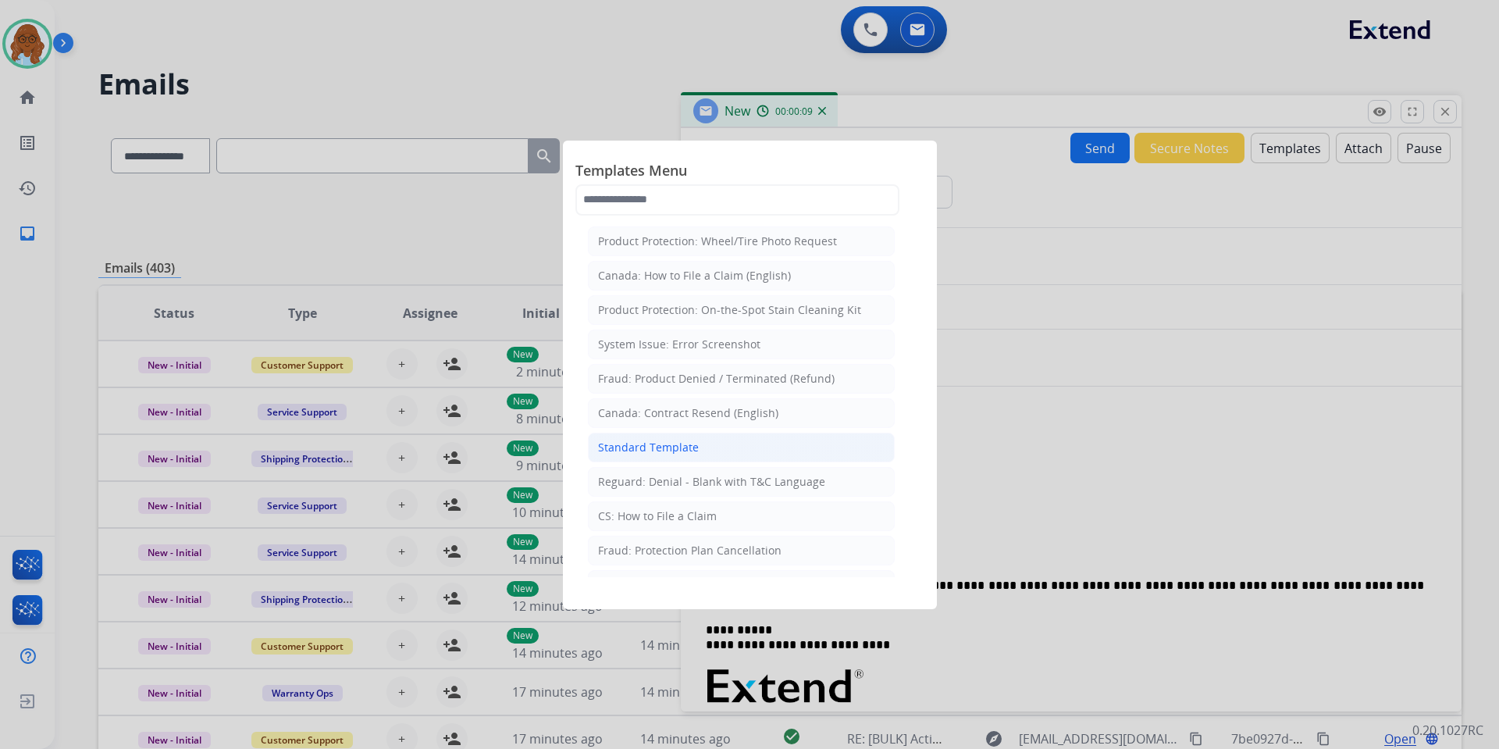
click at [665, 444] on div "Standard Template" at bounding box center [648, 448] width 101 height 16
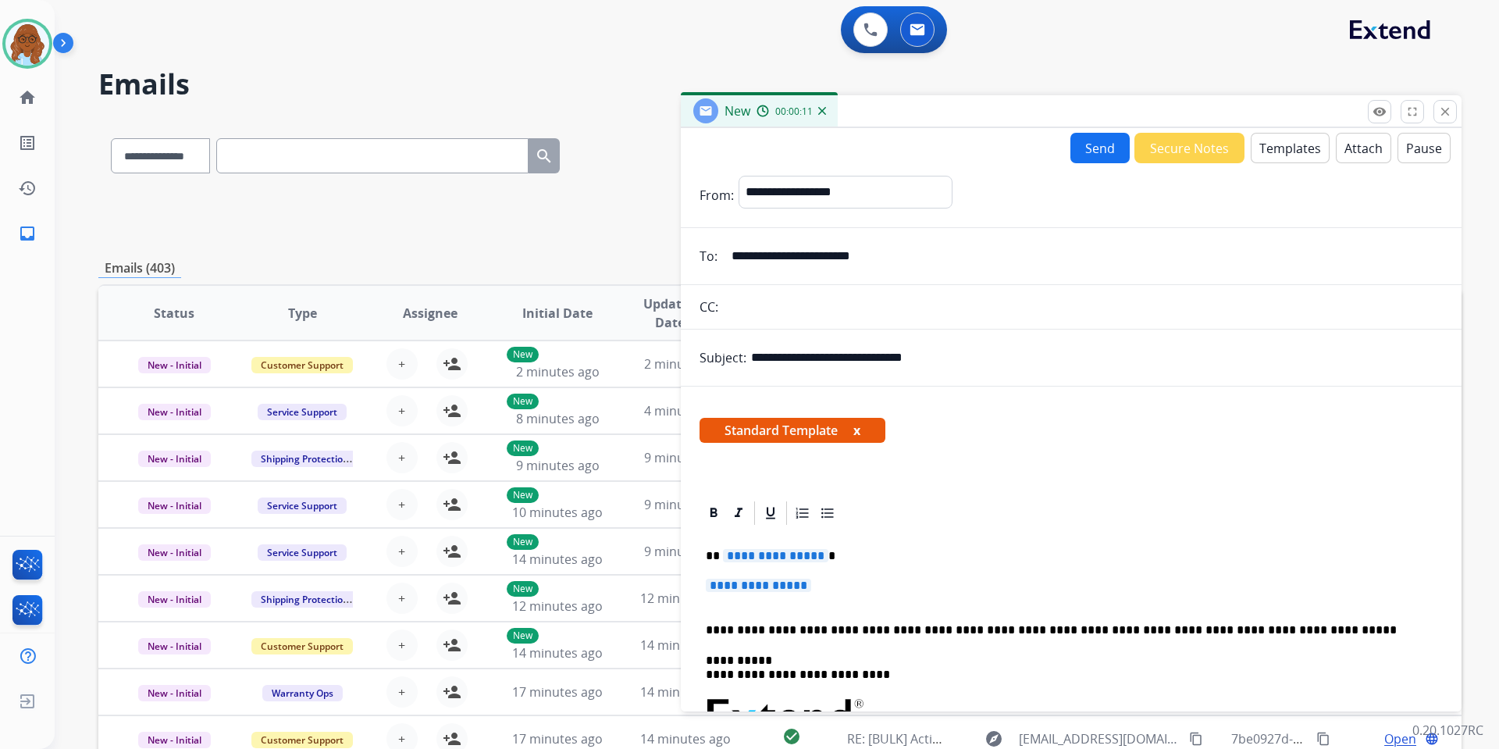
click at [754, 559] on span "**********" at bounding box center [775, 555] width 105 height 13
click at [751, 583] on span "**********" at bounding box center [758, 585] width 105 height 13
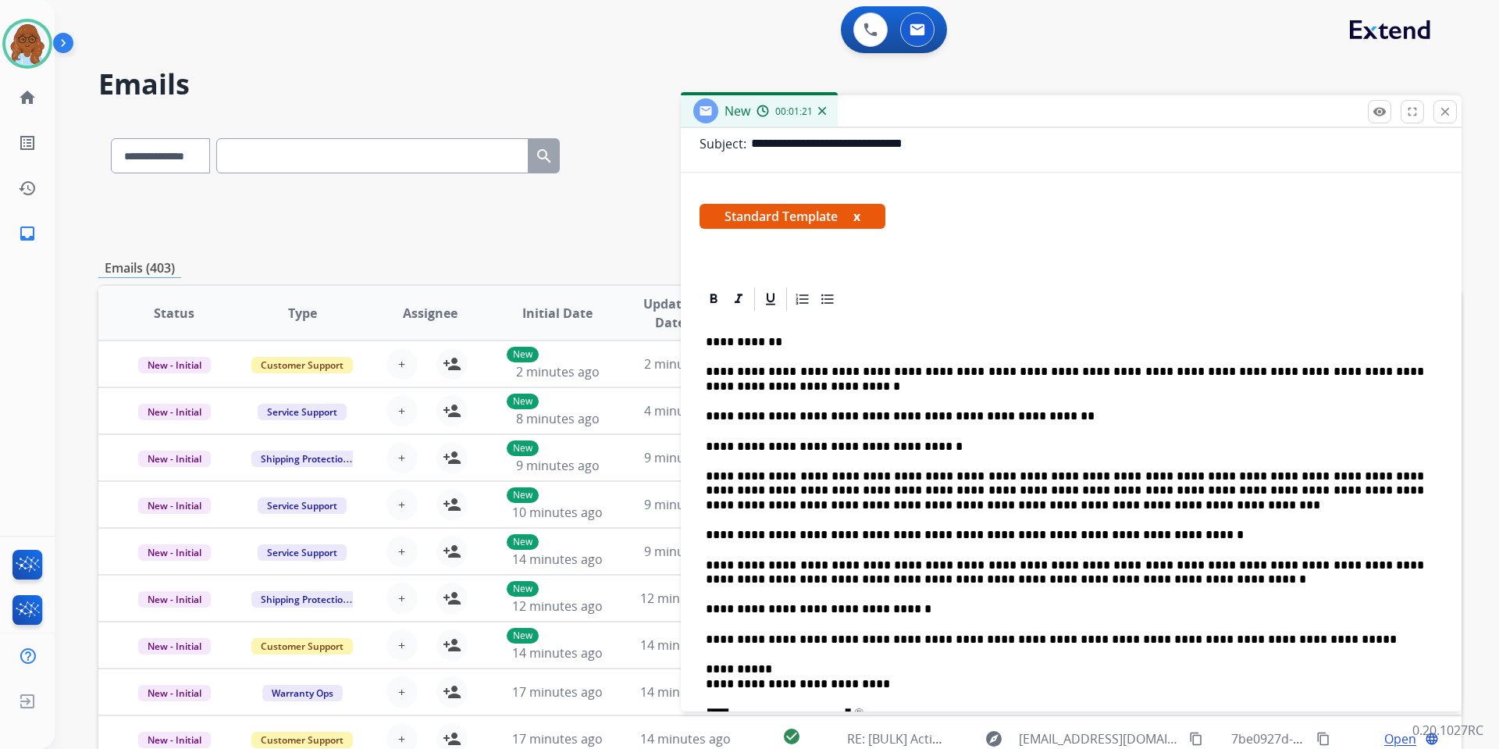
scroll to position [234, 0]
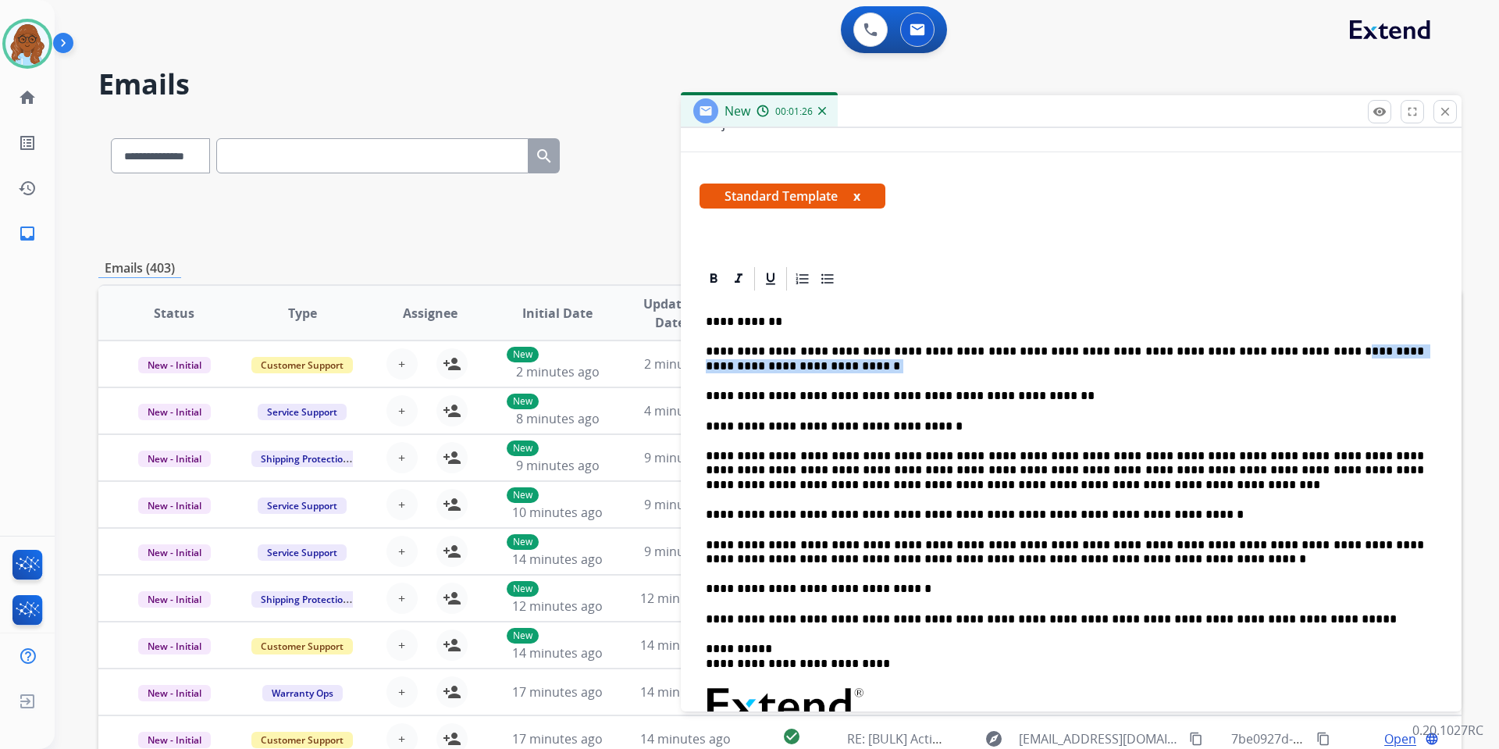
drag, startPoint x: 768, startPoint y: 366, endPoint x: 1266, endPoint y: 350, distance: 498.5
click at [1266, 350] on p "**********" at bounding box center [1065, 358] width 718 height 29
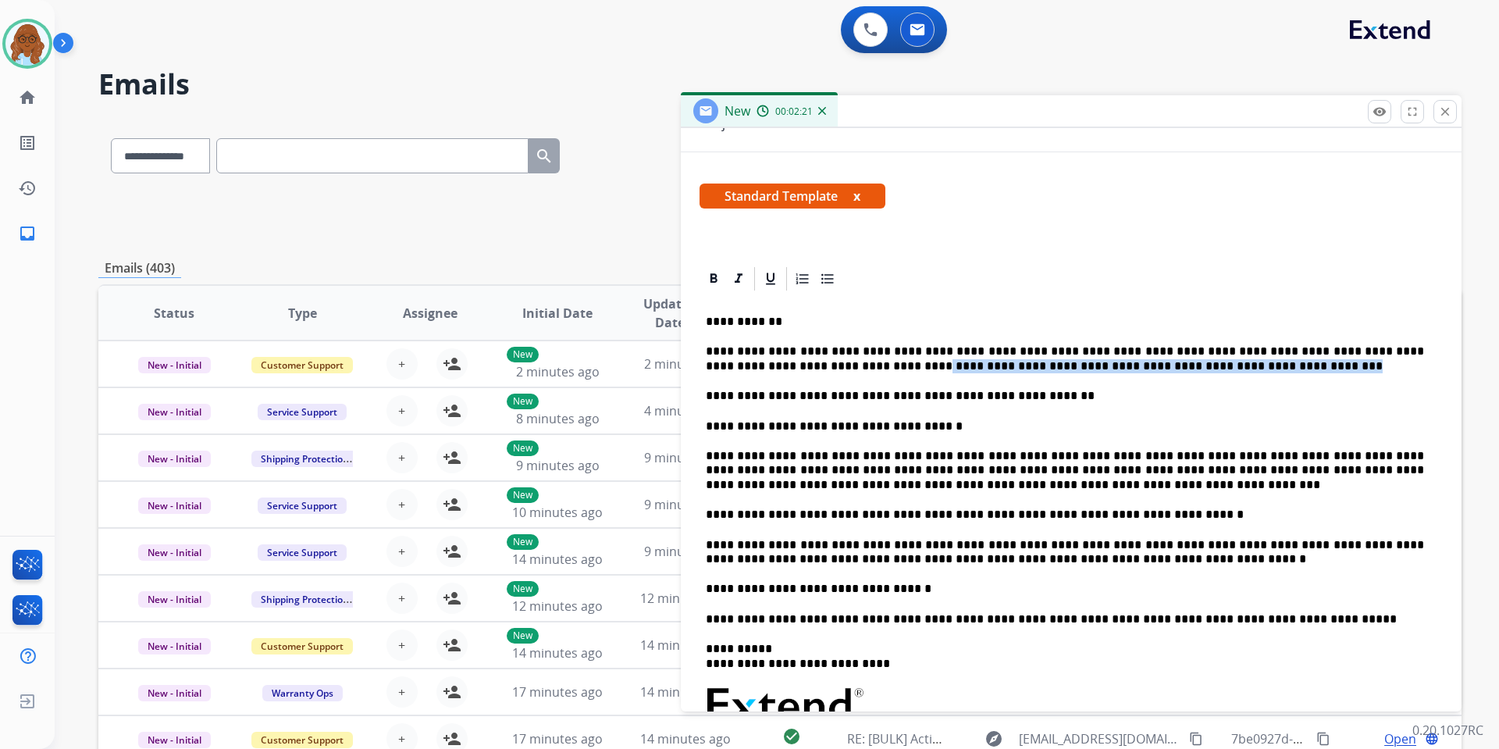
drag, startPoint x: 1119, startPoint y: 369, endPoint x: 782, endPoint y: 364, distance: 337.4
click at [782, 364] on p "**********" at bounding box center [1065, 358] width 718 height 29
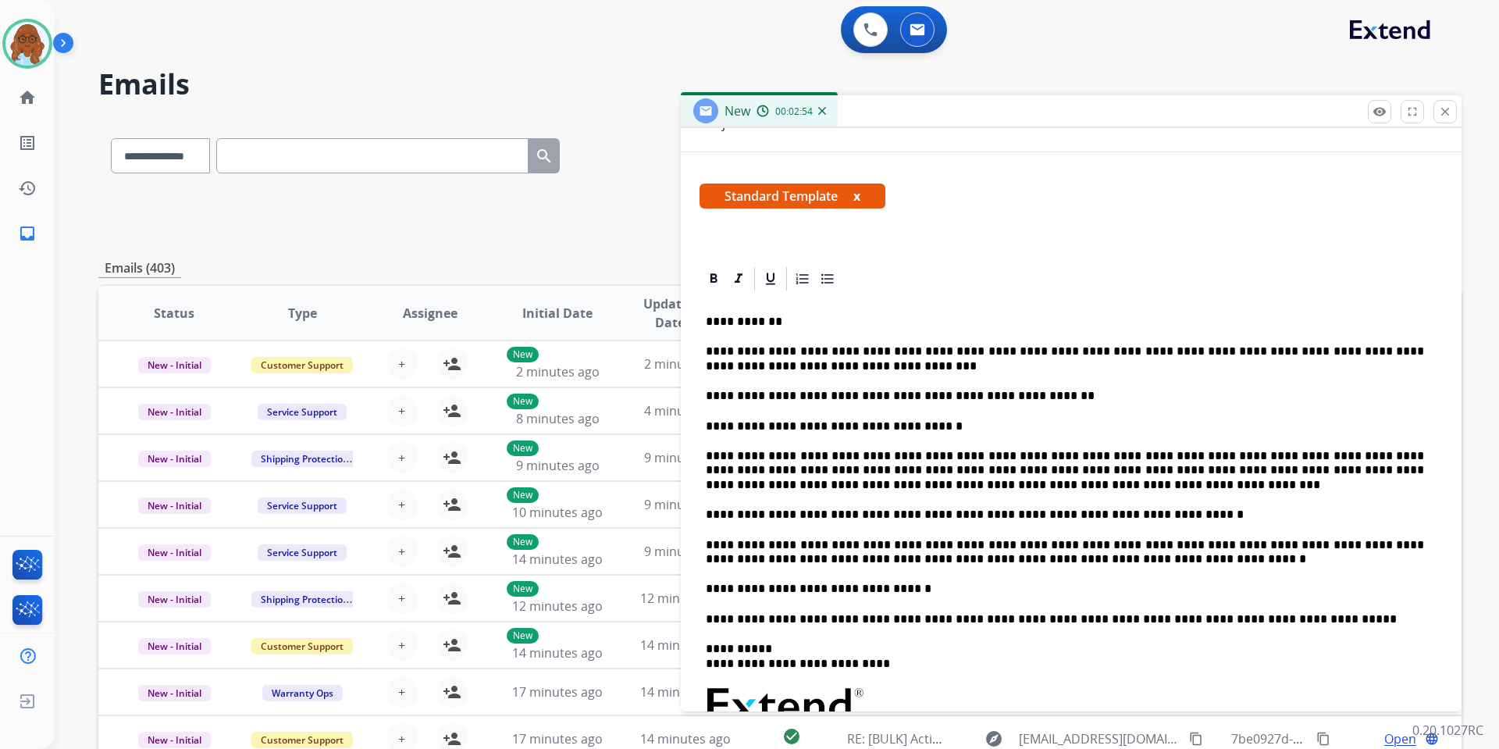
click at [859, 197] on button "x" at bounding box center [857, 196] width 7 height 19
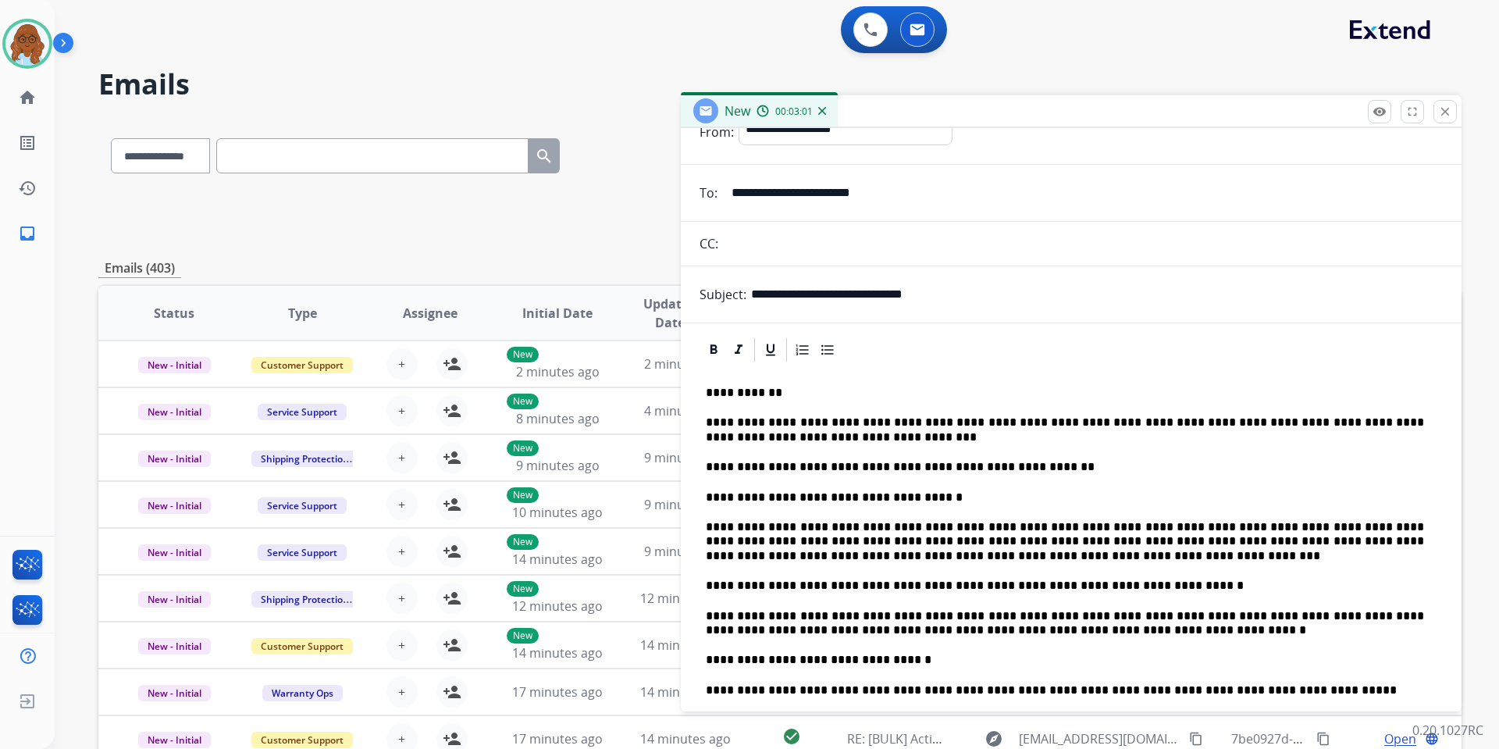
scroll to position [156, 0]
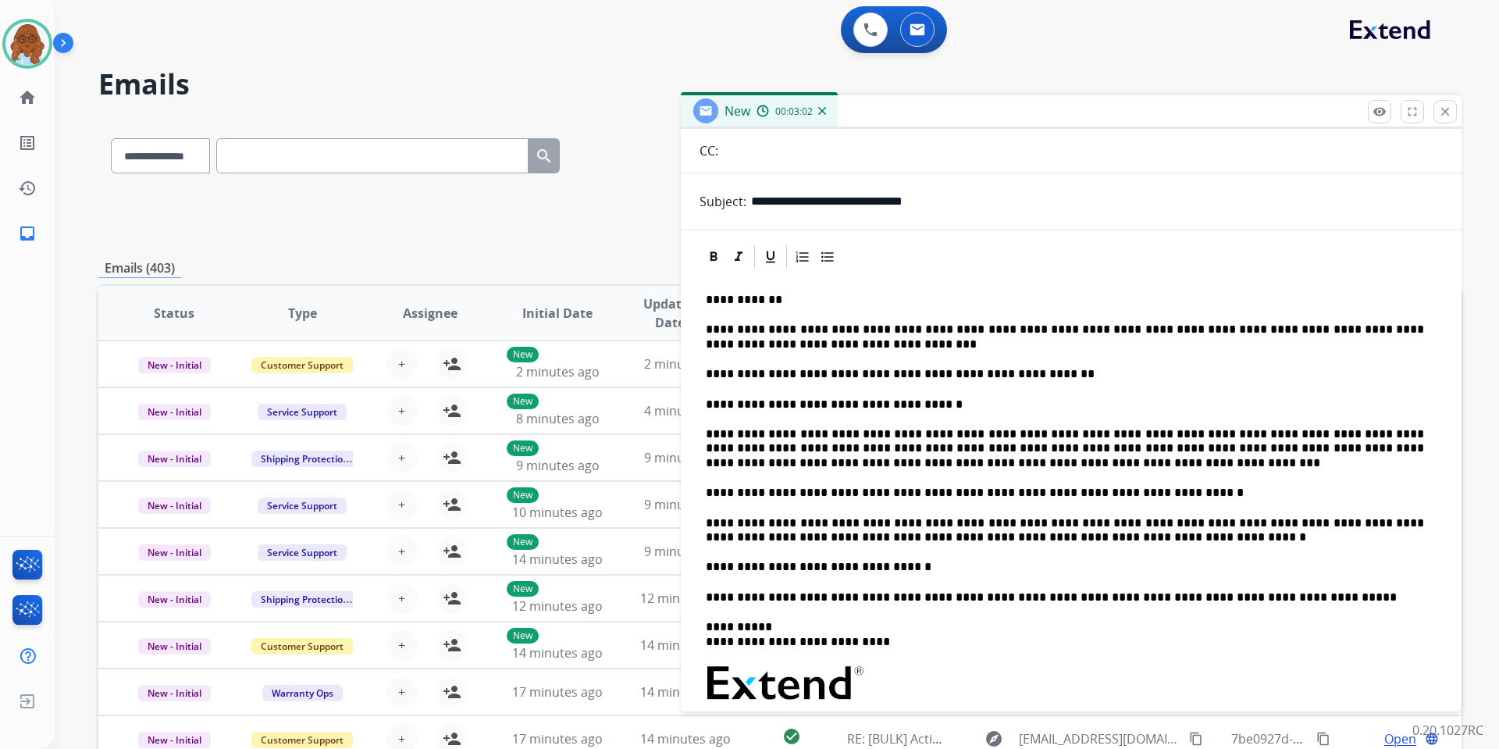
click at [1153, 496] on p "**********" at bounding box center [1065, 493] width 718 height 14
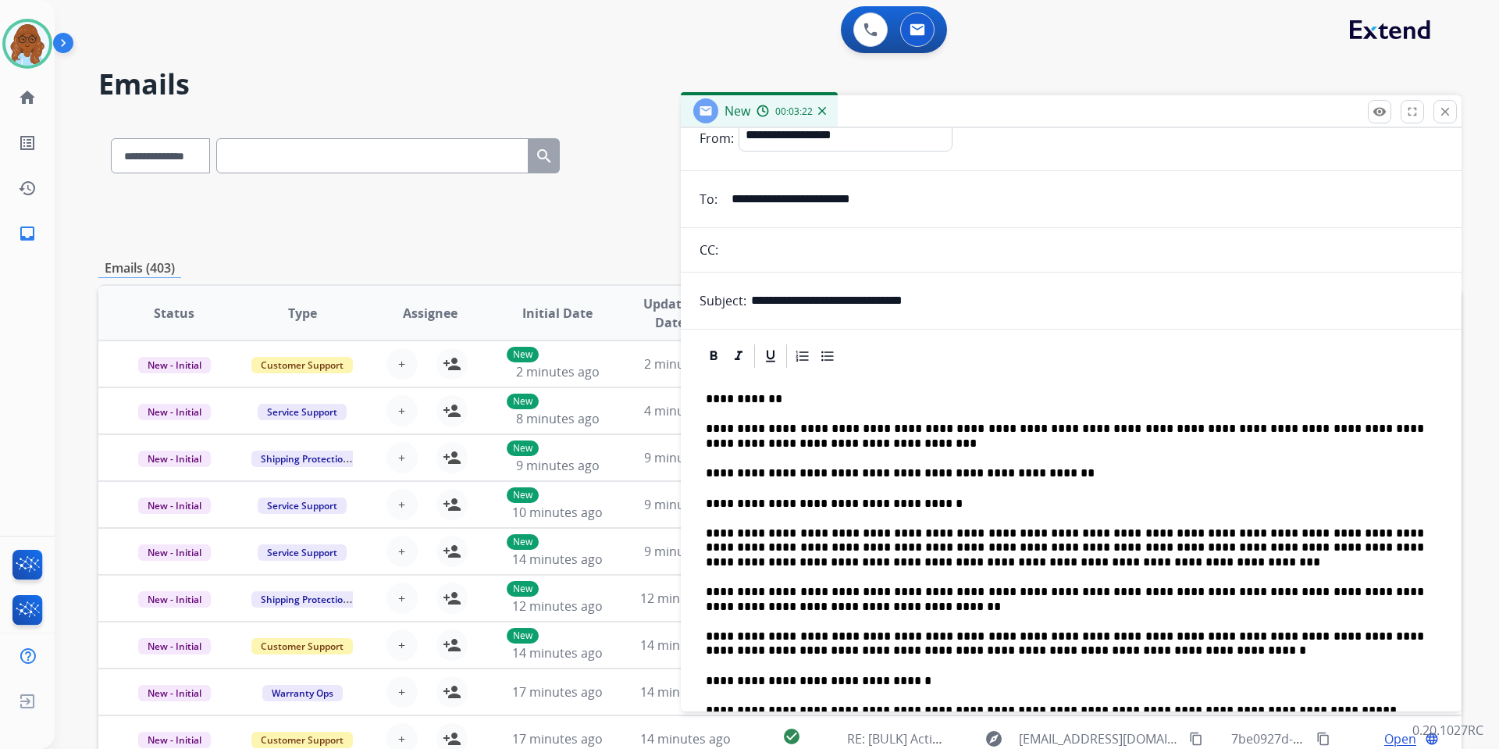
scroll to position [0, 0]
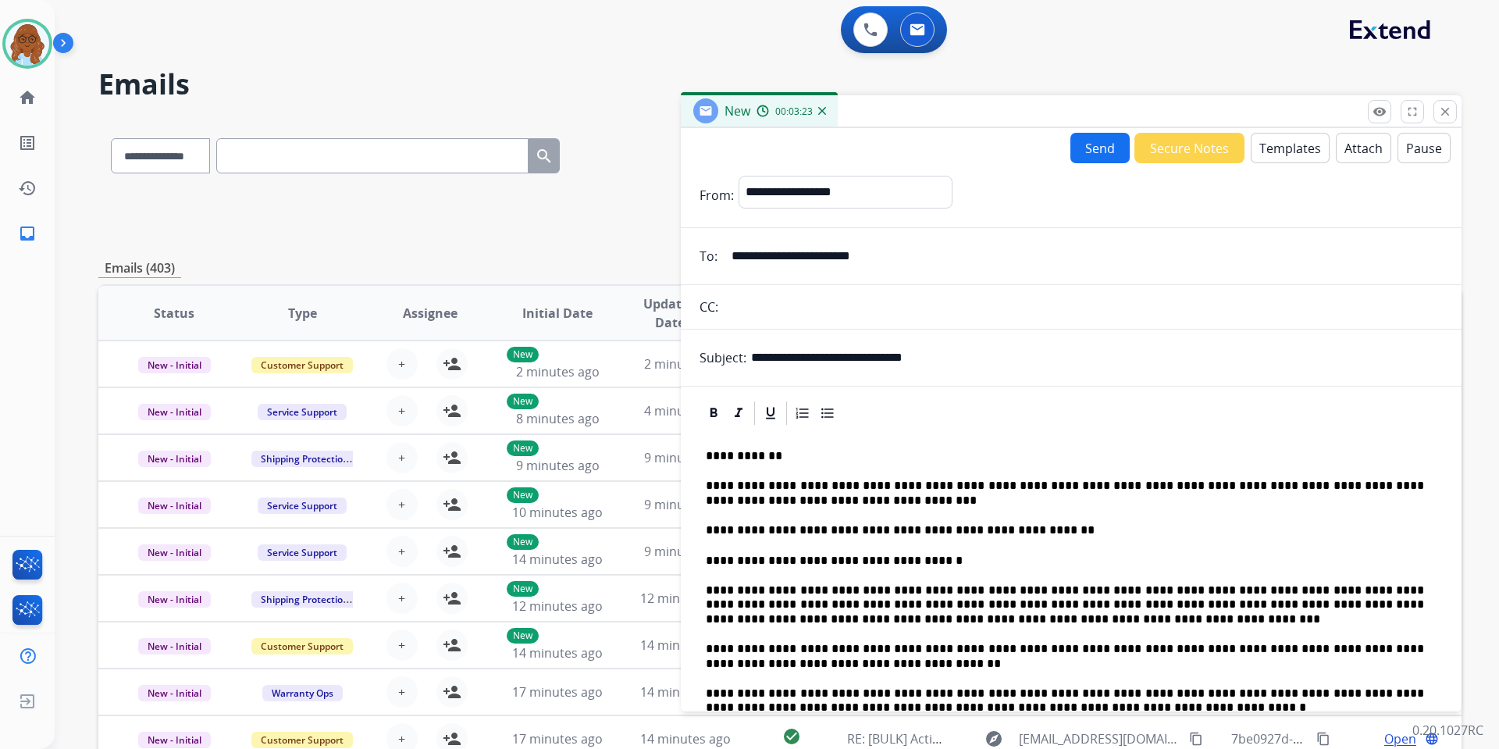
click at [1078, 162] on button "Send" at bounding box center [1100, 148] width 59 height 30
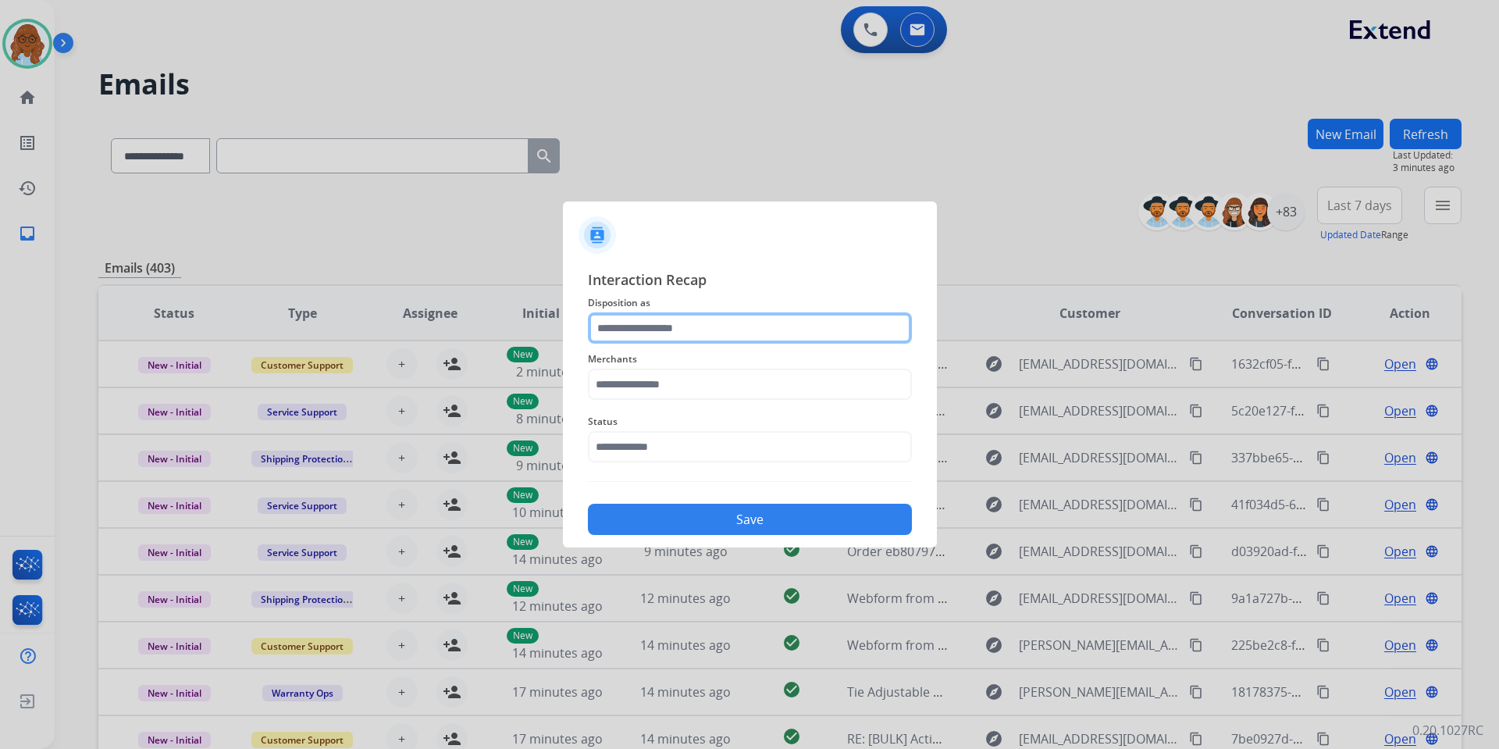
click at [697, 316] on input "text" at bounding box center [750, 327] width 324 height 31
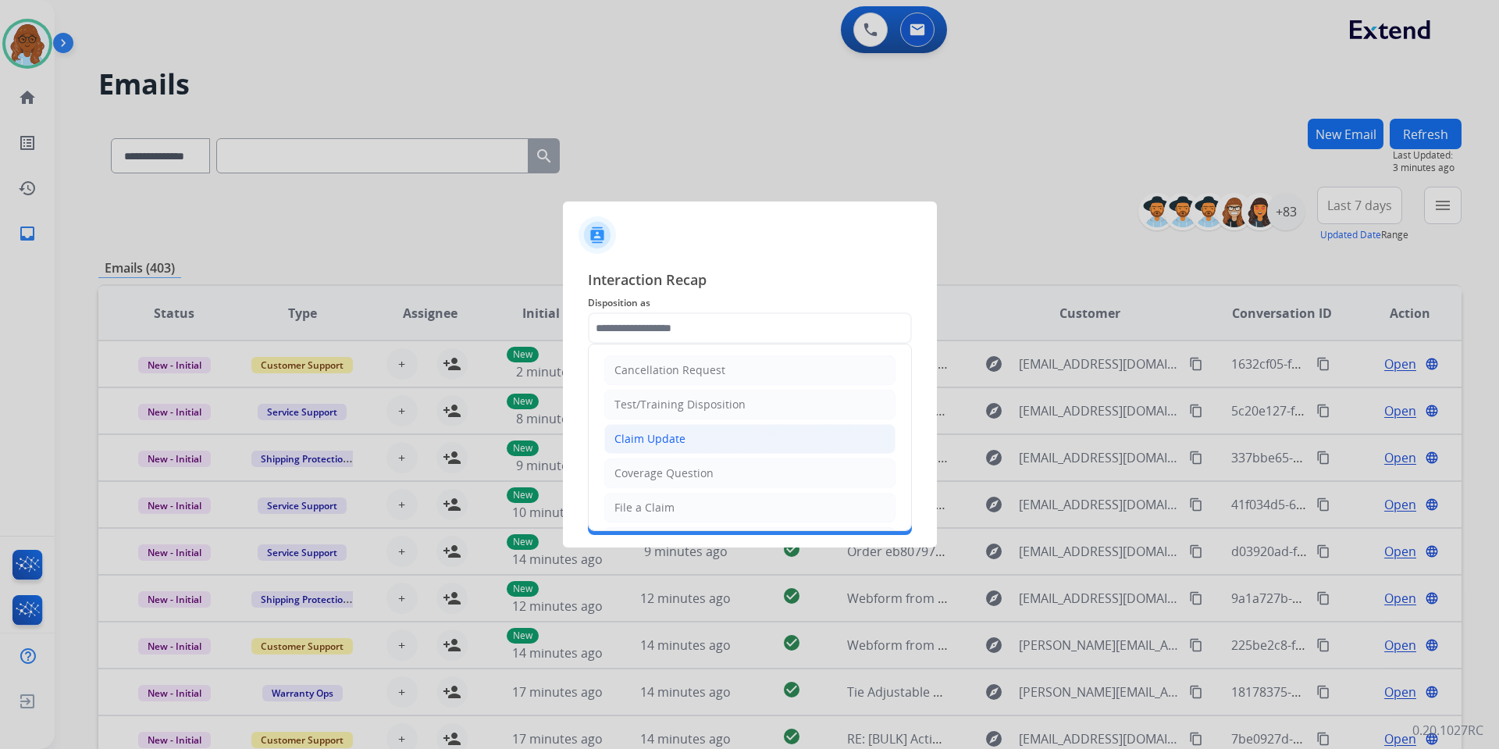
click at [656, 438] on div "Claim Update" at bounding box center [650, 439] width 71 height 16
type input "**********"
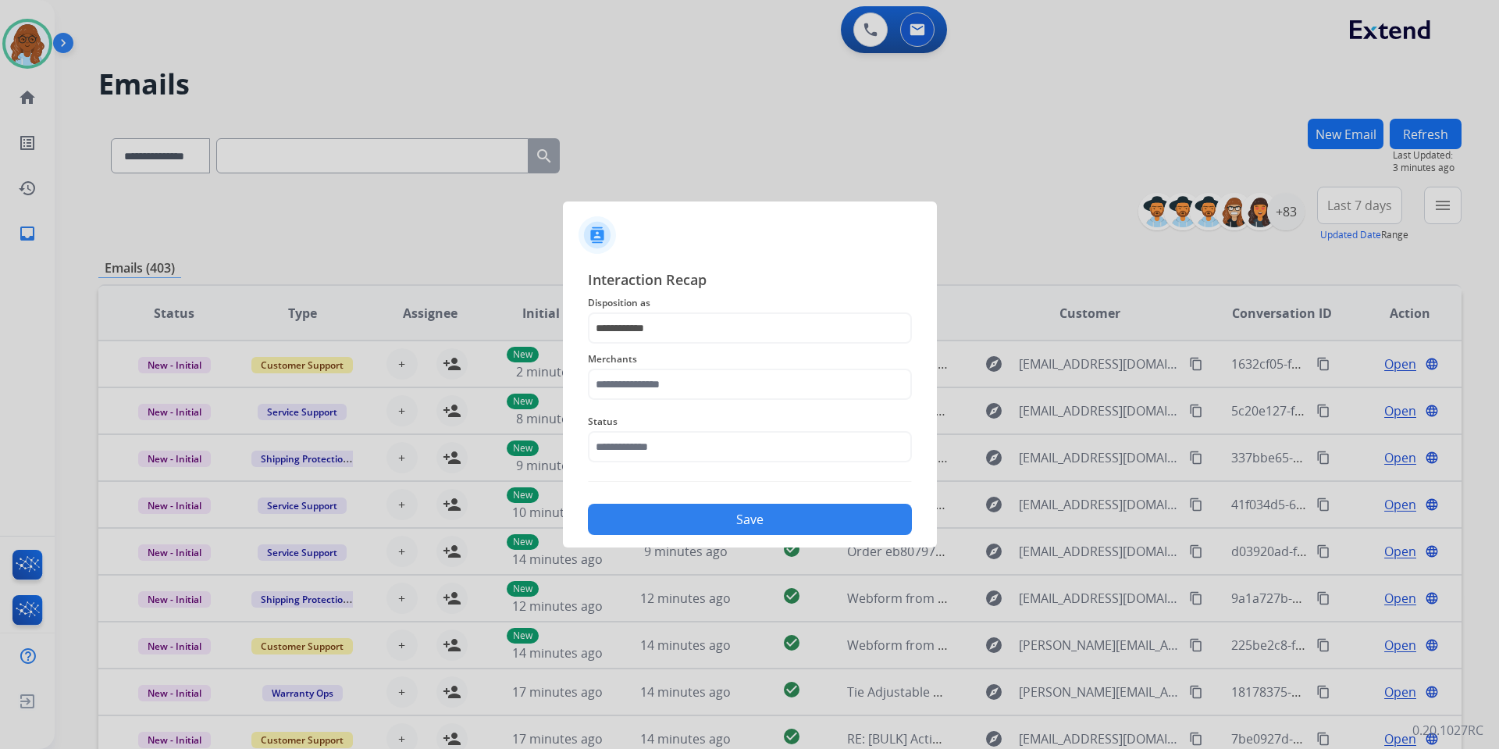
click at [626, 403] on div "Merchants" at bounding box center [750, 375] width 324 height 62
click at [630, 391] on input "text" at bounding box center [750, 384] width 324 height 31
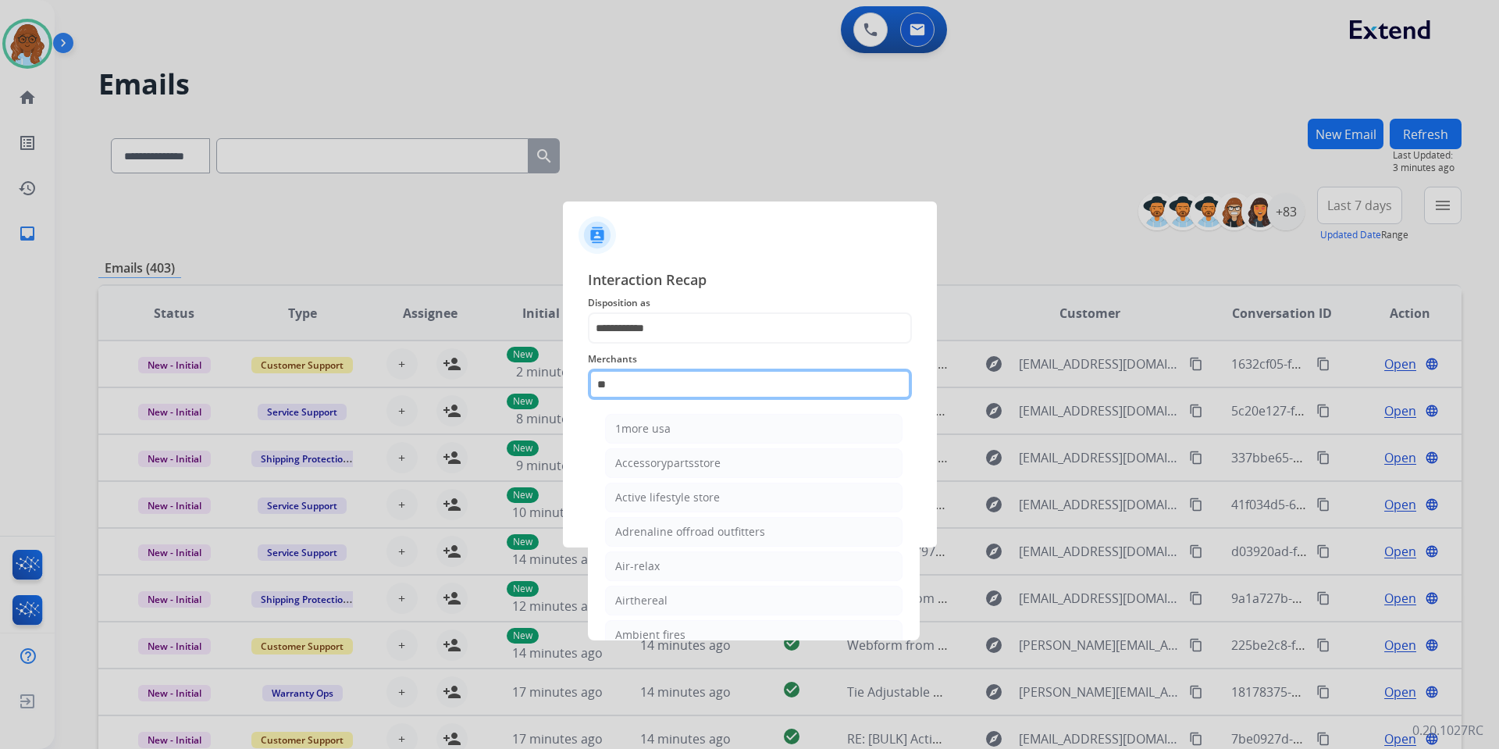
type input "*"
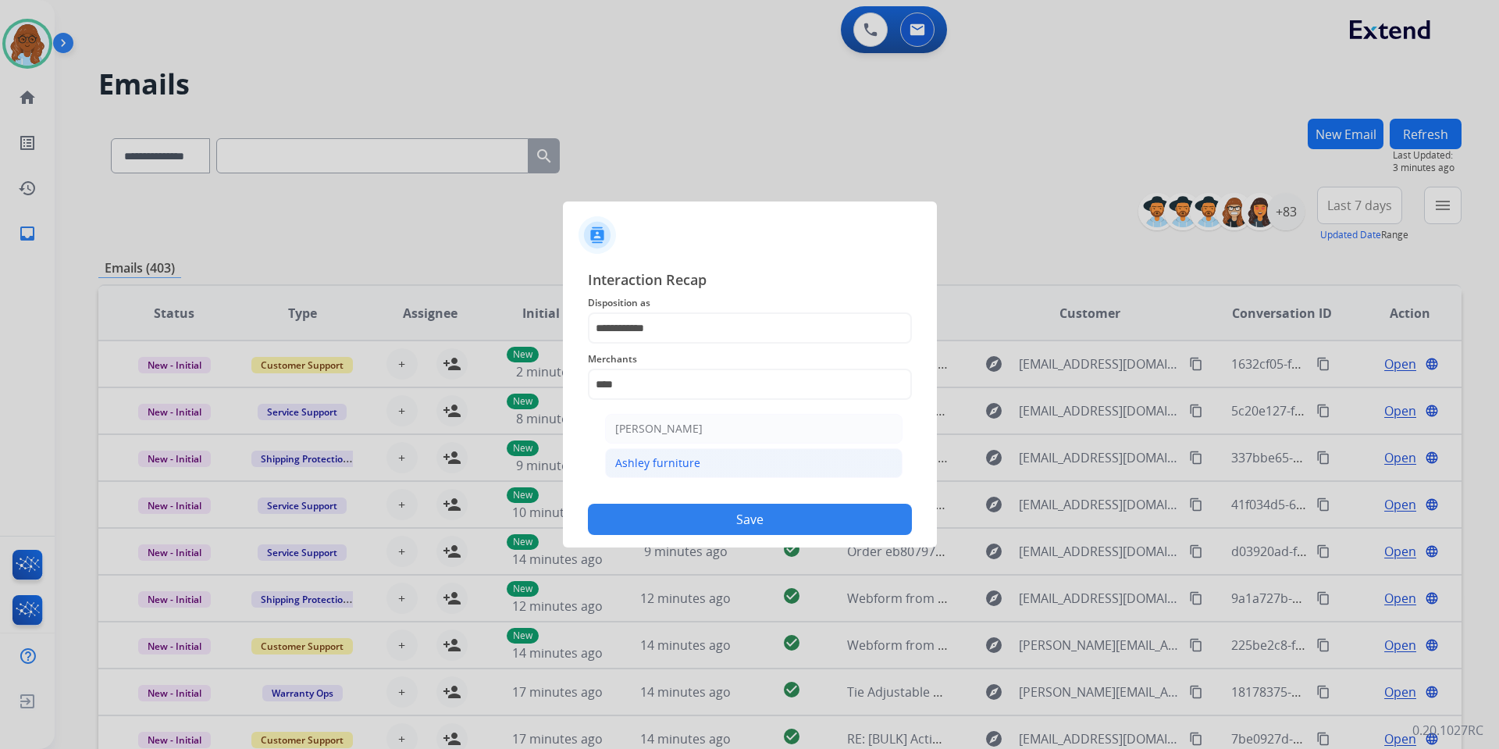
click at [675, 465] on div "Ashley furniture" at bounding box center [657, 463] width 85 height 16
type input "**********"
click at [665, 451] on input "text" at bounding box center [750, 446] width 324 height 31
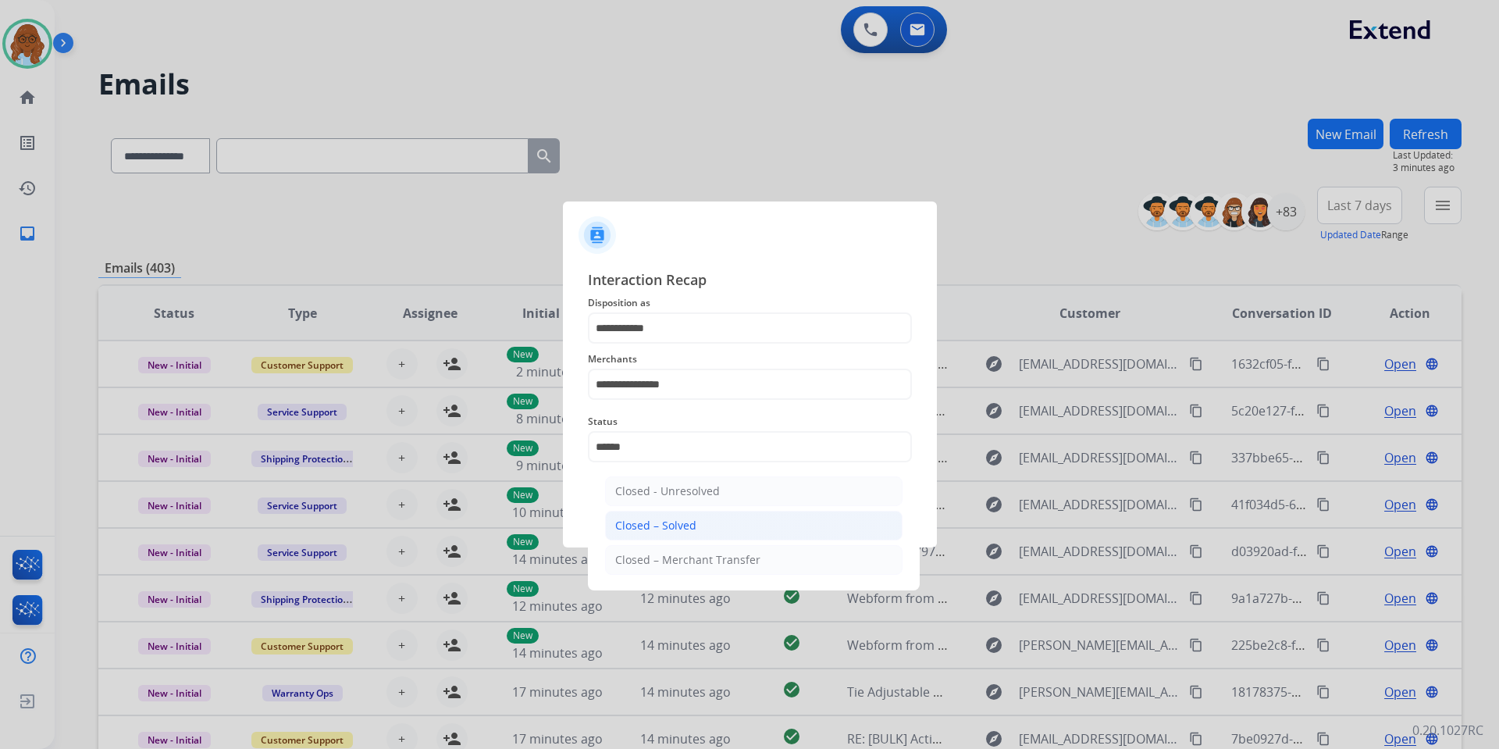
click at [683, 520] on div "Closed – Solved" at bounding box center [655, 526] width 81 height 16
type input "**********"
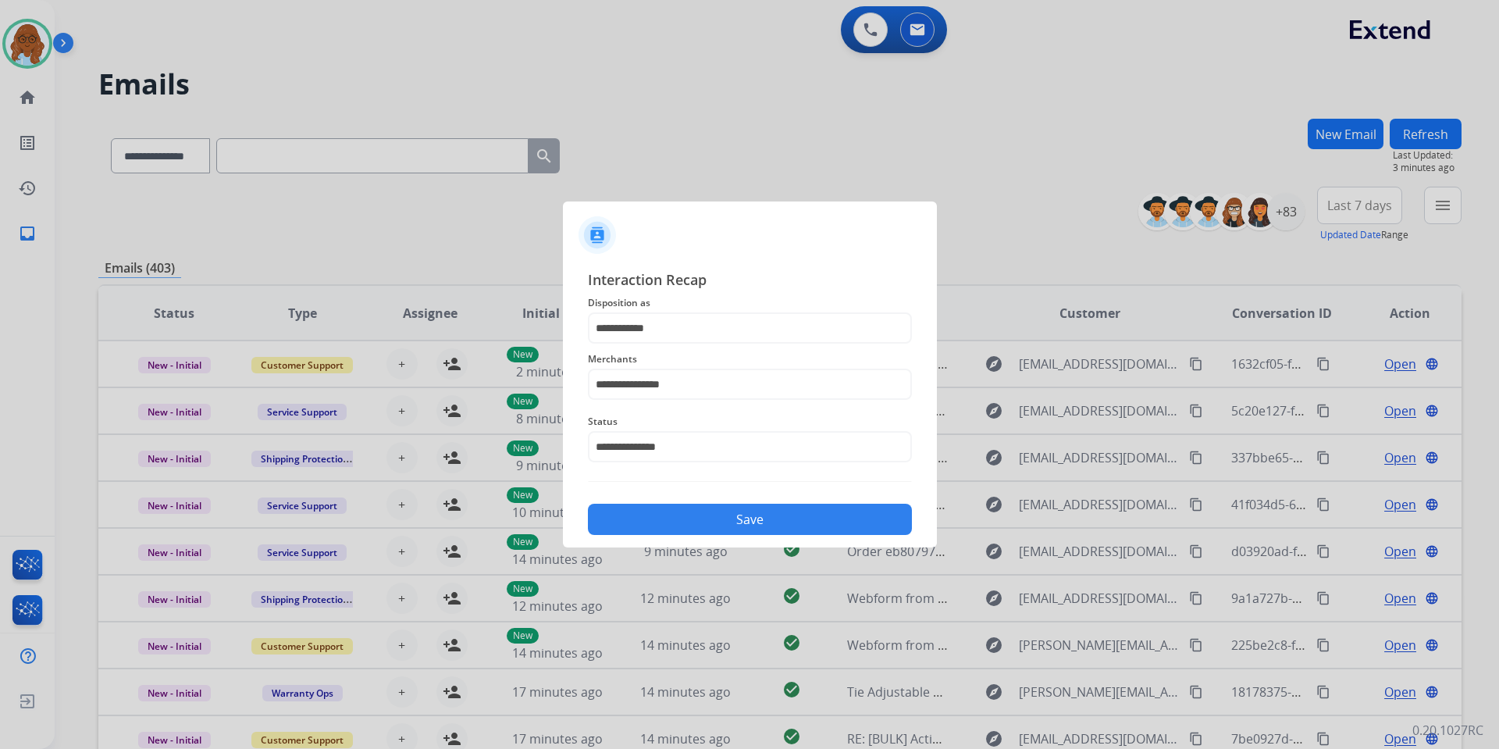
click at [763, 511] on button "Save" at bounding box center [750, 519] width 324 height 31
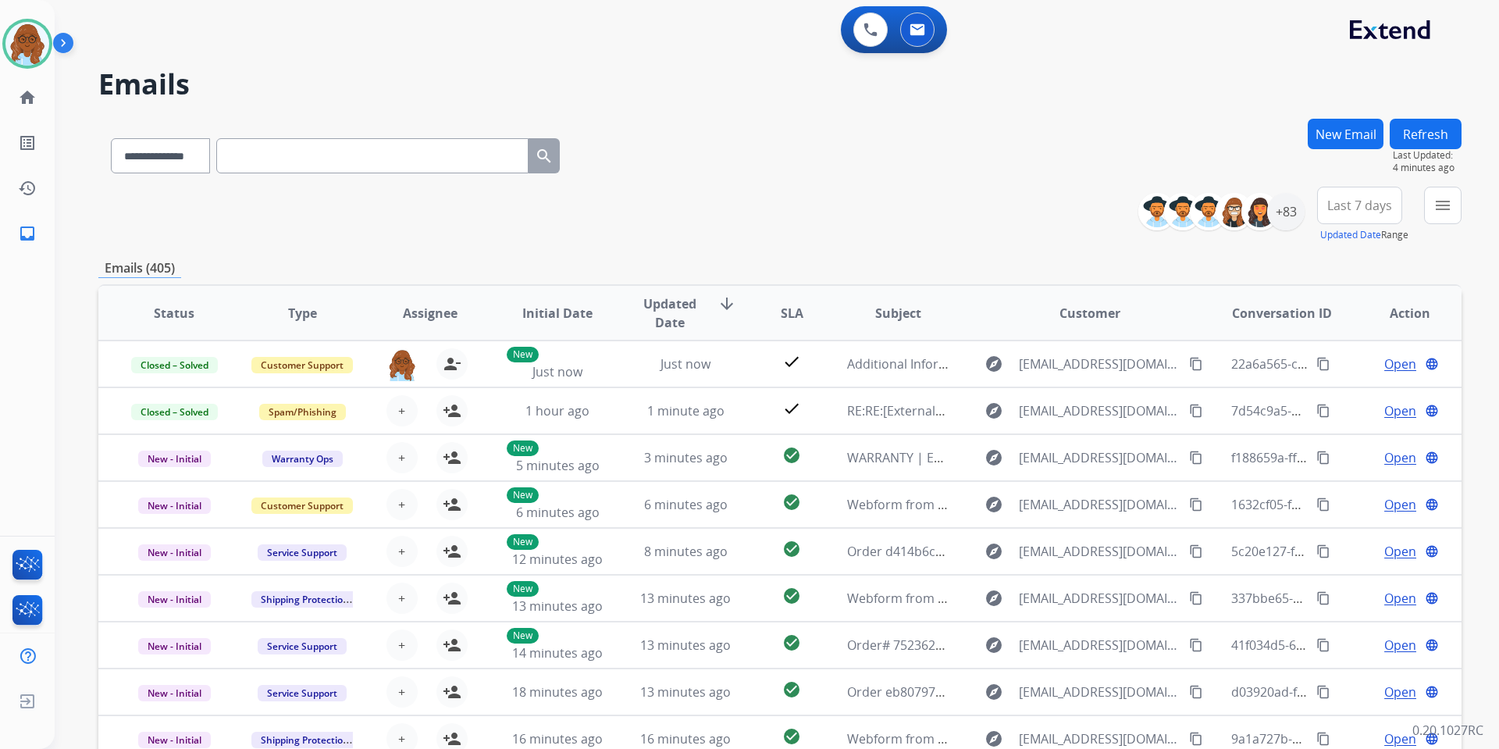
click at [1347, 208] on span "Last 7 days" at bounding box center [1360, 205] width 65 height 6
click at [1320, 265] on div "Custom" at bounding box center [1355, 262] width 86 height 23
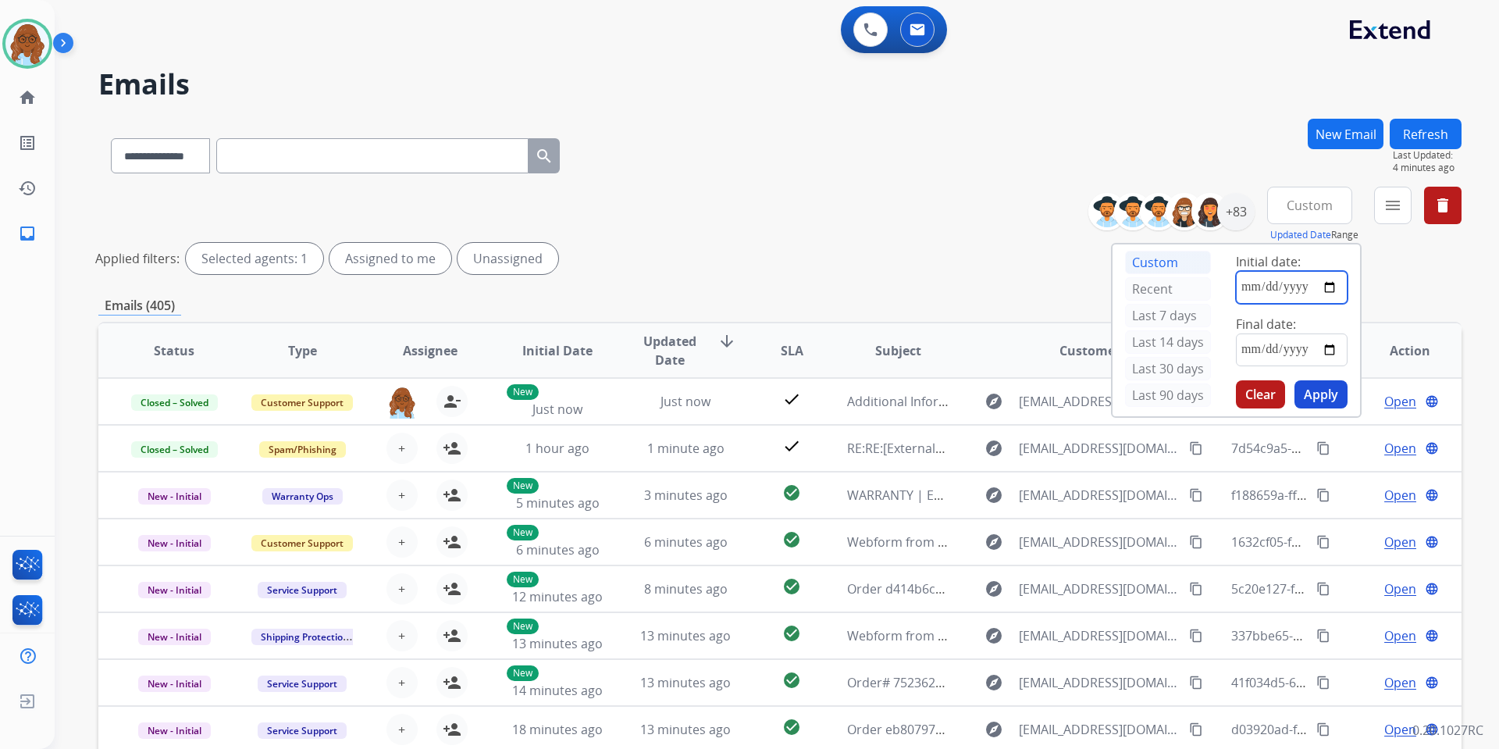
click at [1330, 289] on input "date" at bounding box center [1292, 287] width 112 height 33
type input "**********"
click at [1333, 348] on input "date" at bounding box center [1292, 349] width 112 height 33
type input "**********"
click at [1324, 392] on button "Apply" at bounding box center [1321, 394] width 53 height 28
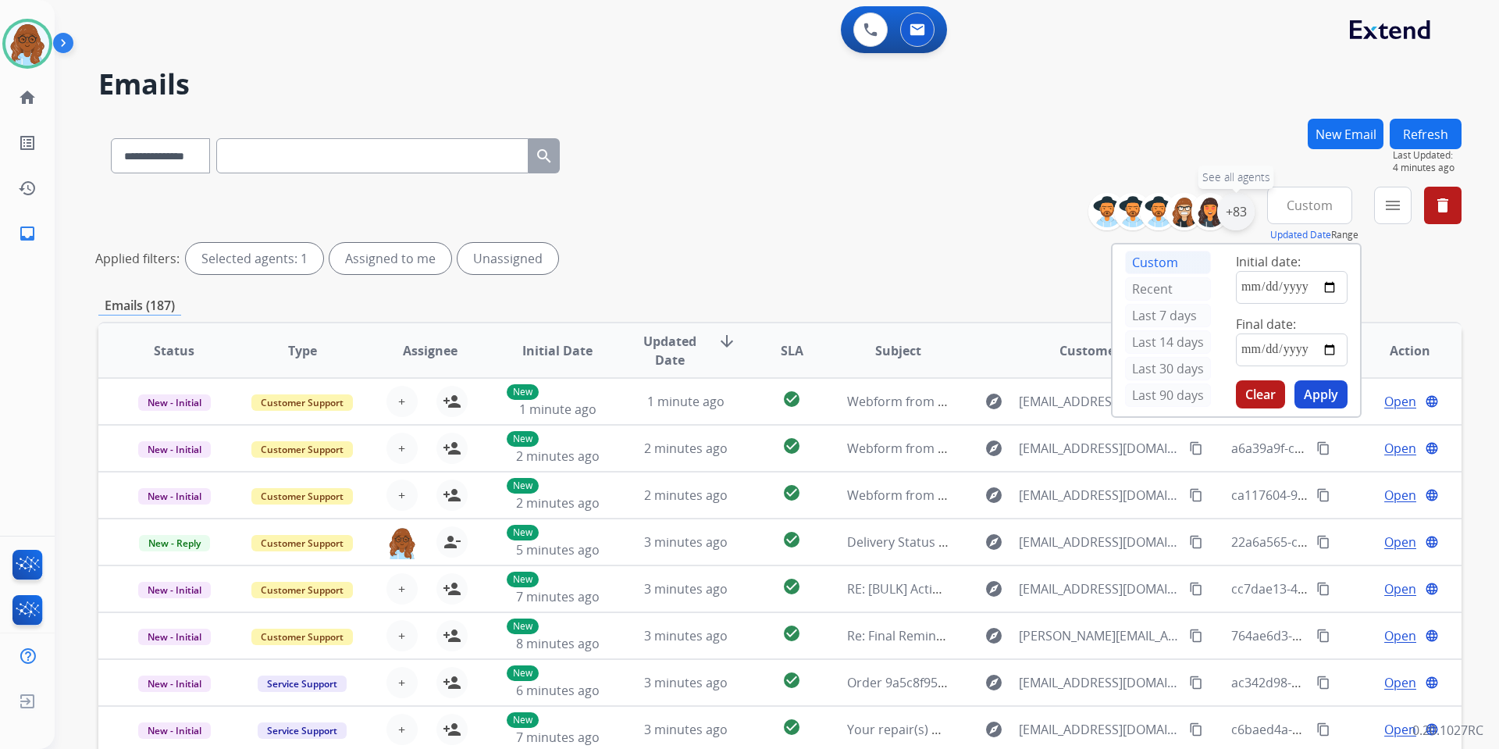
click at [1235, 216] on div "+83" at bounding box center [1235, 211] width 37 height 37
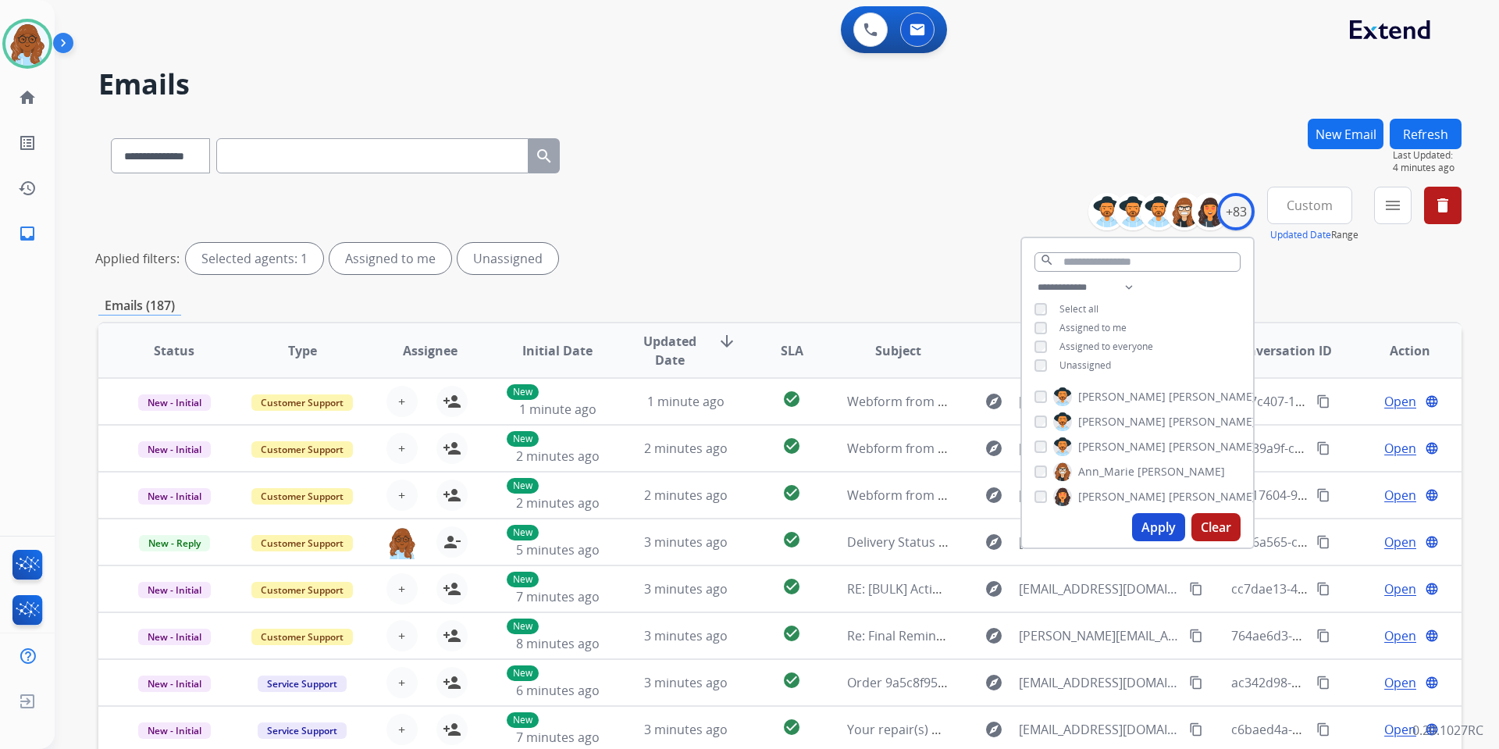
drag, startPoint x: 1098, startPoint y: 363, endPoint x: 1124, endPoint y: 476, distance: 116.3
click at [1097, 364] on span "Unassigned" at bounding box center [1086, 364] width 52 height 13
click at [1147, 526] on button "Apply" at bounding box center [1158, 527] width 53 height 28
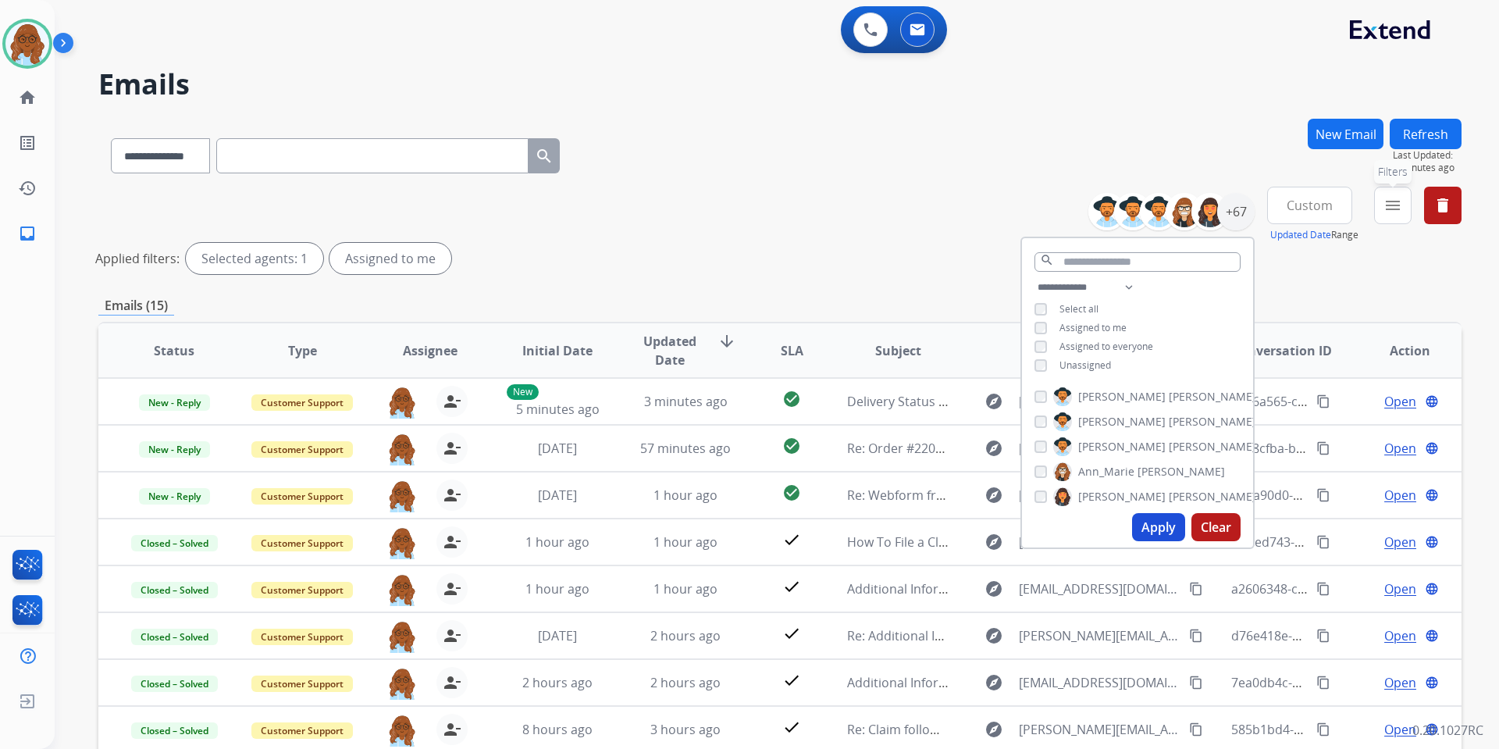
click at [1398, 208] on mat-icon "menu" at bounding box center [1393, 205] width 19 height 19
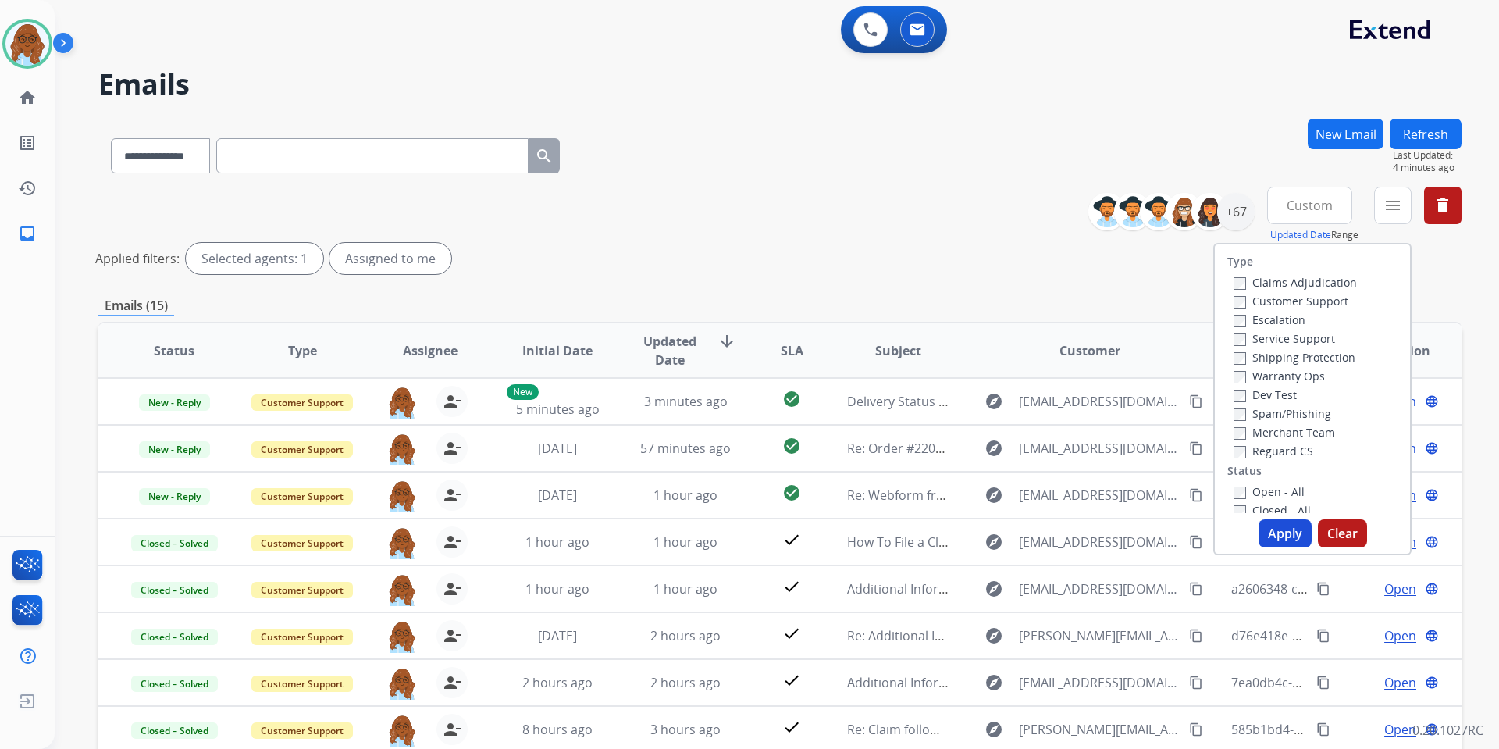
click at [1064, 225] on div "**********" at bounding box center [779, 234] width 1363 height 94
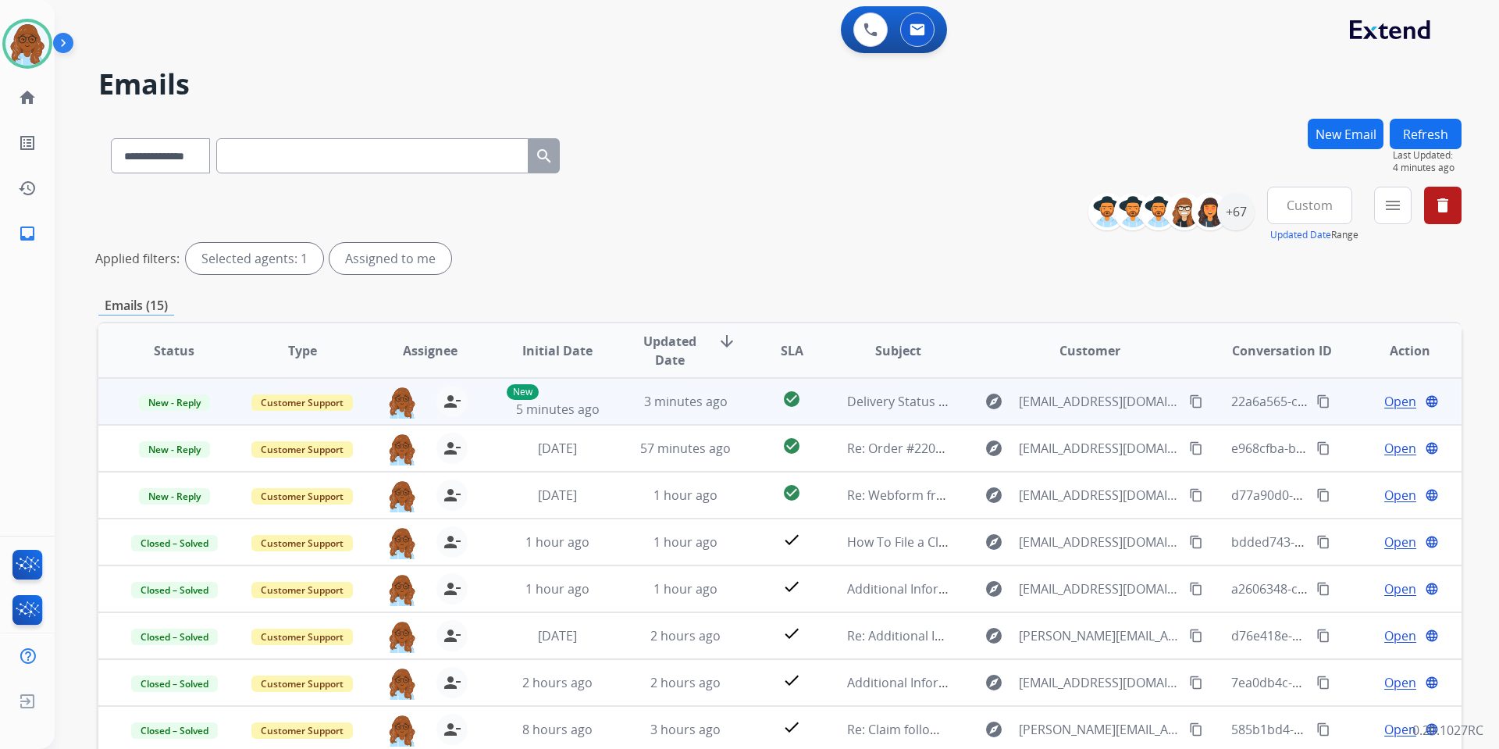
click at [1385, 401] on span "Open" at bounding box center [1401, 401] width 32 height 19
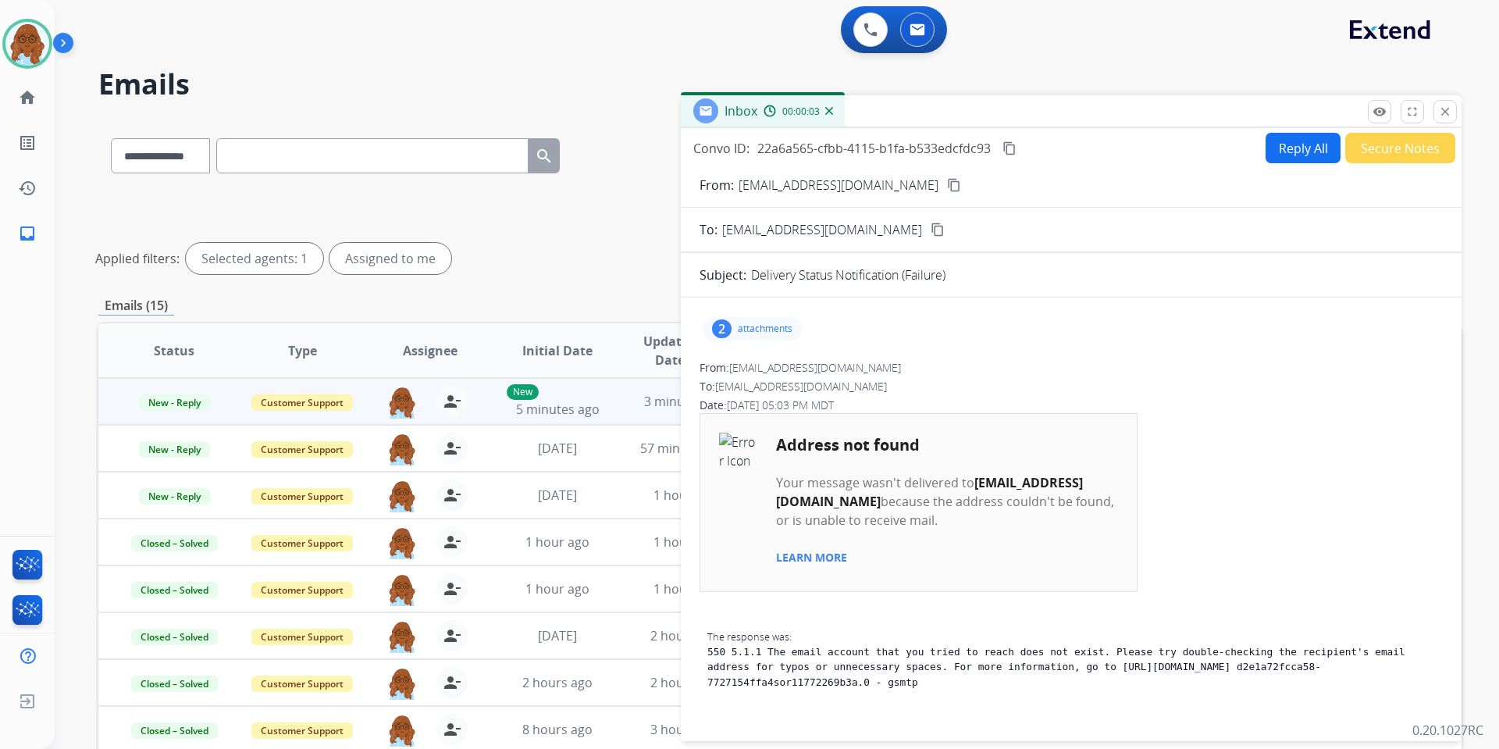
click at [1453, 107] on button "close Close" at bounding box center [1445, 111] width 23 height 23
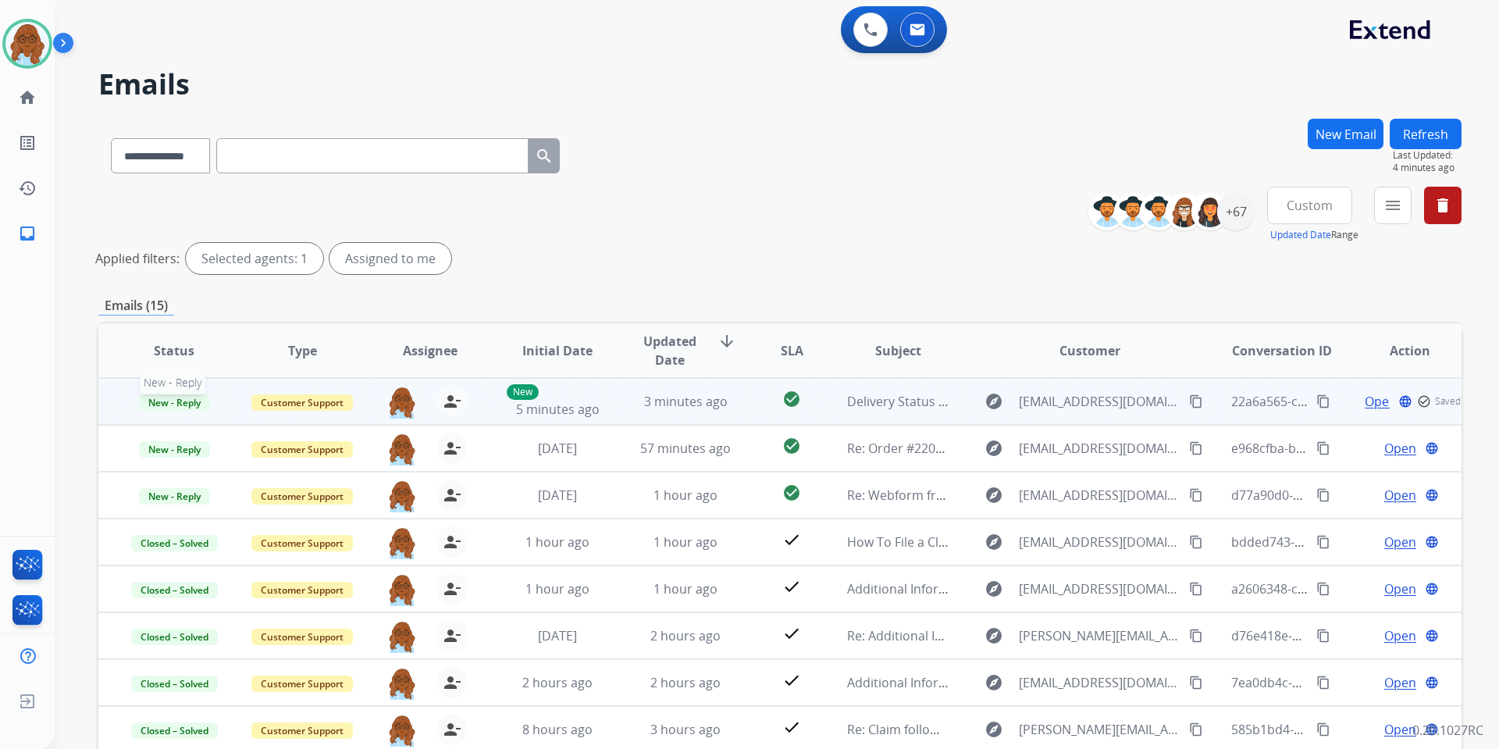
click at [190, 401] on span "New - Reply" at bounding box center [174, 402] width 71 height 16
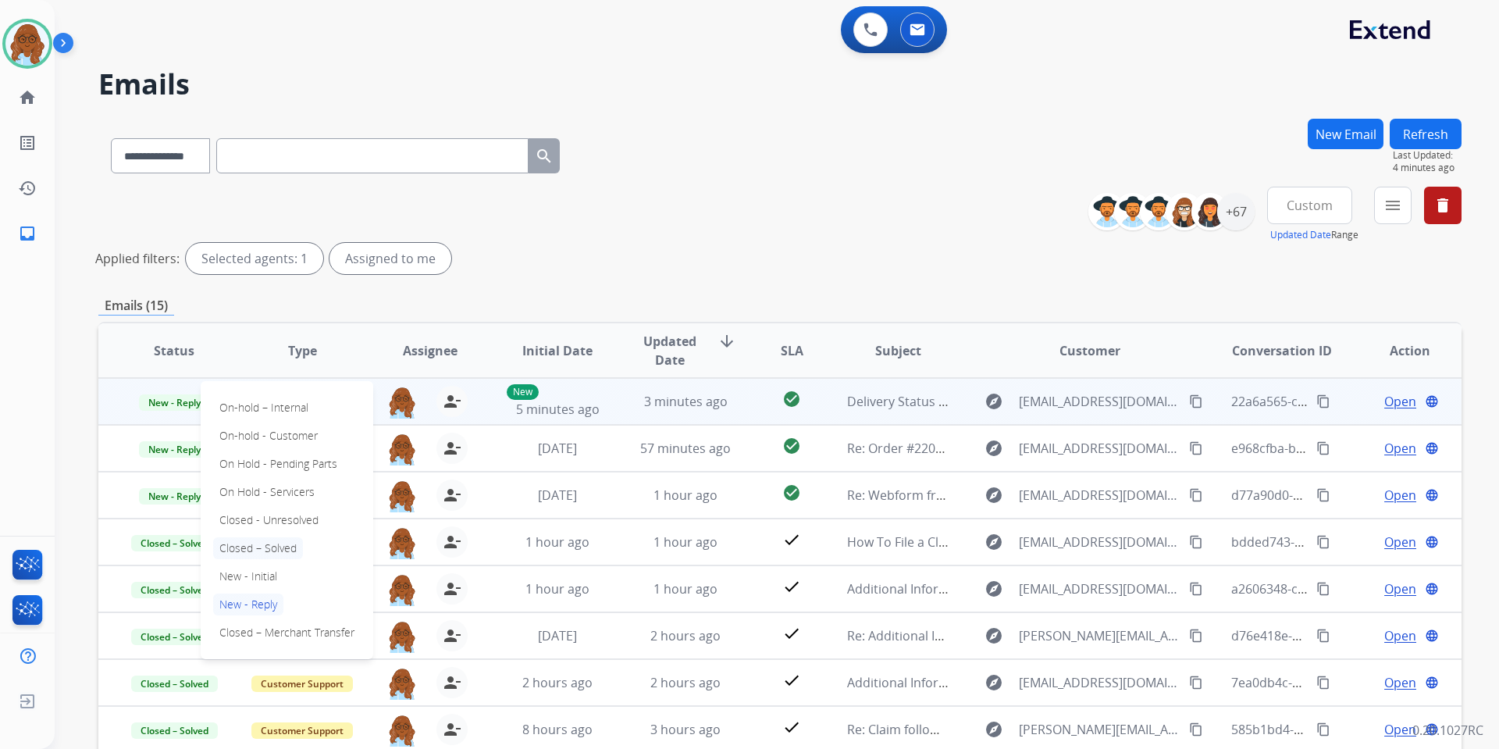
click at [255, 550] on p "Closed – Solved" at bounding box center [258, 548] width 90 height 22
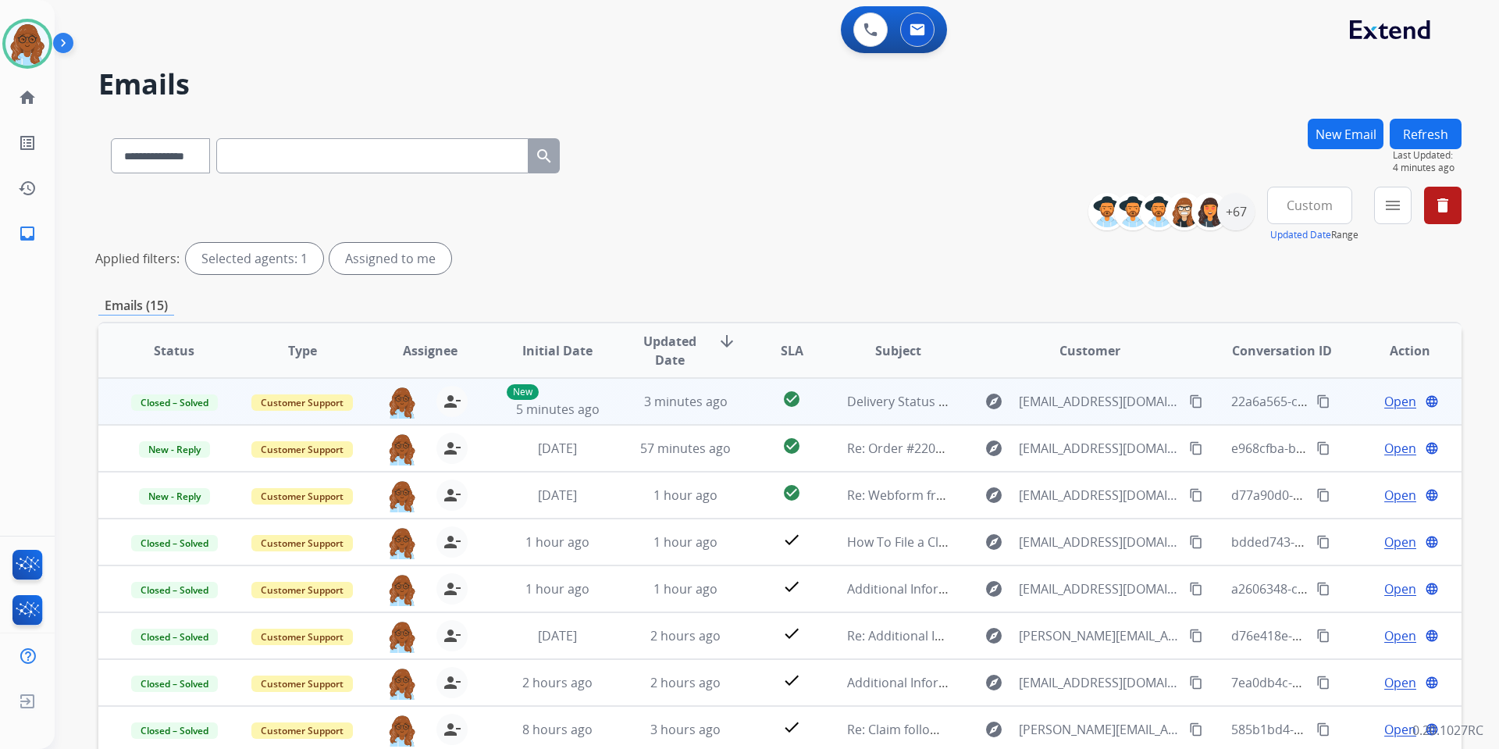
click at [1385, 397] on span "Open" at bounding box center [1401, 401] width 32 height 19
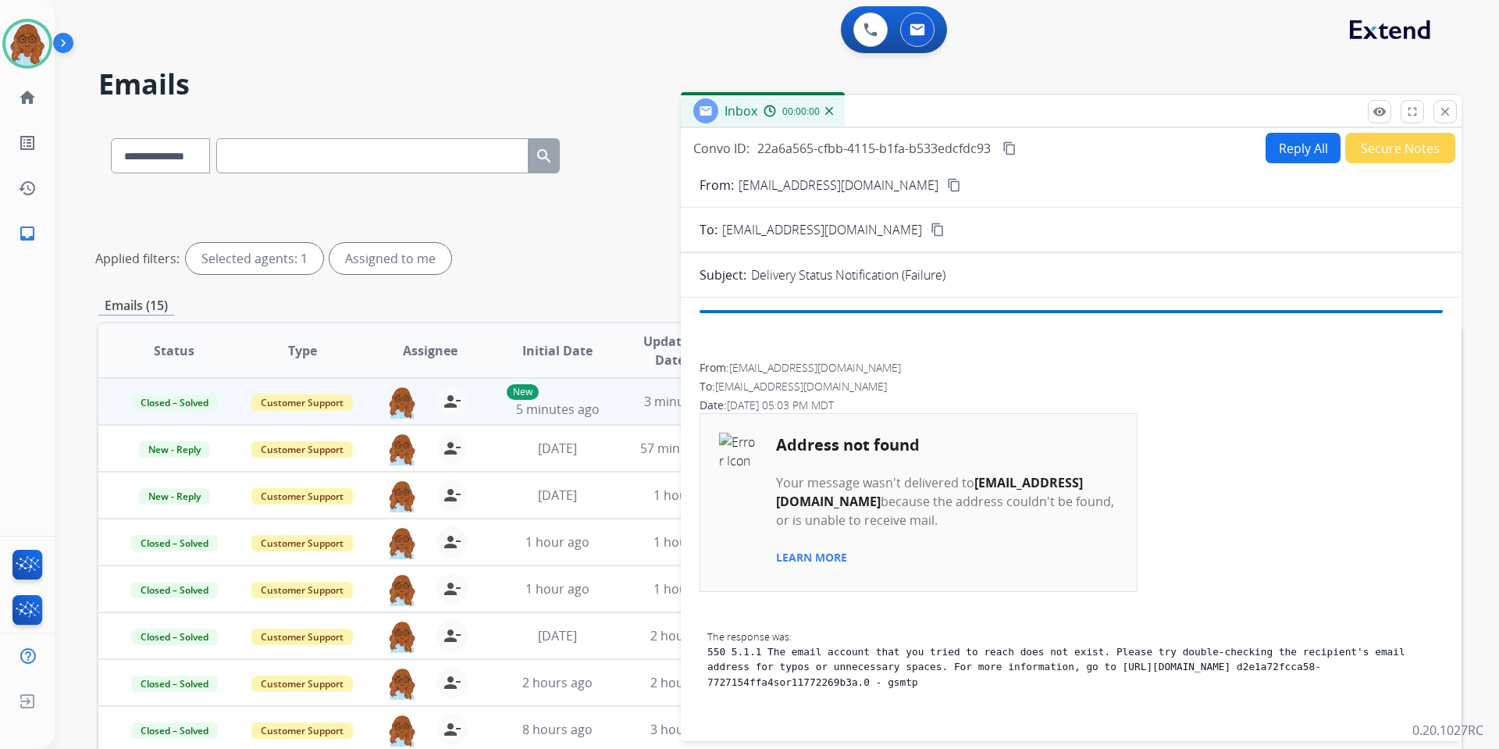
click at [1385, 150] on button "Secure Notes" at bounding box center [1400, 148] width 110 height 30
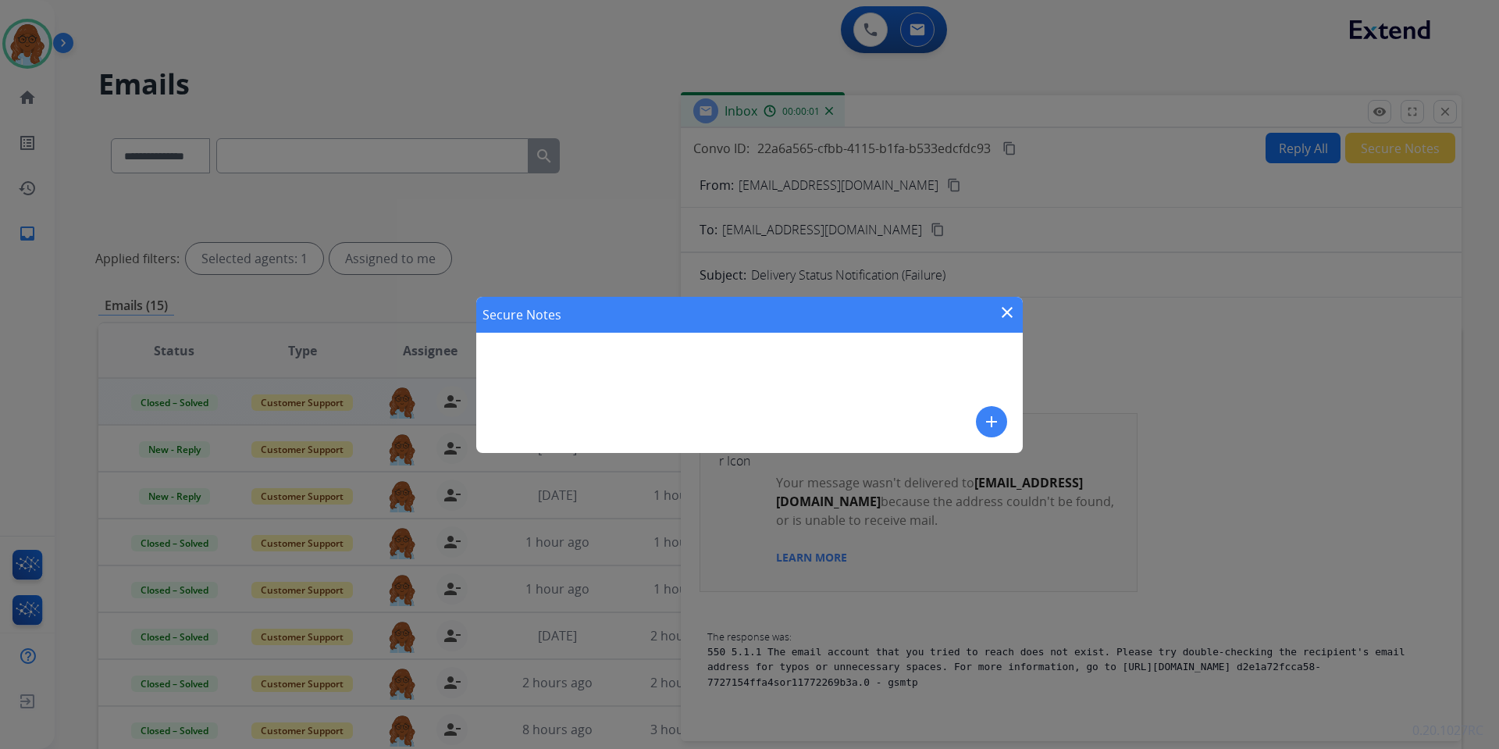
click at [989, 422] on mat-icon "add" at bounding box center [991, 421] width 19 height 19
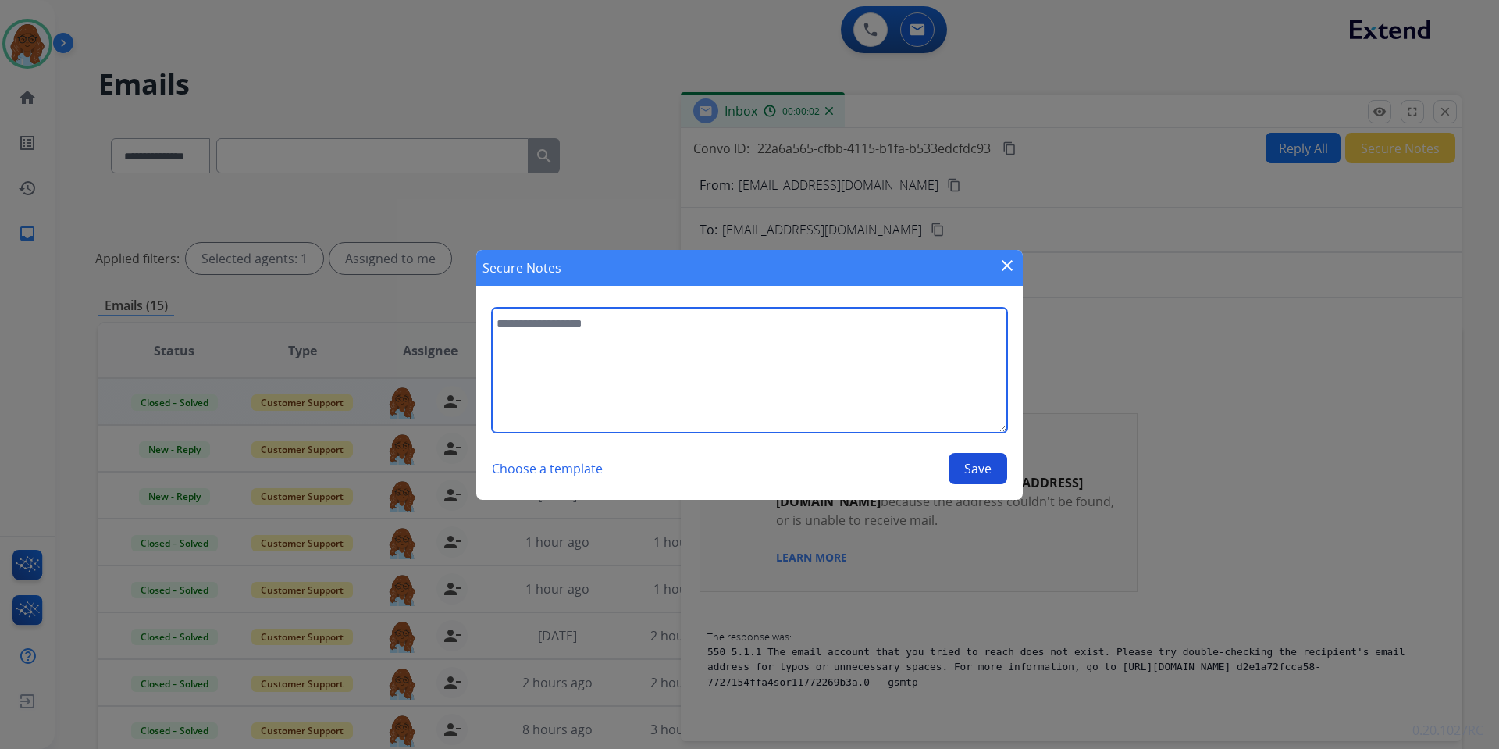
click at [796, 355] on textarea at bounding box center [749, 370] width 515 height 125
type textarea "**********"
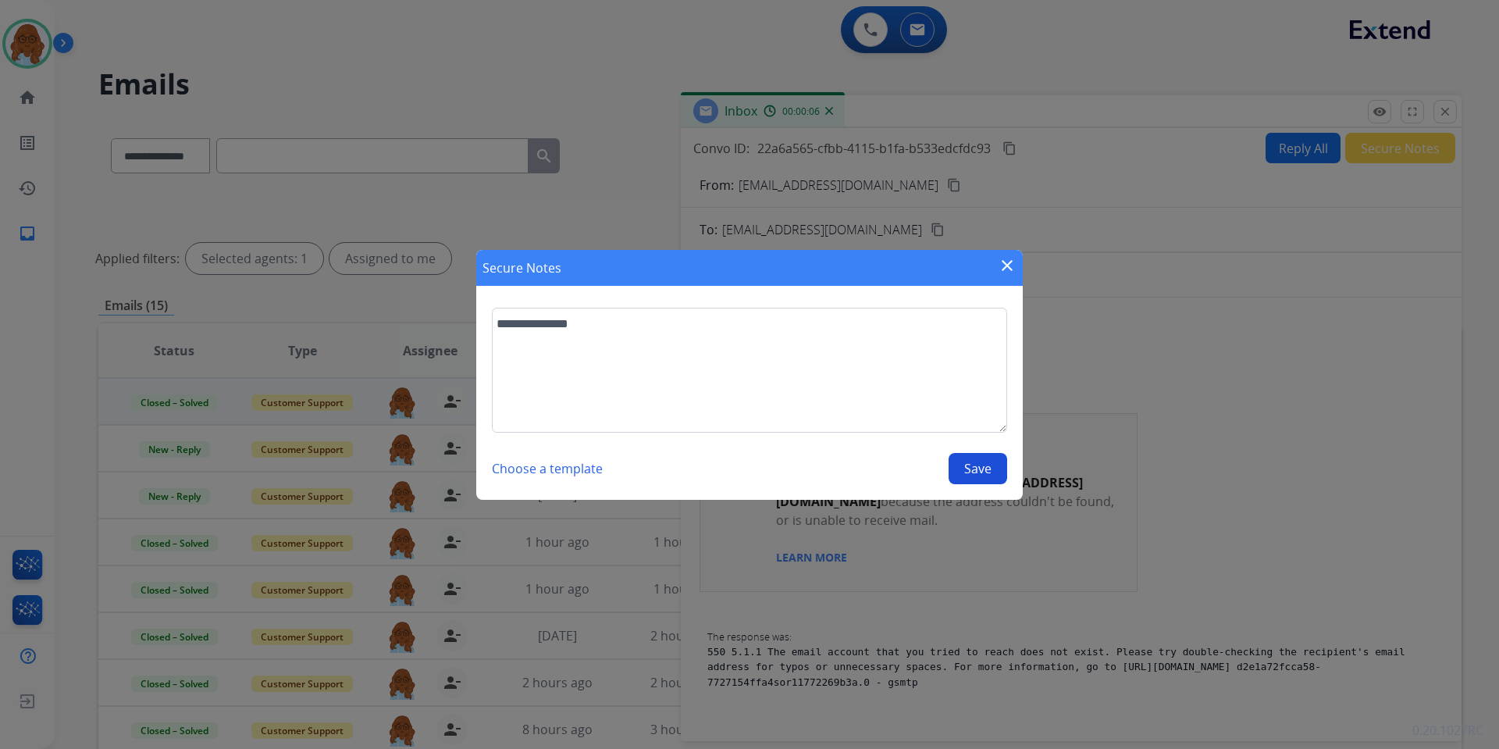
click at [995, 475] on button "Save" at bounding box center [978, 468] width 59 height 31
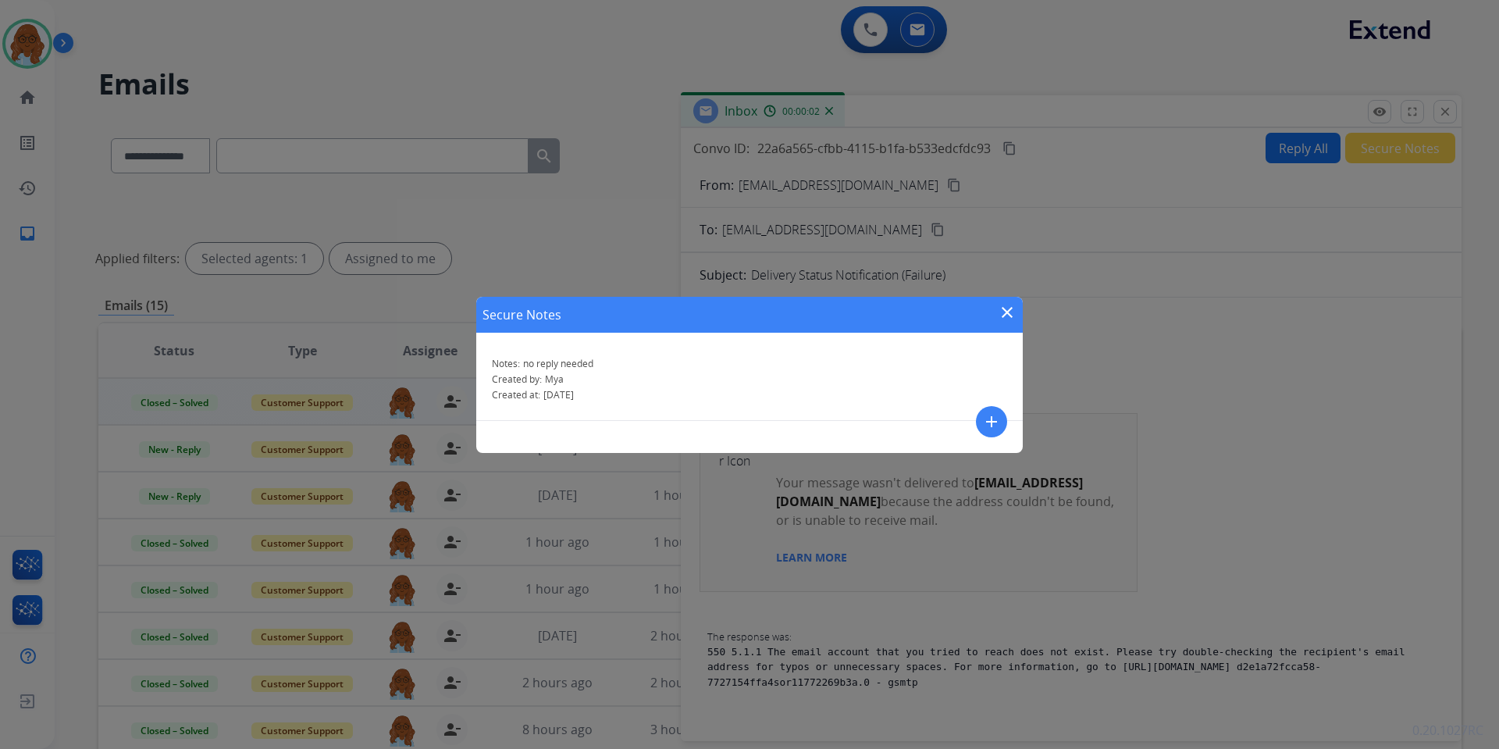
click at [1006, 312] on mat-icon "close" at bounding box center [1007, 312] width 19 height 19
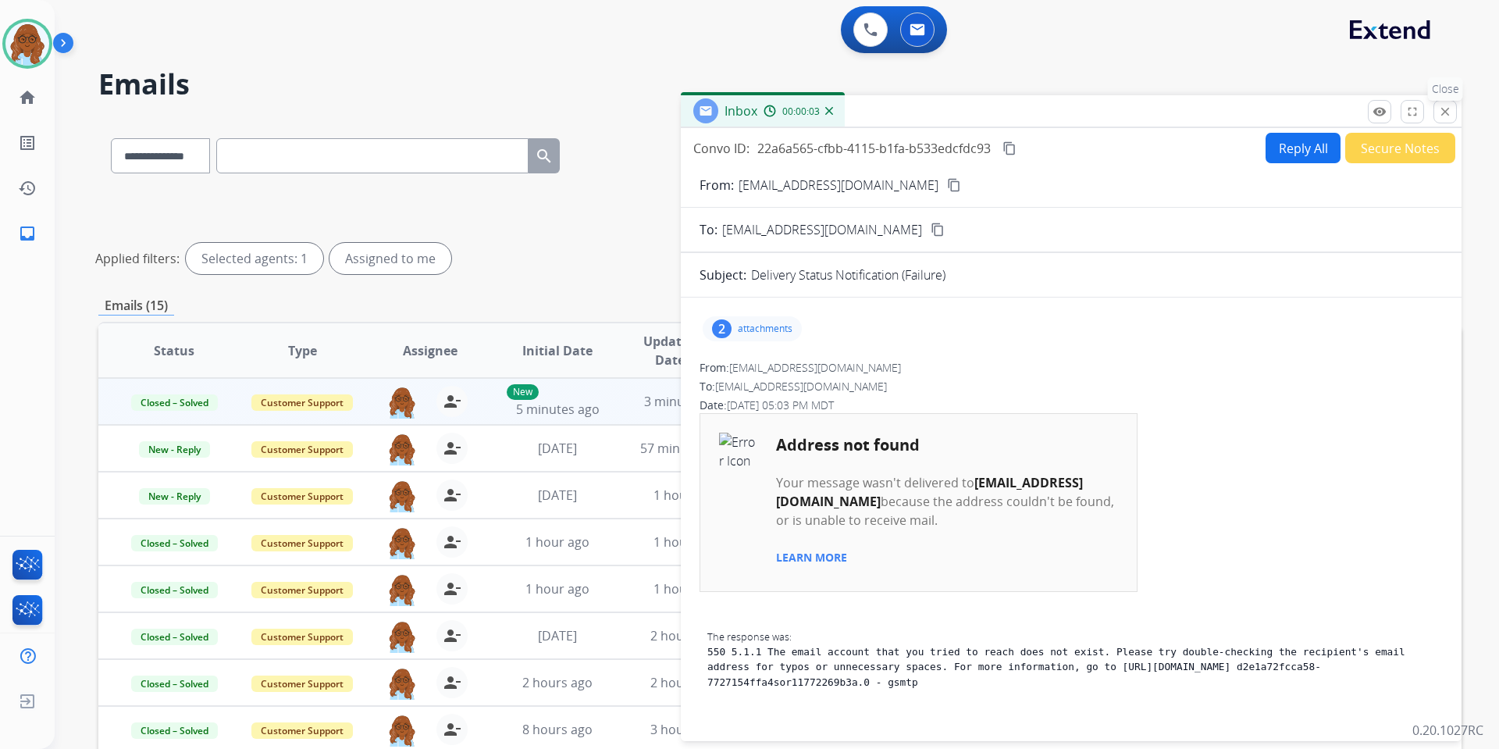
click at [1449, 119] on button "close Close" at bounding box center [1445, 111] width 23 height 23
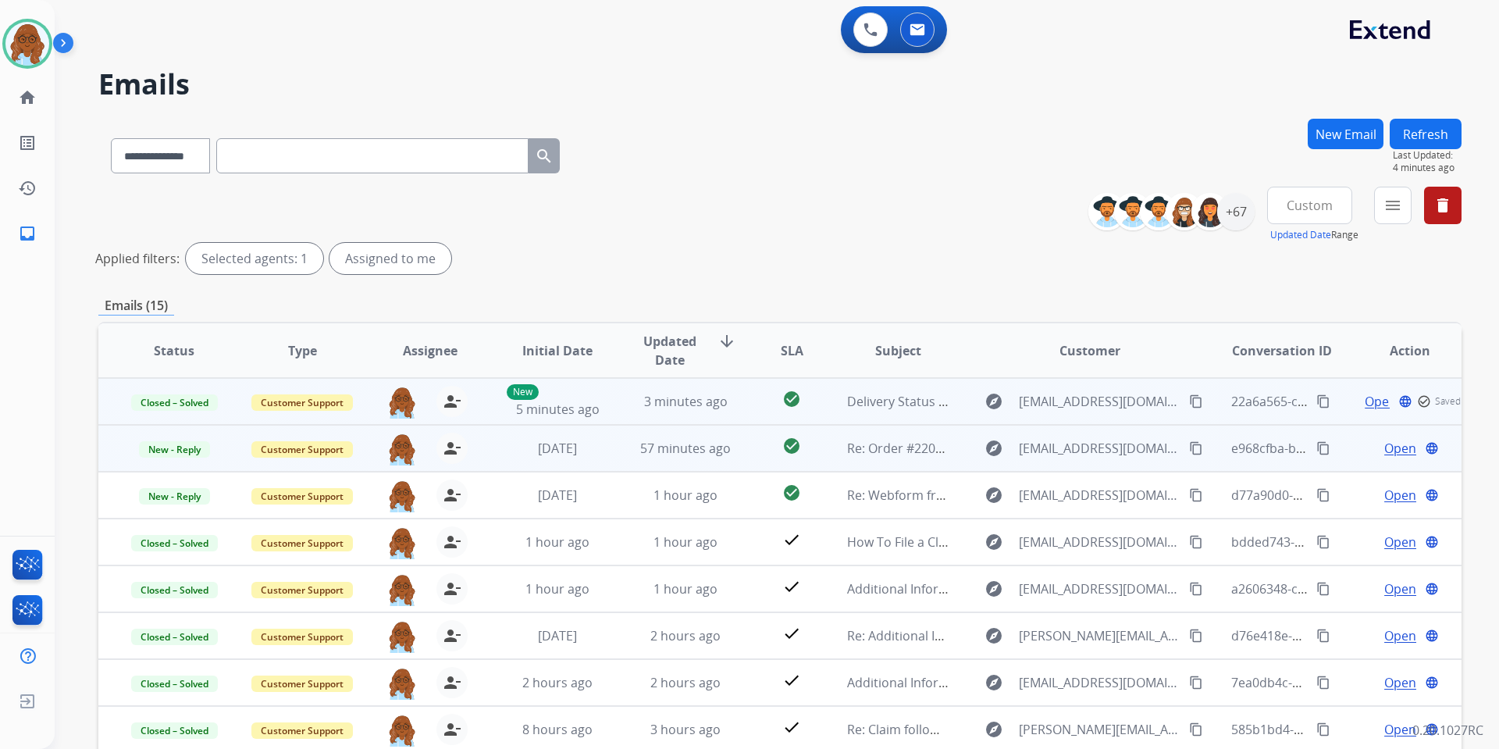
click at [1344, 442] on td "Open language" at bounding box center [1398, 448] width 128 height 47
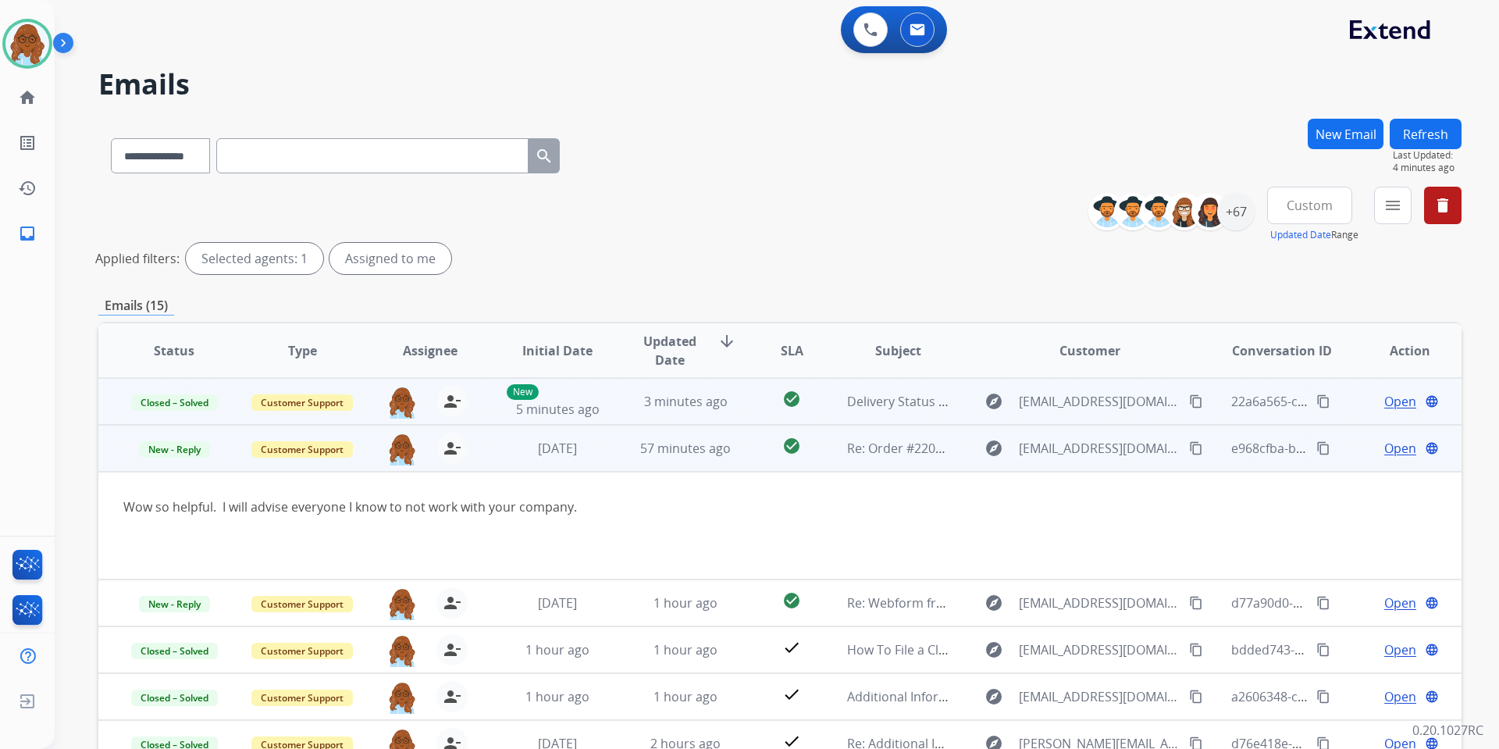
click at [1388, 445] on span "Open" at bounding box center [1401, 448] width 32 height 19
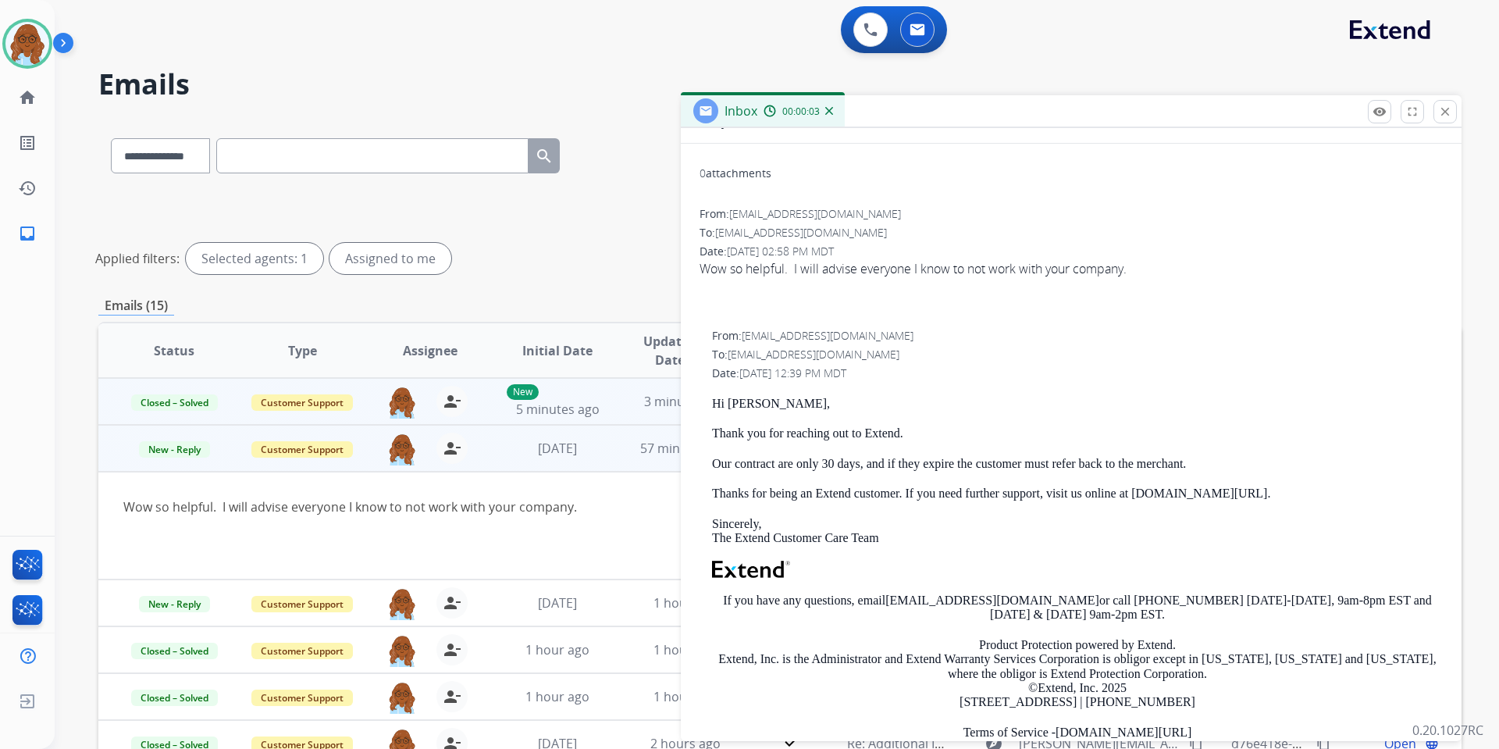
scroll to position [156, 0]
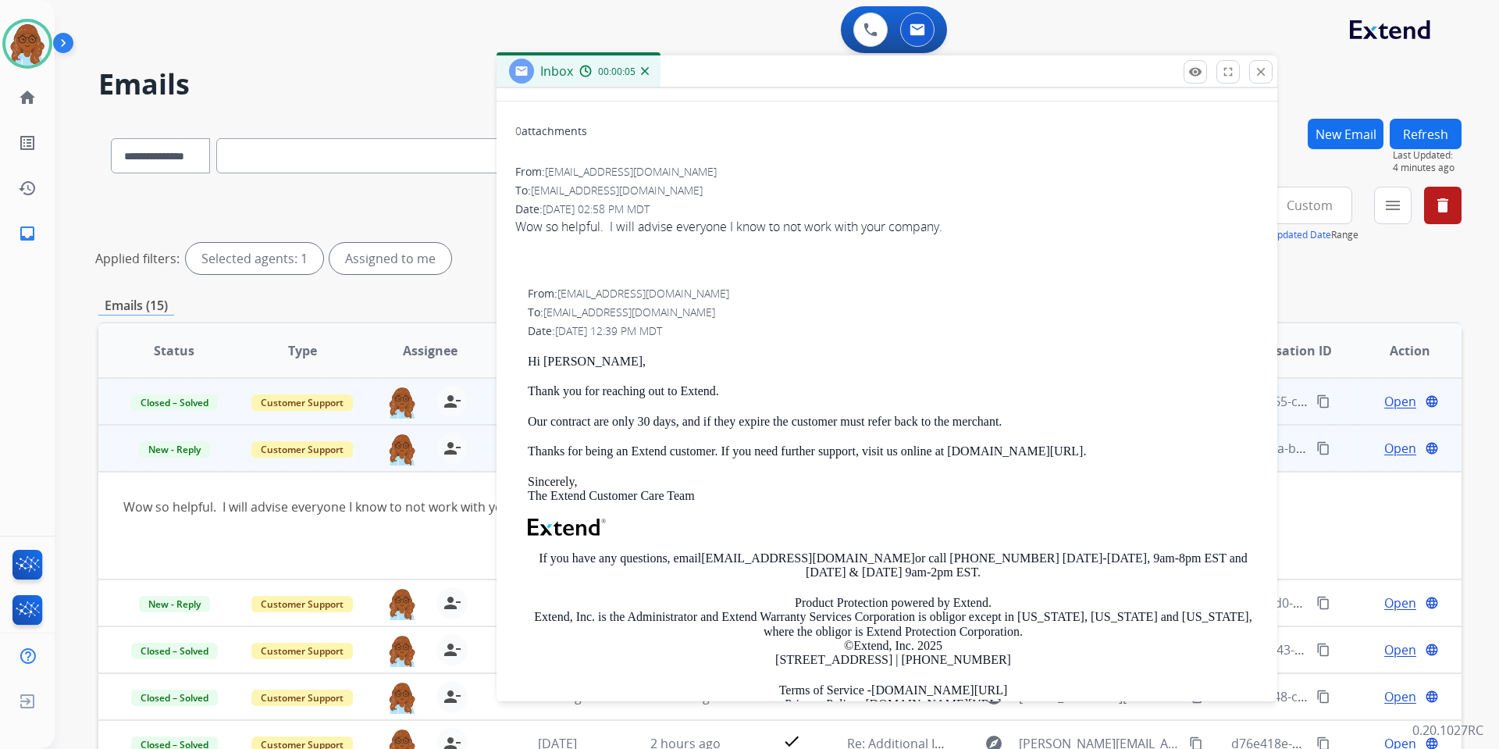
drag, startPoint x: 991, startPoint y: 113, endPoint x: 807, endPoint y: 73, distance: 188.5
click at [807, 73] on div "Inbox 00:00:05" at bounding box center [887, 71] width 781 height 33
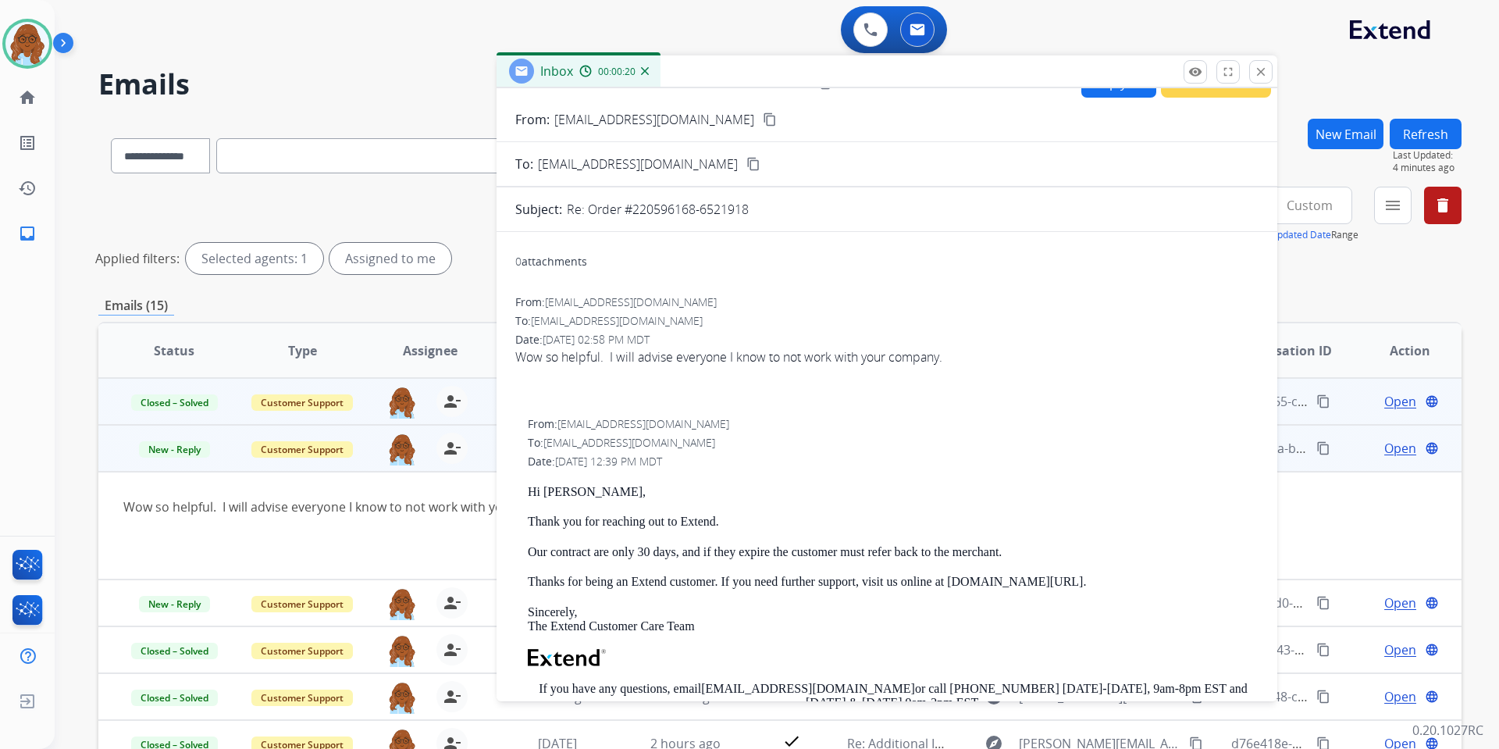
scroll to position [0, 0]
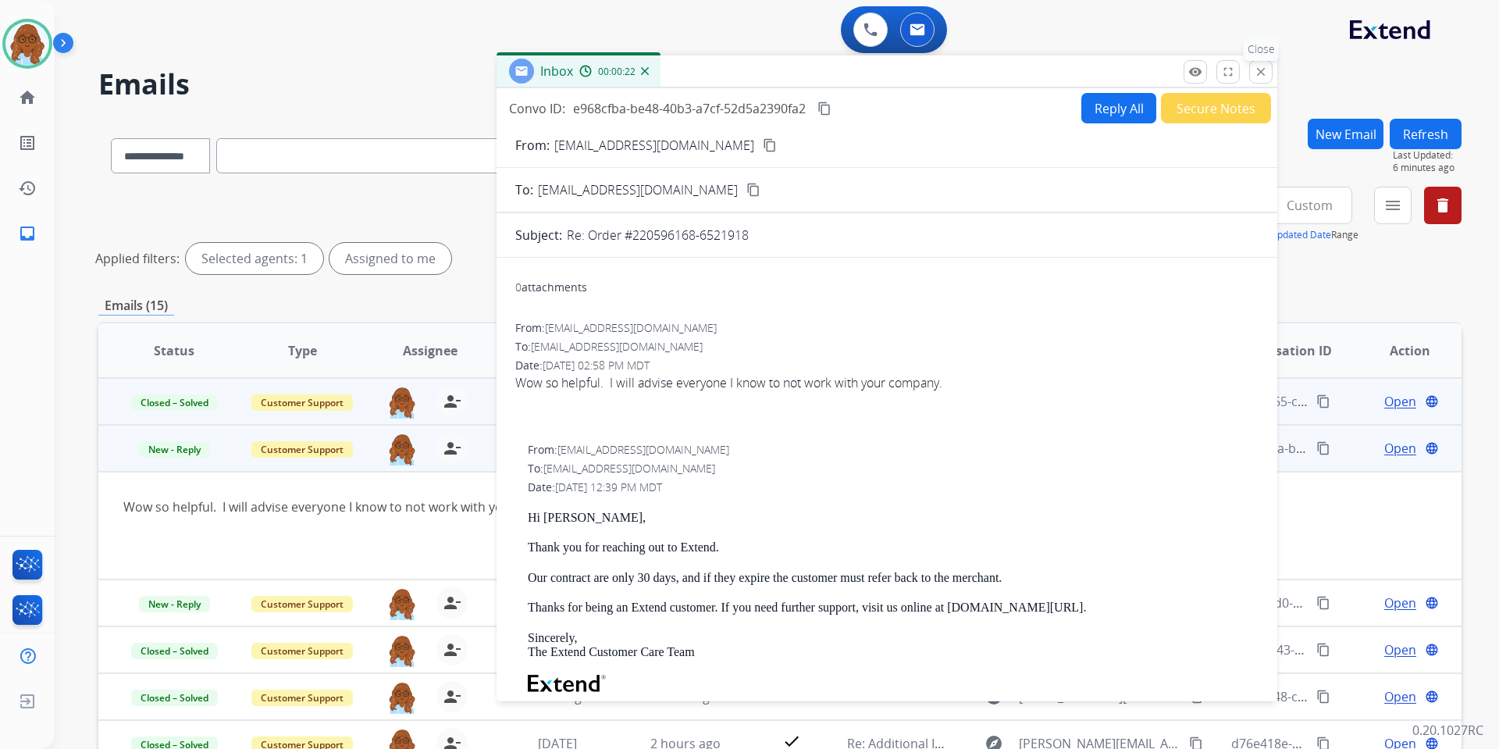
click at [1256, 69] on mat-icon "close" at bounding box center [1261, 72] width 14 height 14
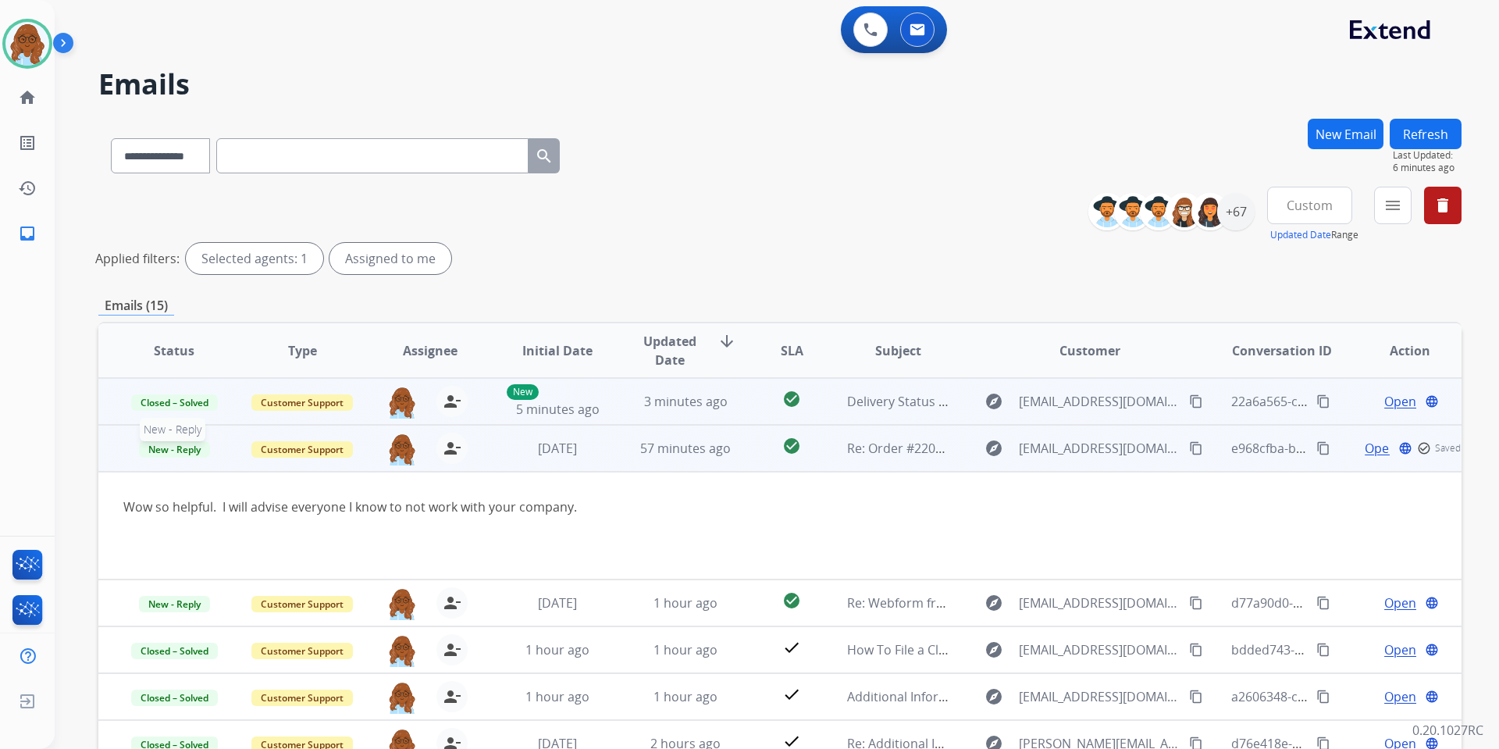
click at [178, 447] on span "New - Reply" at bounding box center [174, 449] width 71 height 16
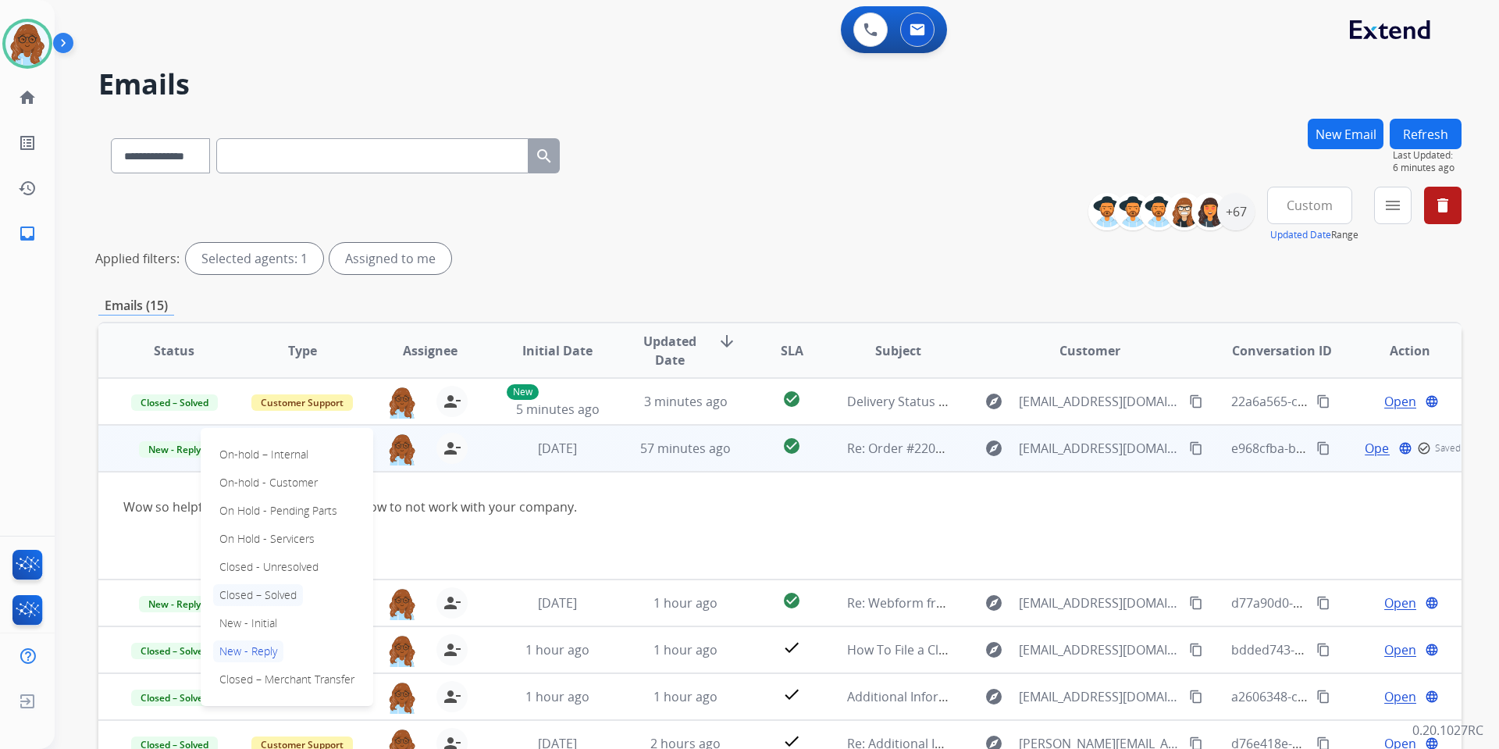
click at [268, 596] on p "Closed – Solved" at bounding box center [258, 595] width 90 height 22
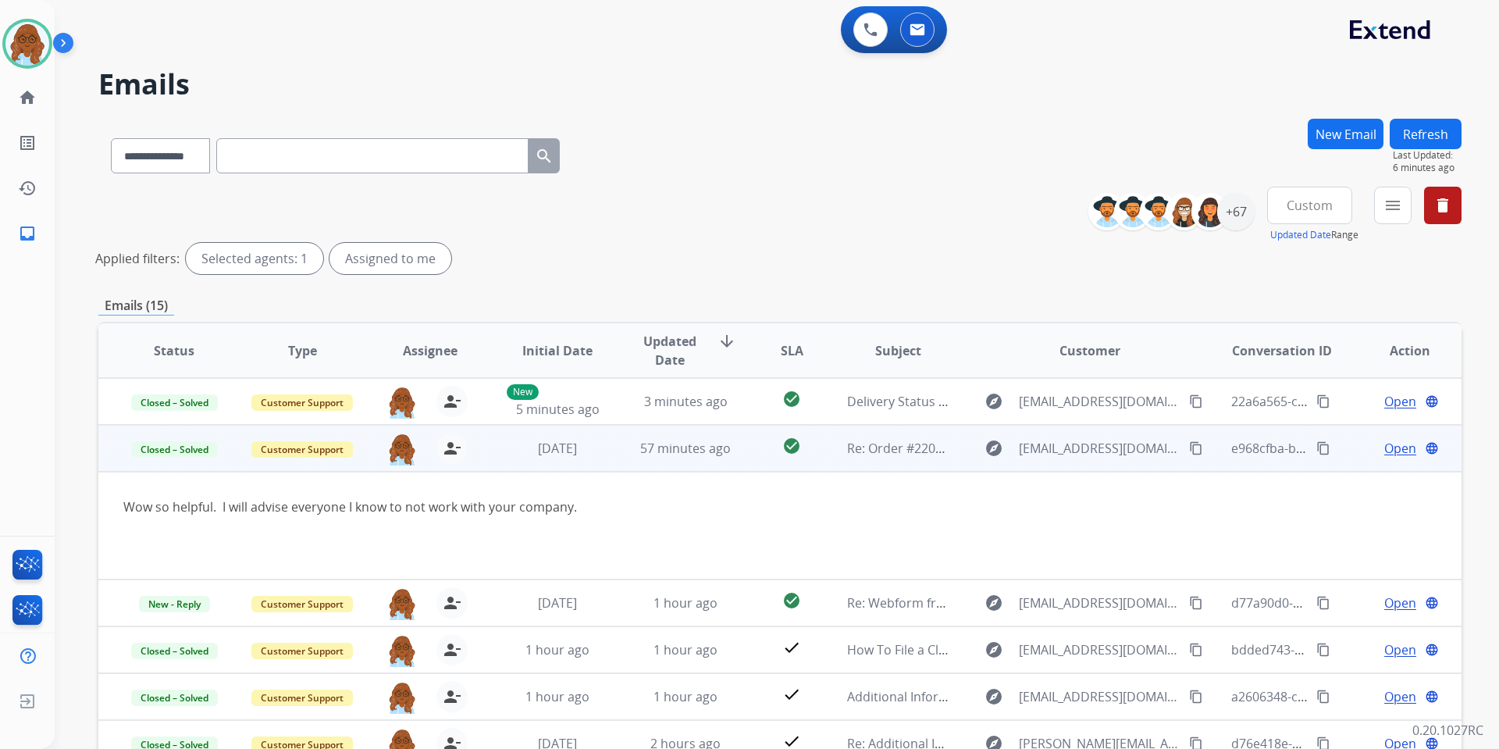
click at [1388, 451] on span "Open" at bounding box center [1401, 448] width 32 height 19
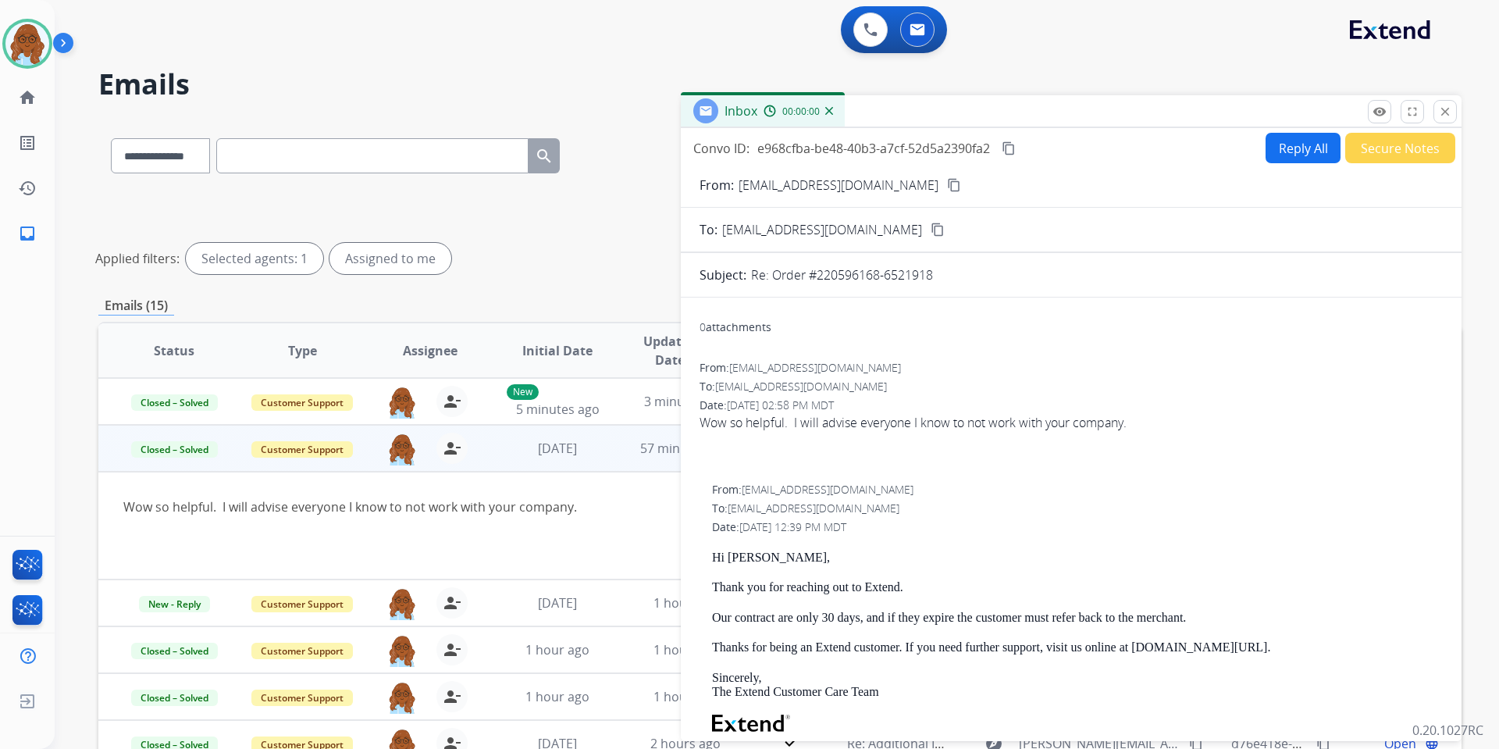
click at [1356, 150] on button "Secure Notes" at bounding box center [1400, 148] width 110 height 30
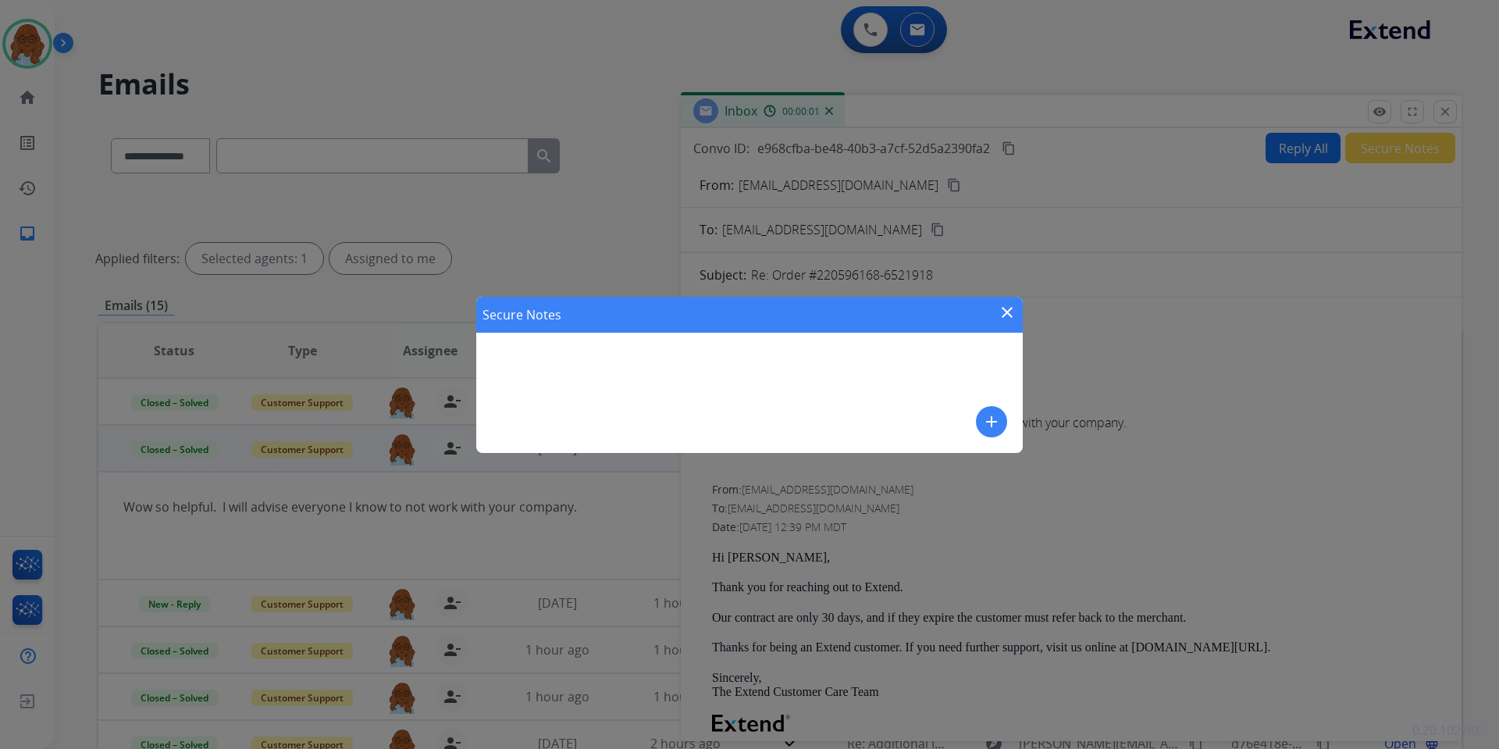
click at [997, 412] on mat-icon "add" at bounding box center [991, 421] width 19 height 19
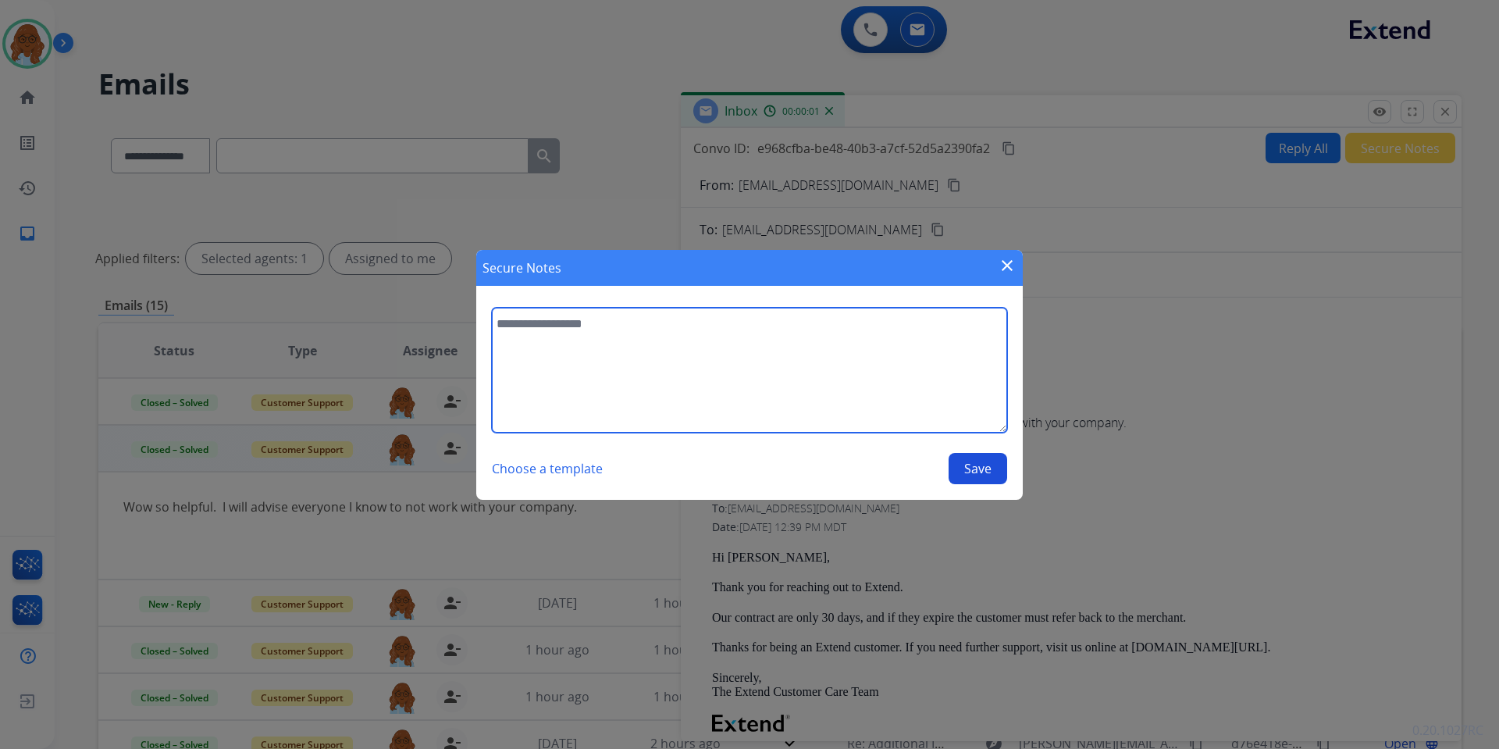
click at [865, 385] on textarea at bounding box center [749, 370] width 515 height 125
drag, startPoint x: 795, startPoint y: 328, endPoint x: 652, endPoint y: 326, distance: 142.9
click at [652, 326] on textarea "**********" at bounding box center [749, 370] width 515 height 125
type textarea "**********"
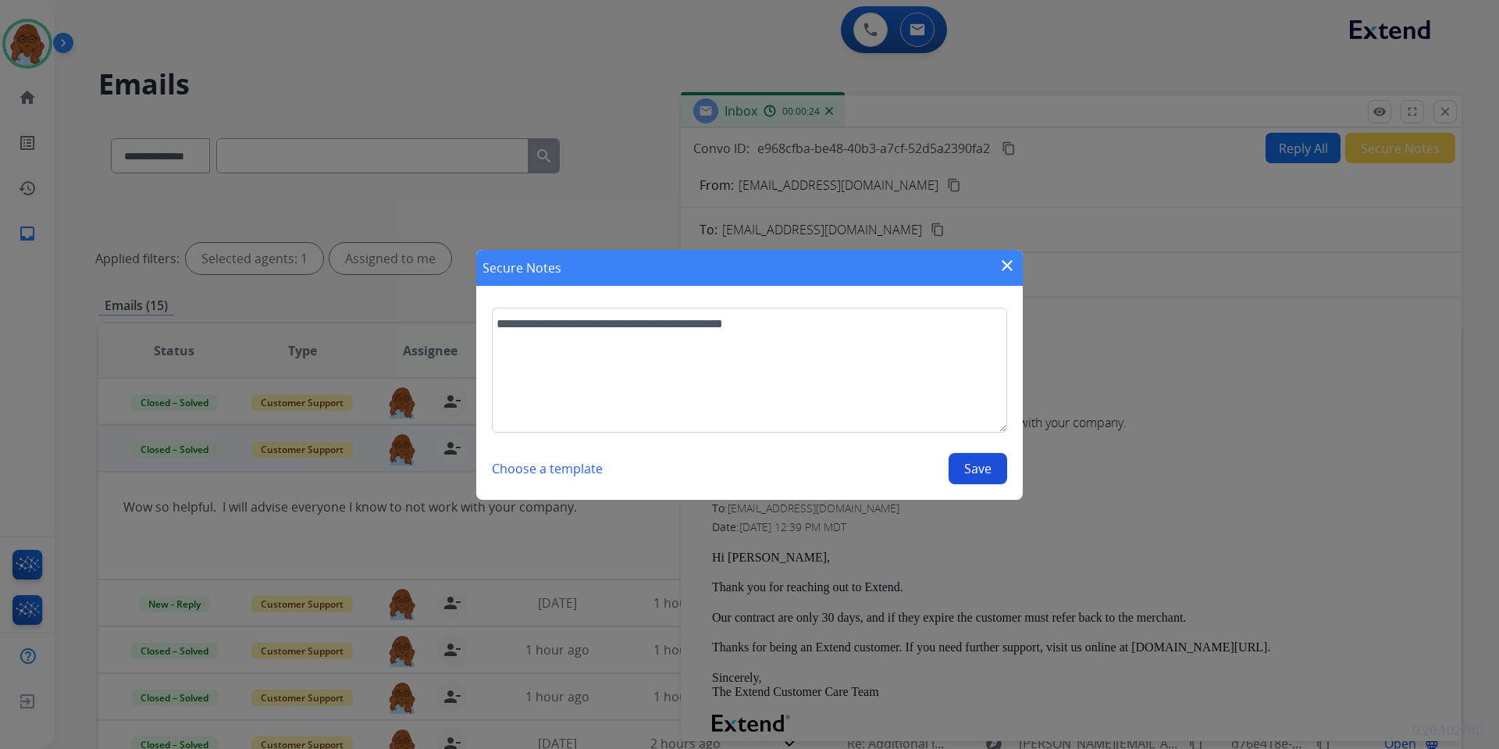
click at [975, 469] on button "Save" at bounding box center [978, 468] width 59 height 31
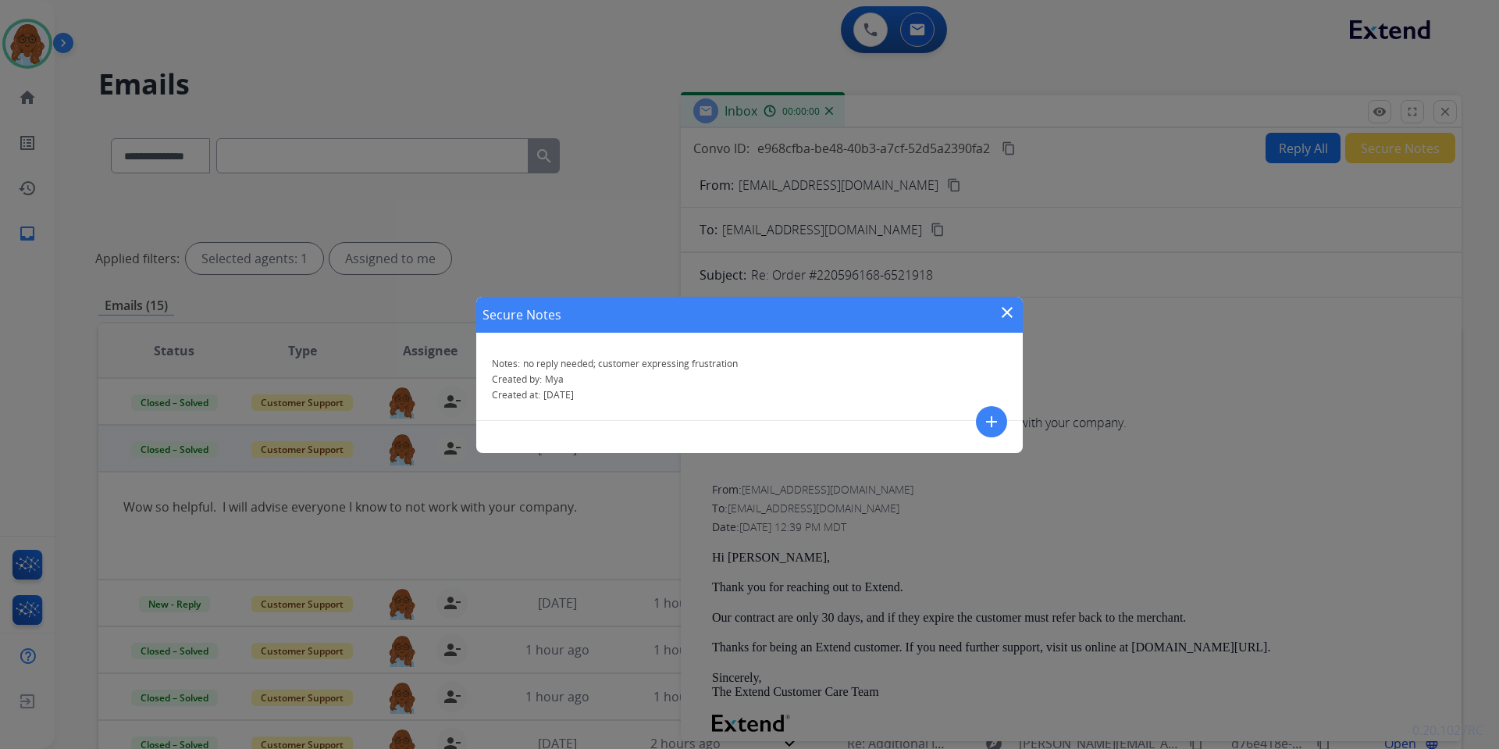
click at [1017, 303] on div "Secure Notes close" at bounding box center [749, 315] width 547 height 36
click at [1011, 312] on mat-icon "close" at bounding box center [1007, 312] width 19 height 19
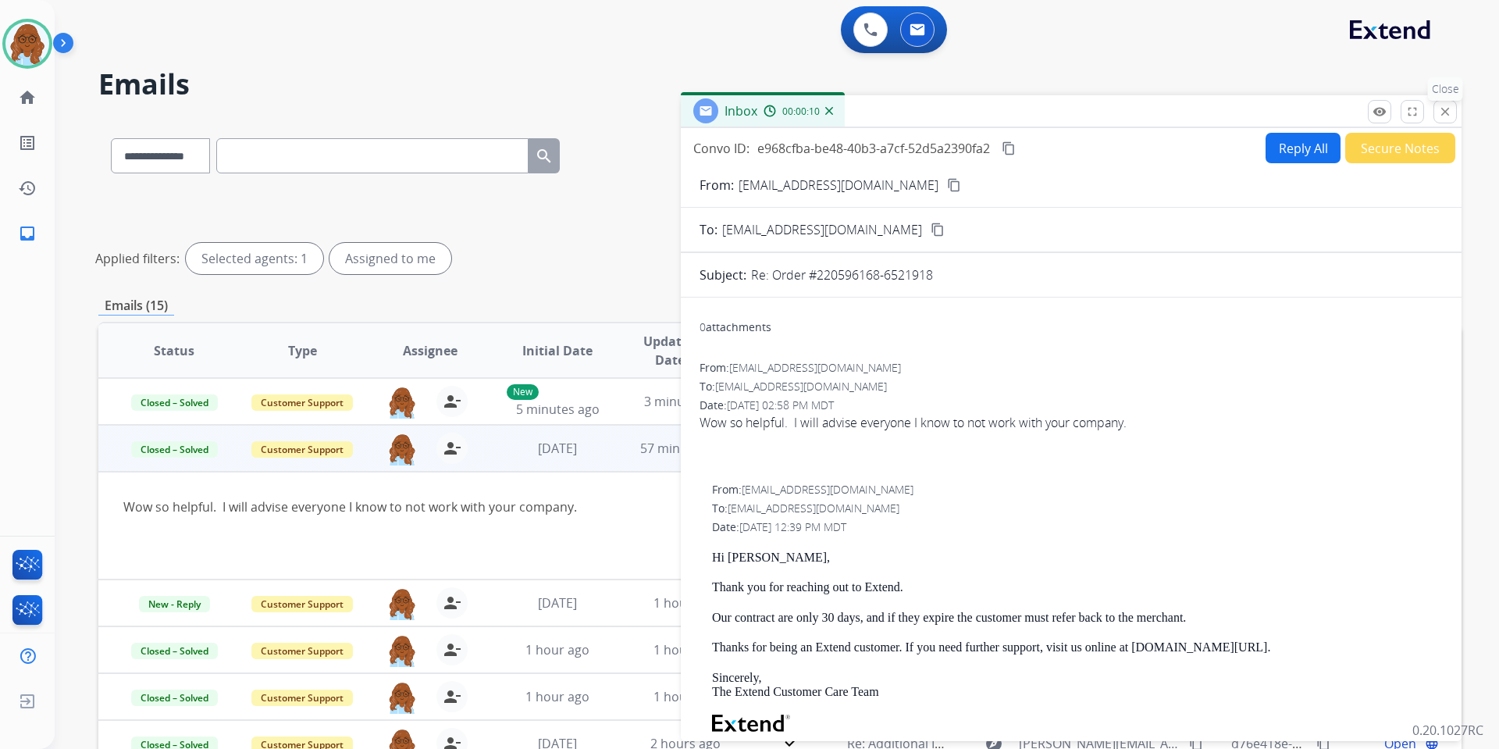
click at [1442, 102] on div "Inbox 00:00:10 Convo ID: e968cfba-be48-40b3-a7cf-52d5a2390fa2 content_copy Repl…" at bounding box center [1071, 418] width 781 height 646
click at [1442, 116] on mat-icon "close" at bounding box center [1445, 112] width 14 height 14
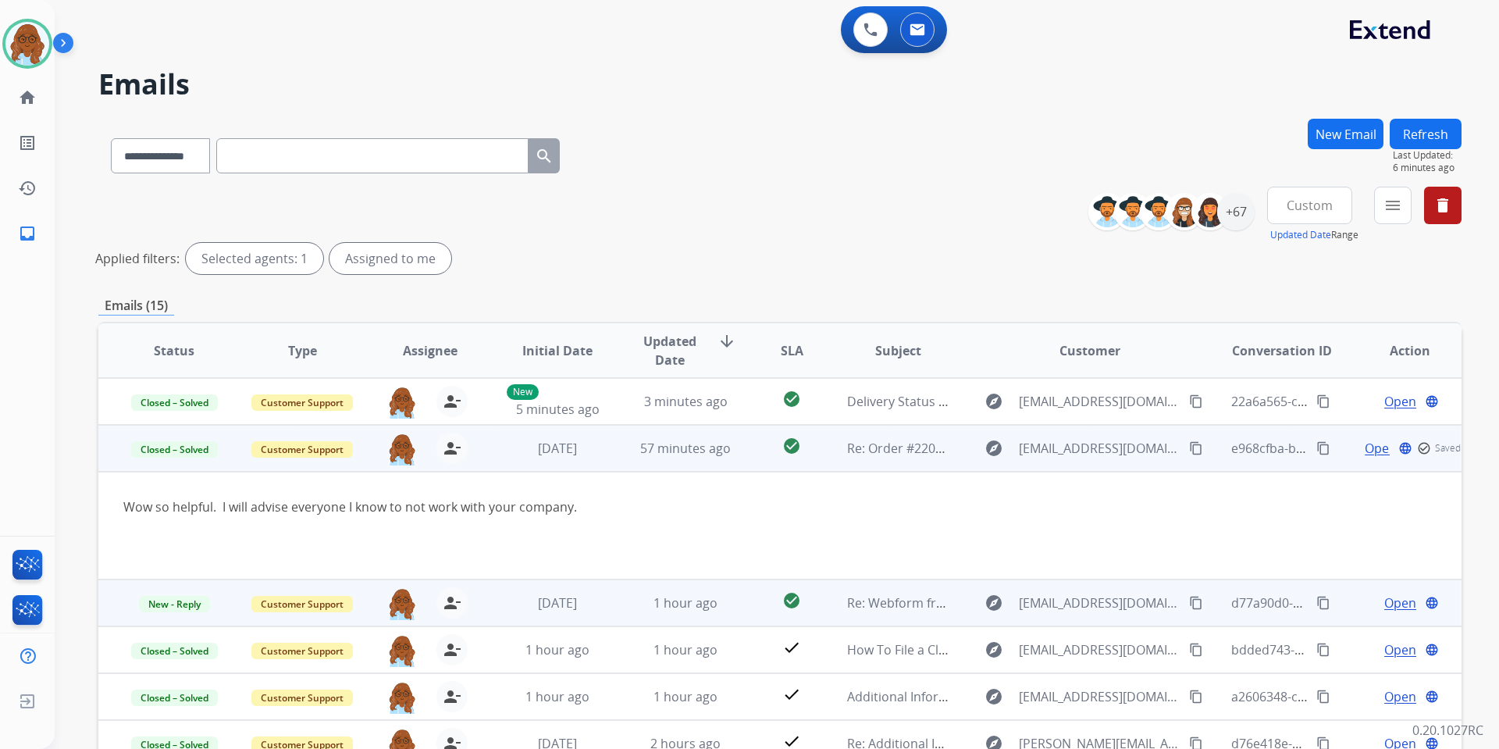
click at [1342, 594] on td "Open language" at bounding box center [1398, 602] width 128 height 47
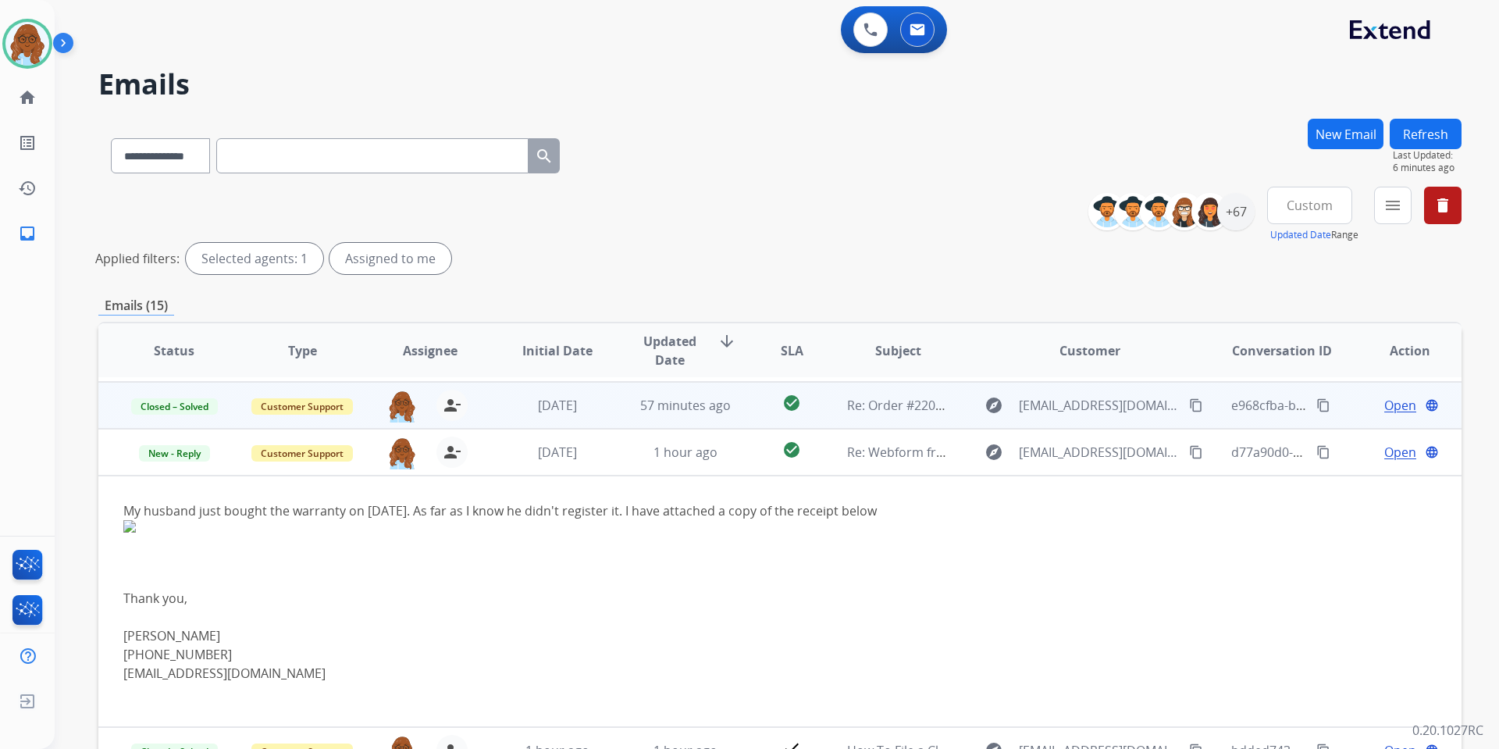
scroll to position [16, 0]
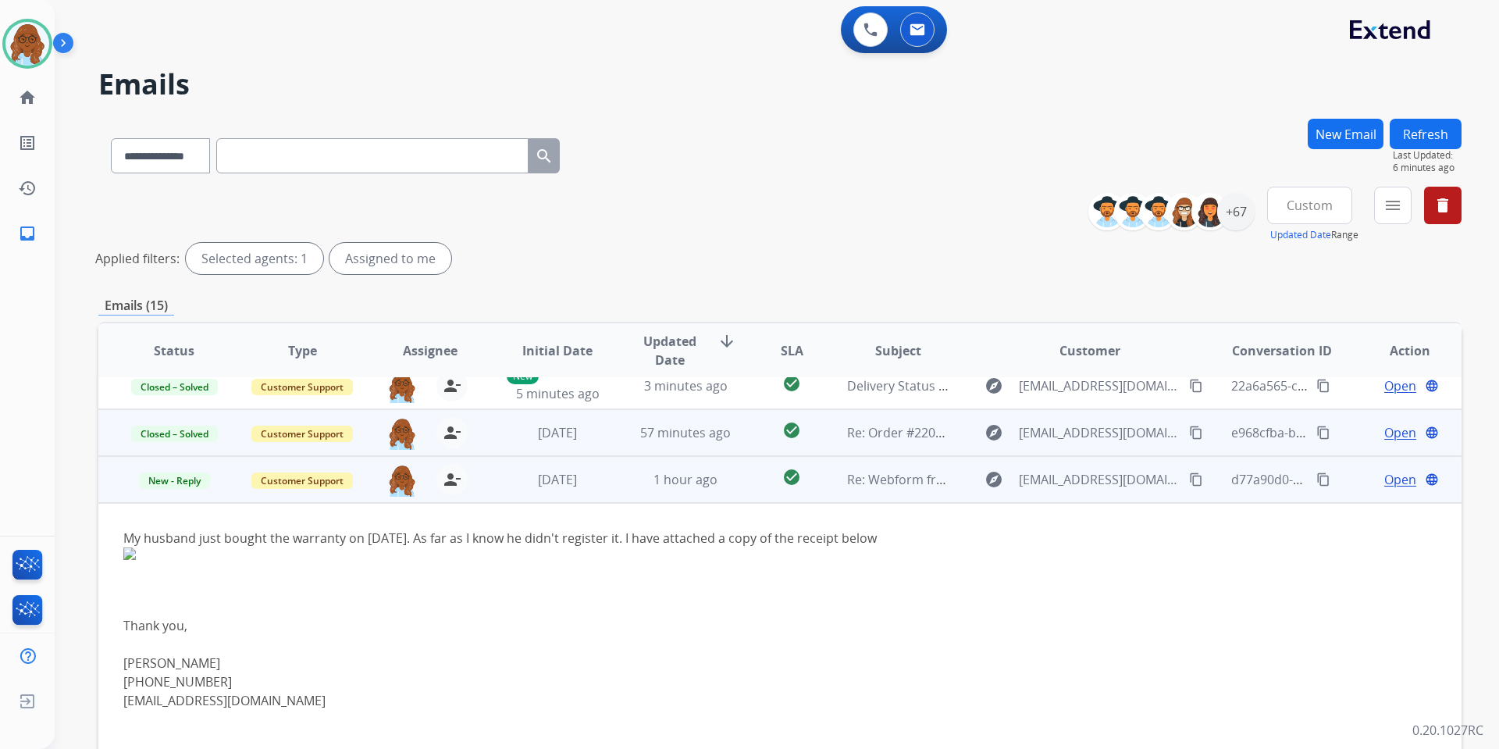
click at [1385, 479] on span "Open" at bounding box center [1401, 479] width 32 height 19
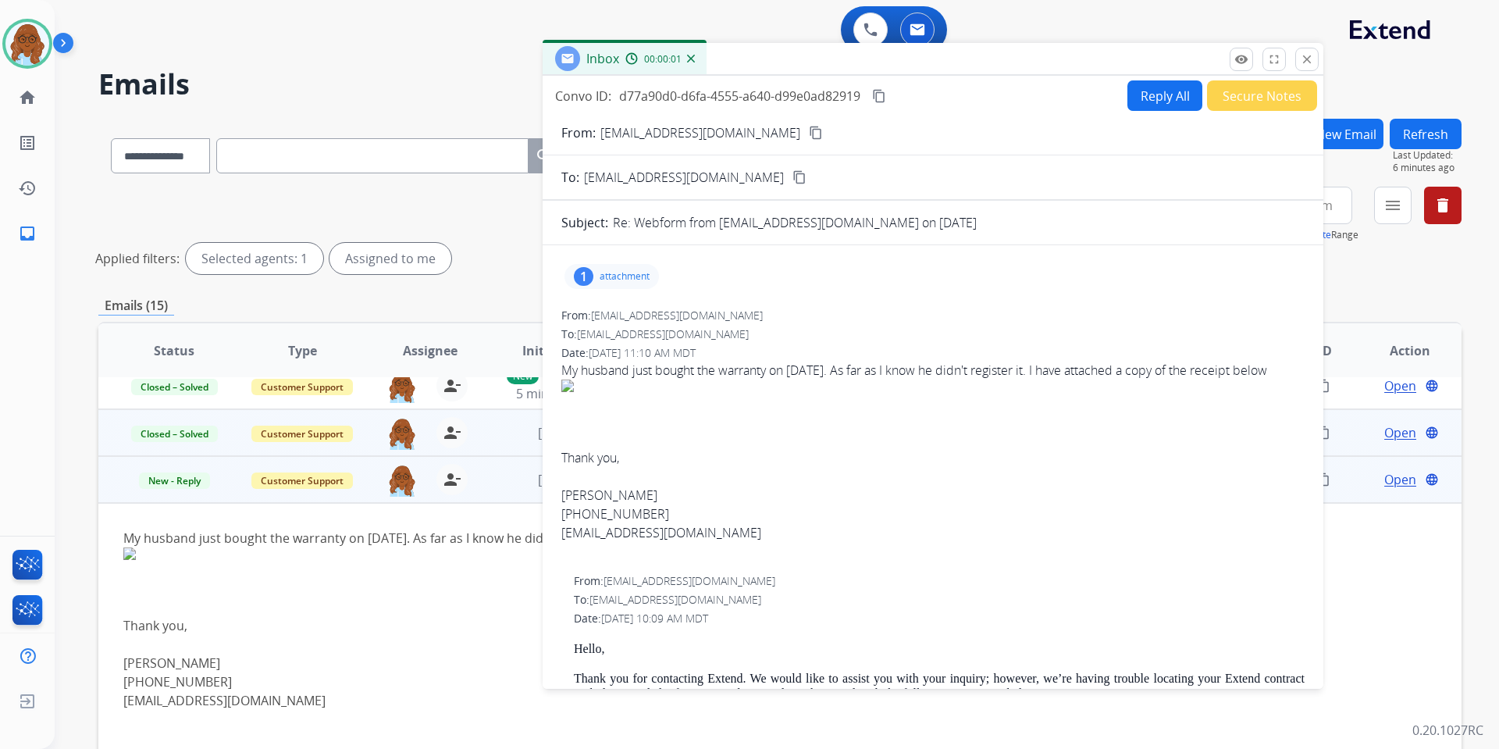
drag, startPoint x: 950, startPoint y: 121, endPoint x: 811, endPoint y: 69, distance: 148.5
click at [811, 69] on div "Inbox 00:00:01" at bounding box center [933, 59] width 781 height 33
click at [593, 271] on div "1 attachment" at bounding box center [611, 276] width 94 height 25
click at [604, 320] on div at bounding box center [615, 316] width 78 height 55
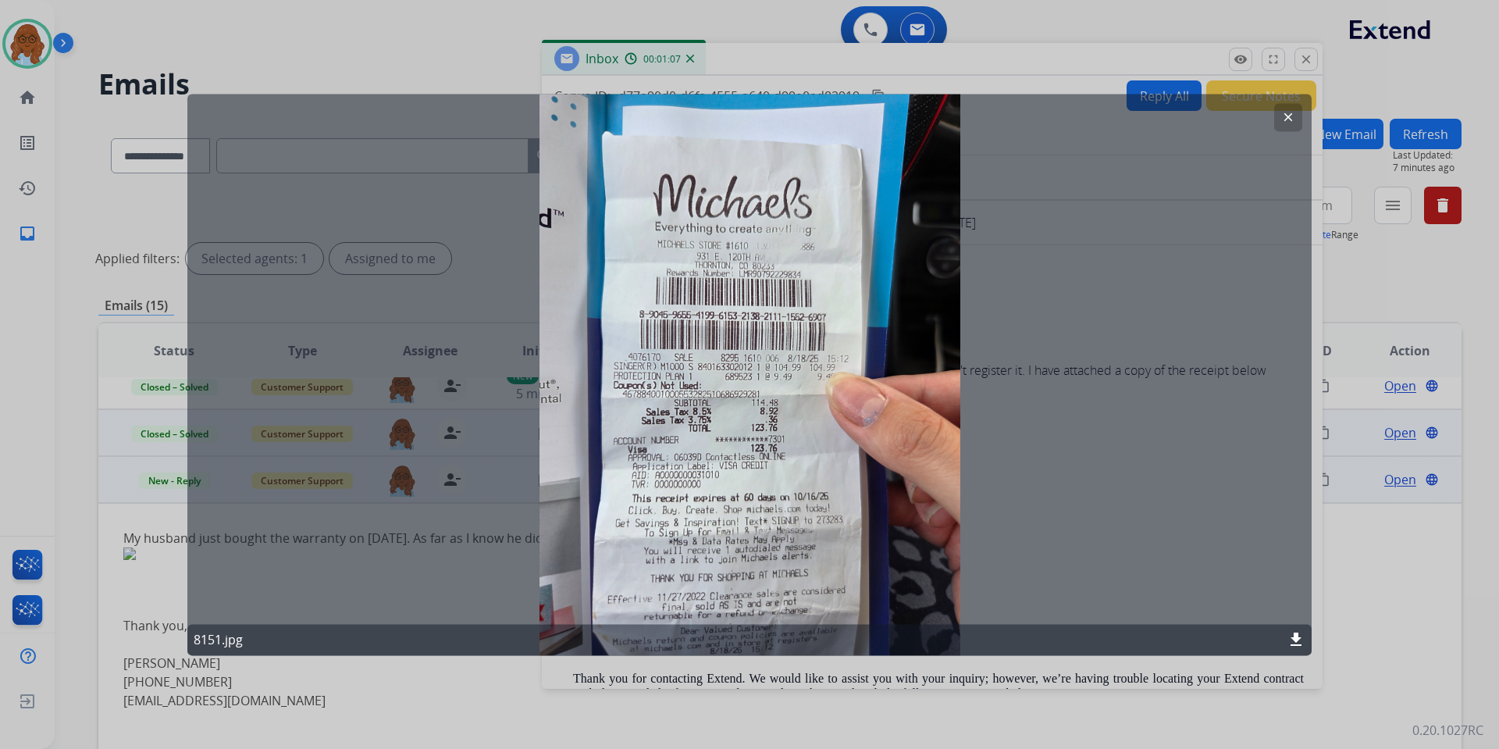
click at [1291, 116] on mat-icon "clear" at bounding box center [1288, 117] width 14 height 14
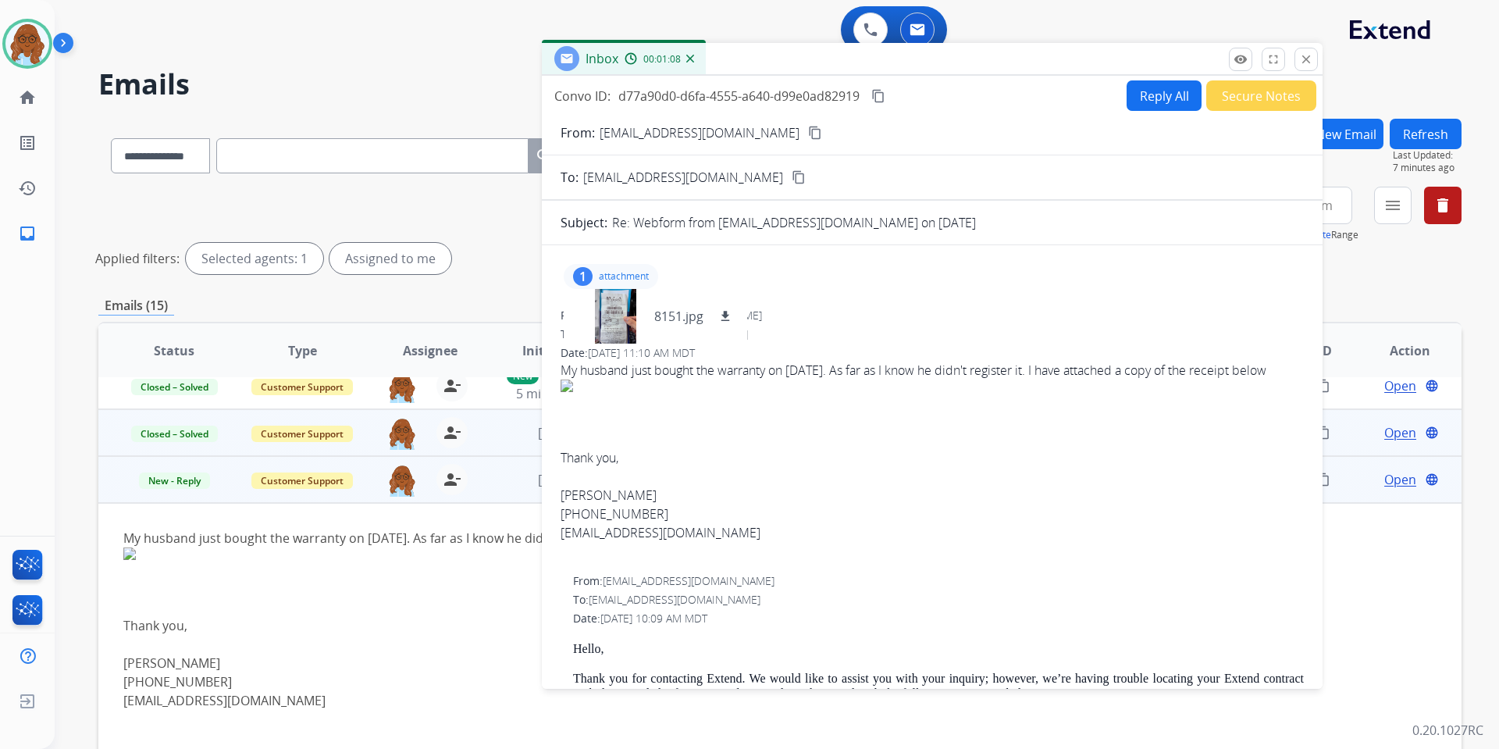
click at [808, 133] on mat-icon "content_copy" at bounding box center [815, 133] width 14 height 14
click at [1142, 87] on button "Reply All" at bounding box center [1164, 95] width 75 height 30
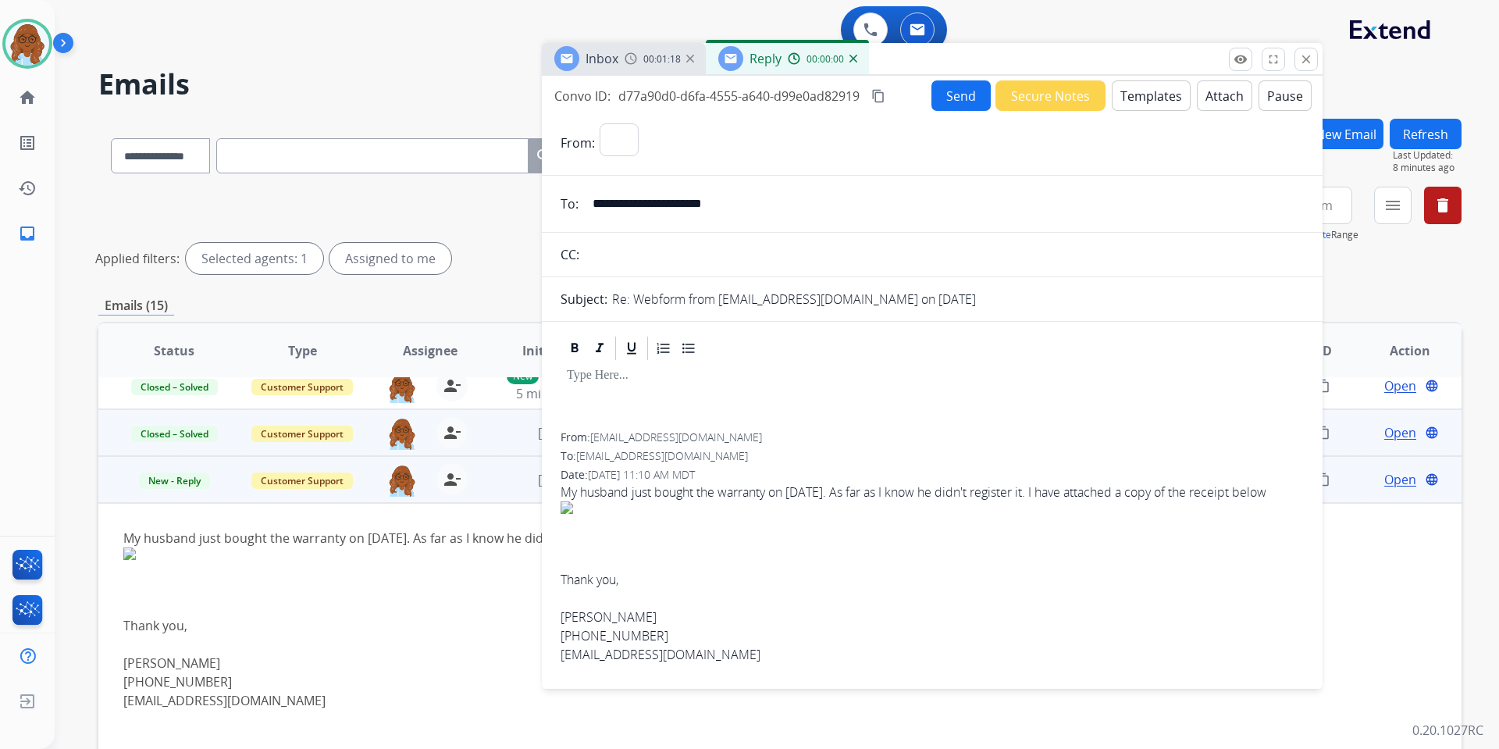
select select "**********"
click at [1165, 93] on button "Templates" at bounding box center [1151, 95] width 79 height 30
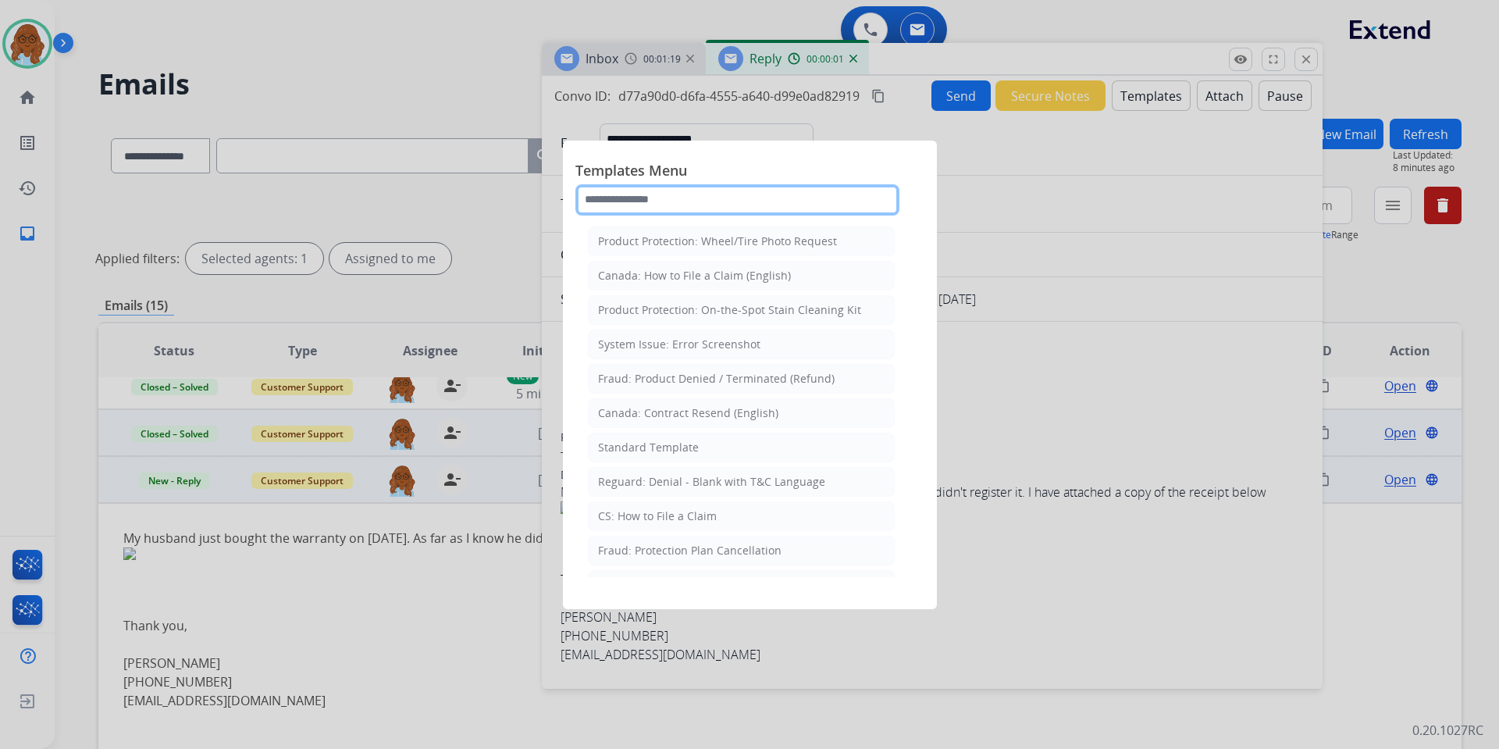
click at [713, 205] on input "text" at bounding box center [738, 199] width 324 height 31
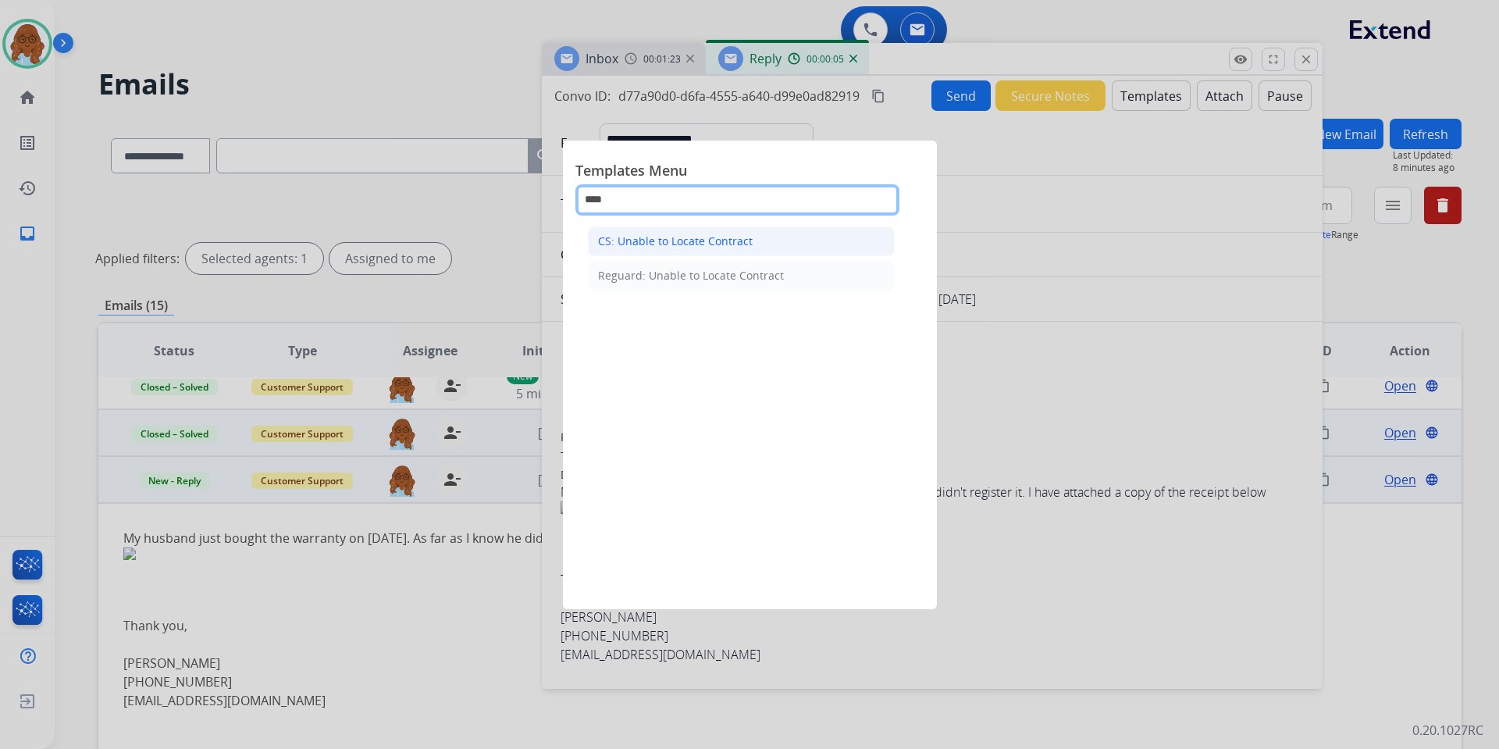
type input "****"
click at [725, 233] on div "CS: Unable to Locate Contract" at bounding box center [675, 241] width 155 height 16
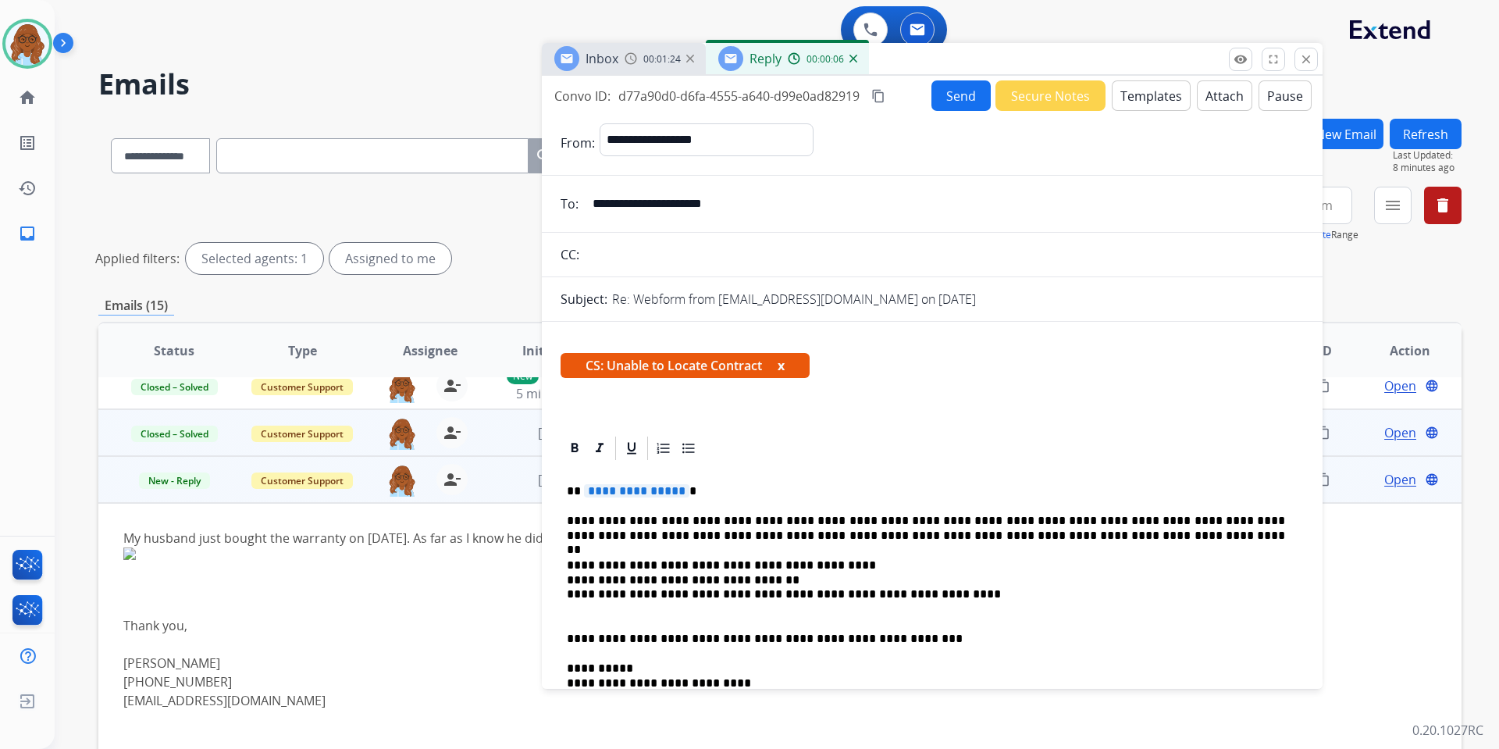
click at [627, 497] on span "**********" at bounding box center [636, 490] width 105 height 13
click at [661, 489] on span "**********" at bounding box center [636, 490] width 105 height 13
click at [785, 364] on button "x" at bounding box center [781, 365] width 7 height 19
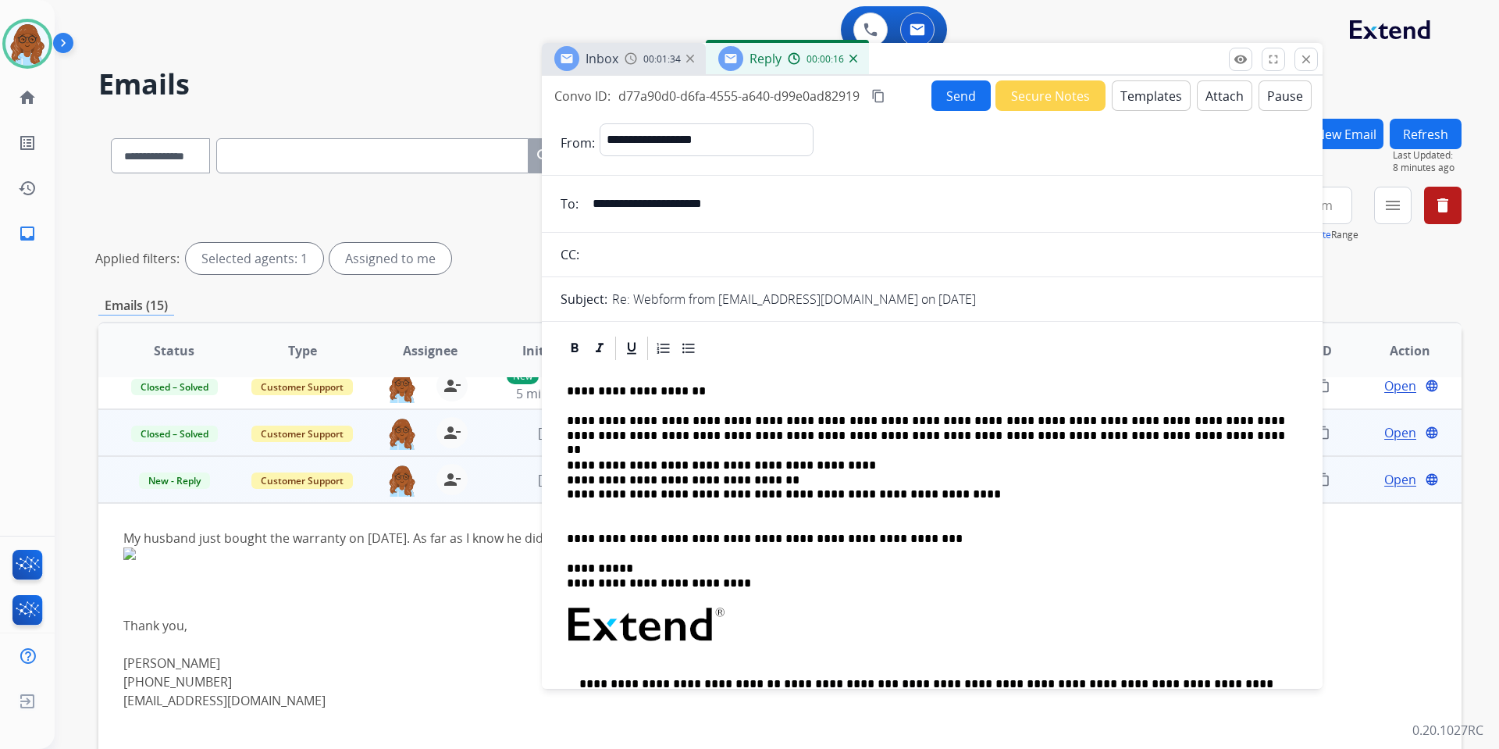
click at [605, 392] on p "**********" at bounding box center [926, 391] width 718 height 14
click at [946, 91] on button "Send" at bounding box center [961, 95] width 59 height 30
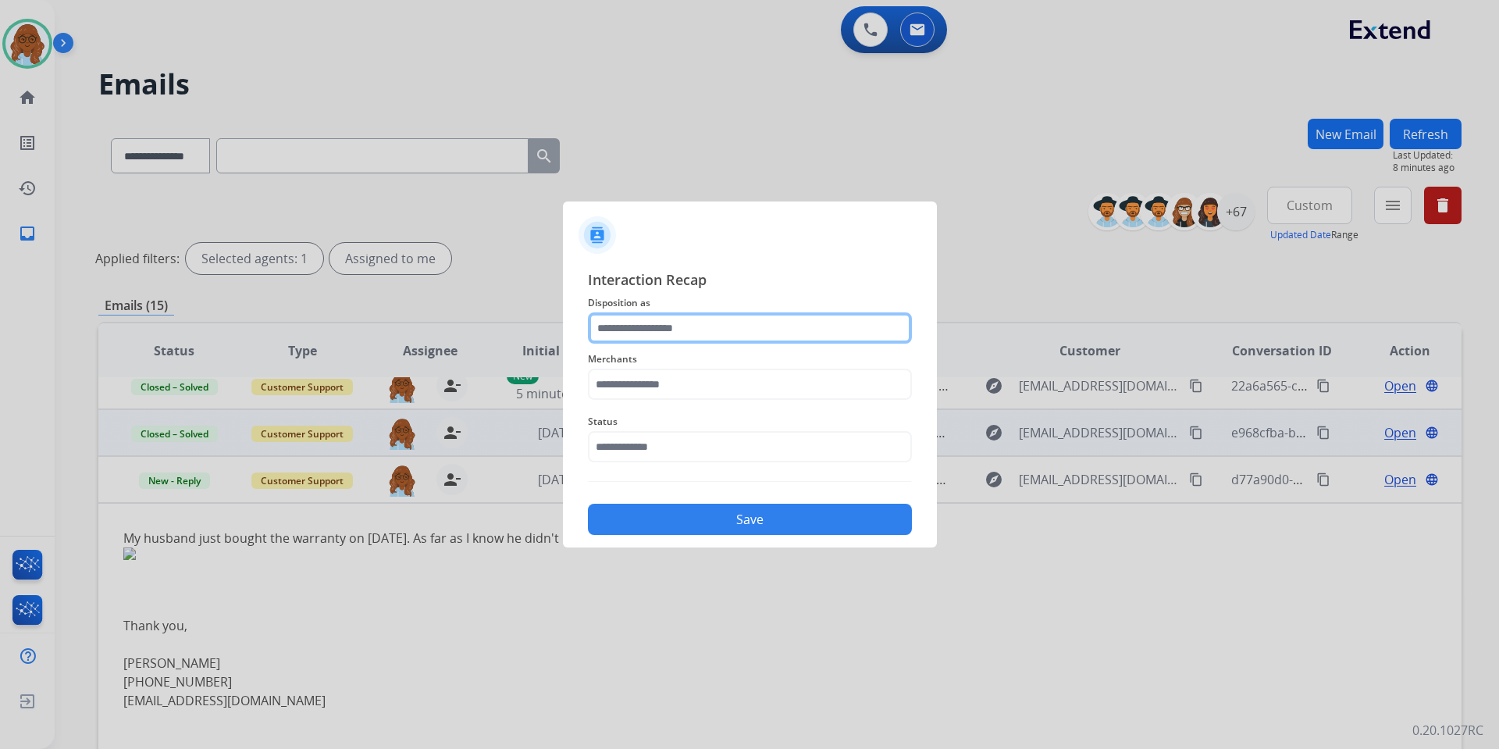
click at [682, 322] on input "text" at bounding box center [750, 327] width 324 height 31
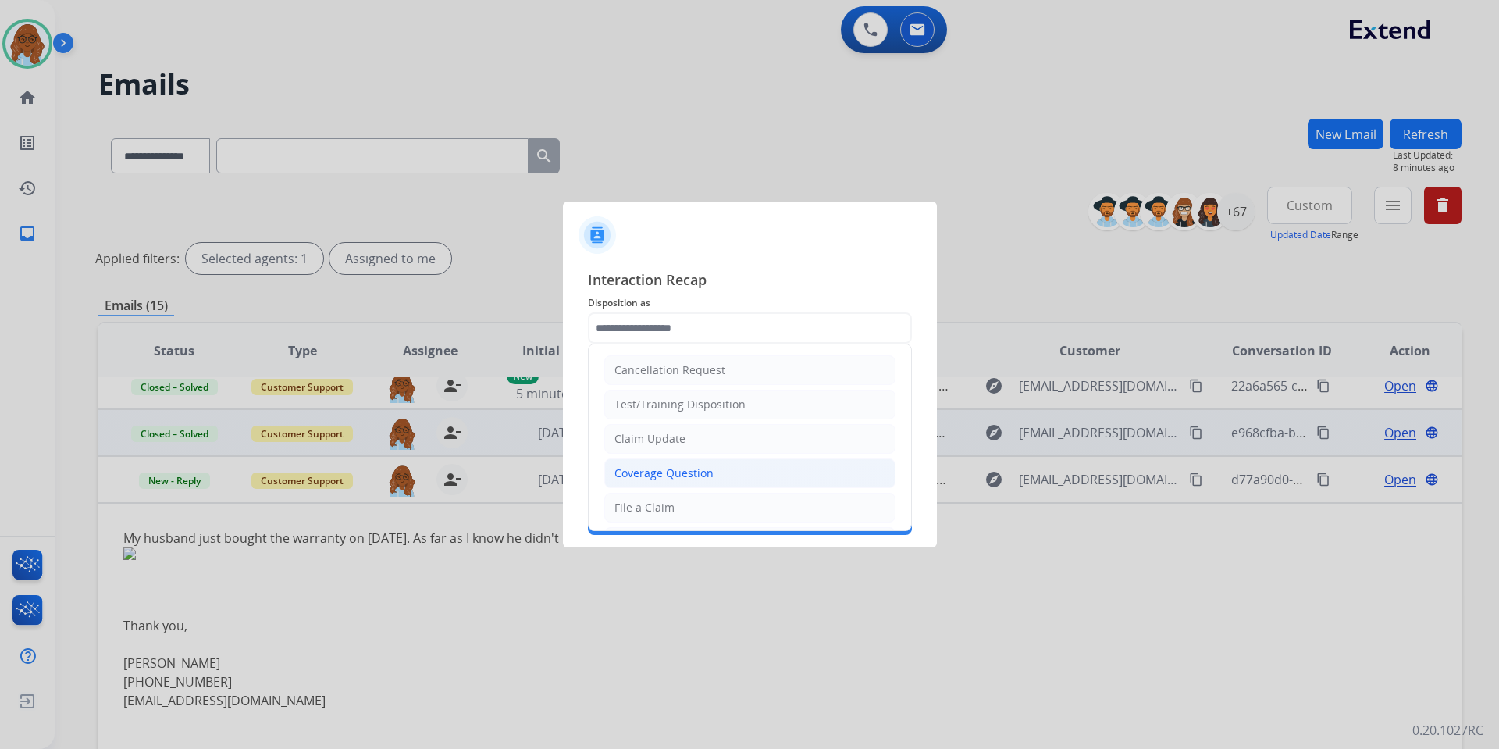
click at [663, 462] on li "Coverage Question" at bounding box center [749, 473] width 291 height 30
type input "**********"
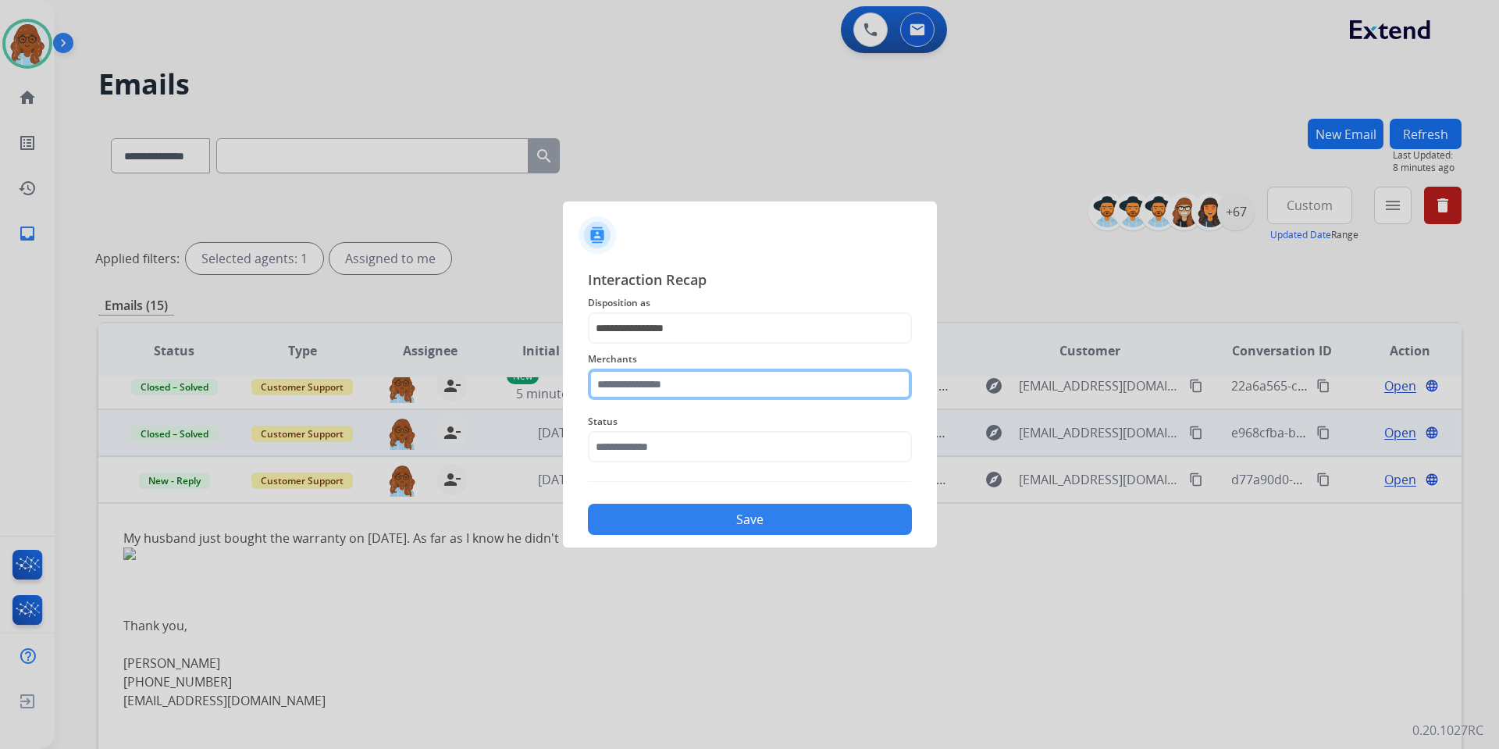
click at [647, 382] on input "text" at bounding box center [750, 384] width 324 height 31
click at [640, 445] on ul "Lumicharge ii Michaels" at bounding box center [754, 449] width 307 height 87
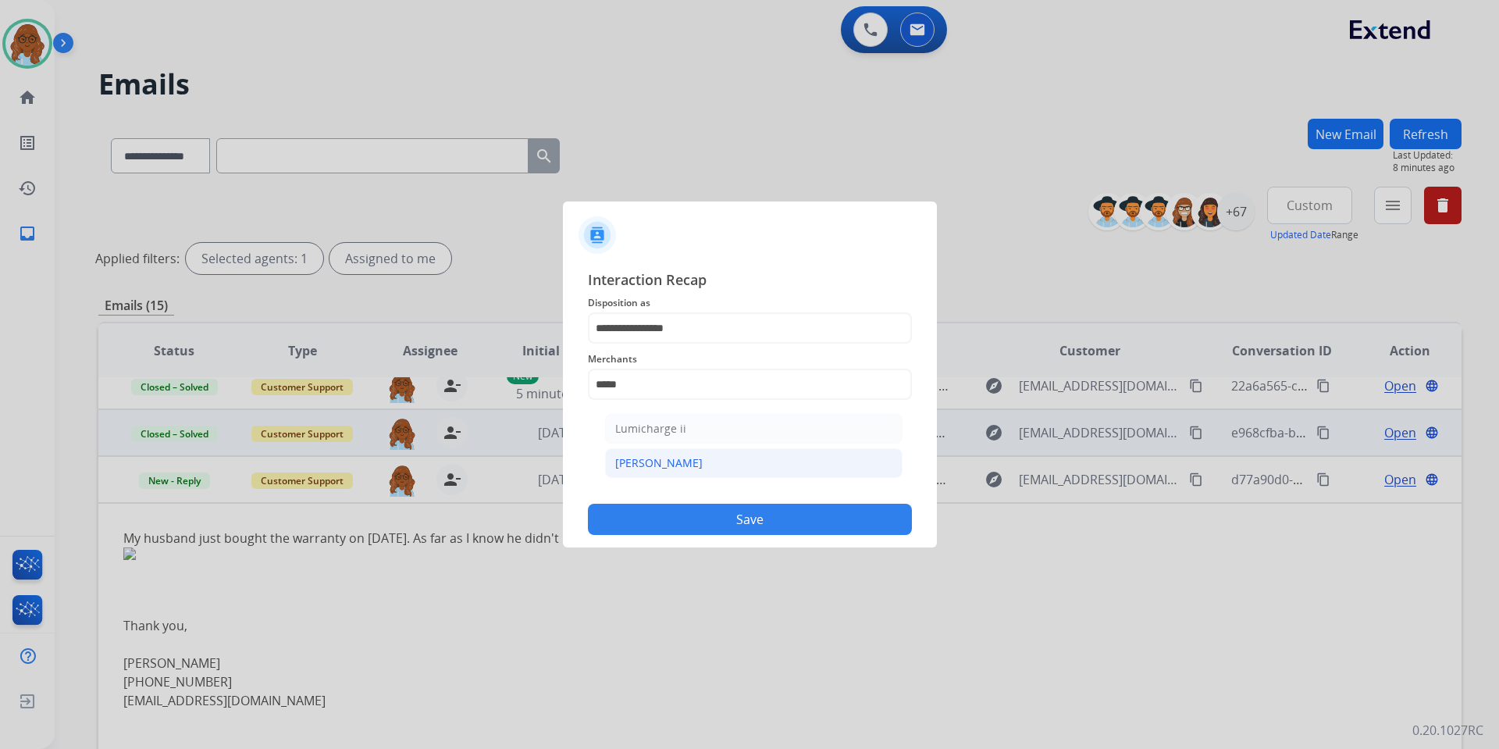
click at [640, 454] on li "[PERSON_NAME]" at bounding box center [754, 463] width 298 height 30
type input "********"
click at [638, 429] on span "Status" at bounding box center [750, 421] width 324 height 19
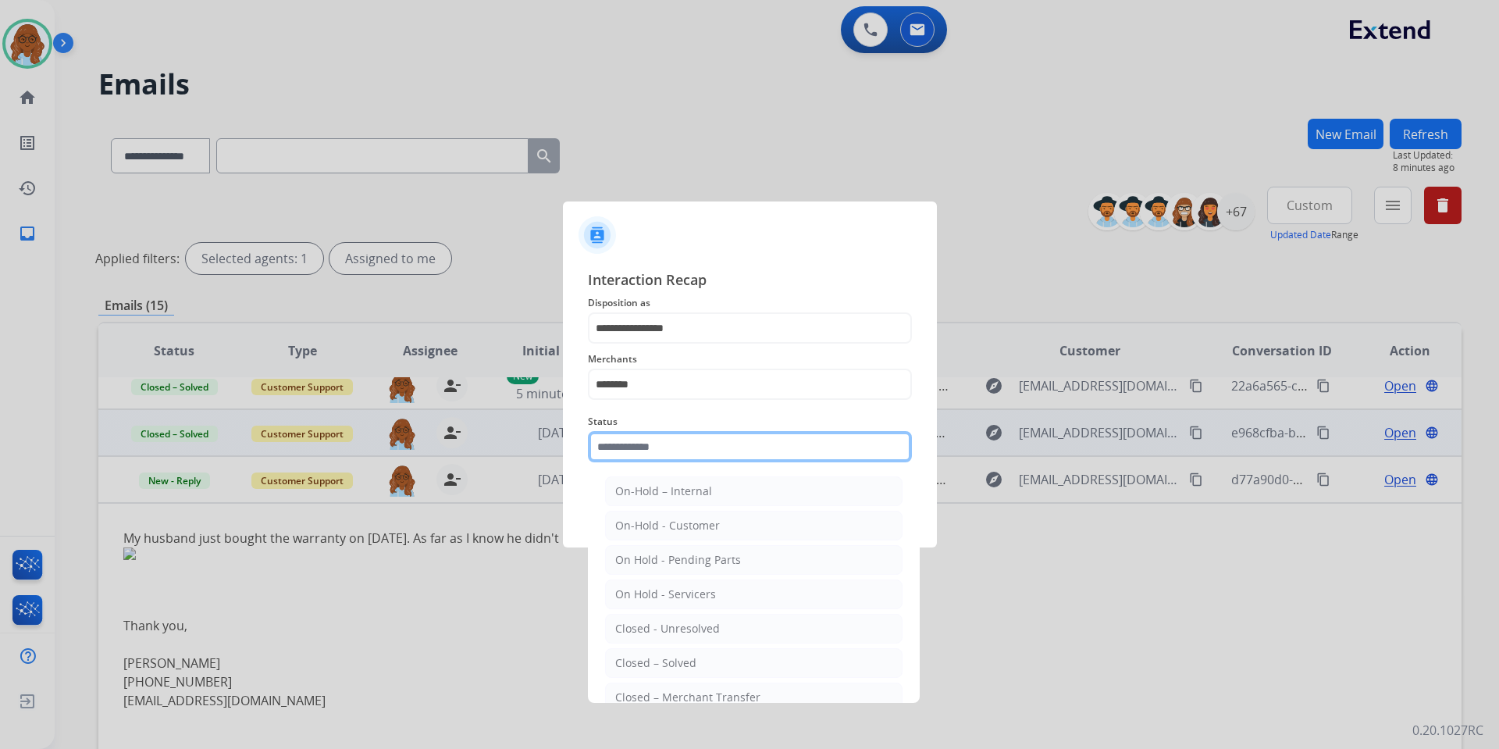
click at [653, 443] on input "text" at bounding box center [750, 446] width 324 height 31
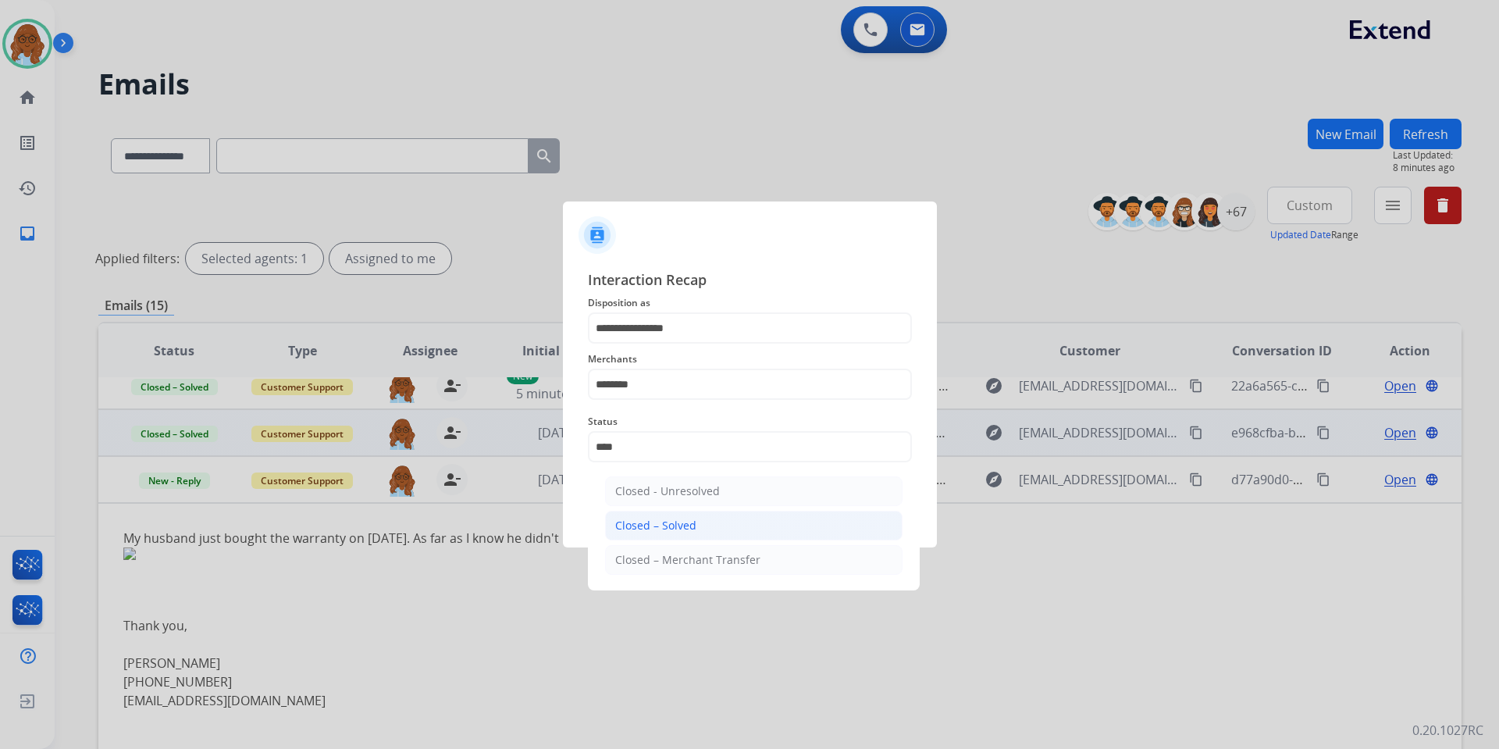
click at [692, 529] on div "Closed – Solved" at bounding box center [655, 526] width 81 height 16
type input "**********"
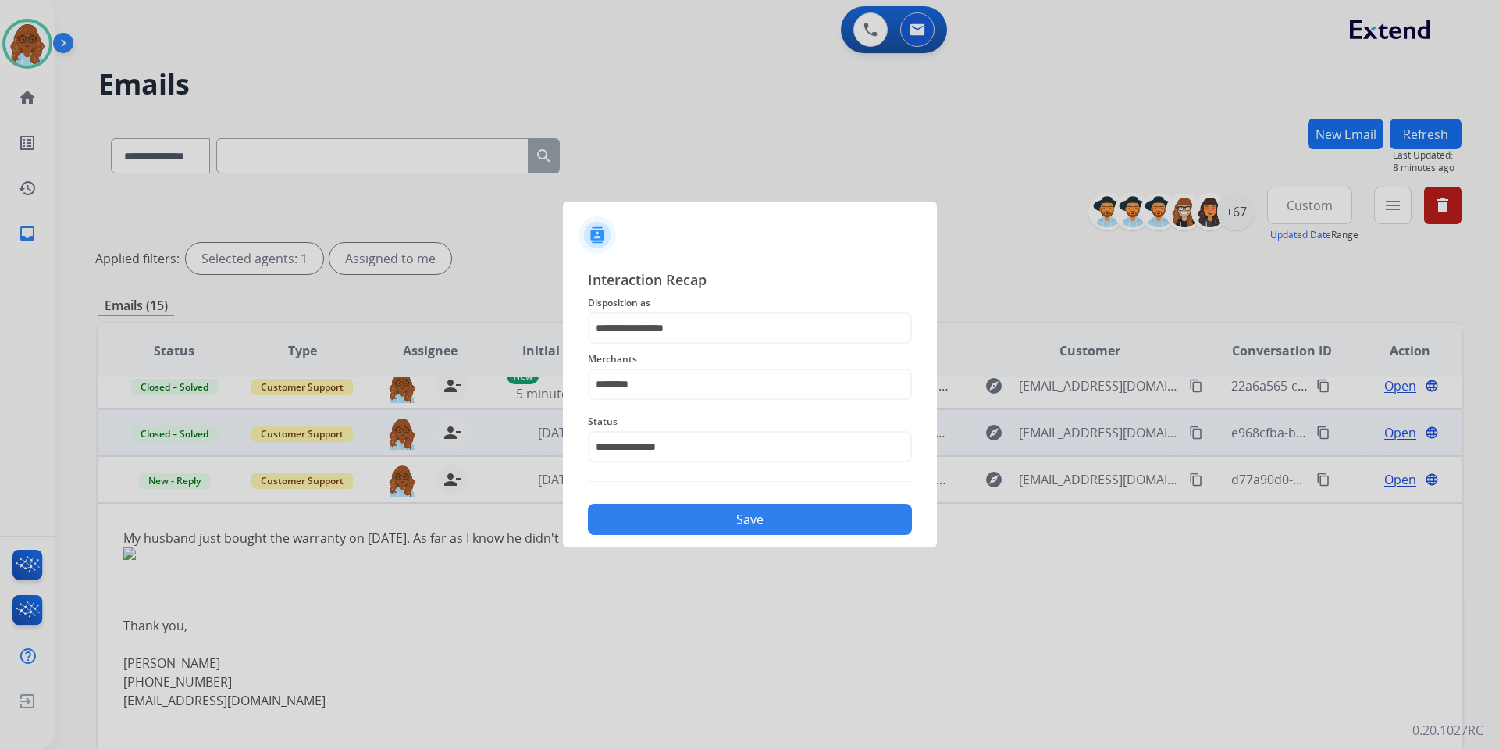
click at [693, 524] on button "Save" at bounding box center [750, 519] width 324 height 31
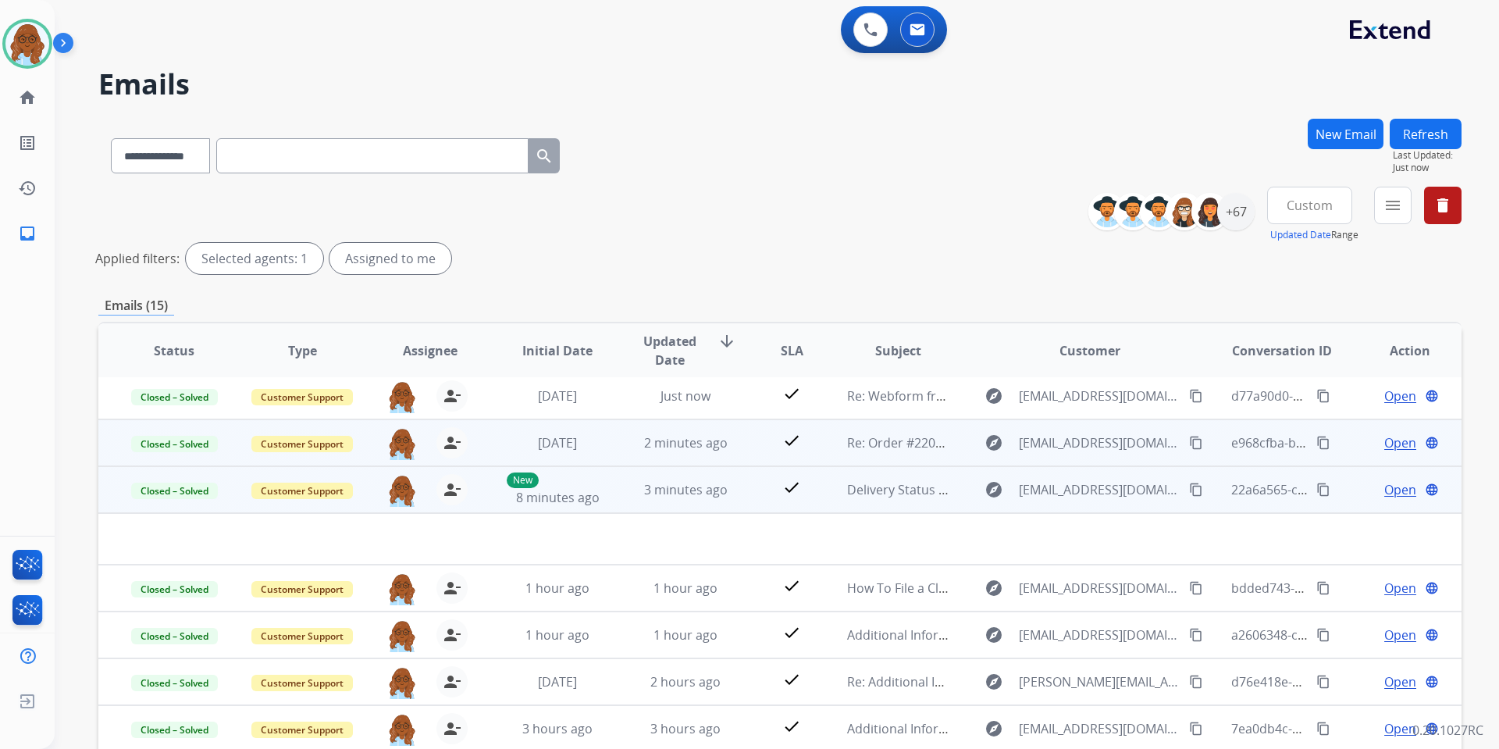
scroll to position [0, 0]
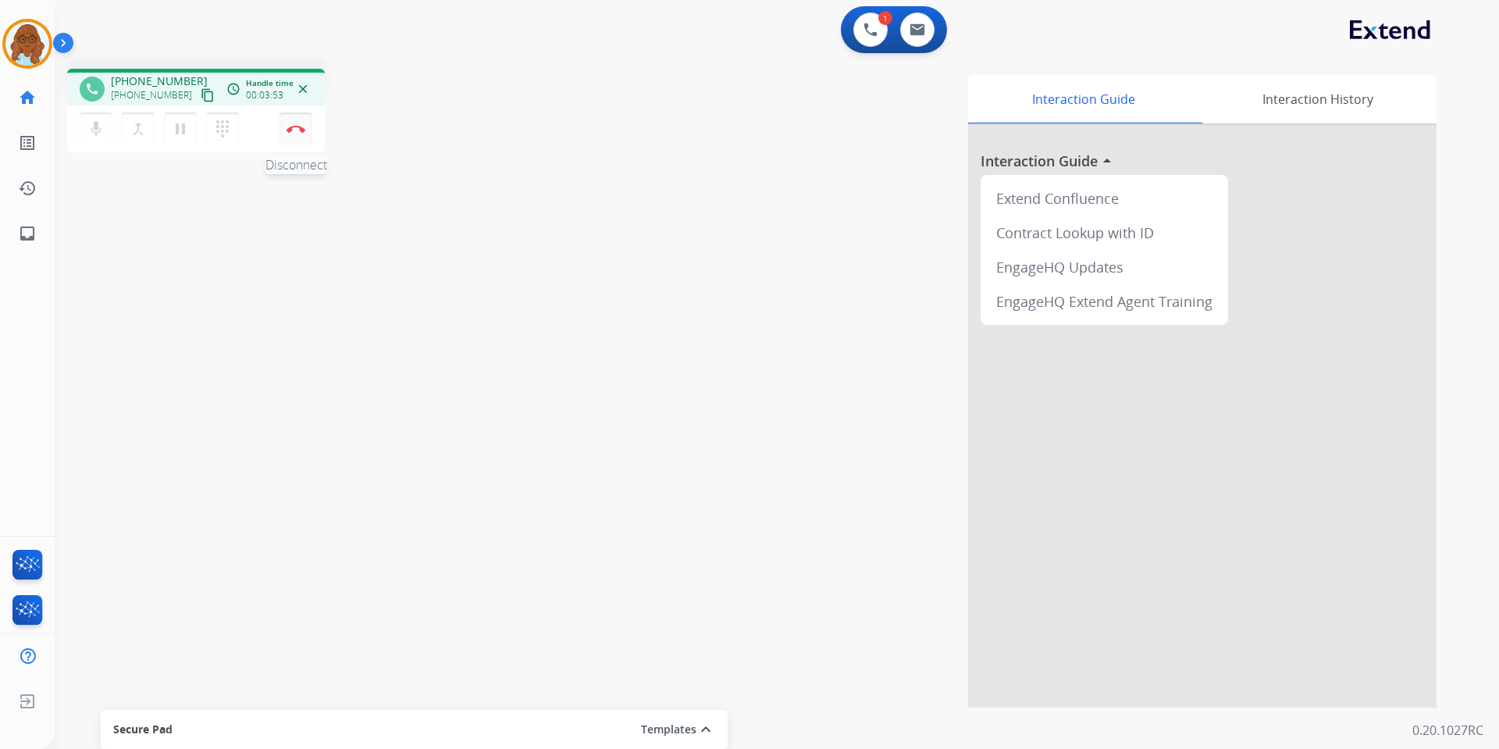
click at [295, 129] on img at bounding box center [296, 129] width 19 height 8
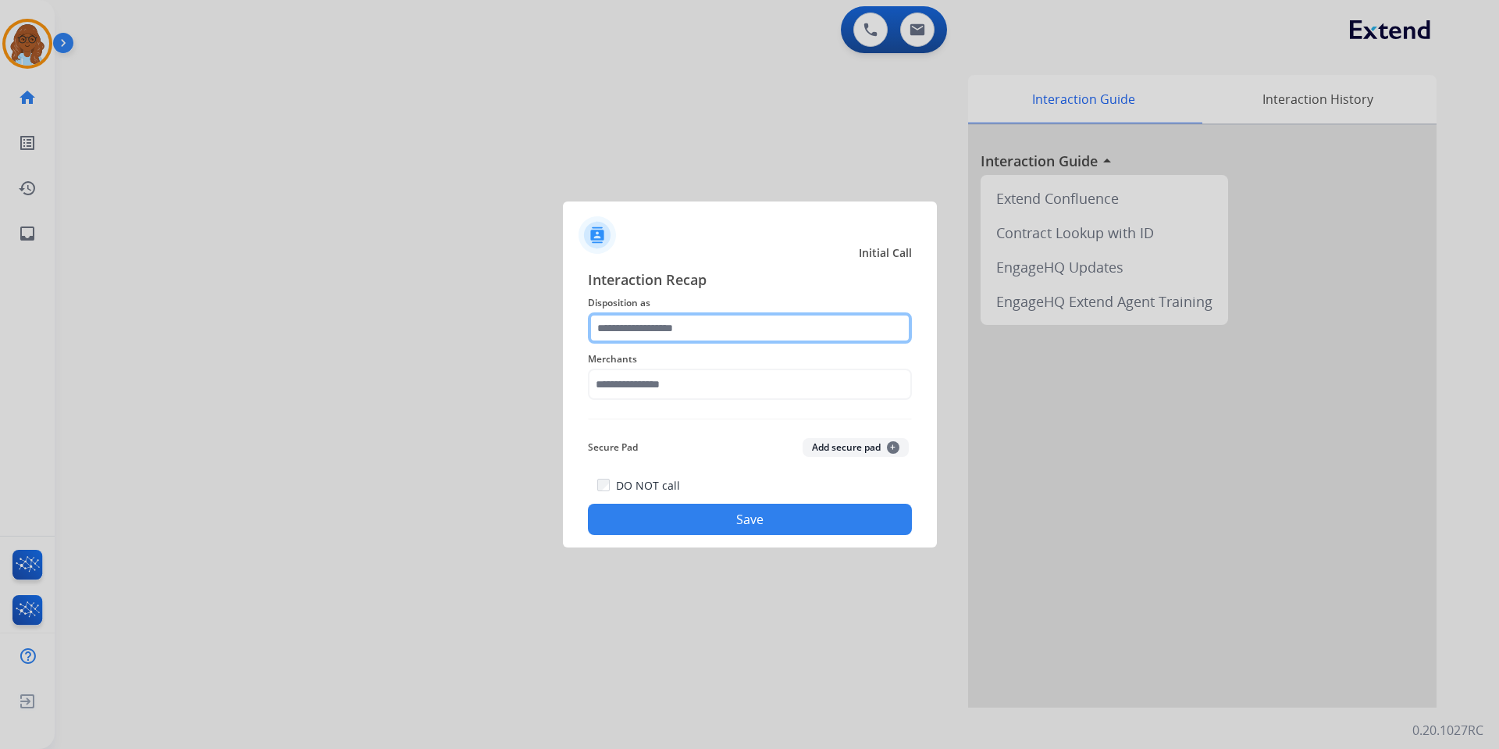
click at [685, 330] on input "text" at bounding box center [750, 327] width 324 height 31
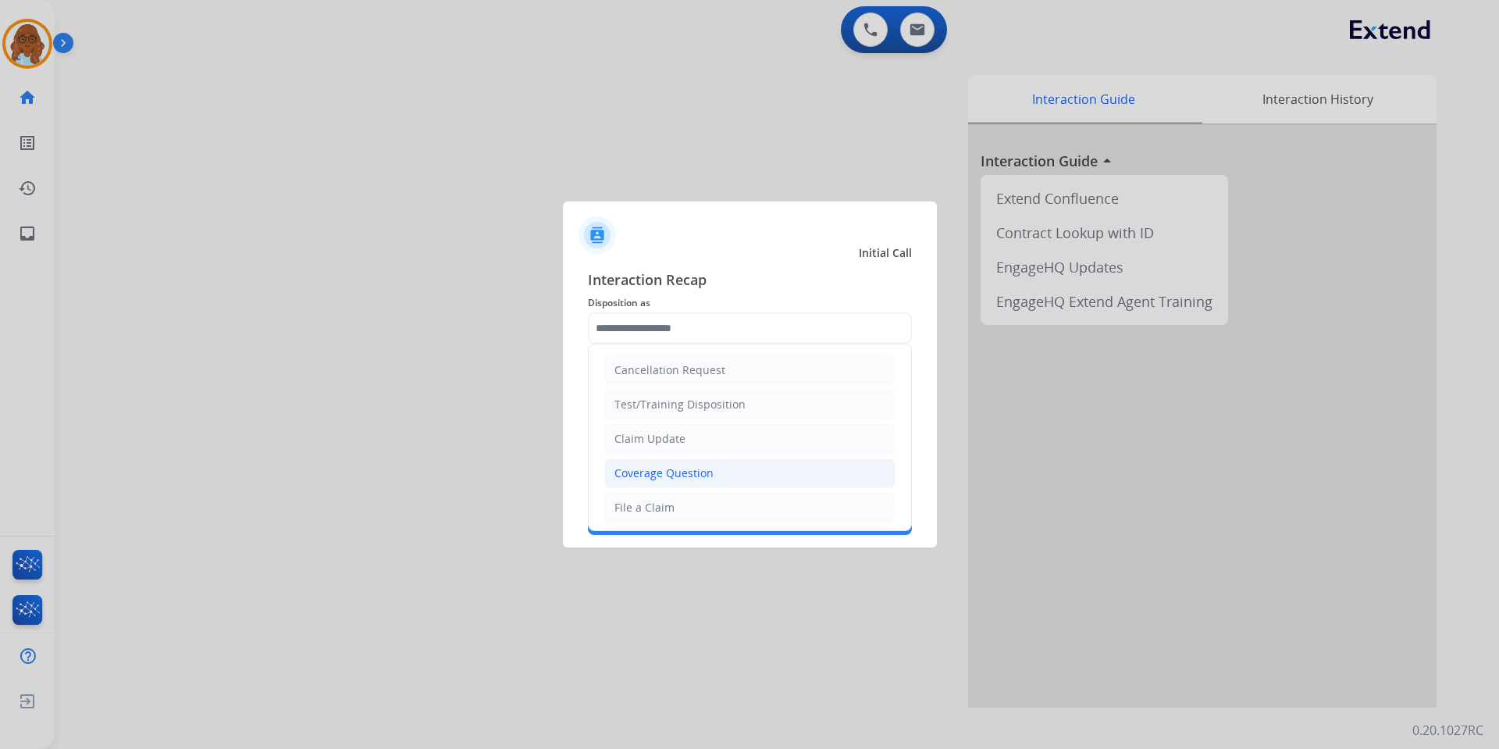
click at [669, 471] on div "Coverage Question" at bounding box center [664, 473] width 99 height 16
type input "**********"
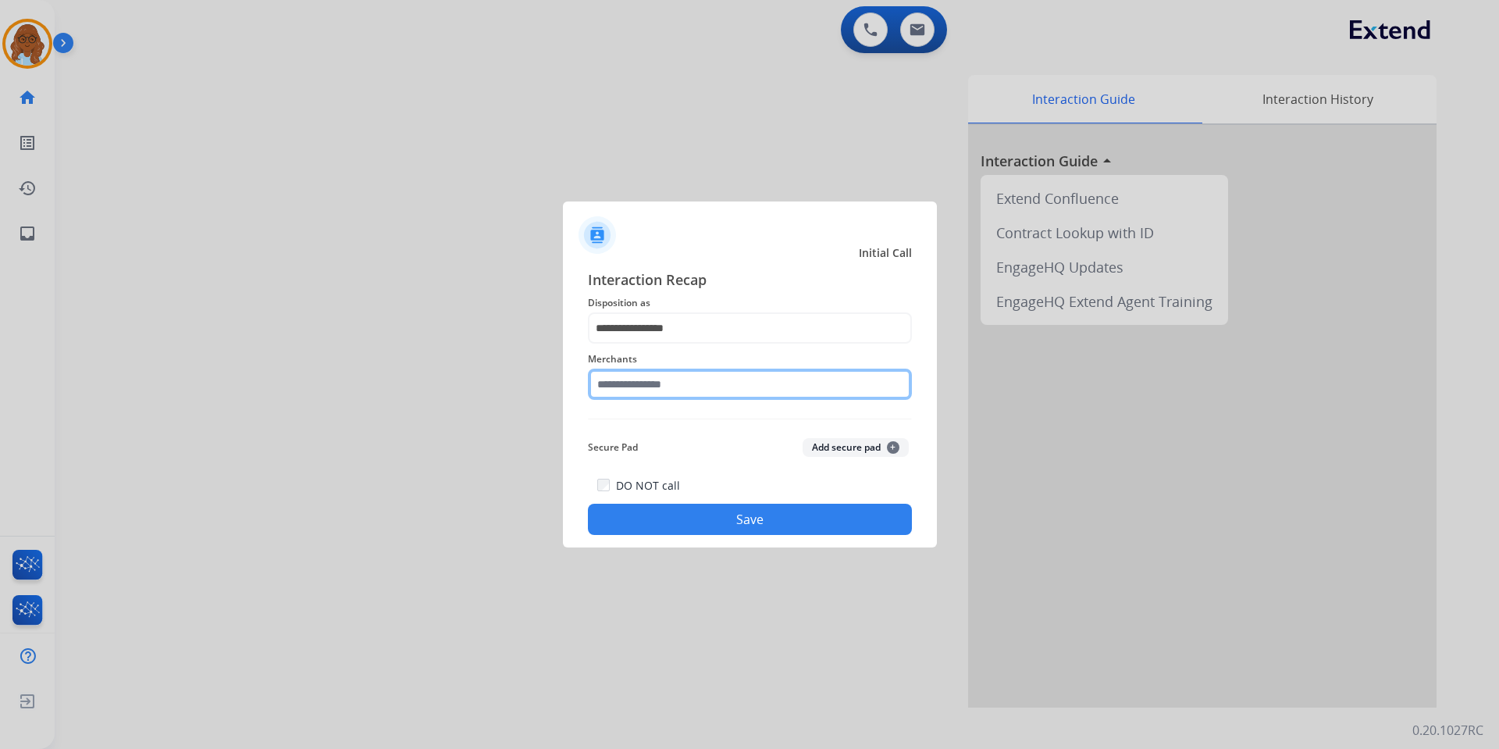
click at [637, 389] on input "text" at bounding box center [750, 384] width 324 height 31
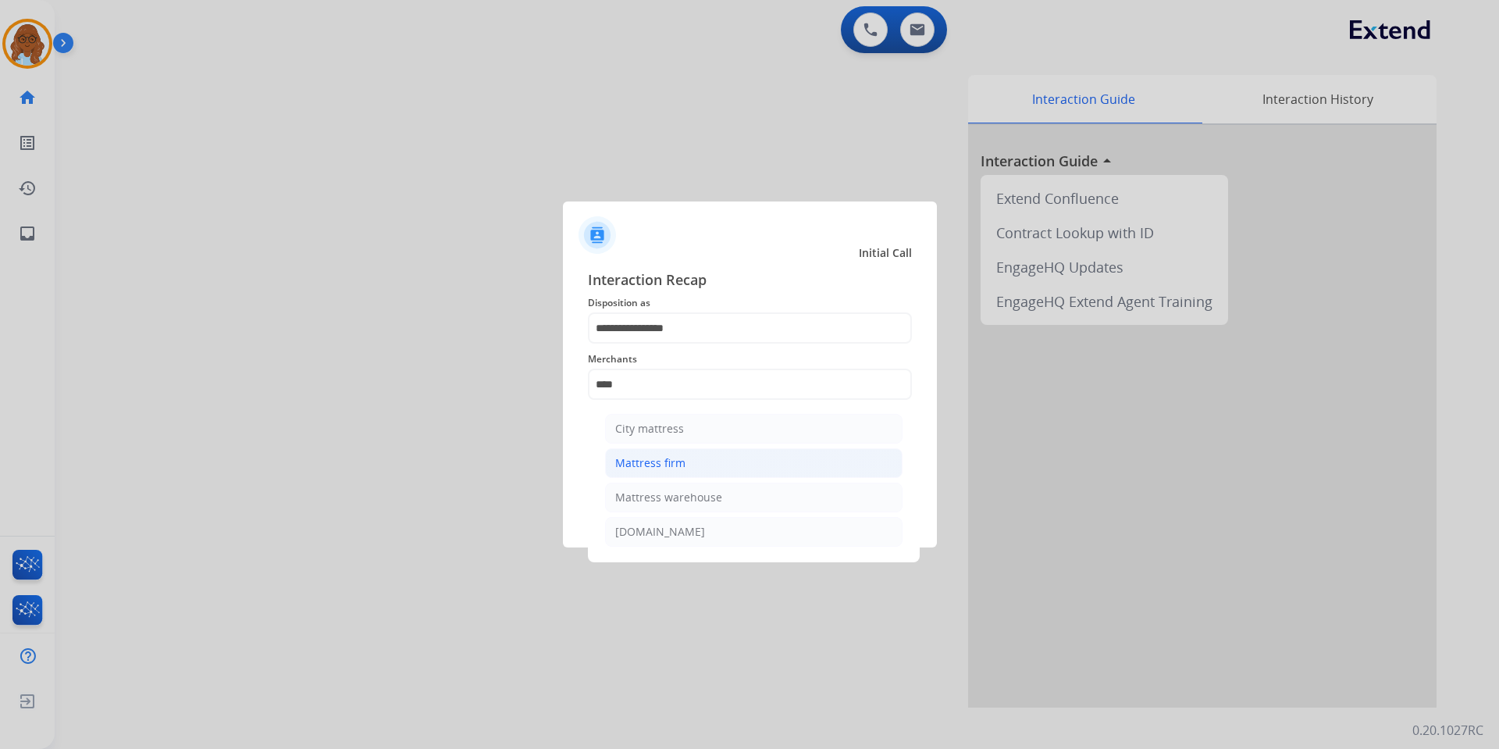
click at [645, 455] on div "Mattress firm" at bounding box center [650, 463] width 70 height 16
type input "**********"
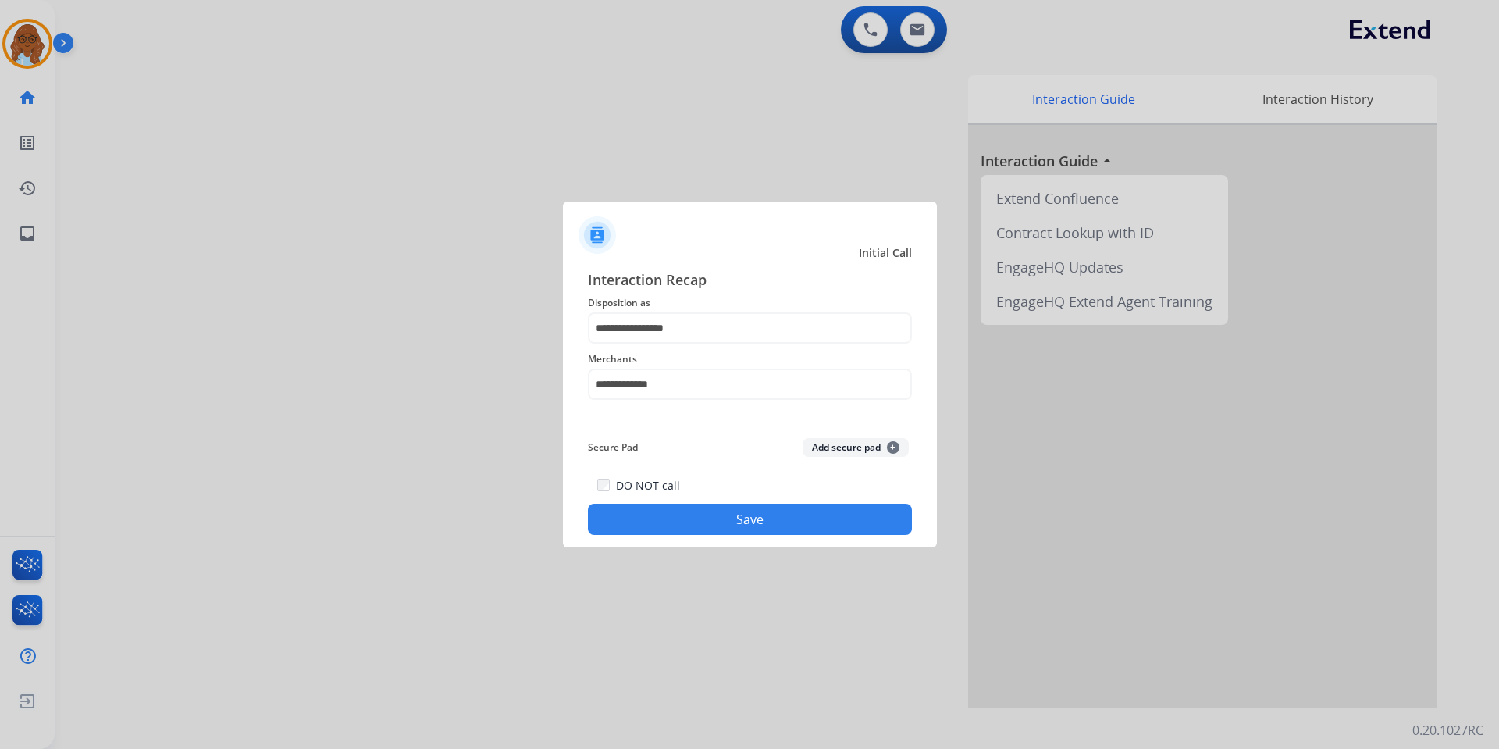
click at [707, 500] on div "DO NOT call Save" at bounding box center [750, 505] width 324 height 59
click at [725, 511] on button "Save" at bounding box center [750, 519] width 324 height 31
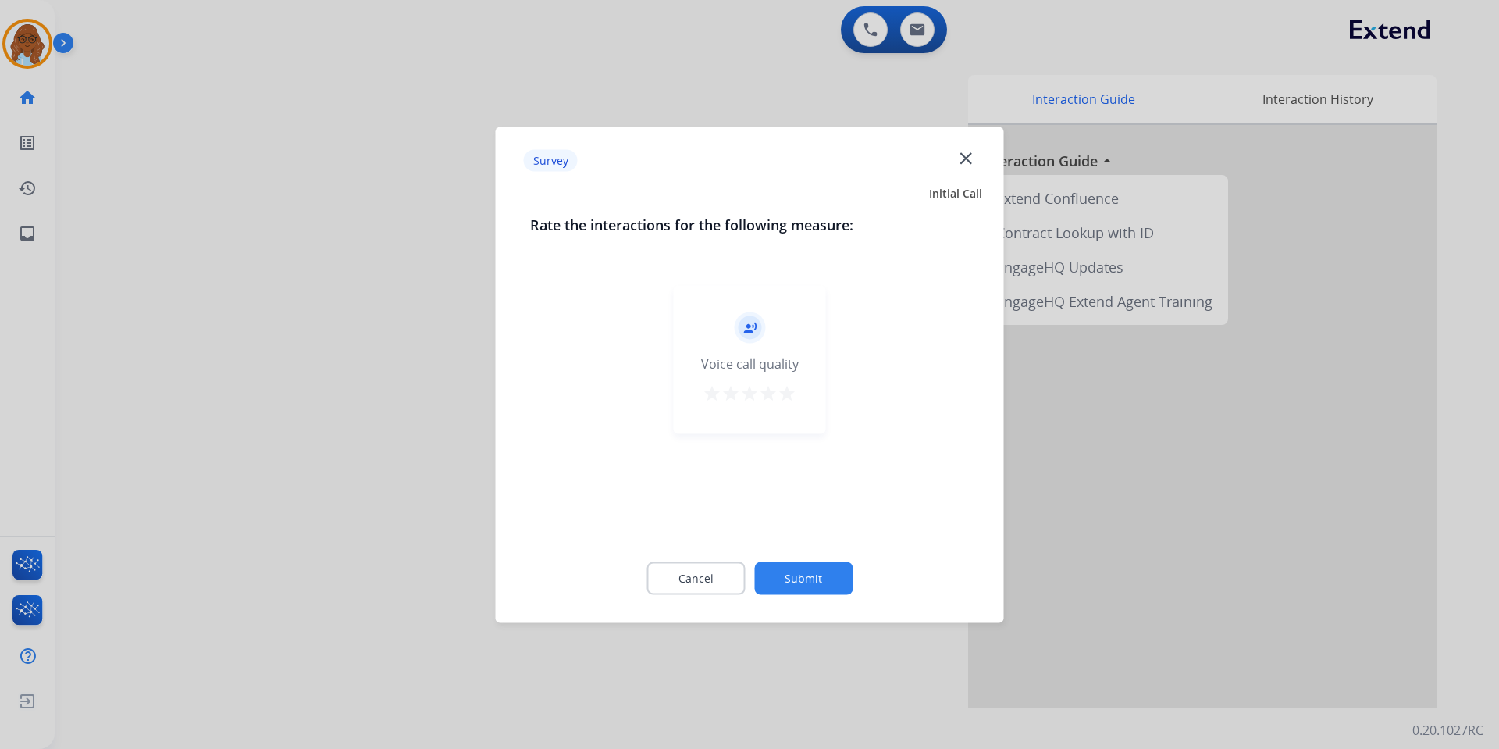
click at [797, 408] on div "record_voice_over Voice call quality star star star star star" at bounding box center [750, 359] width 152 height 148
click at [792, 406] on button "star" at bounding box center [787, 394] width 19 height 23
click at [815, 569] on div "Cancel Submit" at bounding box center [750, 578] width 440 height 70
click at [812, 571] on button "Submit" at bounding box center [803, 577] width 98 height 33
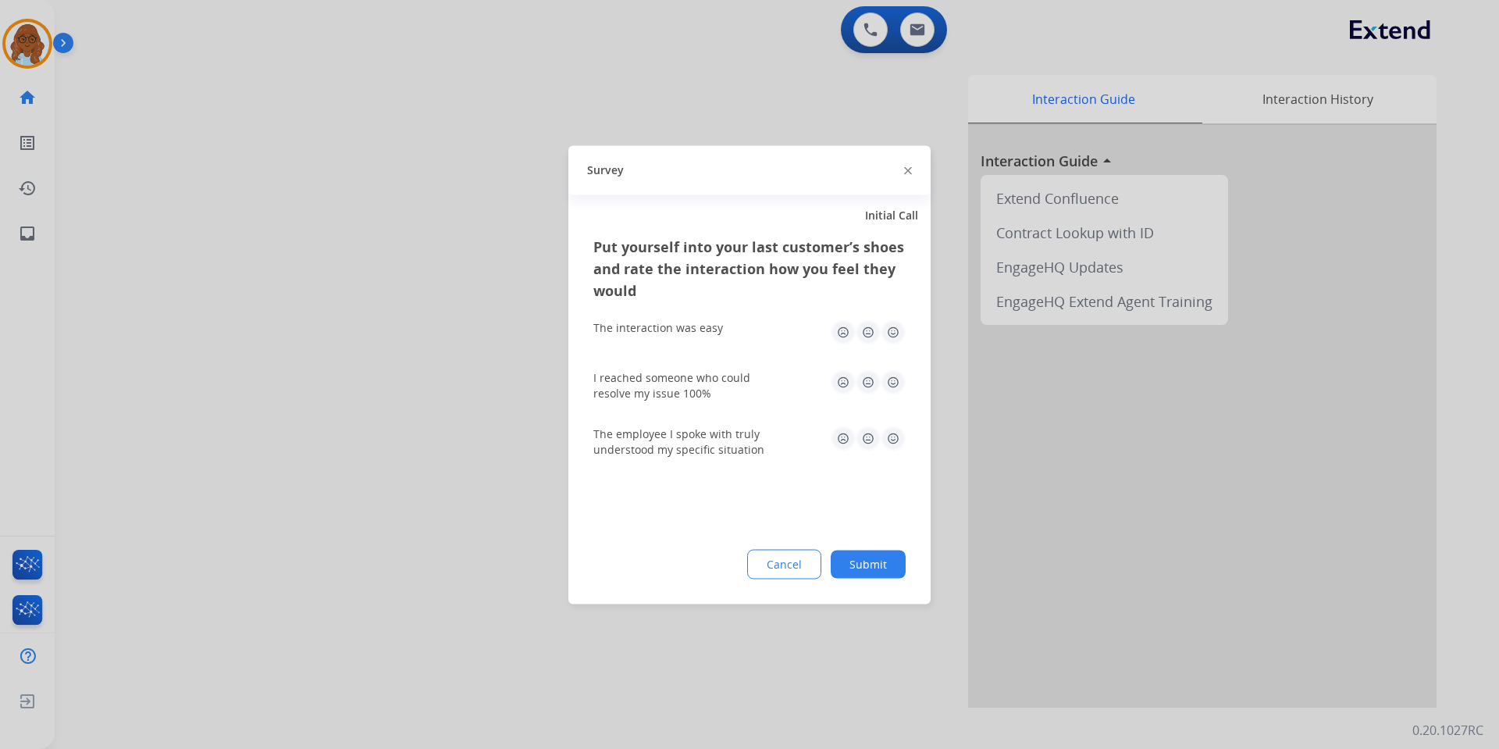
drag, startPoint x: 893, startPoint y: 334, endPoint x: 900, endPoint y: 402, distance: 68.3
click at [893, 335] on img at bounding box center [893, 331] width 25 height 25
click at [900, 402] on div "I reached someone who could resolve my issue 100%" at bounding box center [749, 385] width 312 height 56
drag, startPoint x: 891, startPoint y: 407, endPoint x: 890, endPoint y: 390, distance: 16.4
click at [890, 406] on div "I reached someone who could resolve my issue 100%" at bounding box center [749, 385] width 312 height 56
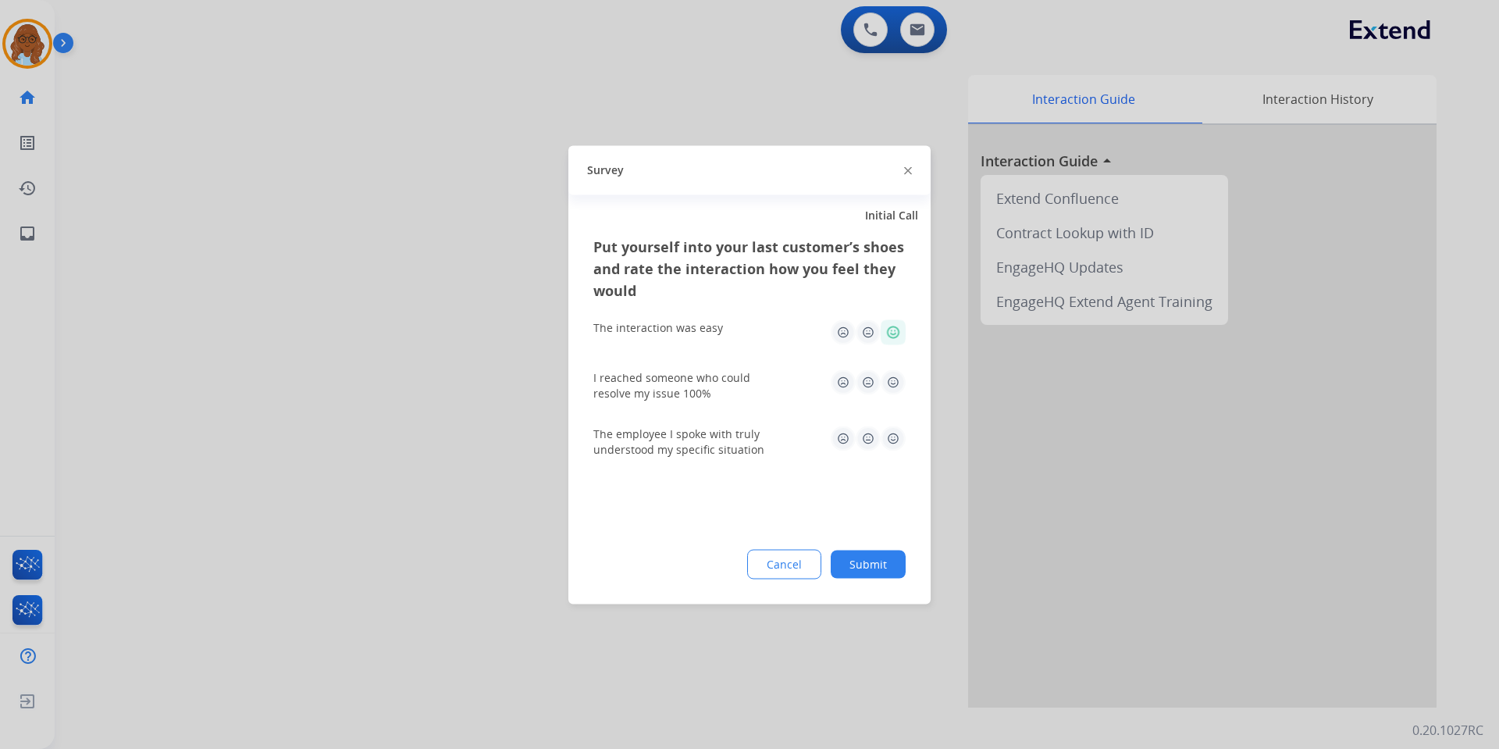
click at [890, 390] on img at bounding box center [893, 381] width 25 height 25
click at [890, 455] on div "The employee I spoke with truly understood my specific situation" at bounding box center [749, 441] width 312 height 31
click at [890, 440] on img at bounding box center [893, 438] width 25 height 25
click at [884, 580] on div "Put yourself into your last customer’s shoes and rate the interaction how you f…" at bounding box center [749, 419] width 362 height 369
click at [883, 571] on button "Submit" at bounding box center [868, 564] width 75 height 28
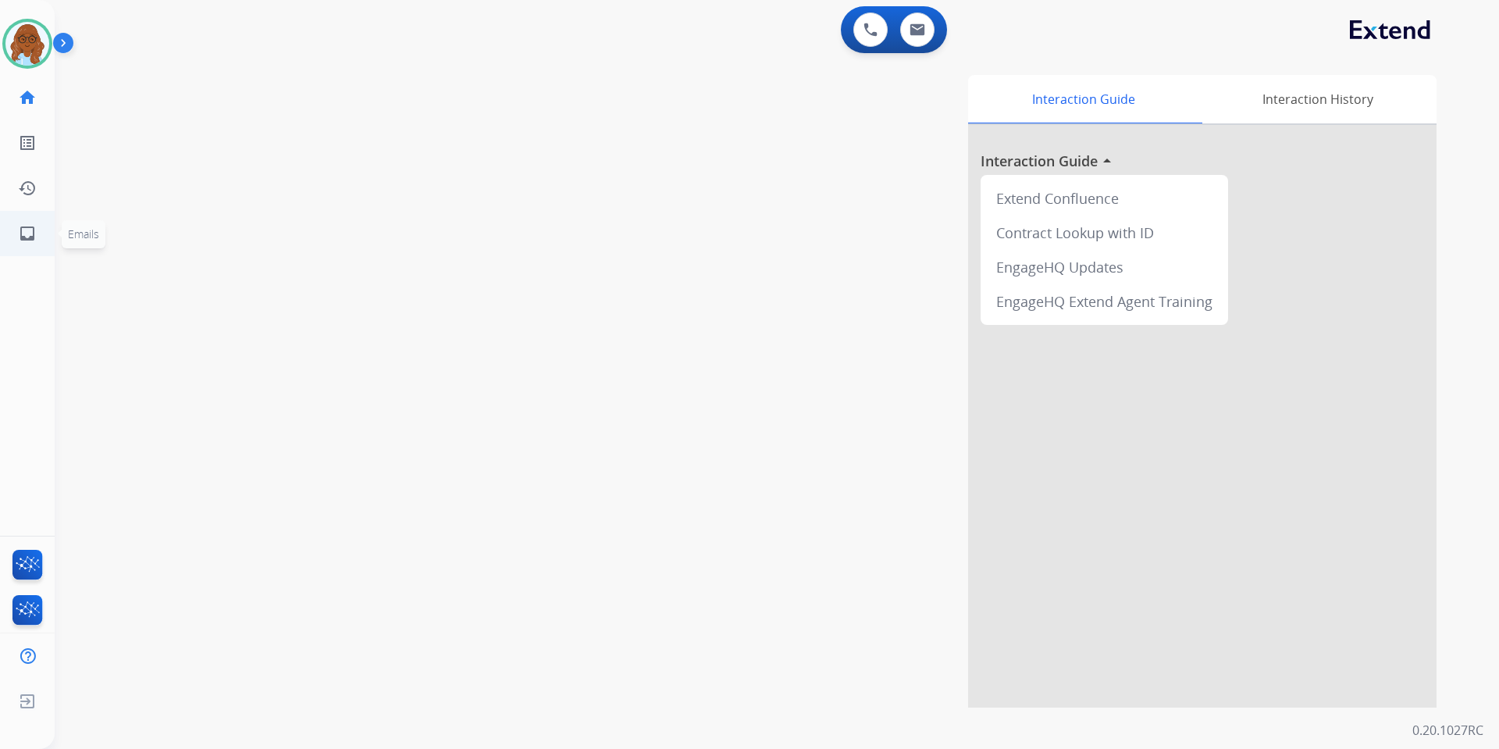
click at [27, 230] on mat-icon "inbox" at bounding box center [27, 233] width 19 height 19
select select "**********"
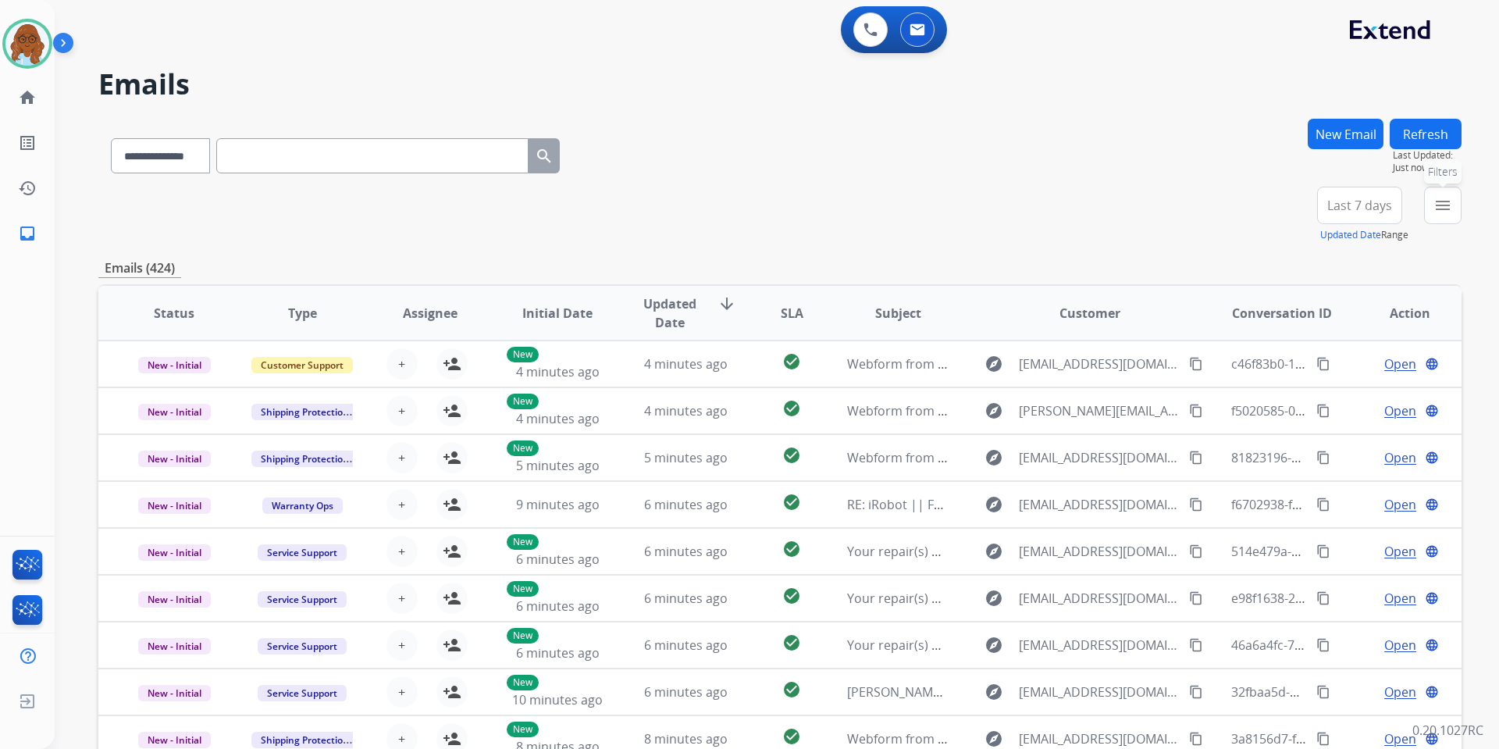
click at [1452, 209] on mat-icon "menu" at bounding box center [1443, 205] width 19 height 19
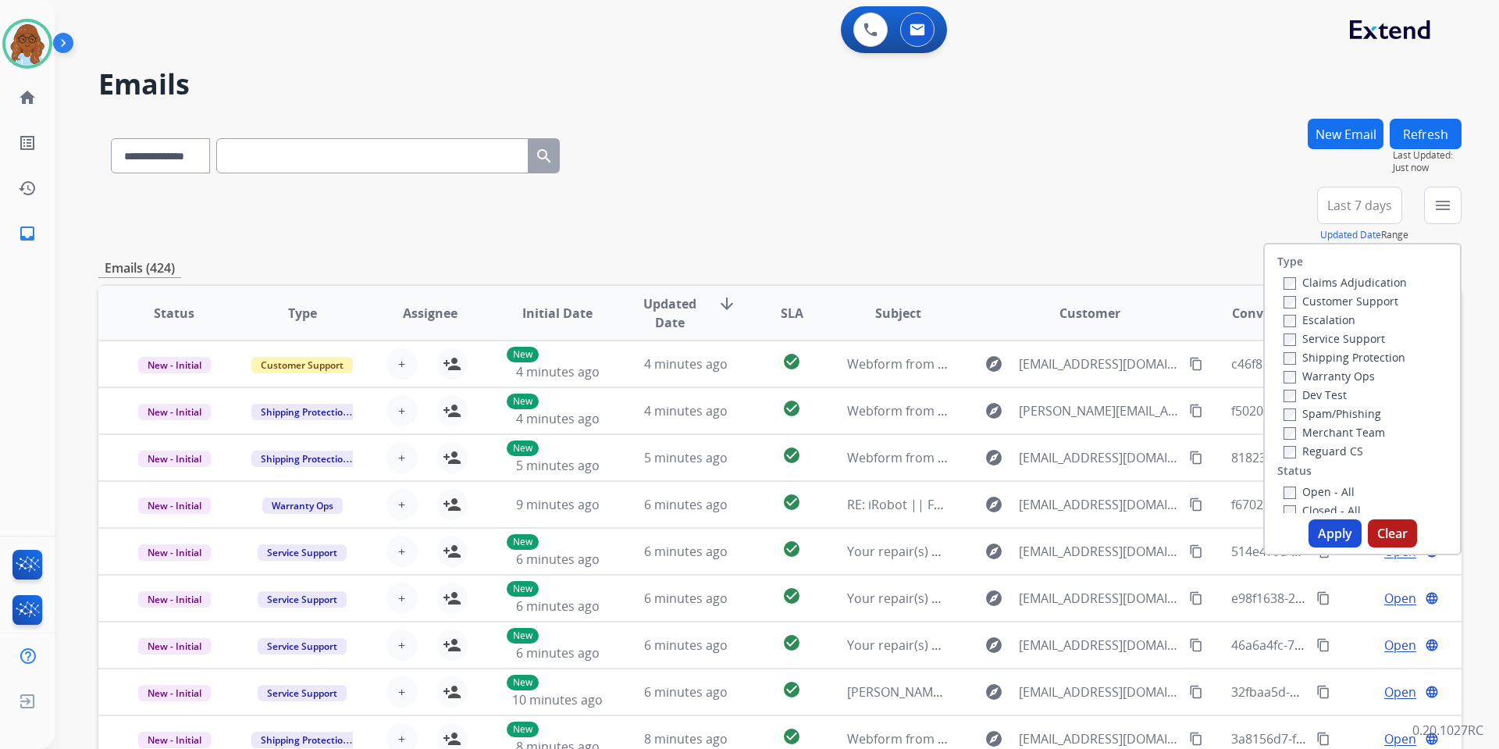
click at [1327, 298] on label "Customer Support" at bounding box center [1341, 301] width 115 height 15
click at [1321, 359] on label "Shipping Protection" at bounding box center [1345, 357] width 122 height 15
click at [1311, 454] on label "Reguard CS" at bounding box center [1324, 451] width 80 height 15
click at [1306, 489] on label "Open - All" at bounding box center [1319, 491] width 71 height 15
click at [1323, 530] on button "Apply" at bounding box center [1335, 533] width 53 height 28
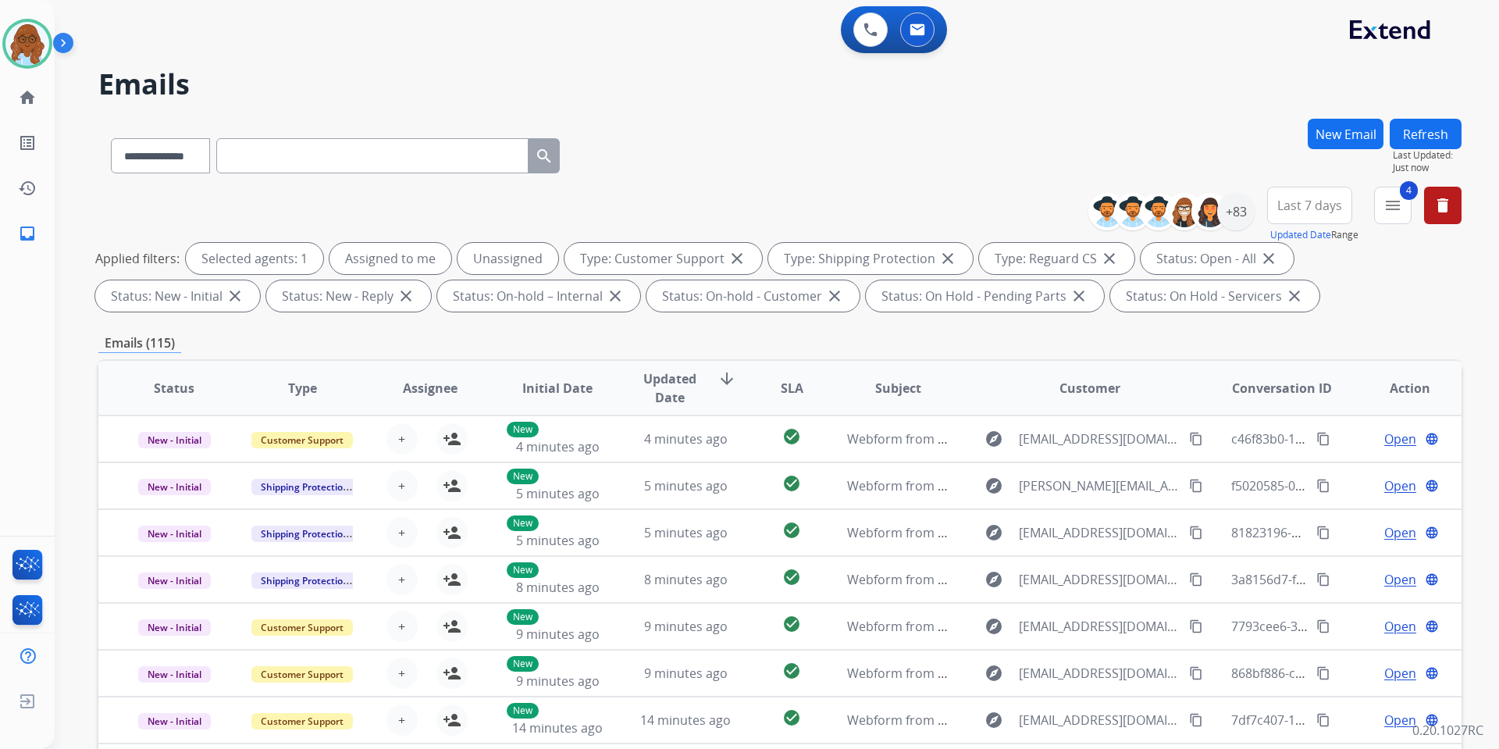
click at [1328, 202] on span "Last 7 days" at bounding box center [1310, 205] width 65 height 6
click at [1294, 394] on div "Last 90 days" at bounding box center [1305, 394] width 86 height 23
click at [1246, 217] on div "+83" at bounding box center [1235, 211] width 37 height 37
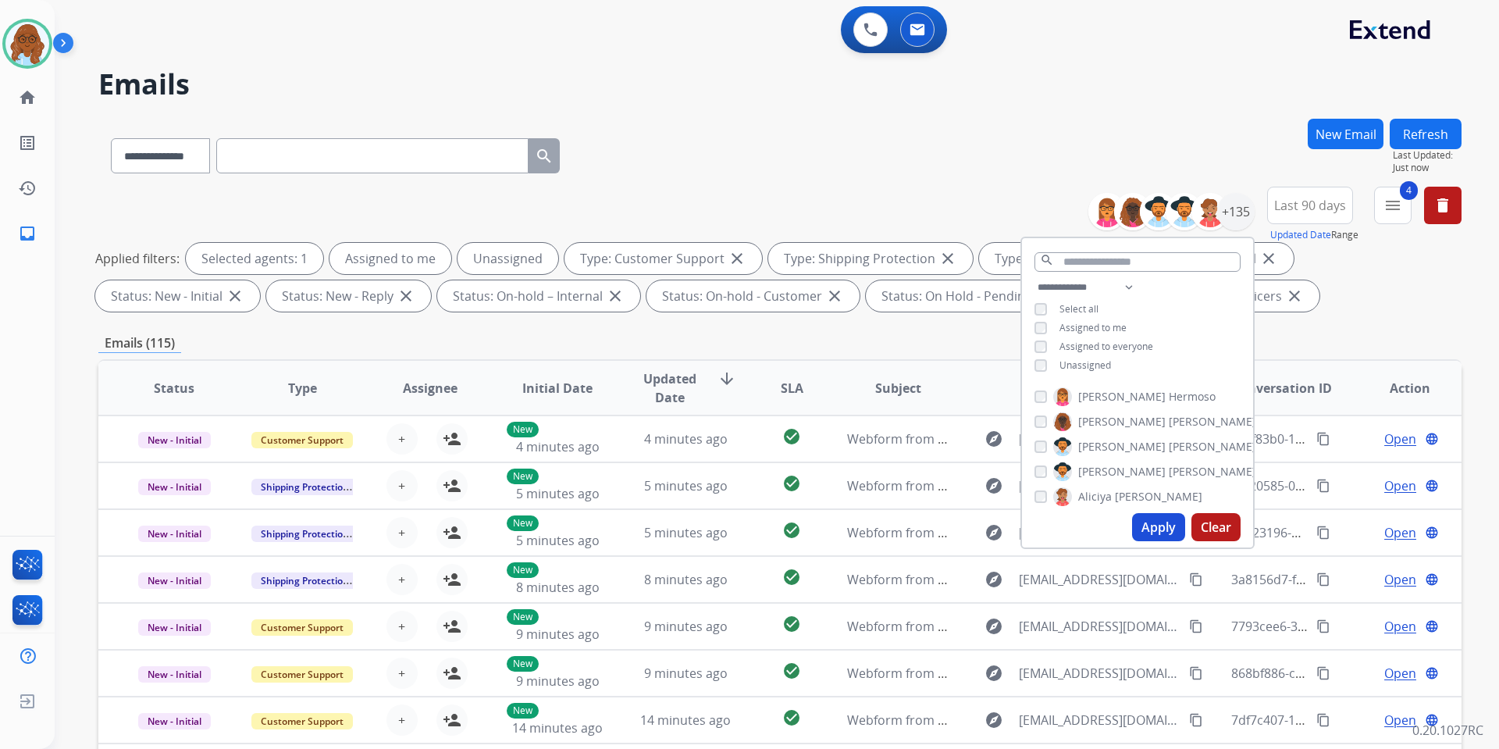
click at [1089, 363] on span "Unassigned" at bounding box center [1086, 364] width 52 height 13
click at [1140, 526] on button "Apply" at bounding box center [1158, 527] width 53 height 28
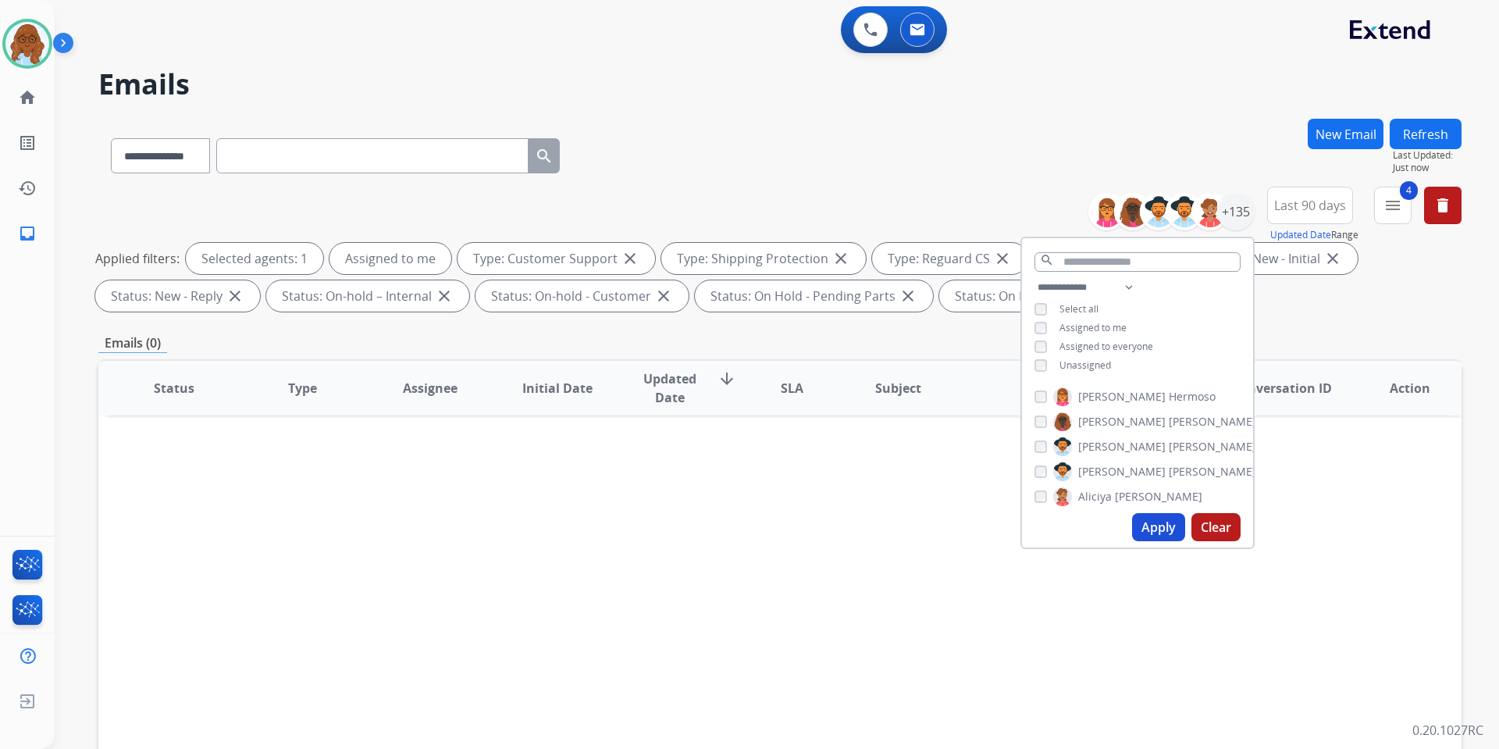
click at [899, 445] on div "Status Type Assignee Initial Date Updated Date arrow_downward SLA Subject Custo…" at bounding box center [779, 620] width 1363 height 523
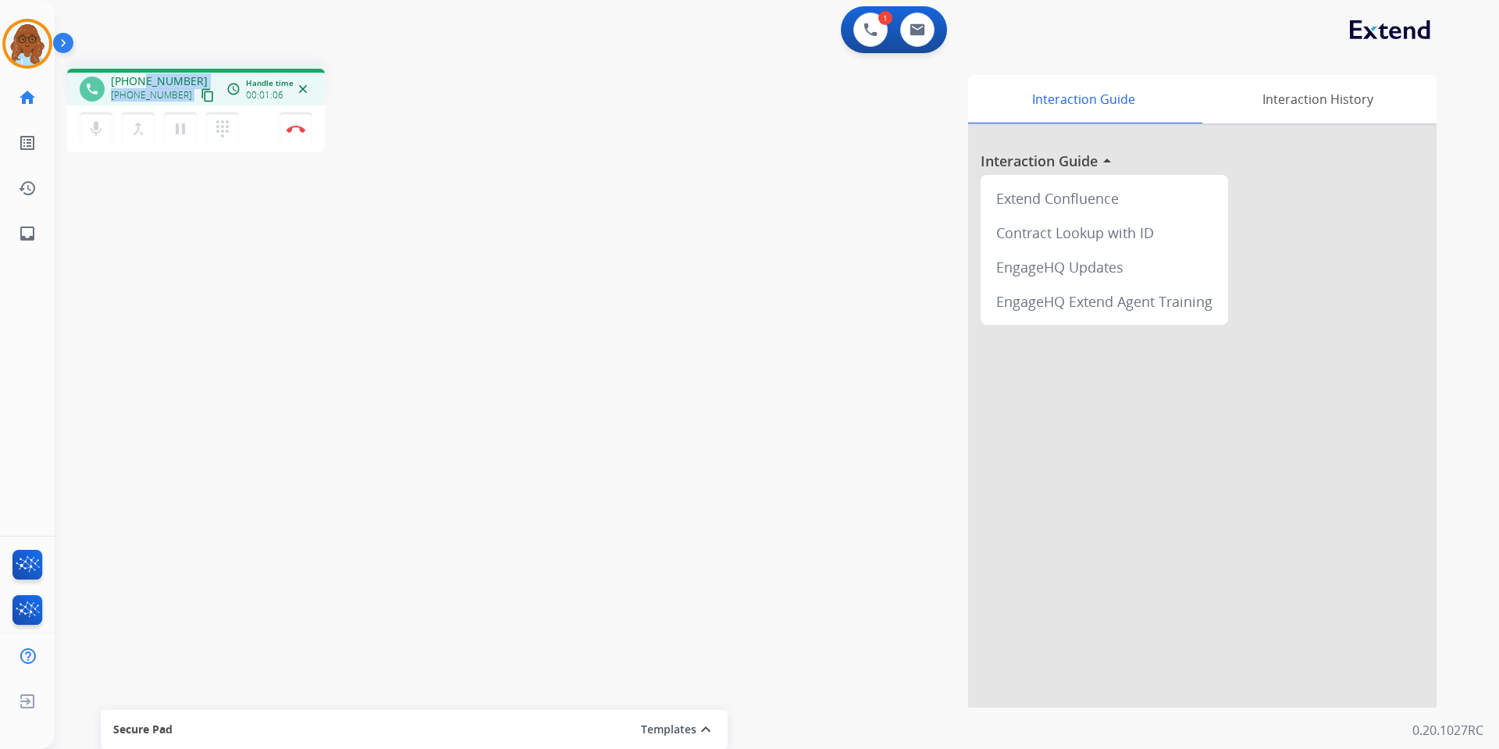
drag, startPoint x: 210, startPoint y: 79, endPoint x: 141, endPoint y: 80, distance: 69.5
click at [141, 80] on div "phone [PHONE_NUMBER] [PHONE_NUMBER] content_copy access_time Call metrics Queue…" at bounding box center [196, 87] width 258 height 37
click at [198, 80] on div "[PHONE_NUMBER] [PHONE_NUMBER] content_copy" at bounding box center [164, 88] width 106 height 31
click at [201, 92] on mat-icon "content_copy" at bounding box center [208, 95] width 14 height 14
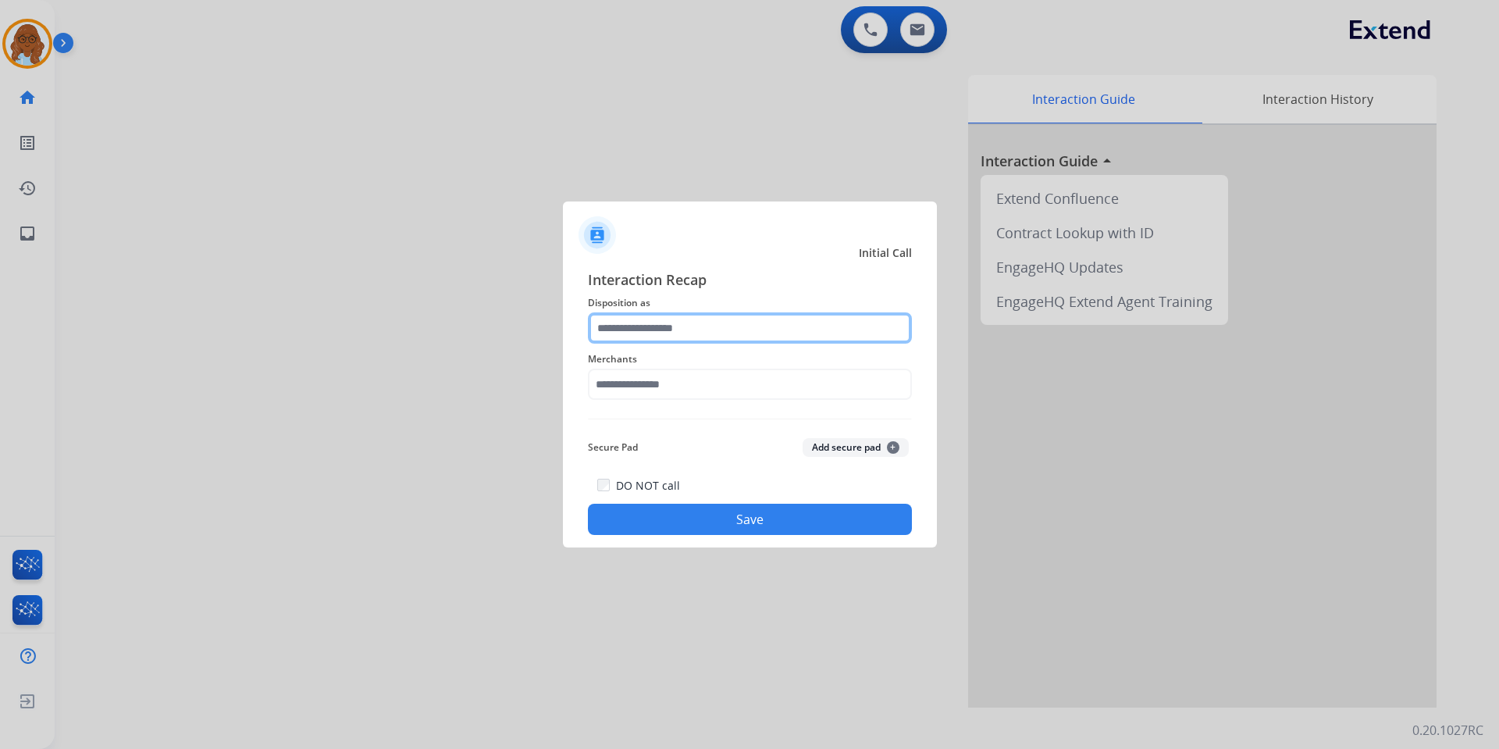
click at [689, 331] on input "text" at bounding box center [750, 327] width 324 height 31
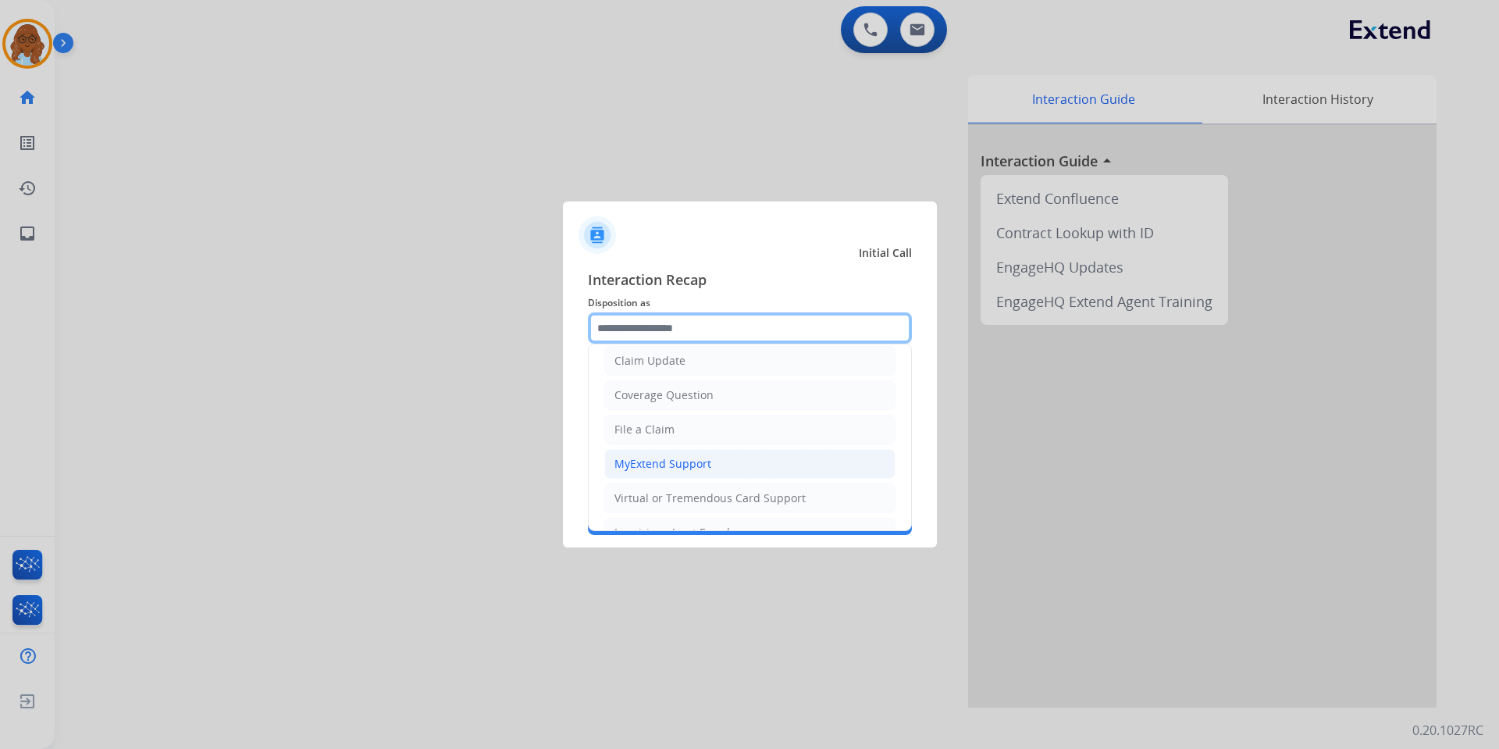
scroll to position [156, 0]
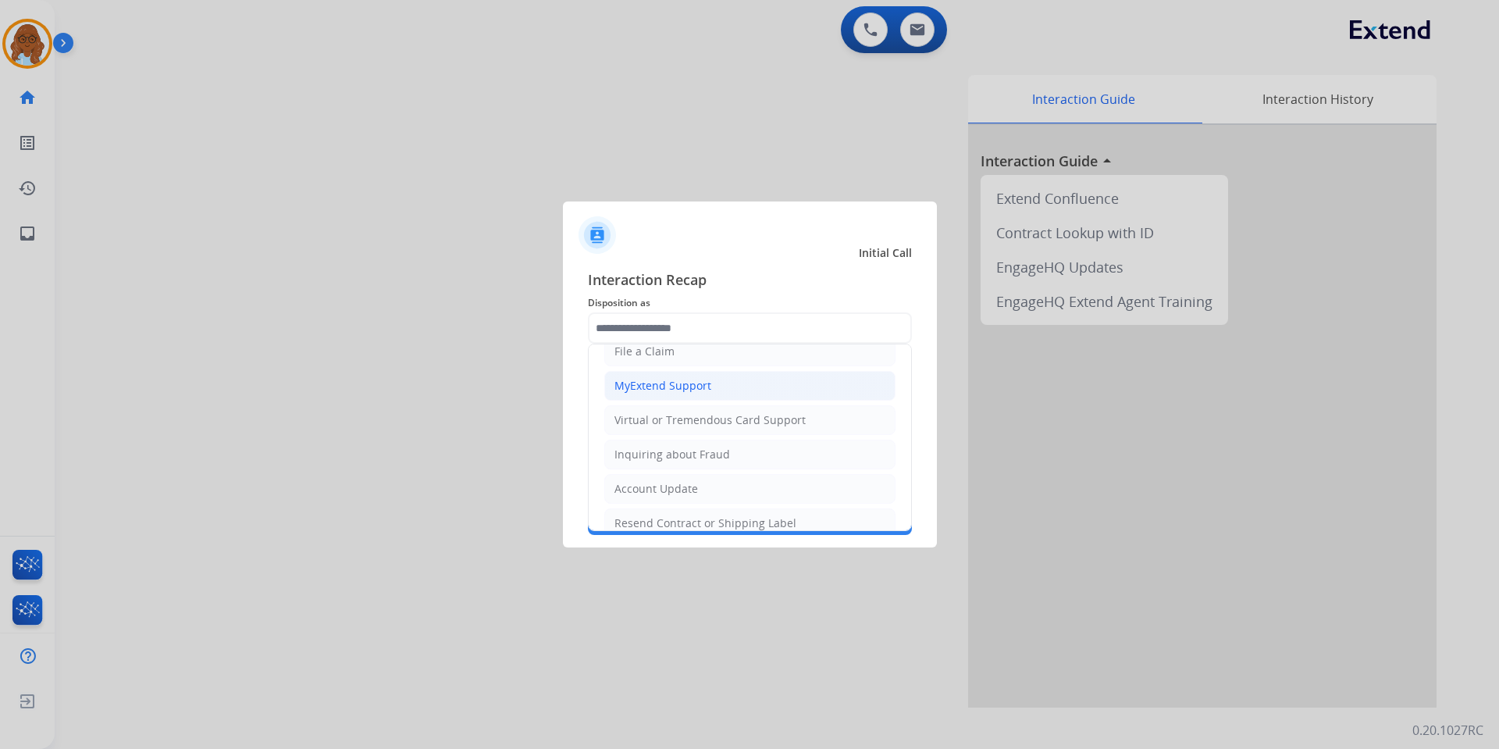
click at [654, 384] on div "MyExtend Support" at bounding box center [663, 386] width 97 height 16
type input "**********"
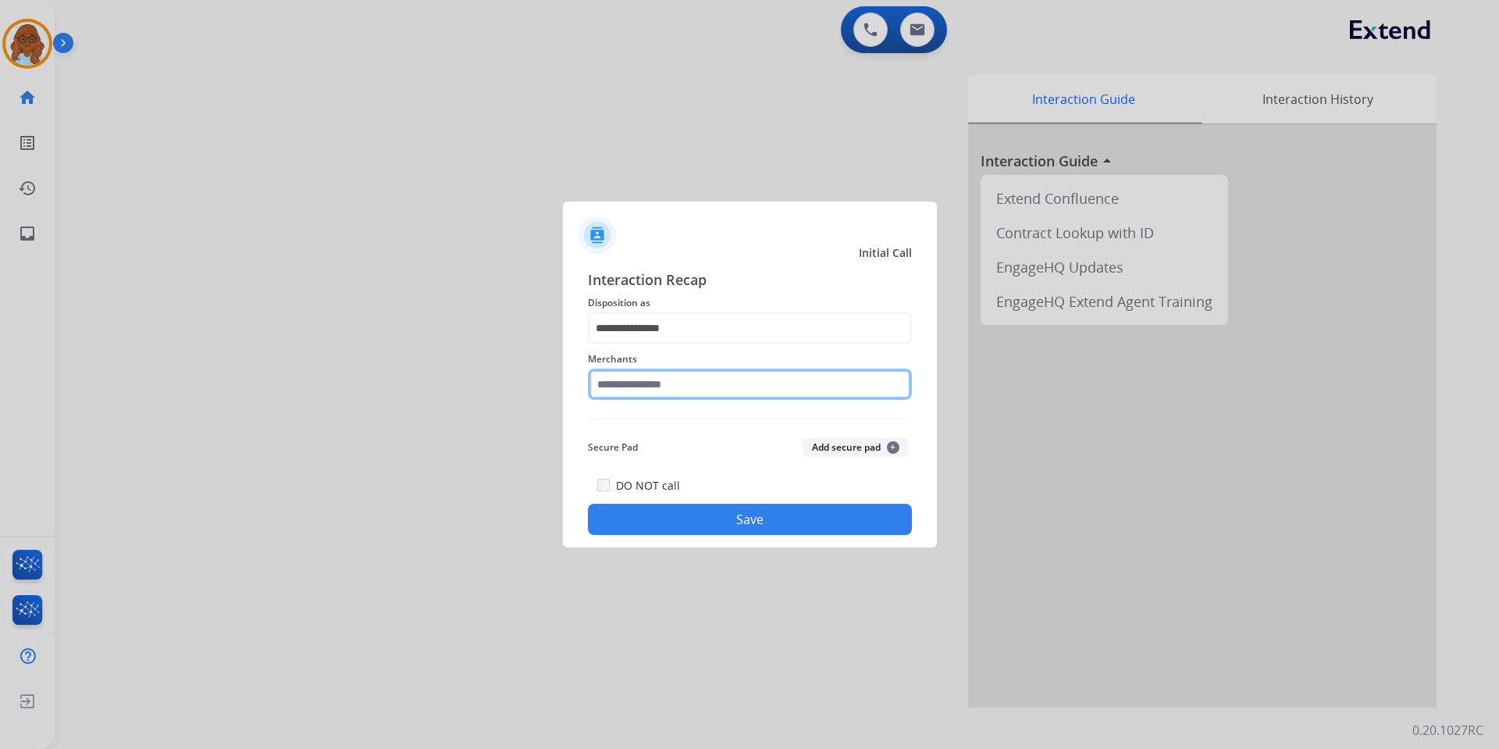
click at [654, 391] on input "text" at bounding box center [750, 384] width 324 height 31
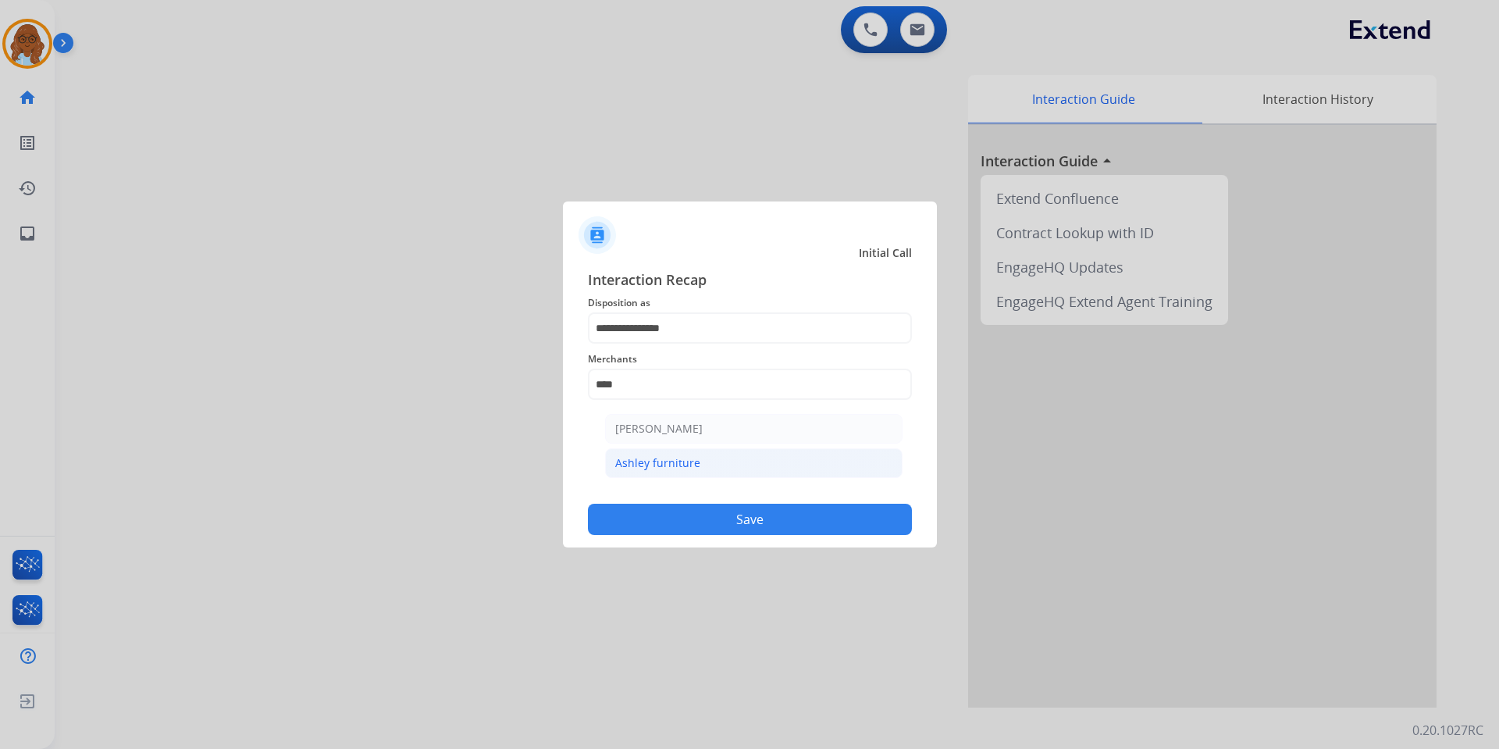
click at [668, 462] on div "Ashley furniture" at bounding box center [657, 463] width 85 height 16
type input "**********"
click at [771, 512] on button "Save" at bounding box center [750, 519] width 324 height 31
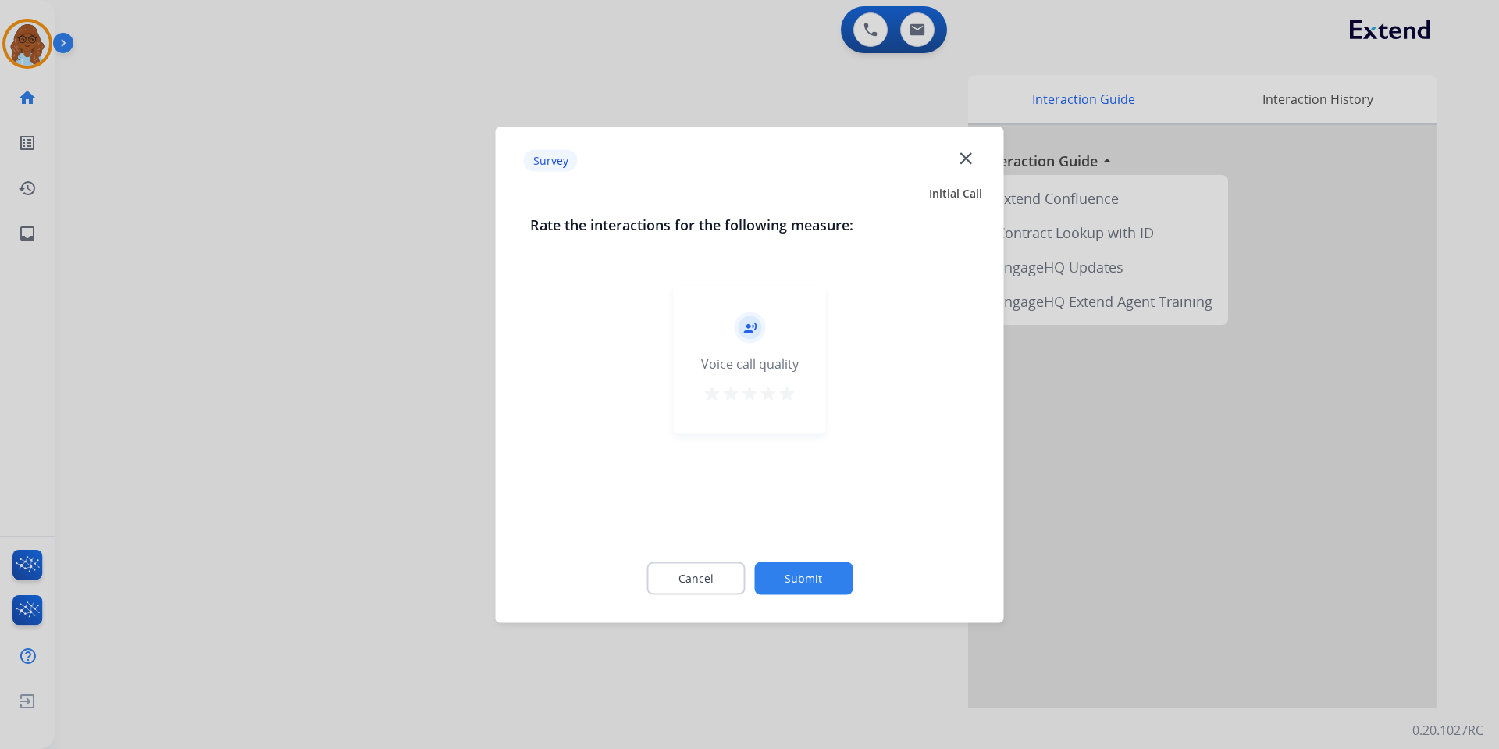
click at [779, 405] on button "star" at bounding box center [787, 394] width 19 height 23
click at [826, 564] on button "Submit" at bounding box center [803, 577] width 98 height 33
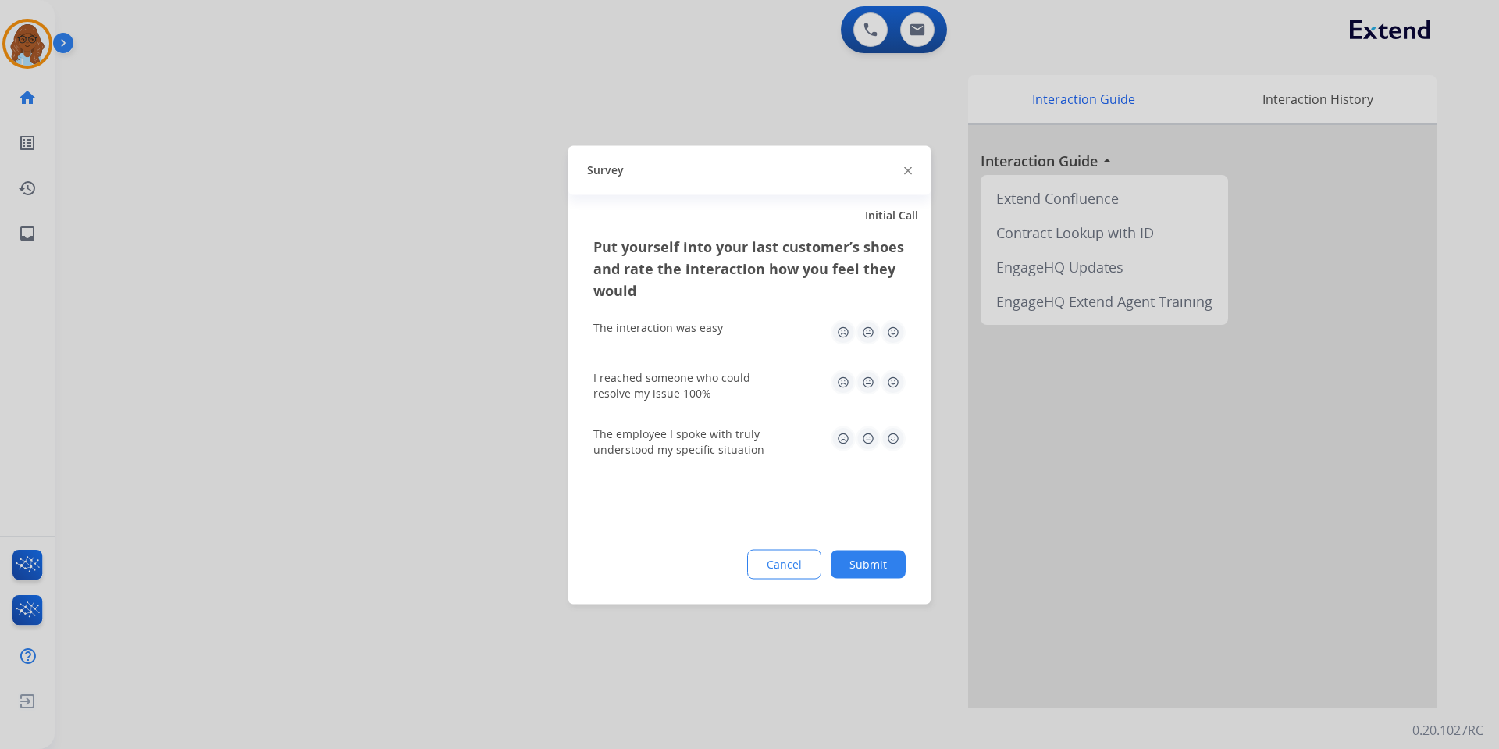
click at [877, 330] on img at bounding box center [868, 331] width 25 height 25
click at [890, 324] on img at bounding box center [893, 331] width 25 height 25
click at [894, 386] on img at bounding box center [893, 381] width 25 height 25
click at [894, 437] on img at bounding box center [893, 438] width 25 height 25
click at [878, 563] on button "Submit" at bounding box center [868, 564] width 75 height 28
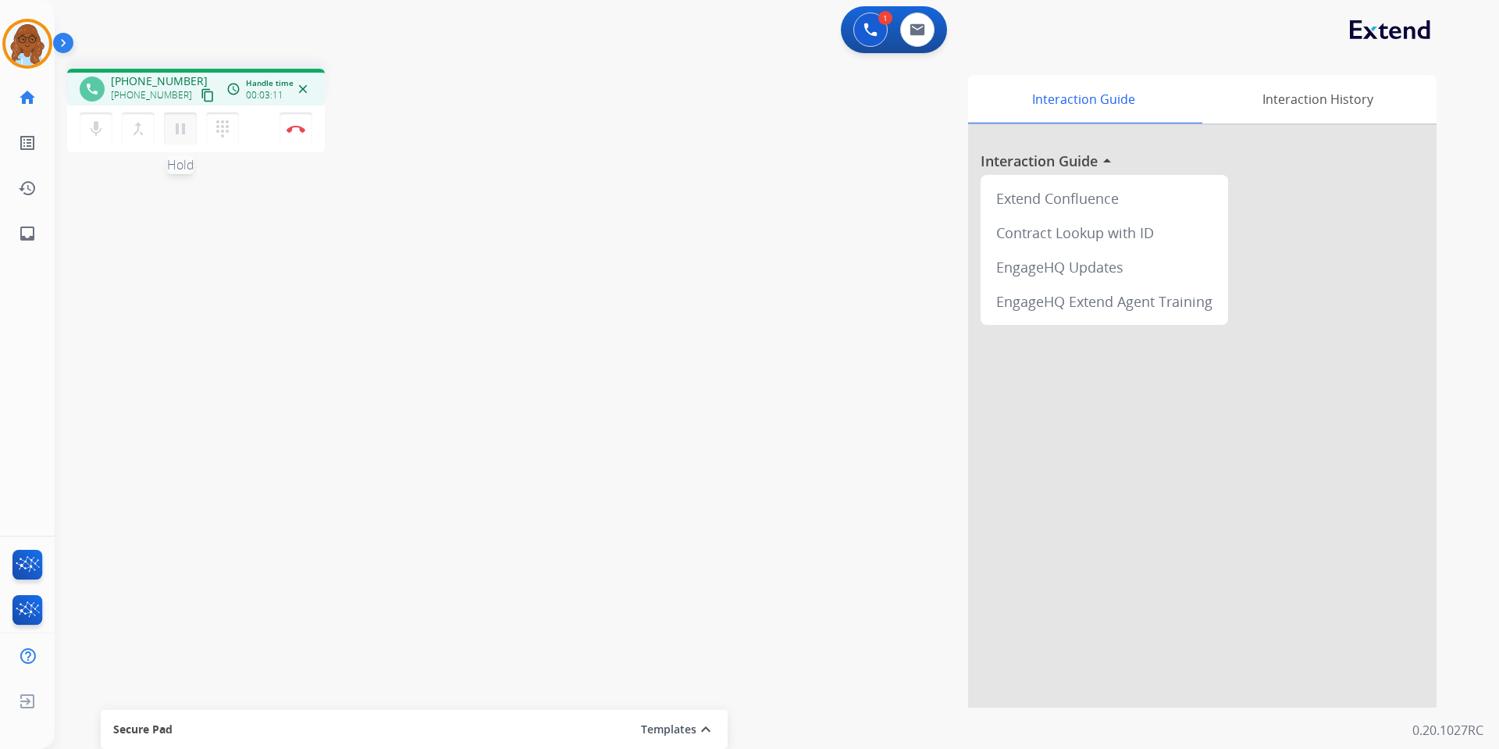
click at [173, 134] on mat-icon "pause" at bounding box center [180, 128] width 19 height 19
click at [184, 136] on mat-icon "play_arrow" at bounding box center [180, 128] width 19 height 19
click at [294, 126] on img at bounding box center [296, 129] width 19 height 8
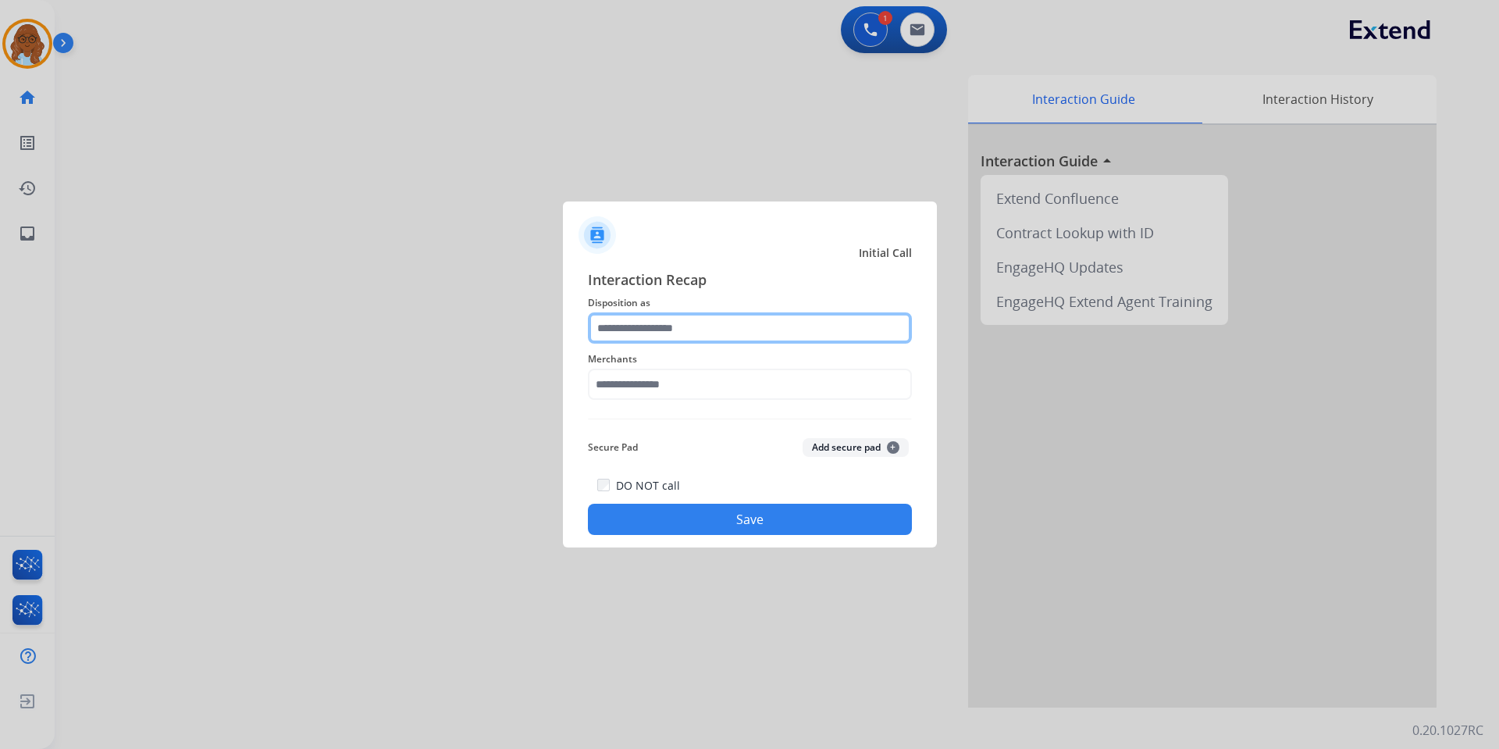
click at [679, 335] on input "text" at bounding box center [750, 327] width 324 height 31
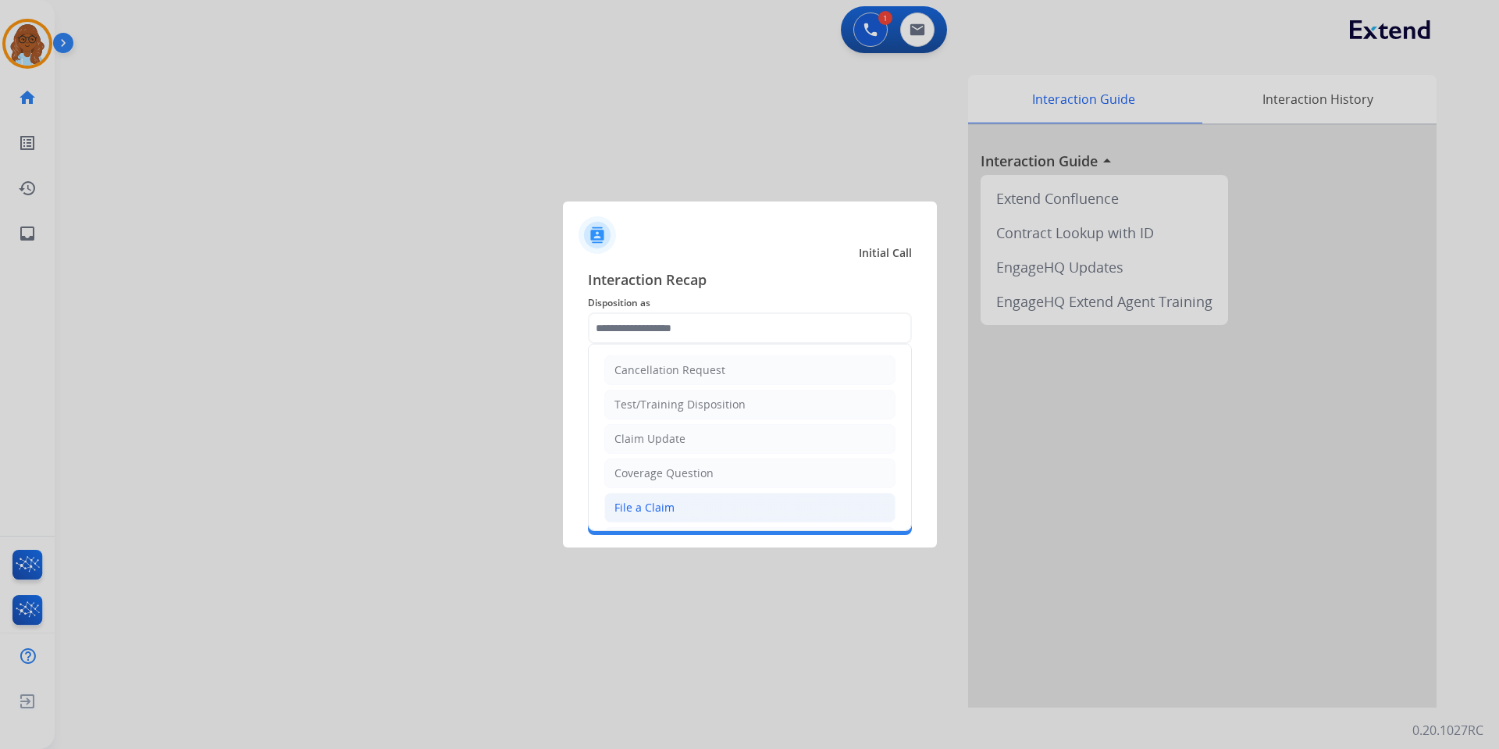
click at [654, 511] on div "File a Claim" at bounding box center [645, 508] width 60 height 16
type input "**********"
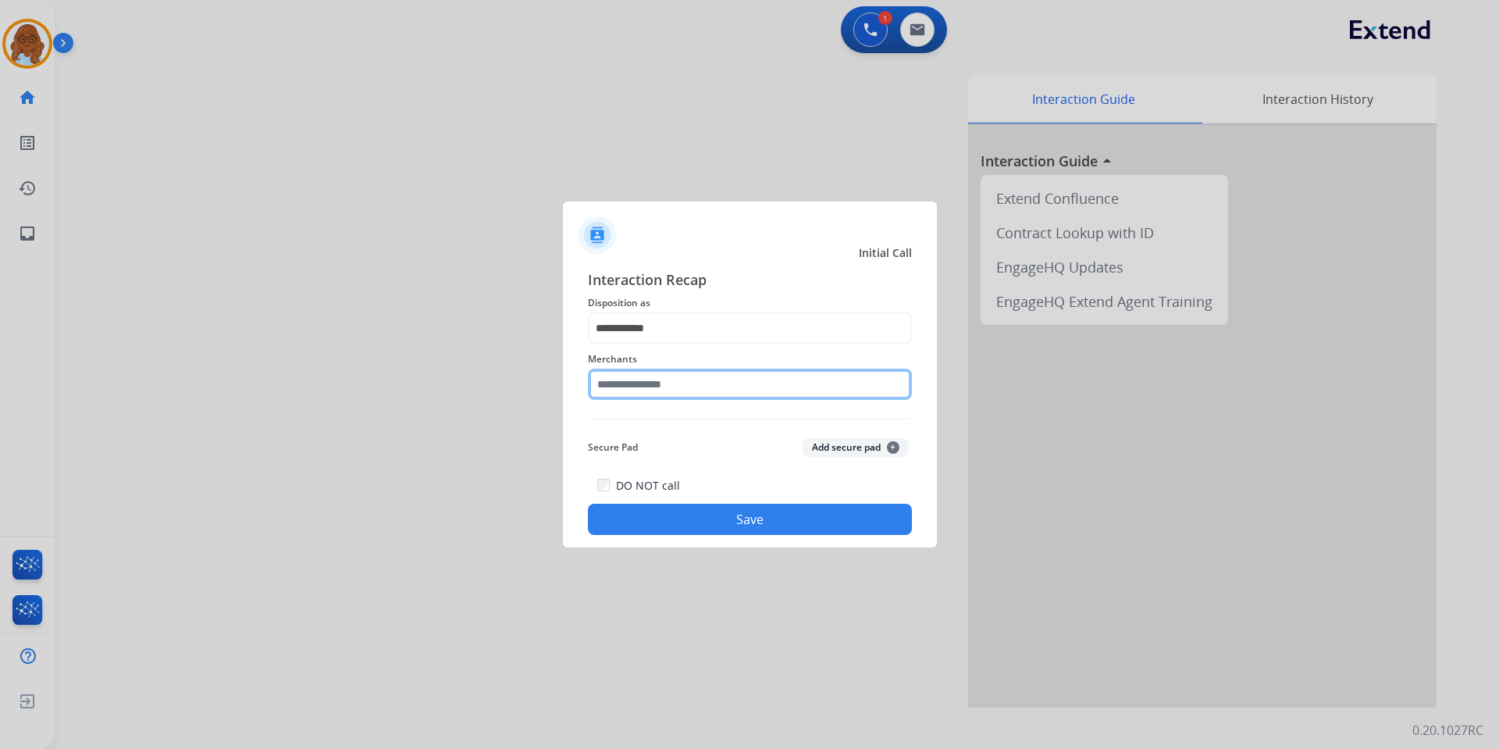
click at [637, 385] on input "text" at bounding box center [750, 384] width 324 height 31
type input "*"
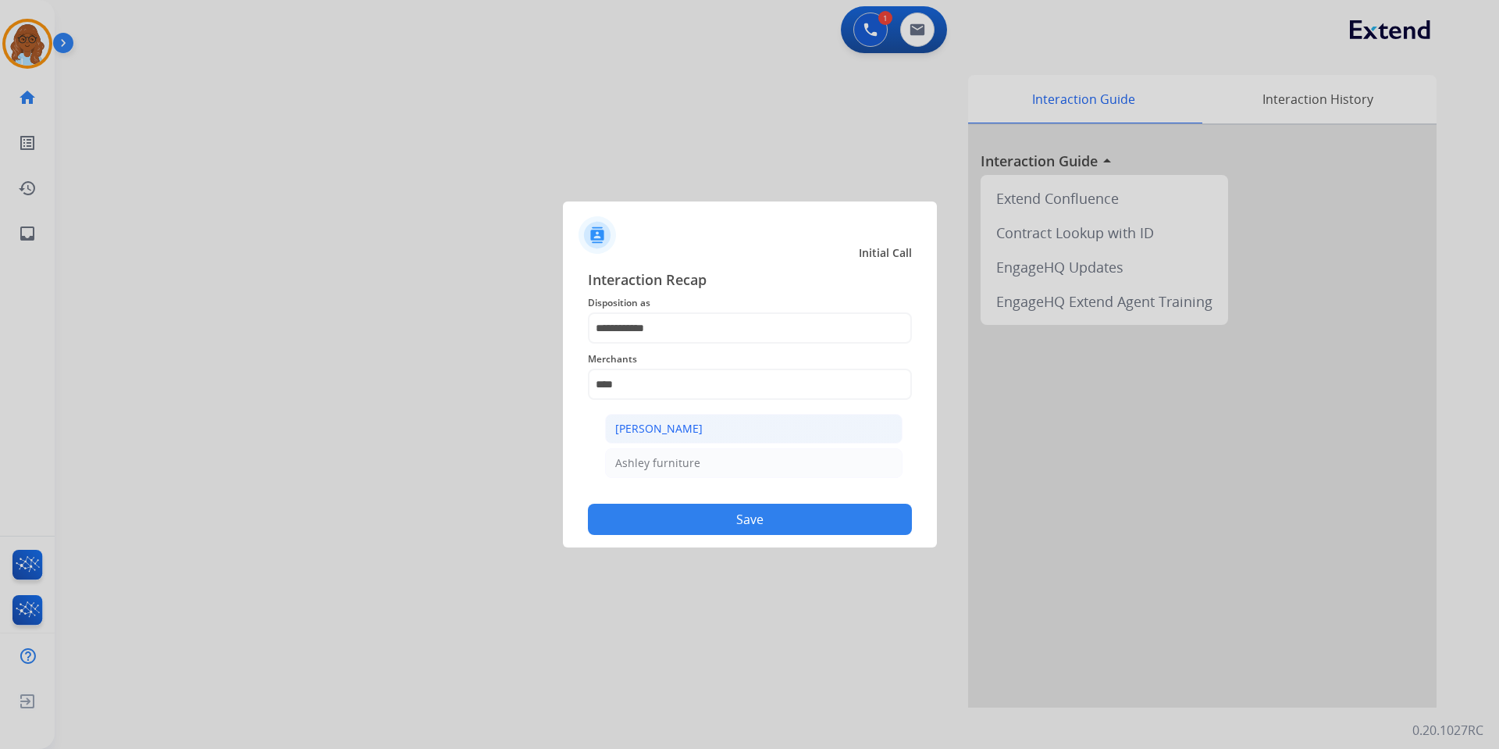
click at [719, 432] on li "[PERSON_NAME]" at bounding box center [754, 429] width 298 height 30
type input "**********"
click at [770, 520] on button "Save" at bounding box center [750, 519] width 324 height 31
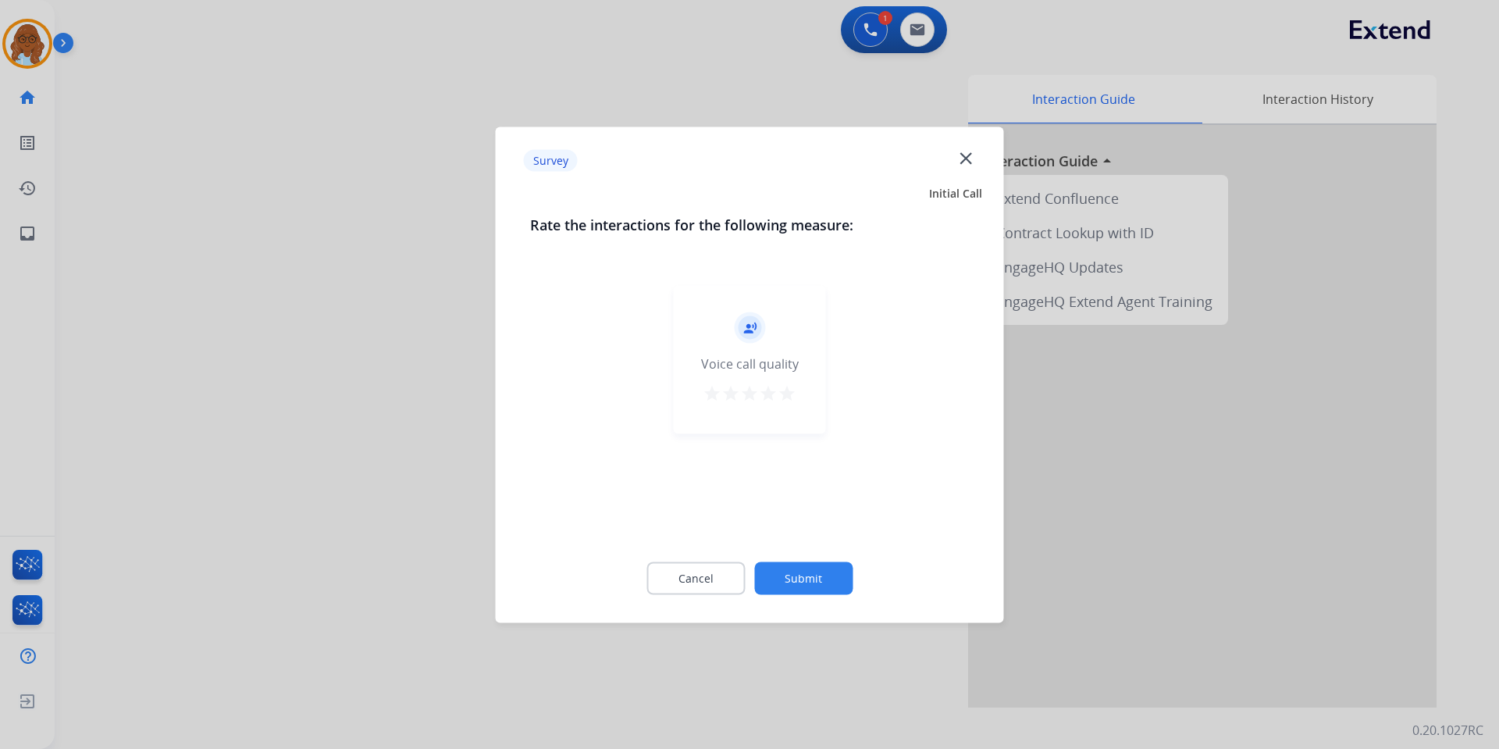
click at [781, 419] on div "record_voice_over Voice call quality star star star star star" at bounding box center [750, 359] width 152 height 148
click at [779, 405] on button "star" at bounding box center [787, 394] width 19 height 23
click at [823, 574] on button "Submit" at bounding box center [803, 577] width 98 height 33
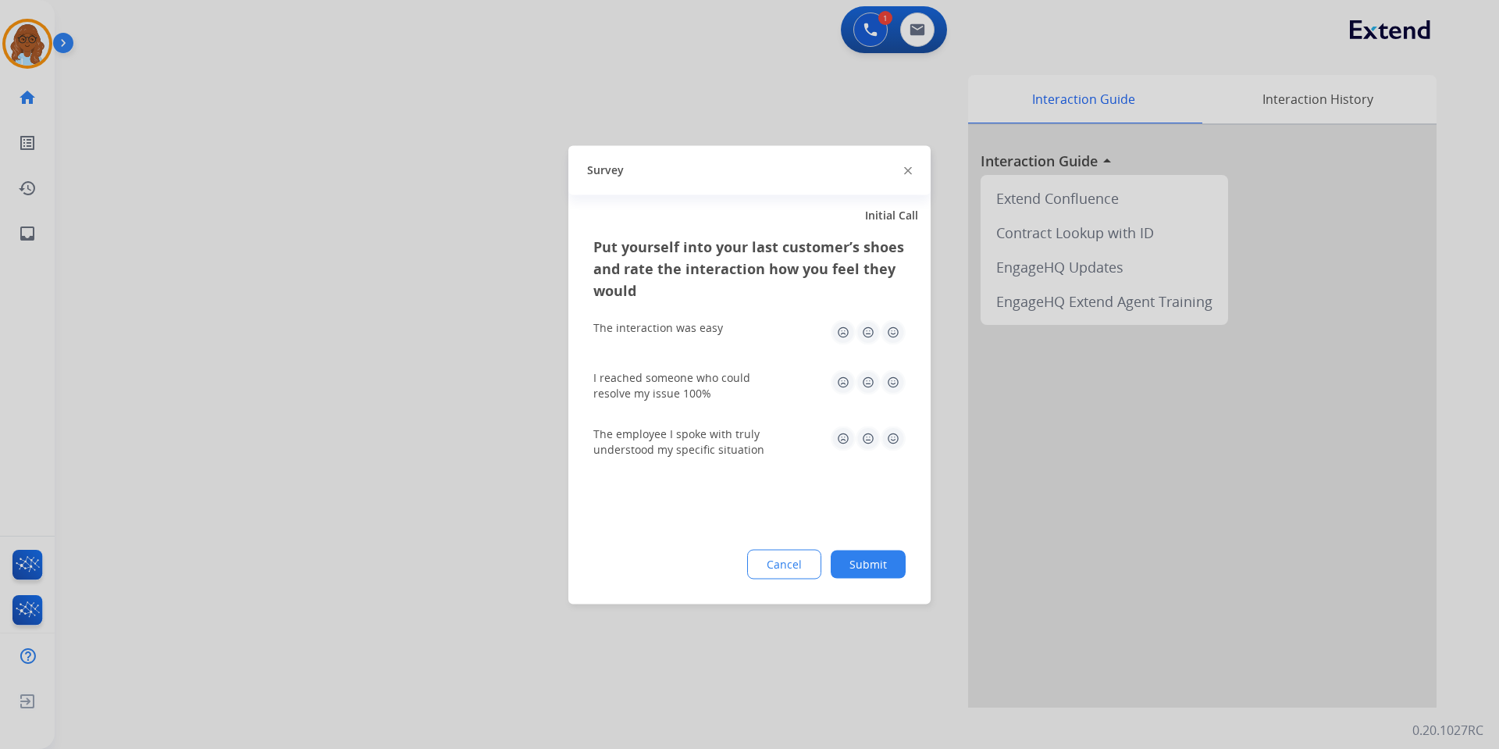
click at [890, 330] on img at bounding box center [893, 331] width 25 height 25
click at [892, 379] on img at bounding box center [893, 381] width 25 height 25
click at [895, 440] on img at bounding box center [893, 438] width 25 height 25
click at [880, 544] on div "Put yourself into your last customer’s shoes and rate the interaction how you f…" at bounding box center [749, 419] width 362 height 369
click at [880, 551] on button "Submit" at bounding box center [868, 564] width 75 height 28
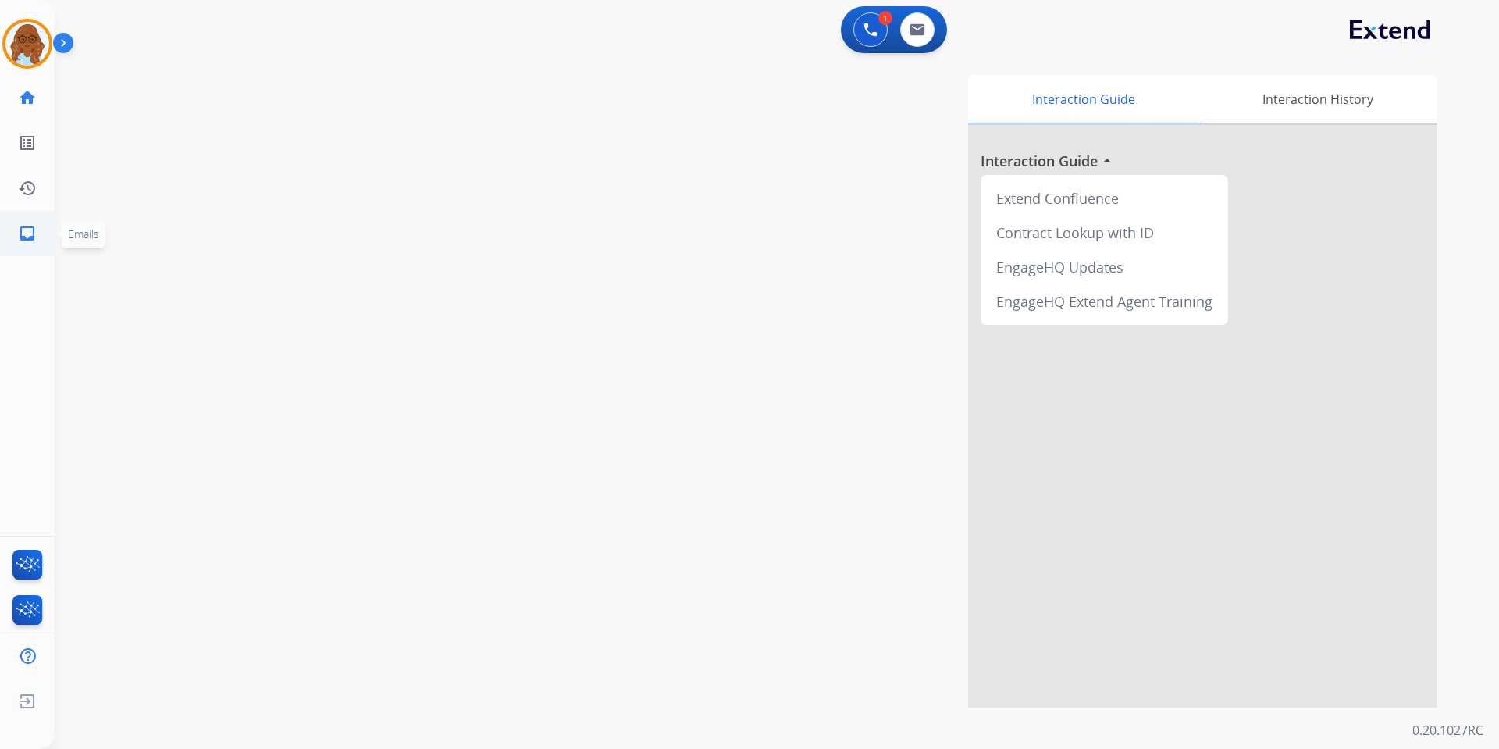
click at [34, 237] on mat-icon "inbox" at bounding box center [27, 233] width 19 height 19
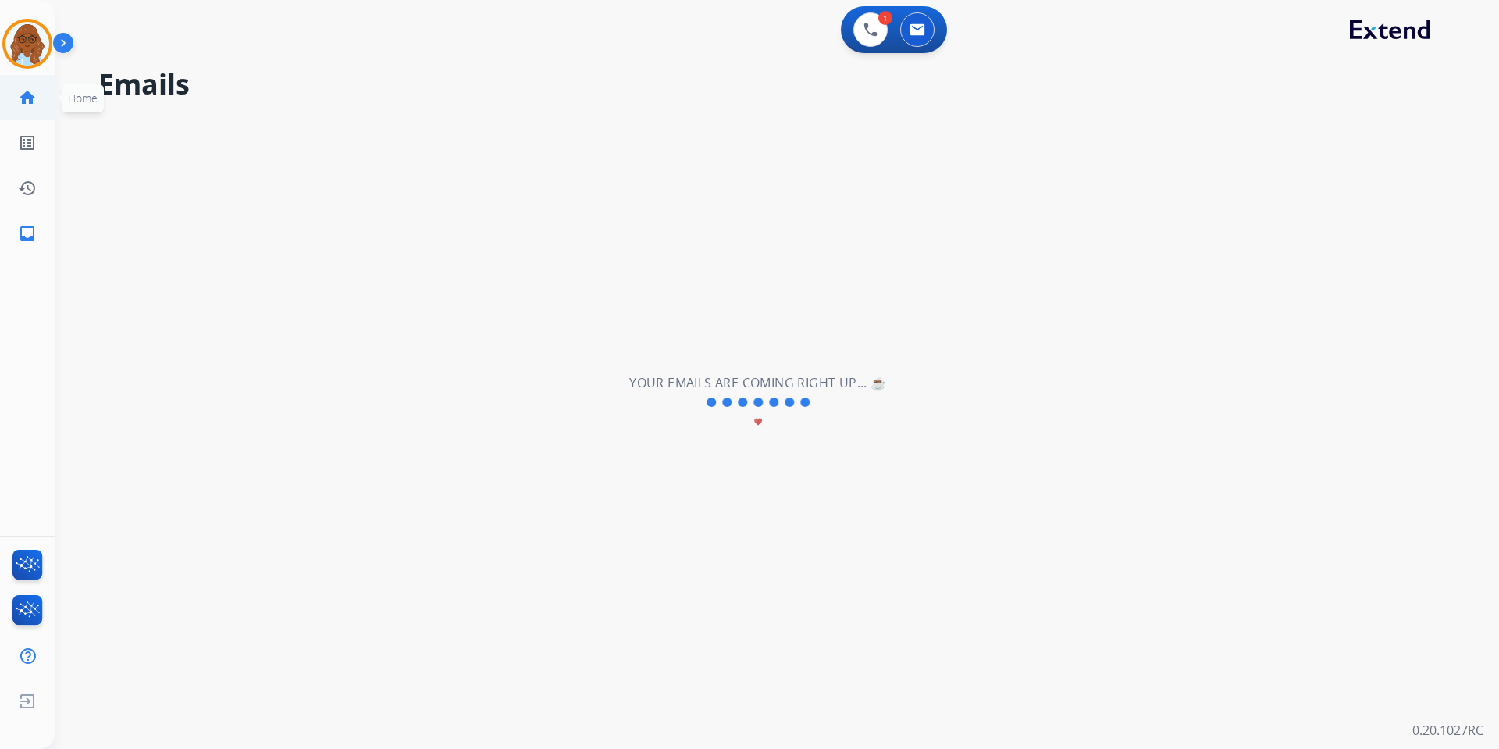
click at [41, 89] on link "home Home" at bounding box center [27, 98] width 44 height 44
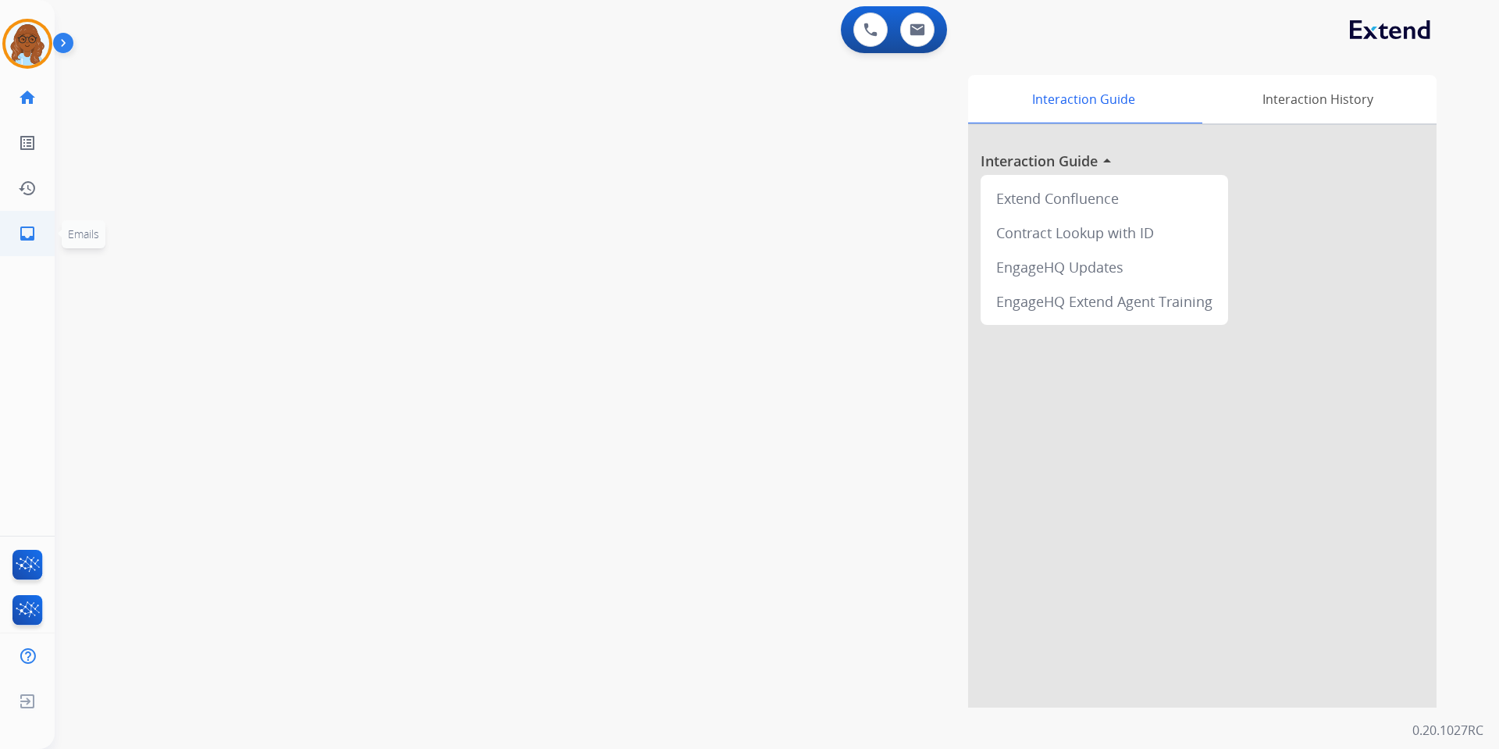
click at [30, 233] on mat-icon "inbox" at bounding box center [27, 233] width 19 height 19
